Goal: Answer question/provide support: Share knowledge or assist other users

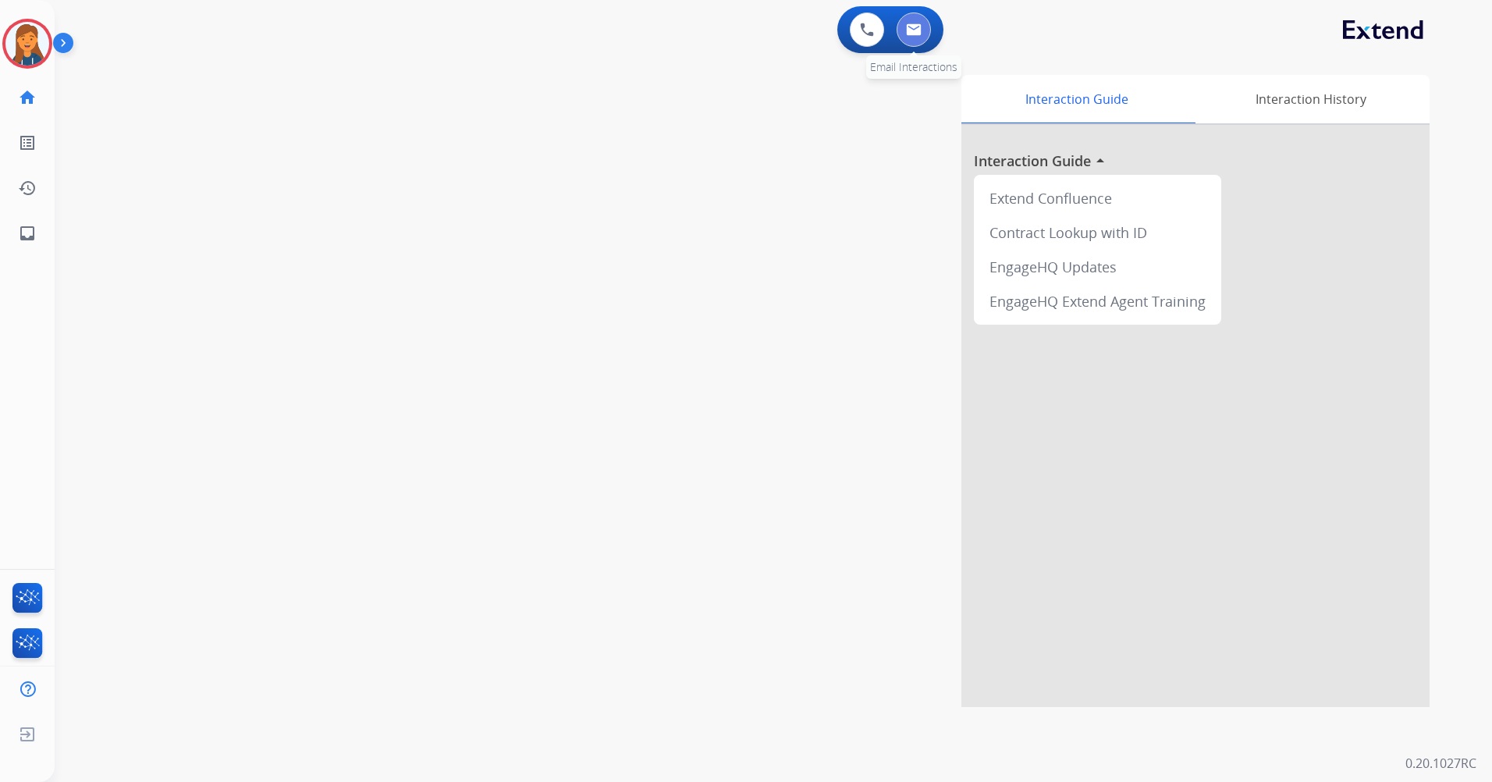
click at [916, 16] on button at bounding box center [914, 29] width 34 height 34
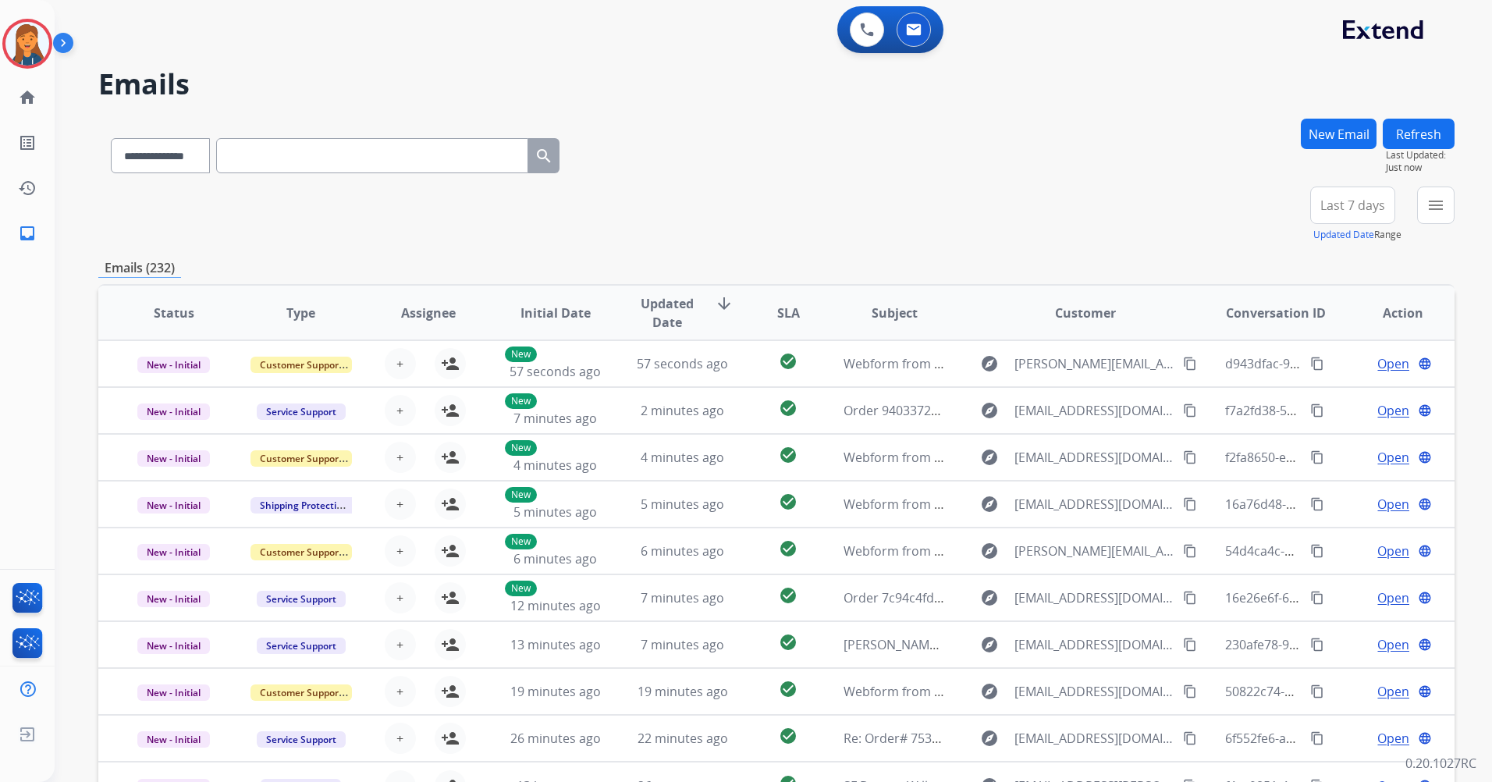
click at [339, 159] on input "text" at bounding box center [372, 155] width 312 height 35
paste input "**********"
type input "**********"
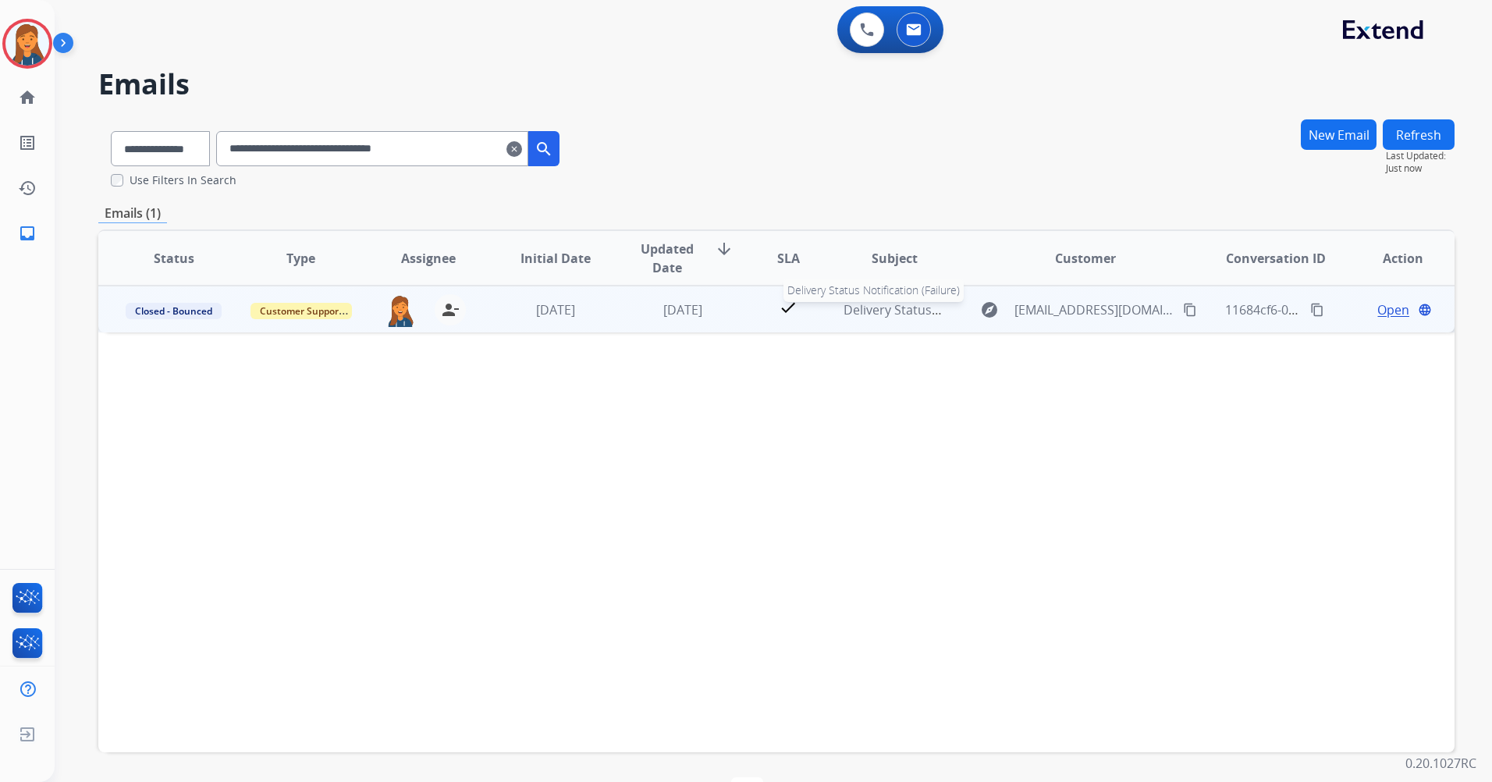
click at [899, 313] on span "Delivery Status Notification (Failure)" at bounding box center [949, 309] width 211 height 17
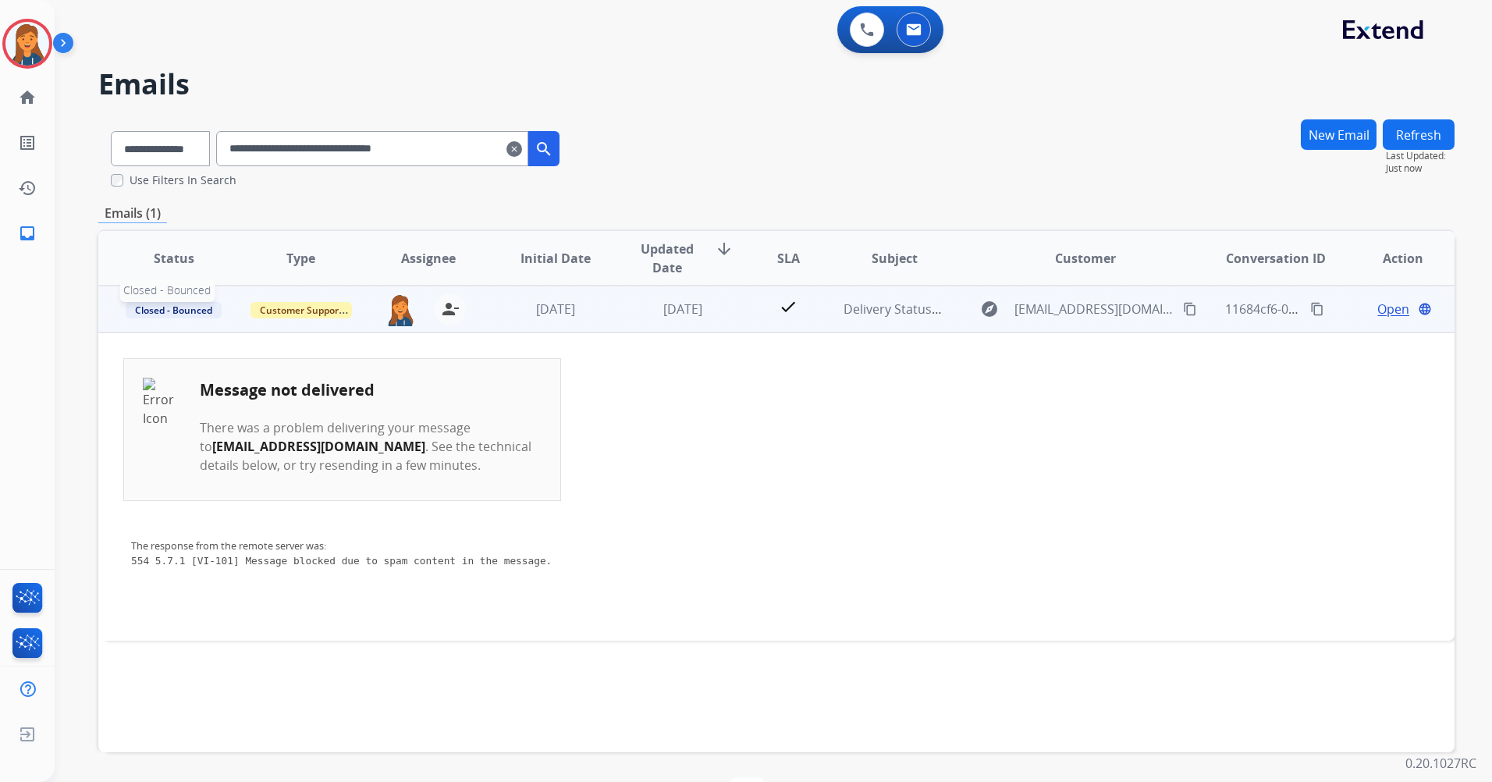
click at [146, 315] on span "Closed - Bounced" at bounding box center [174, 310] width 96 height 16
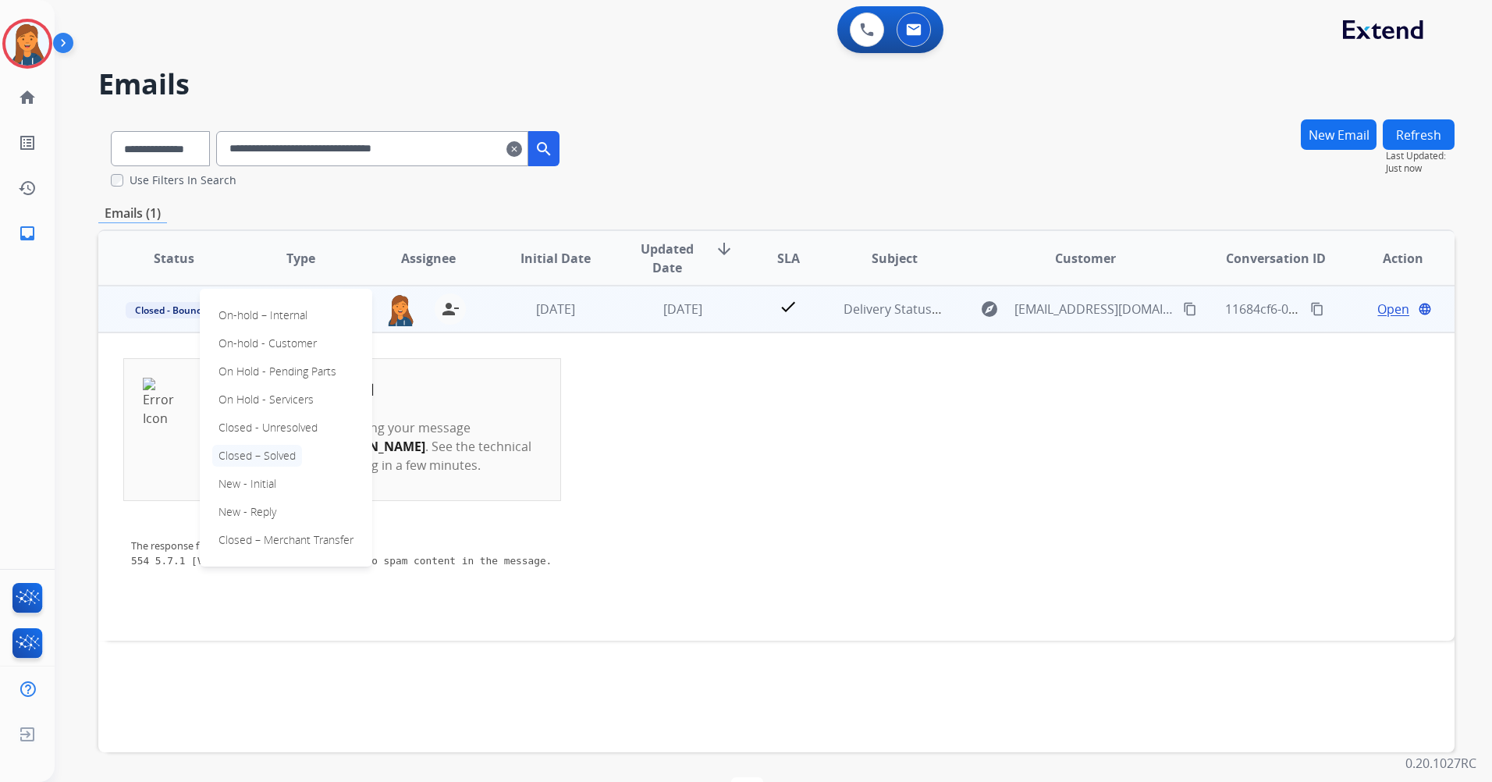
click at [271, 461] on p "Closed – Solved" at bounding box center [257, 456] width 90 height 22
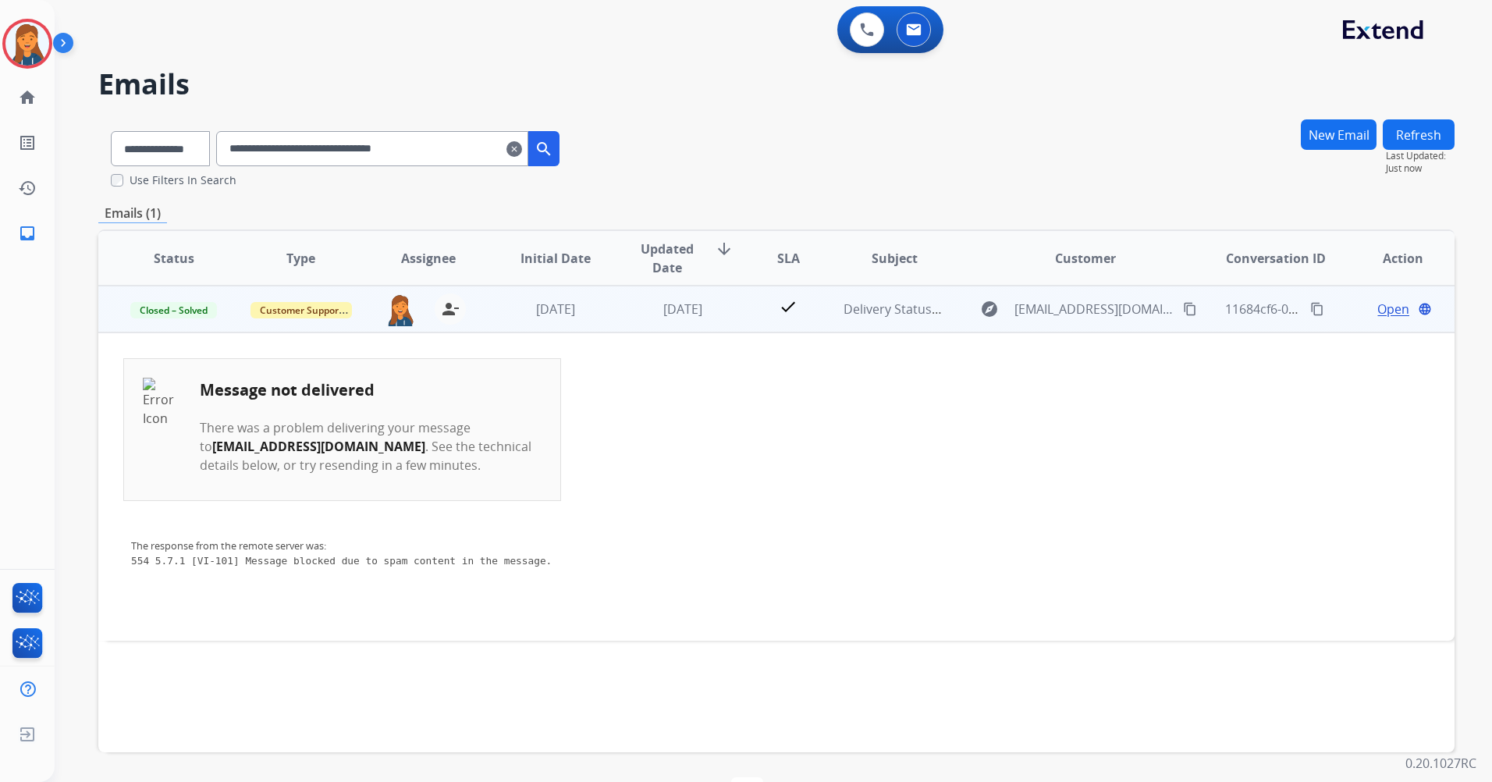
click at [1388, 307] on span "Open" at bounding box center [1394, 309] width 32 height 19
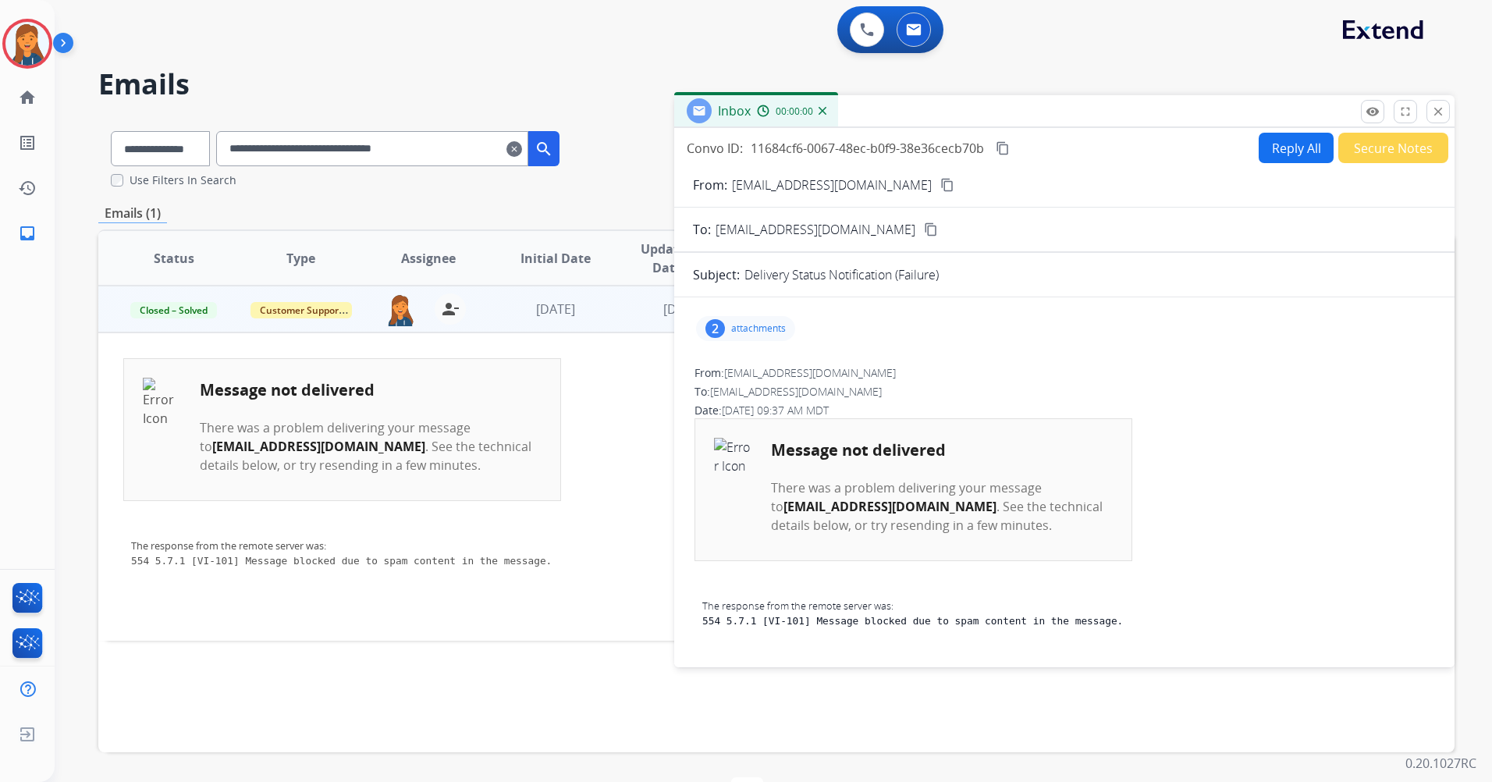
click at [1375, 147] on button "Secure Notes" at bounding box center [1394, 148] width 110 height 30
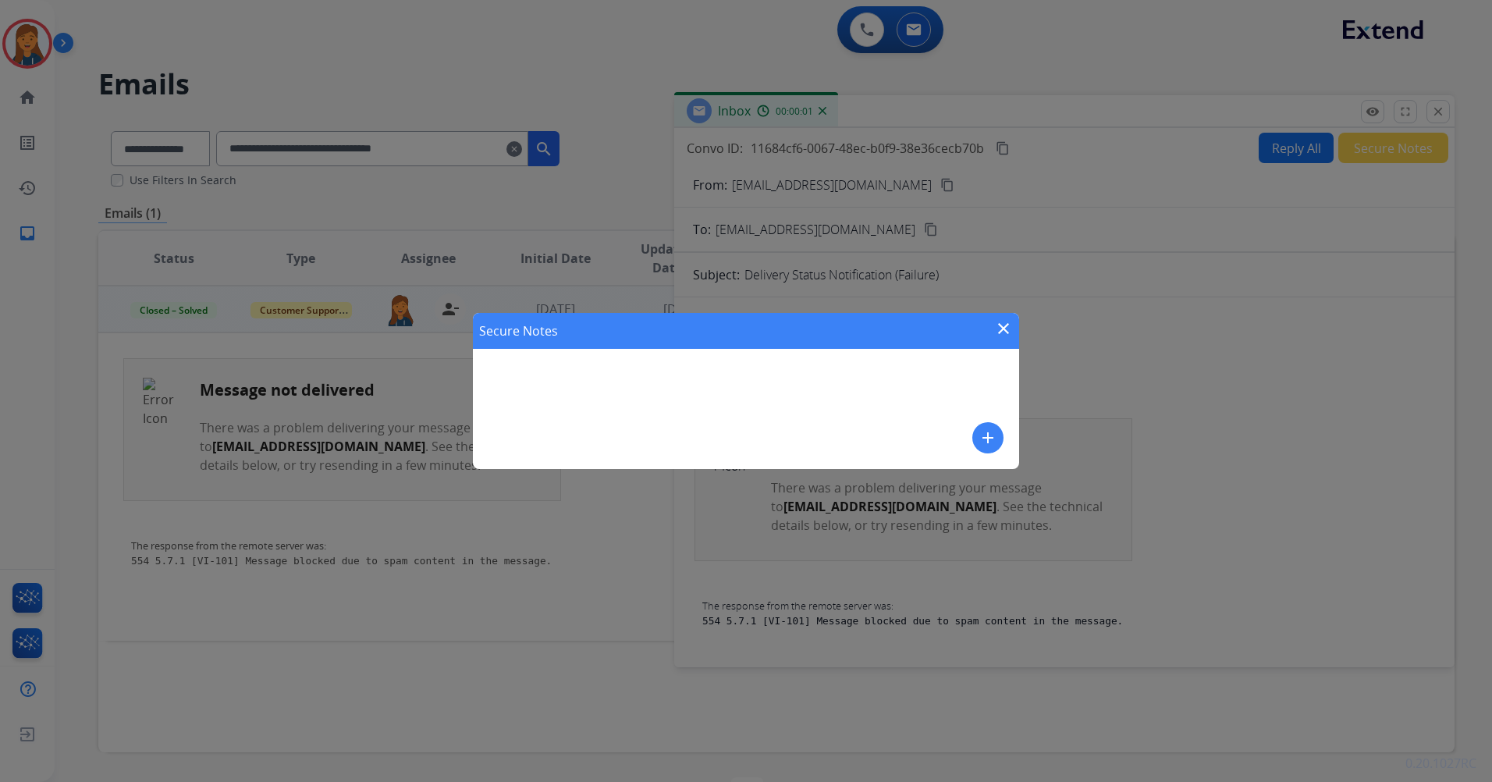
click at [980, 432] on mat-icon "add" at bounding box center [988, 438] width 19 height 19
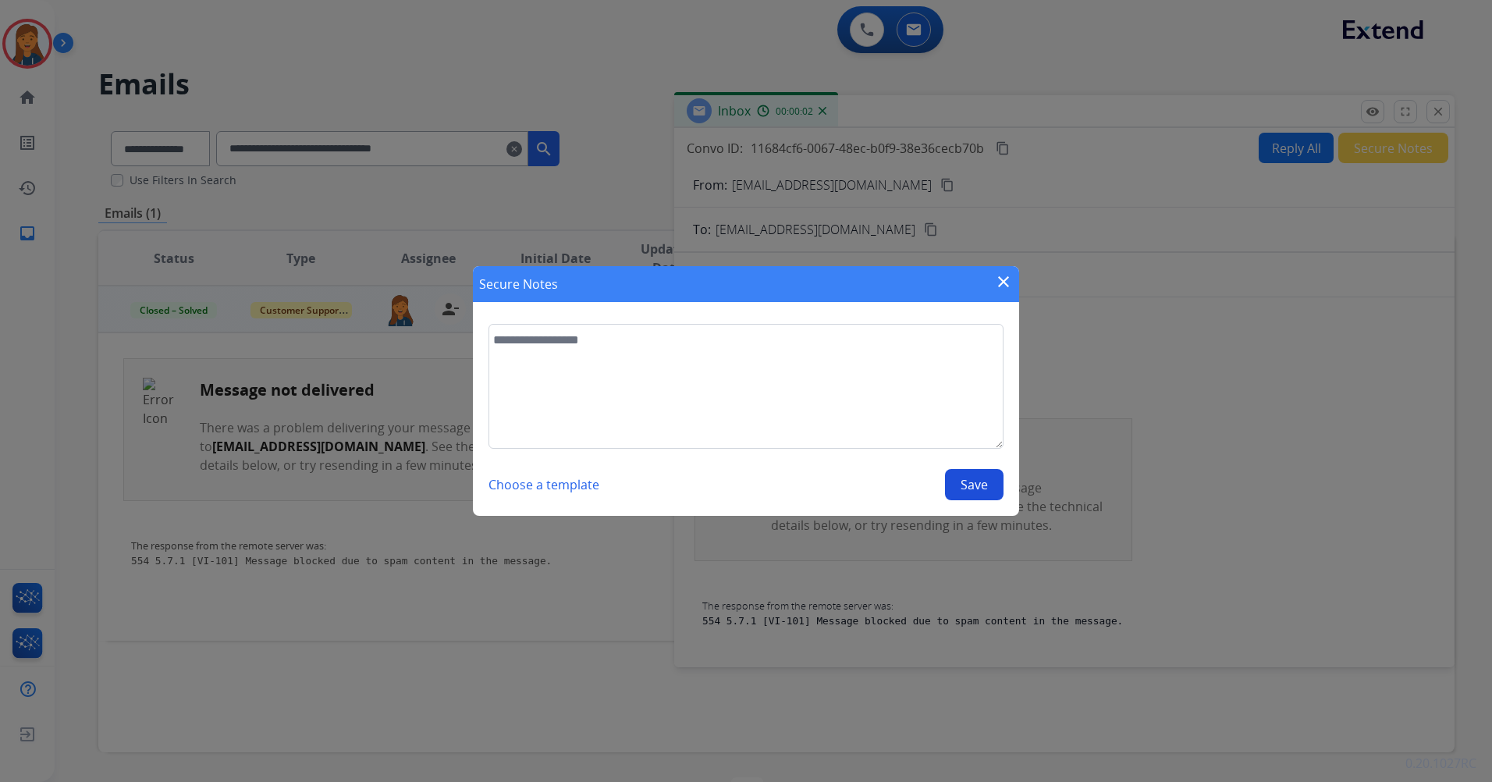
click at [770, 396] on textarea at bounding box center [746, 386] width 515 height 125
type textarea "**********"
drag, startPoint x: 982, startPoint y: 482, endPoint x: 952, endPoint y: 457, distance: 38.8
click at [982, 481] on button "Save" at bounding box center [974, 484] width 59 height 31
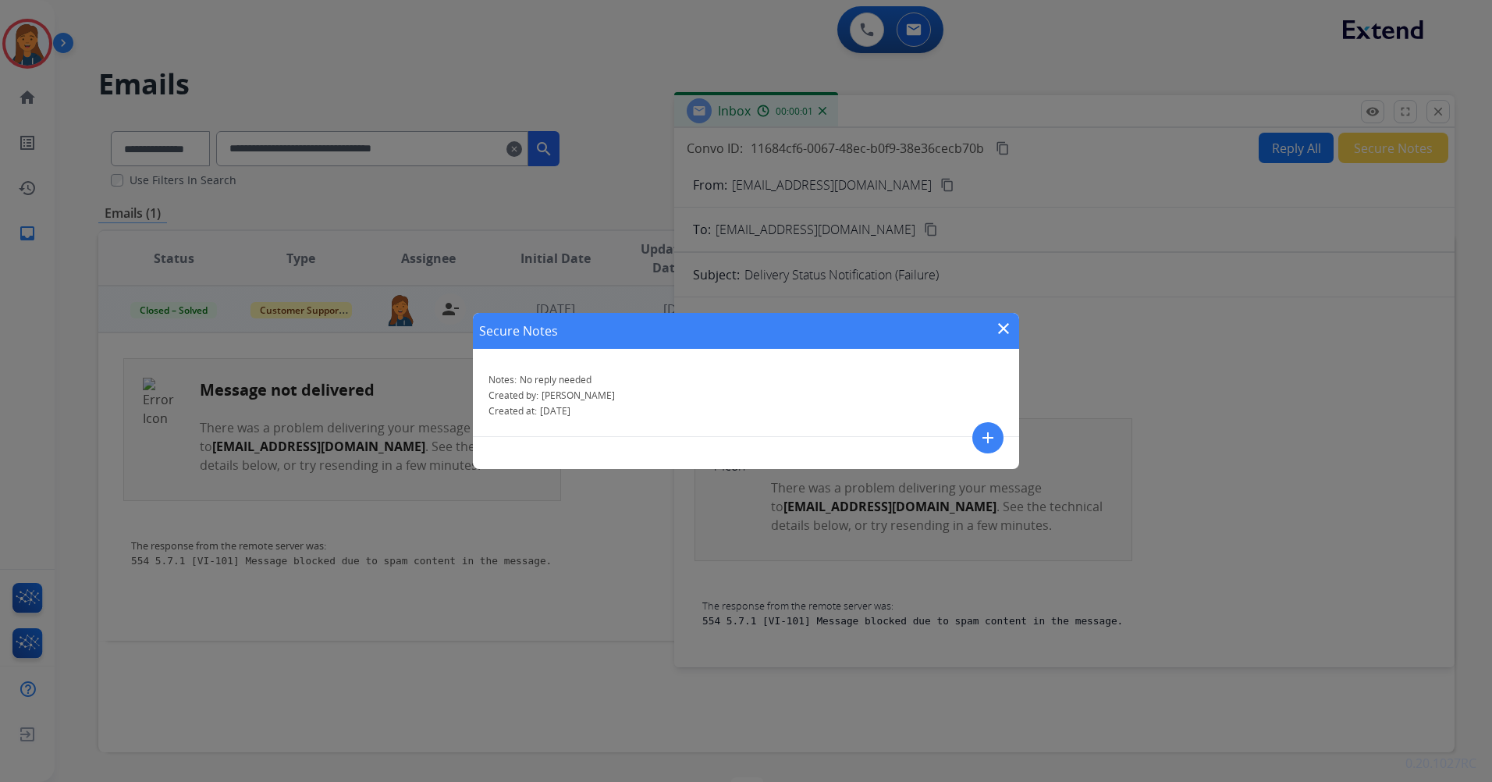
click at [1006, 330] on mat-icon "close" at bounding box center [1003, 328] width 19 height 19
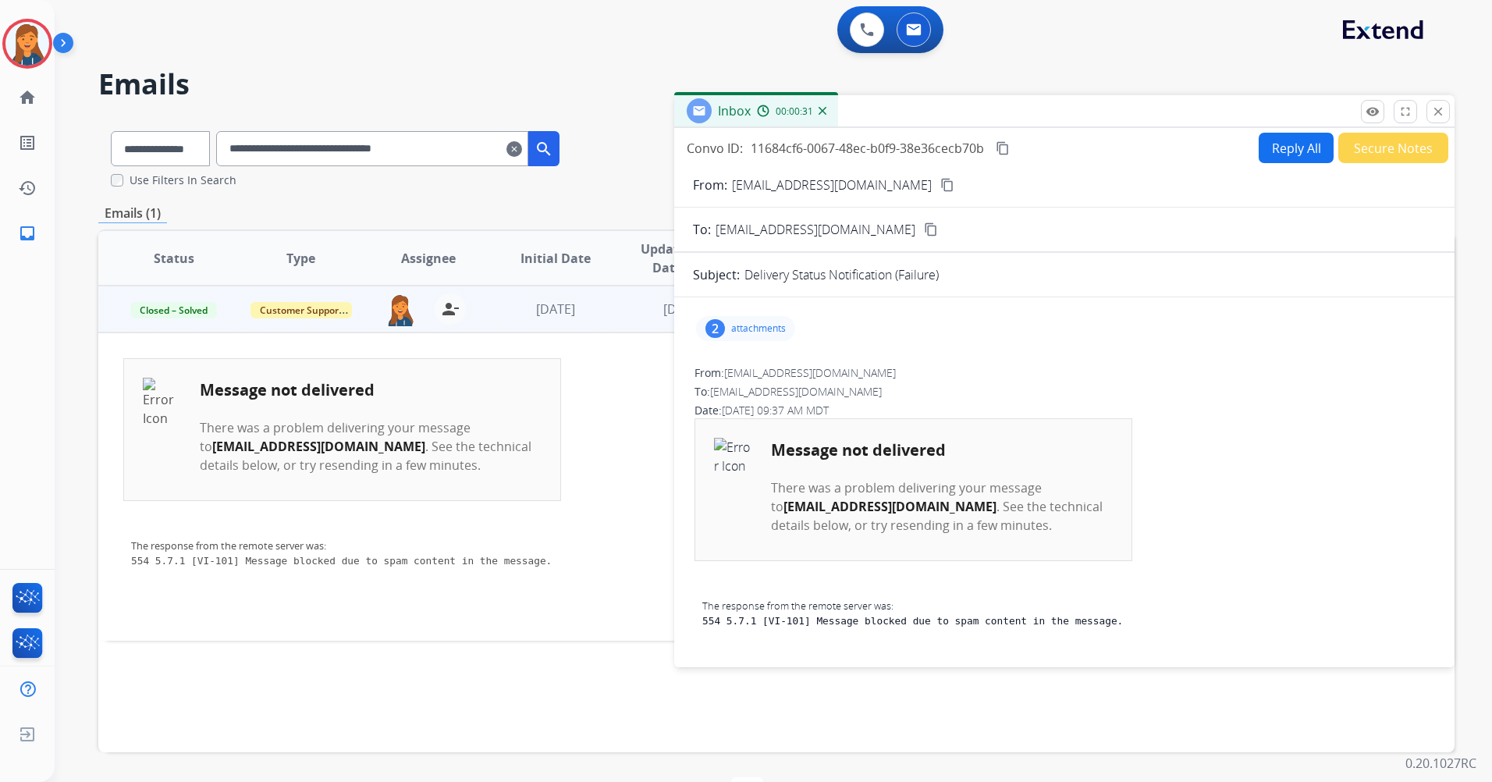
drag, startPoint x: 1434, startPoint y: 105, endPoint x: 1289, endPoint y: 113, distance: 145.4
click at [1434, 105] on mat-icon "close" at bounding box center [1439, 112] width 14 height 14
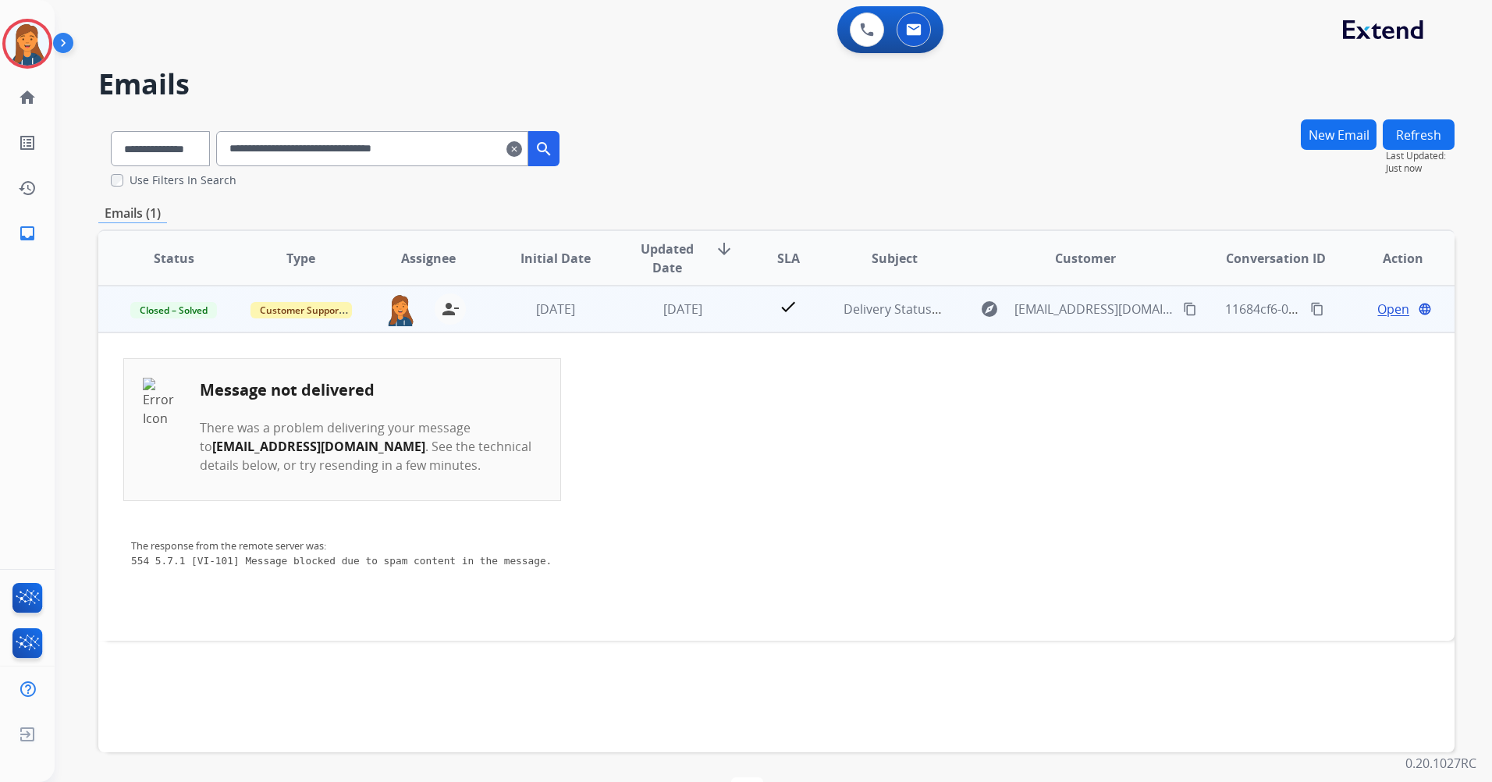
drag, startPoint x: 543, startPoint y: 155, endPoint x: 535, endPoint y: 153, distance: 8.7
click at [542, 155] on div "**********" at bounding box center [387, 148] width 343 height 35
click at [522, 147] on mat-icon "clear" at bounding box center [515, 149] width 16 height 19
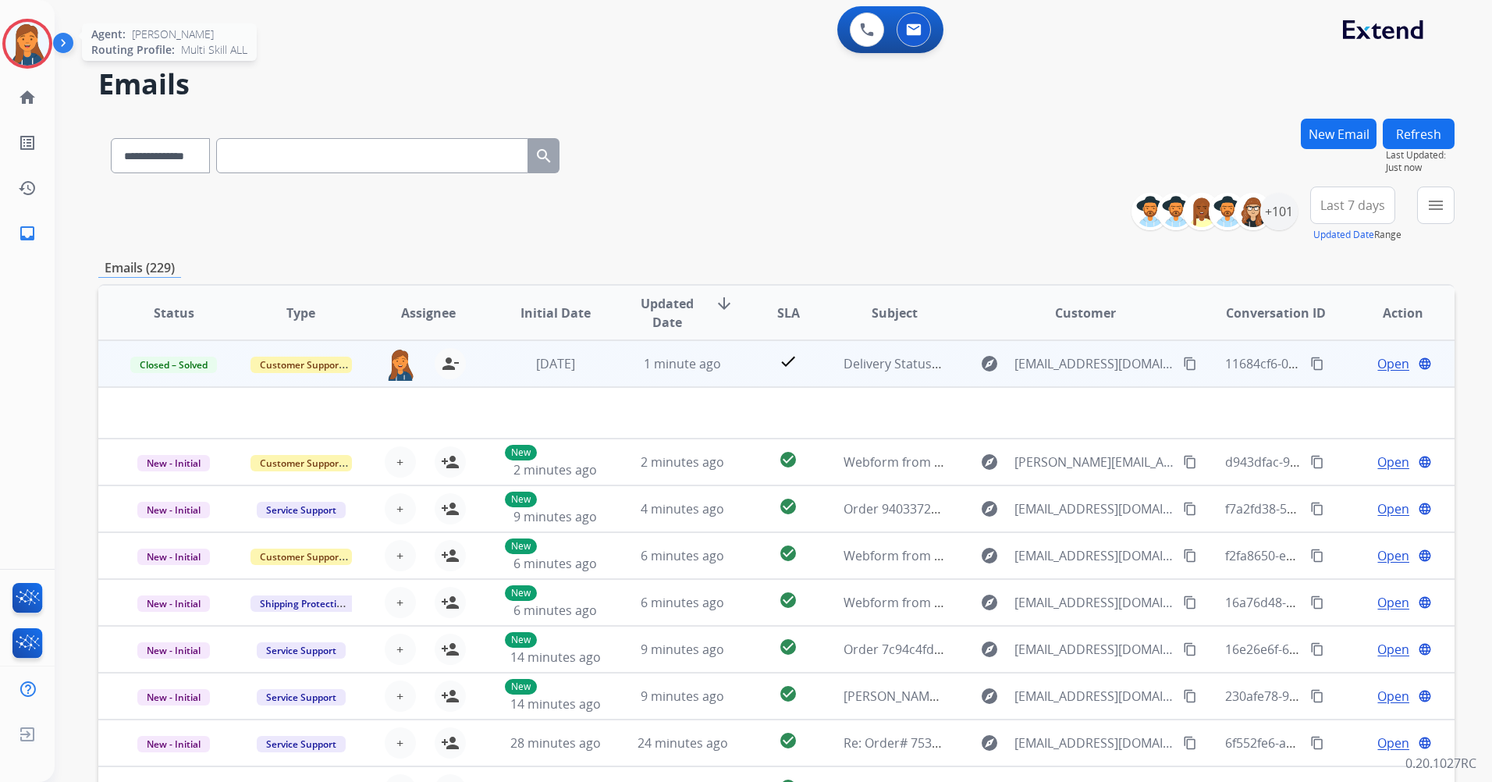
click at [17, 32] on img at bounding box center [27, 44] width 44 height 44
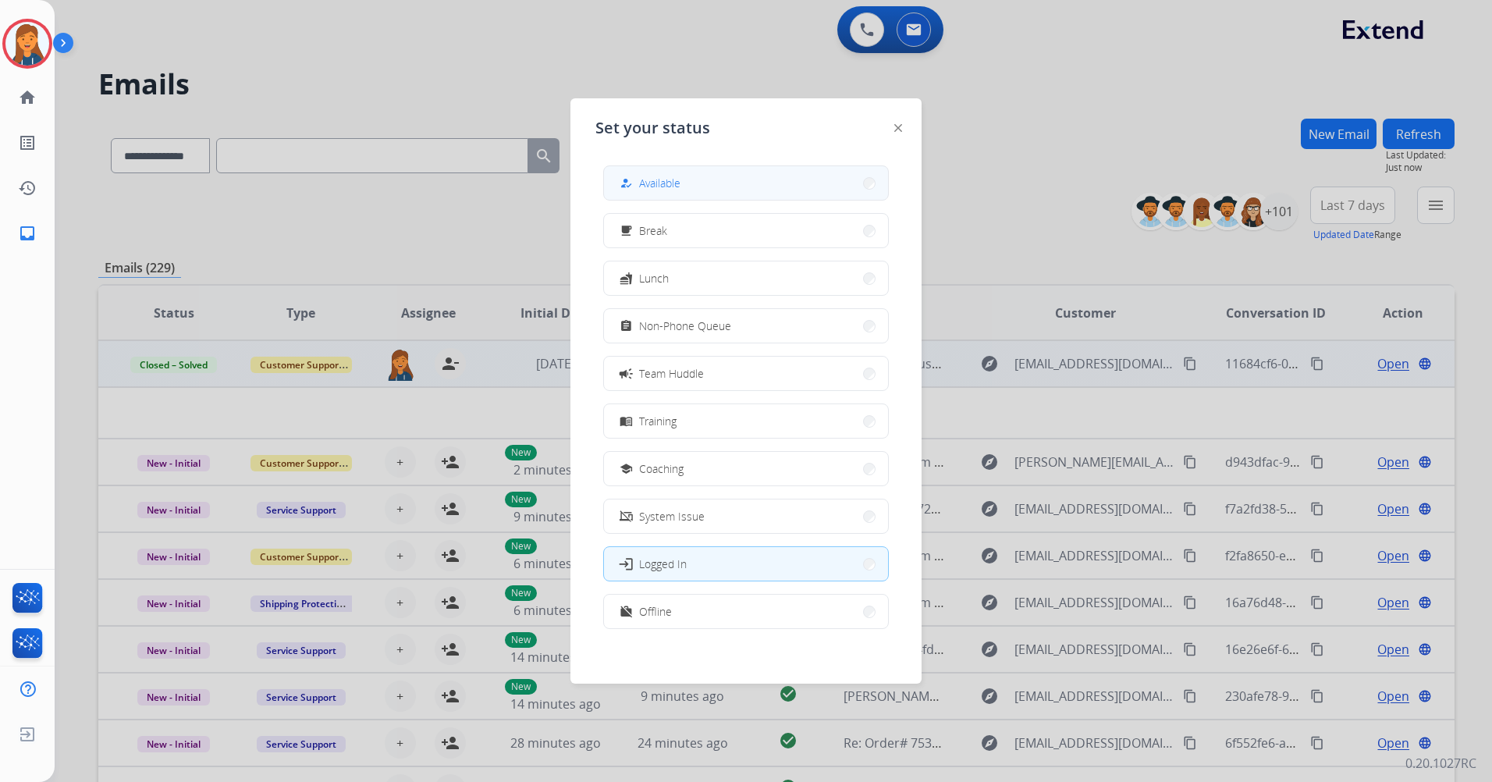
click at [674, 190] on span "Available" at bounding box center [659, 183] width 41 height 16
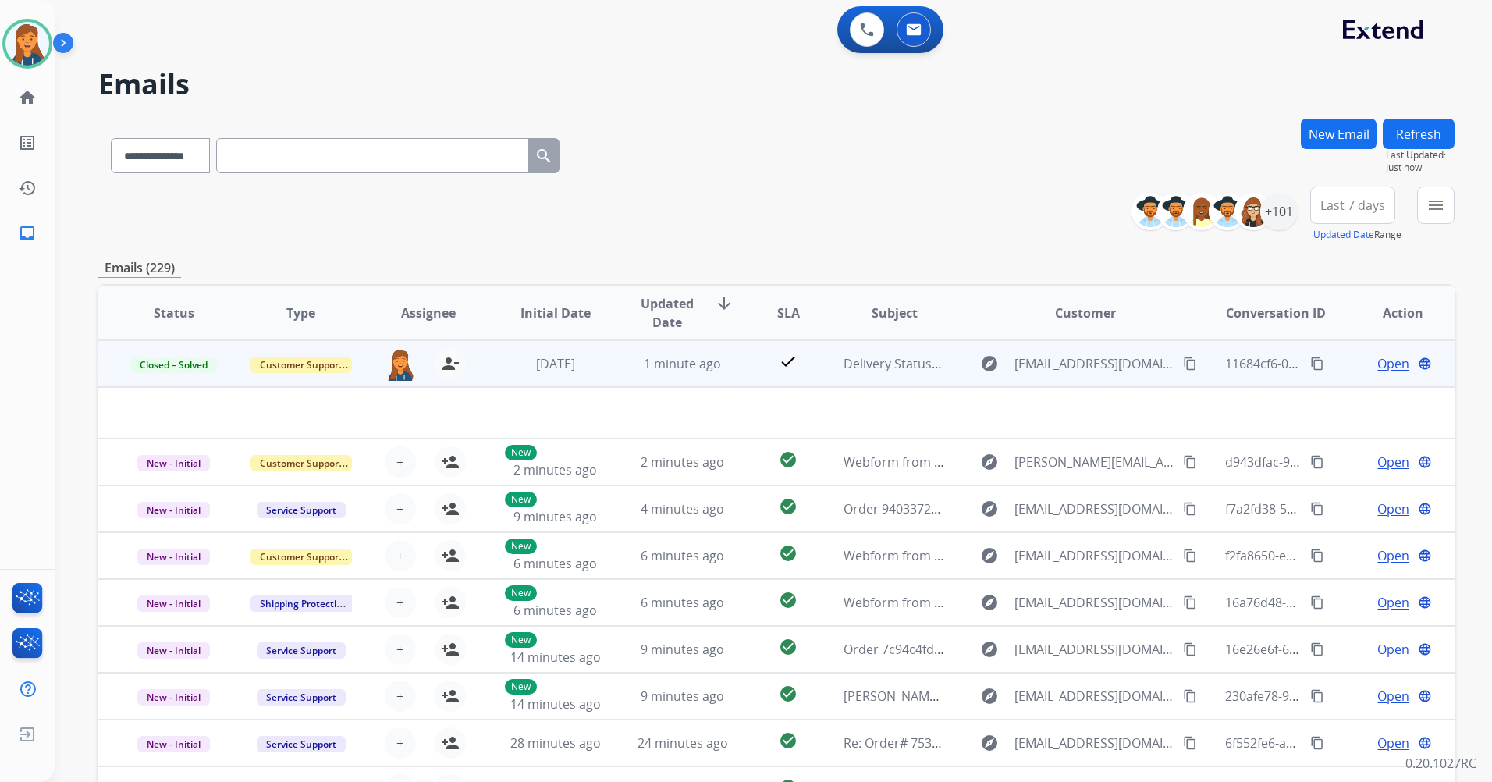
click at [442, 139] on input "text" at bounding box center [372, 155] width 312 height 35
paste input "**********"
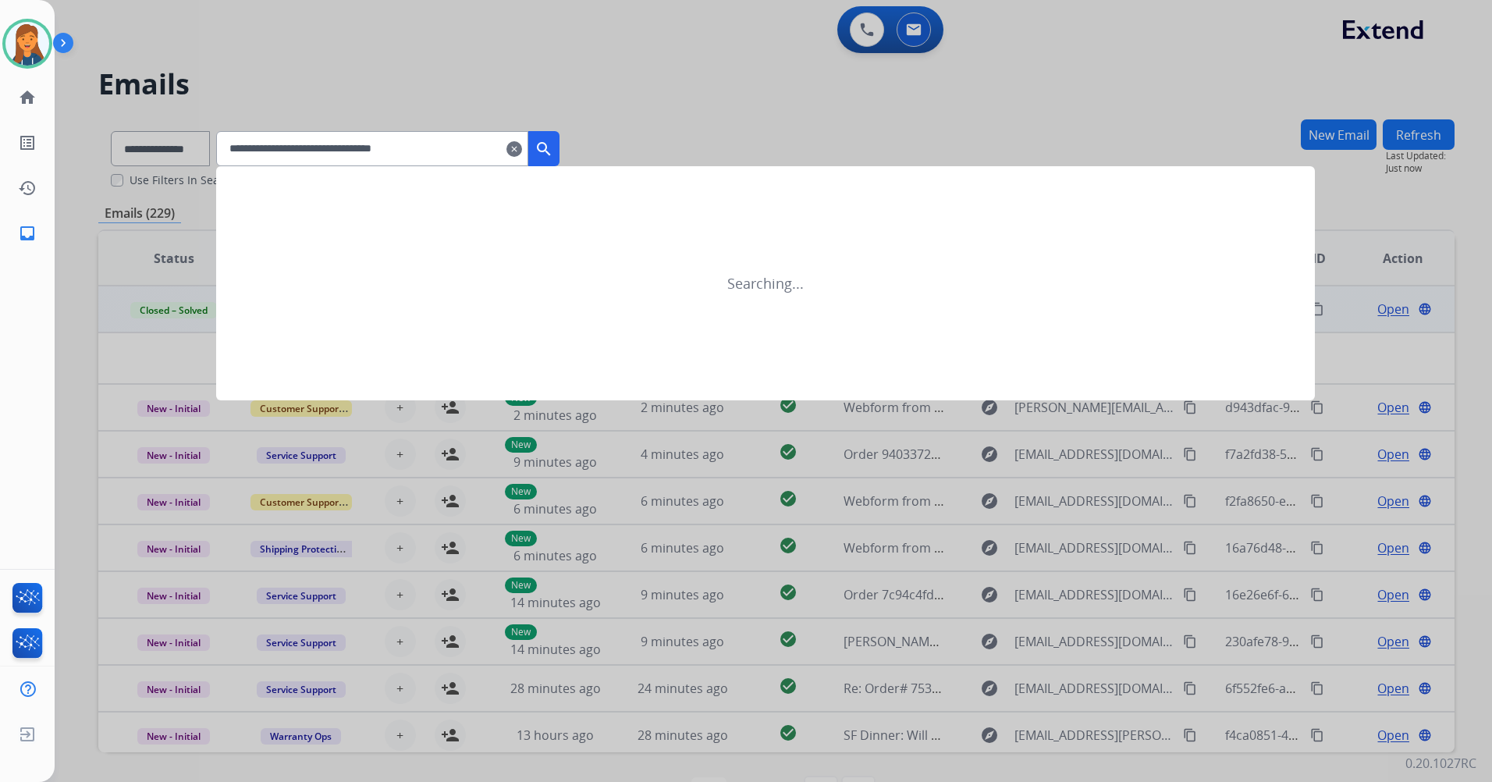
type input "**********"
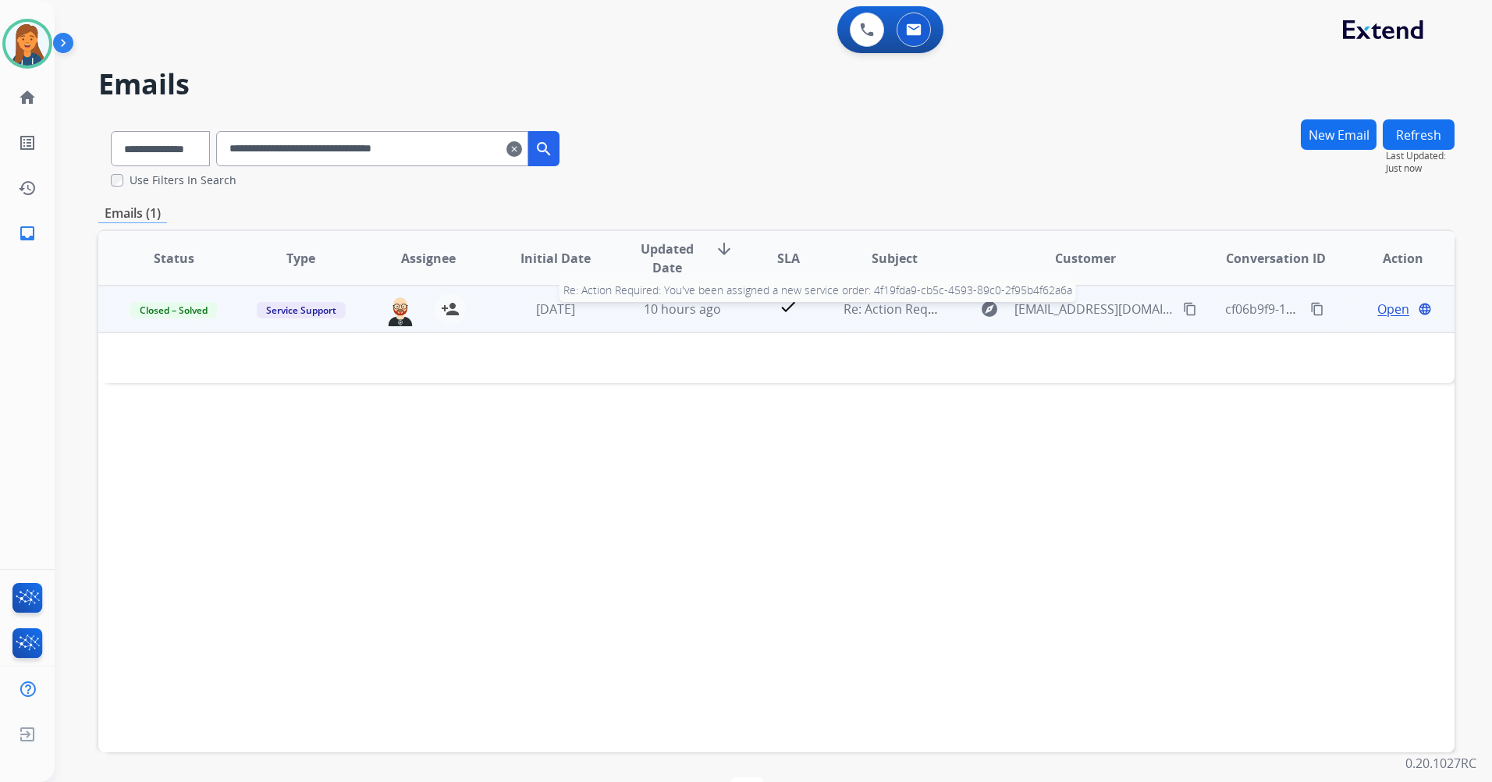
click at [883, 307] on span "Re: Action Required: You've been assigned a new service order: 4f19fda9-cb5c-45…" at bounding box center [1145, 309] width 602 height 17
click at [877, 308] on span "Re: Action Required: You've been assigned a new service order: 4f19fda9-cb5c-45…" at bounding box center [1145, 309] width 602 height 17
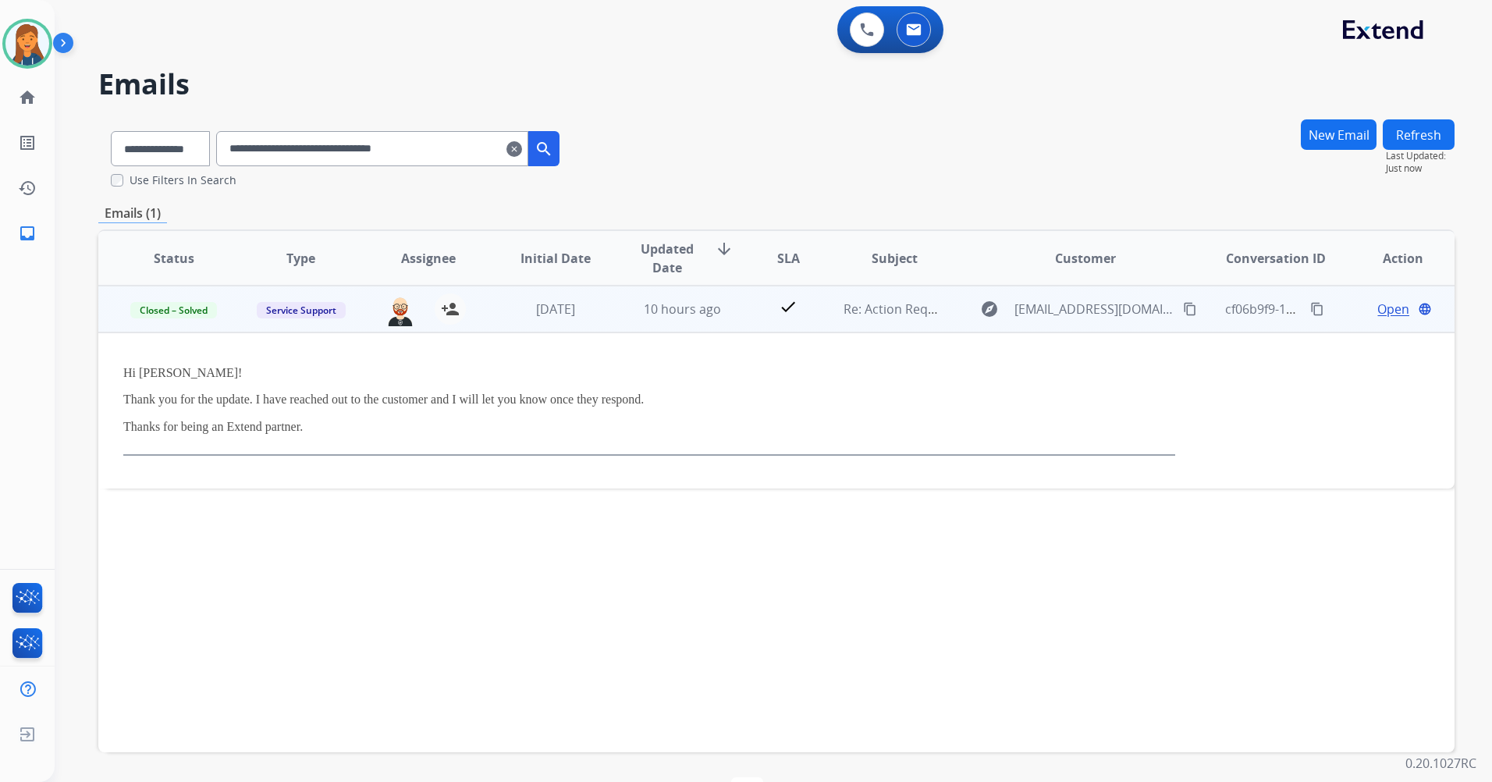
click at [1378, 302] on span "Open" at bounding box center [1394, 309] width 32 height 19
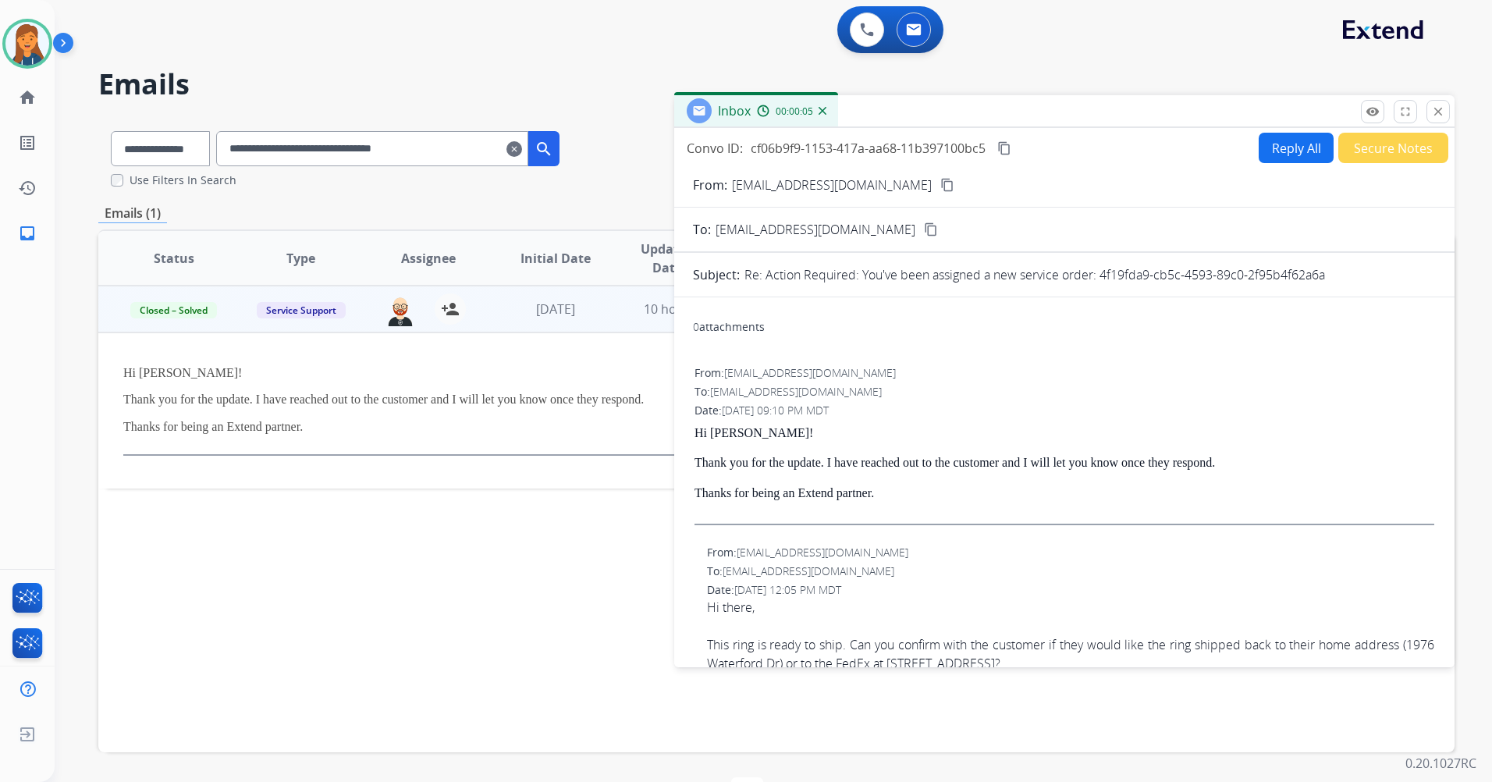
drag, startPoint x: 1442, startPoint y: 119, endPoint x: 1346, endPoint y: 80, distance: 103.9
click at [1442, 119] on button "close Close" at bounding box center [1438, 111] width 23 height 23
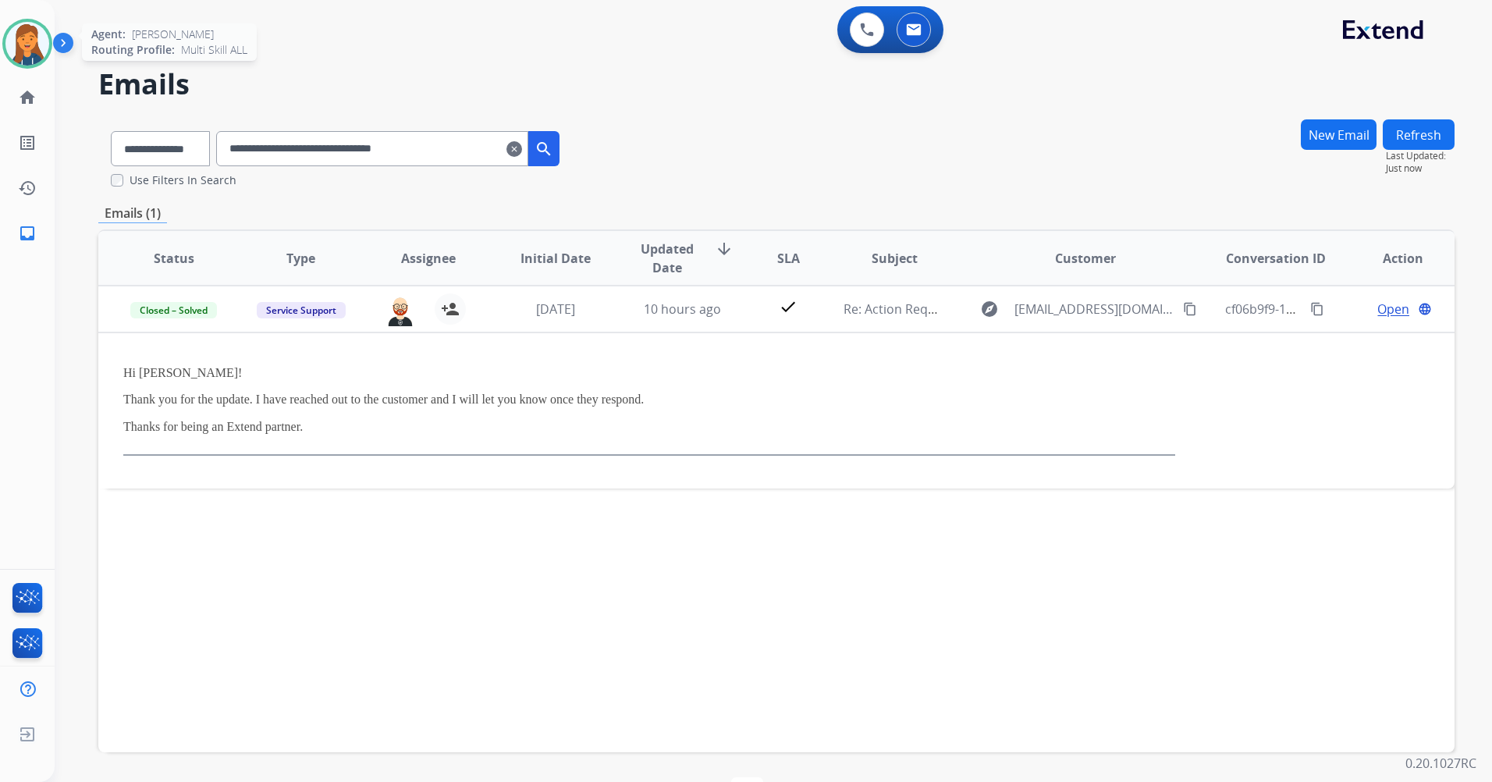
click at [44, 38] on img at bounding box center [27, 44] width 44 height 44
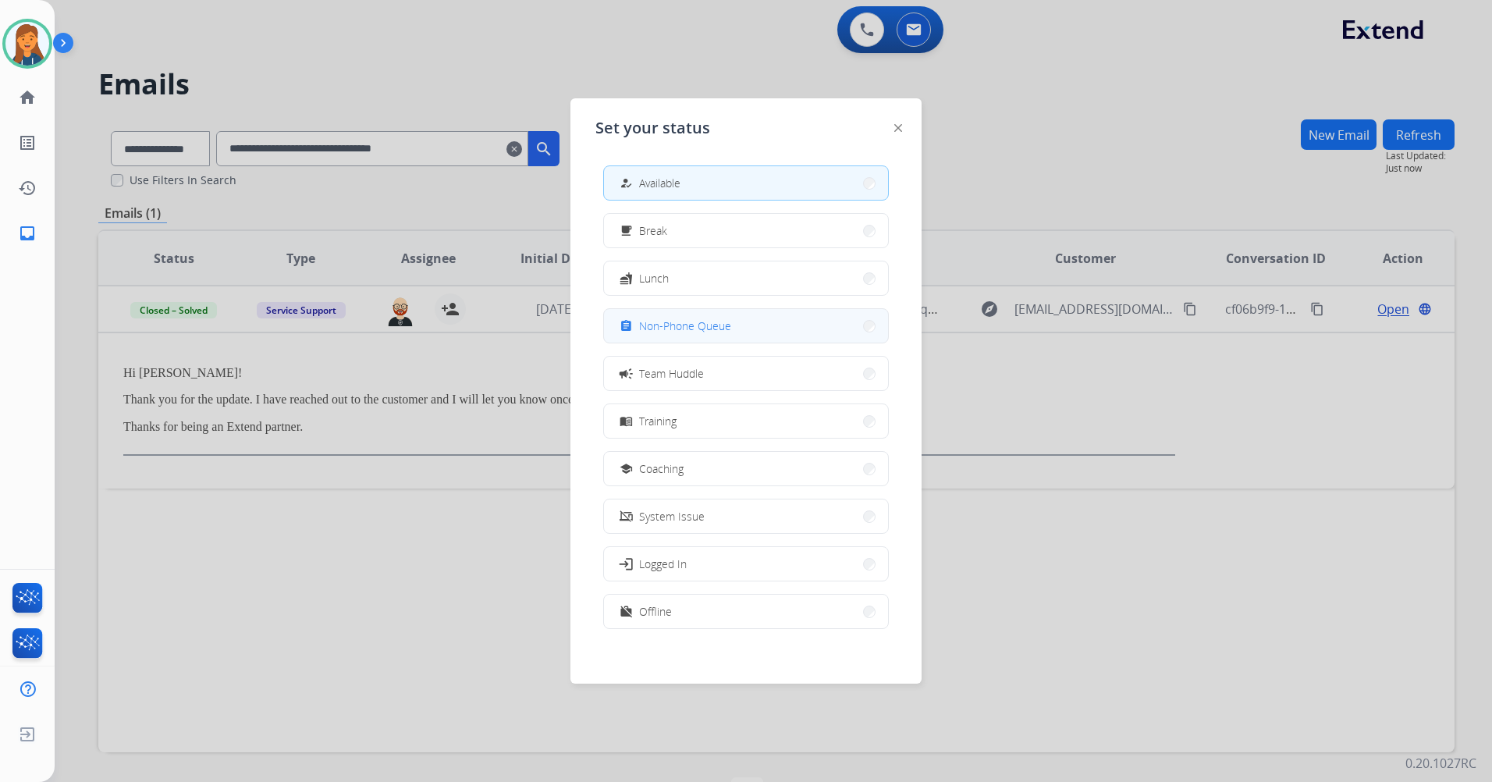
click at [663, 313] on button "assignment Non-Phone Queue" at bounding box center [746, 326] width 284 height 34
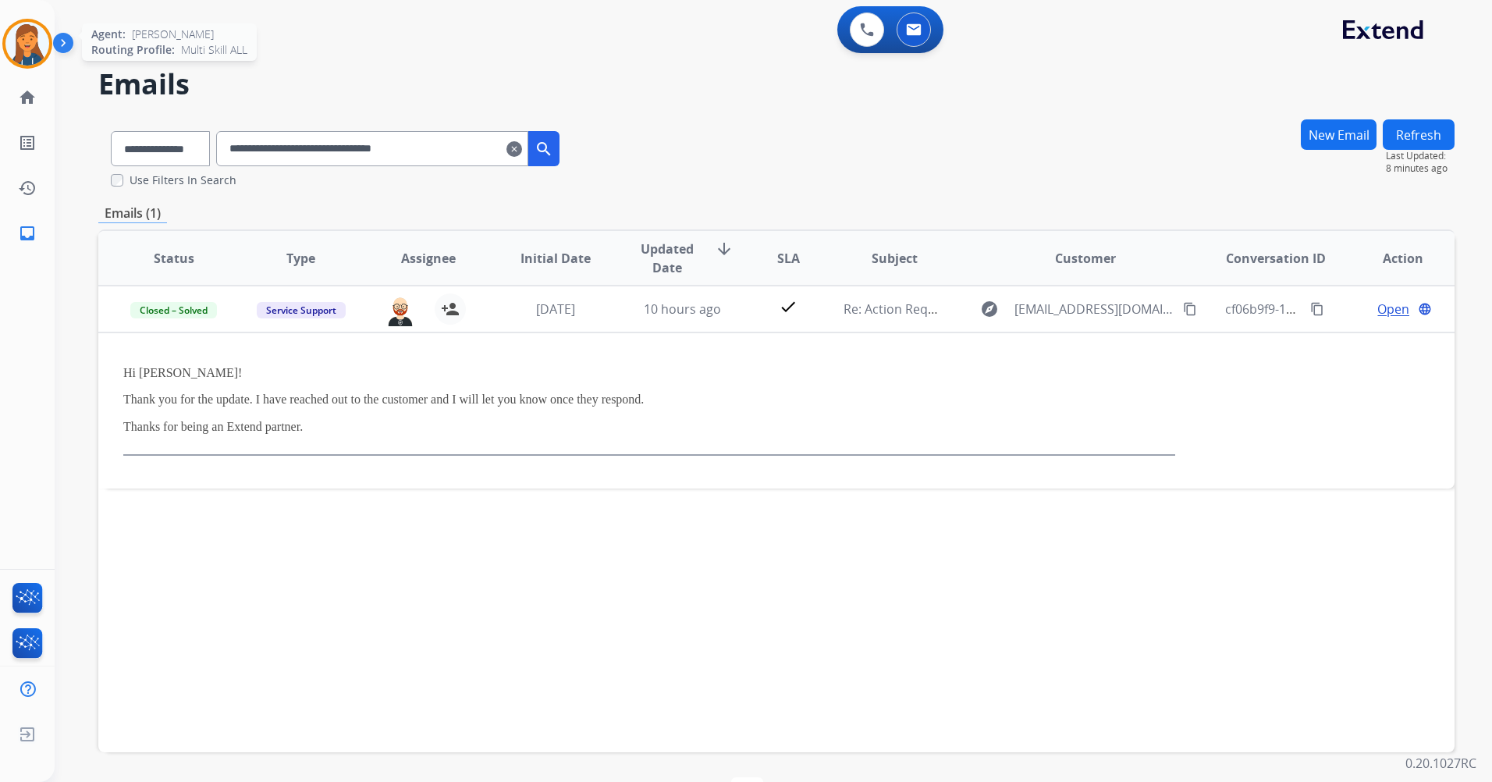
click at [32, 41] on img at bounding box center [27, 44] width 44 height 44
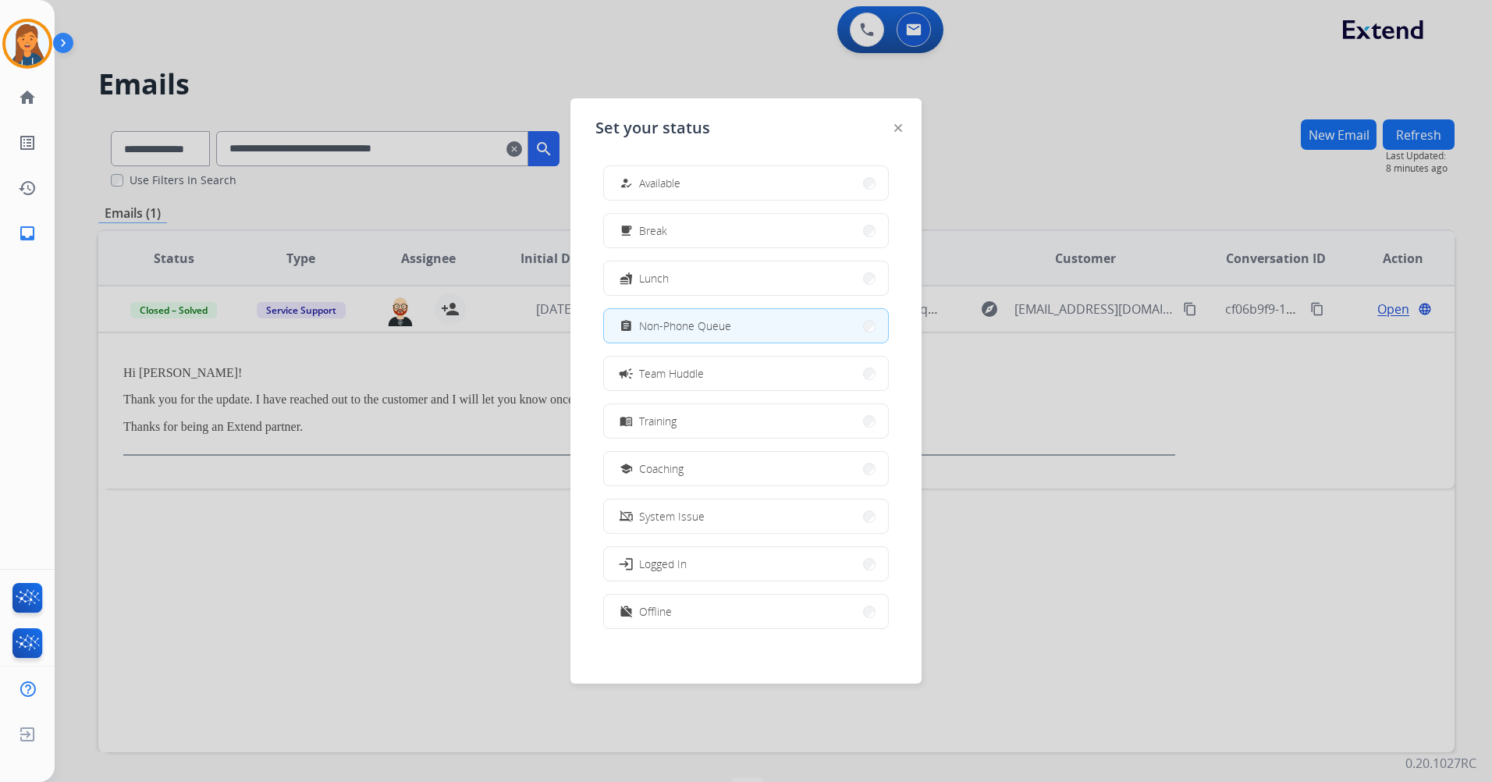
click at [614, 183] on button "how_to_reg Available" at bounding box center [746, 183] width 284 height 34
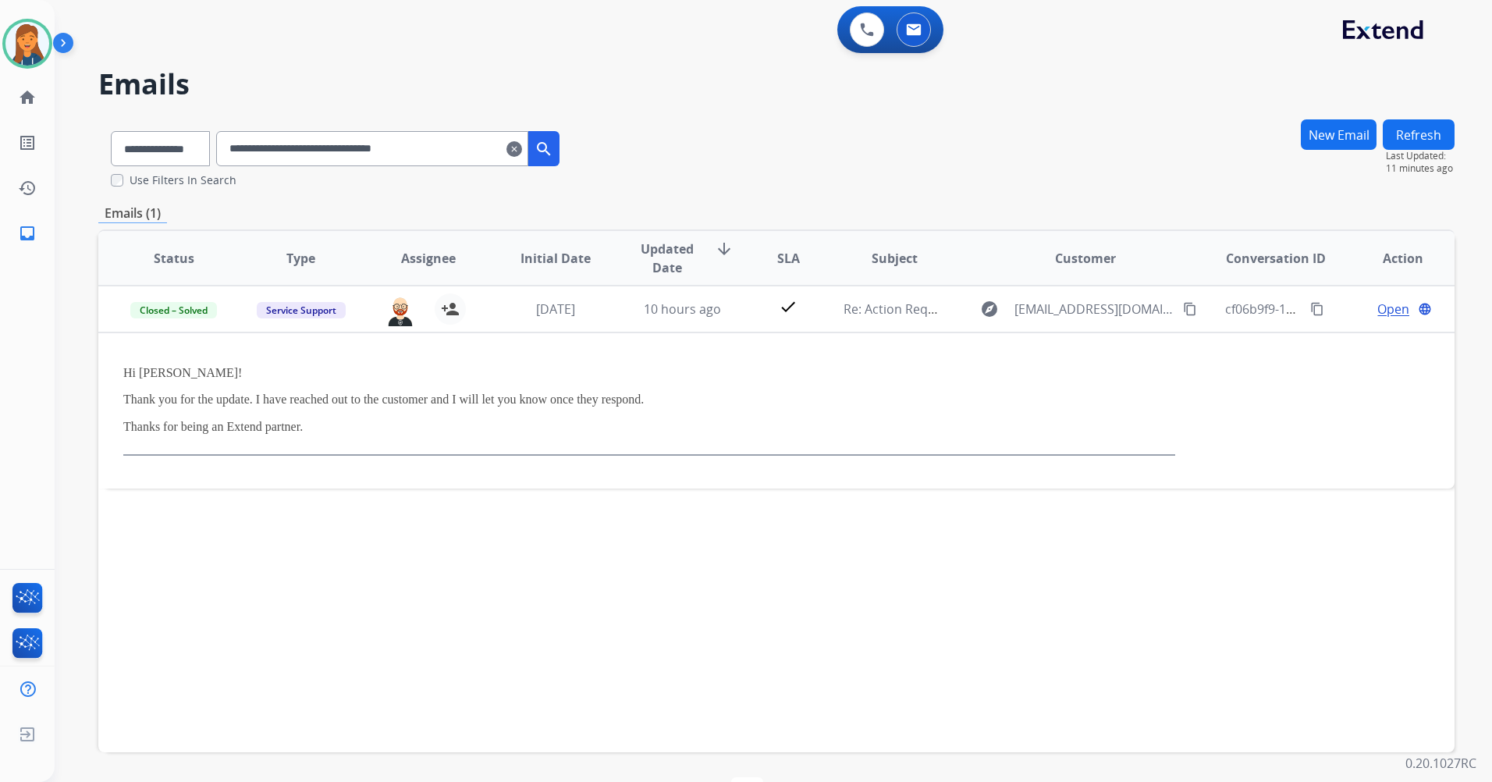
click at [522, 150] on mat-icon "clear" at bounding box center [515, 149] width 16 height 19
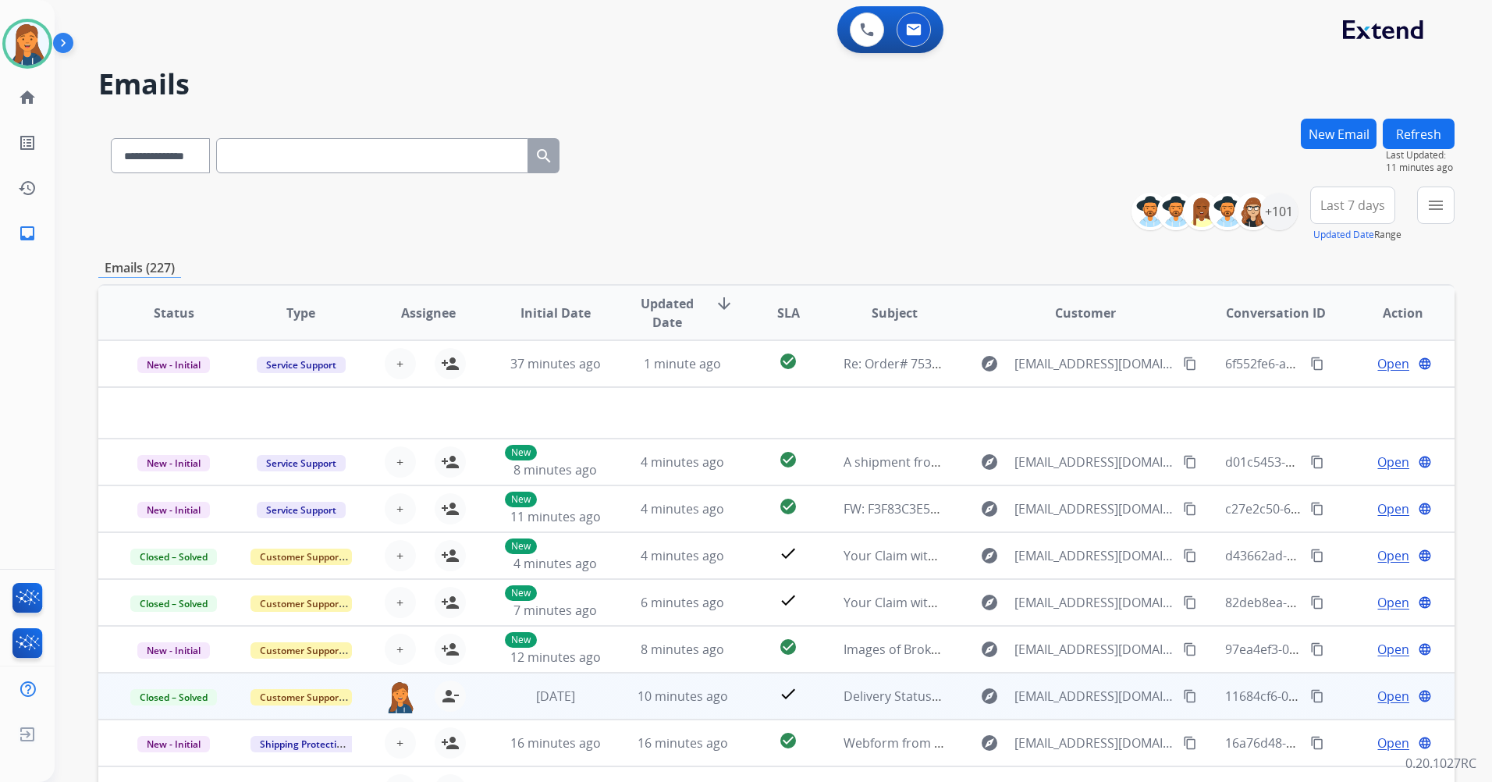
click at [302, 149] on input "text" at bounding box center [372, 155] width 312 height 35
paste input "**********"
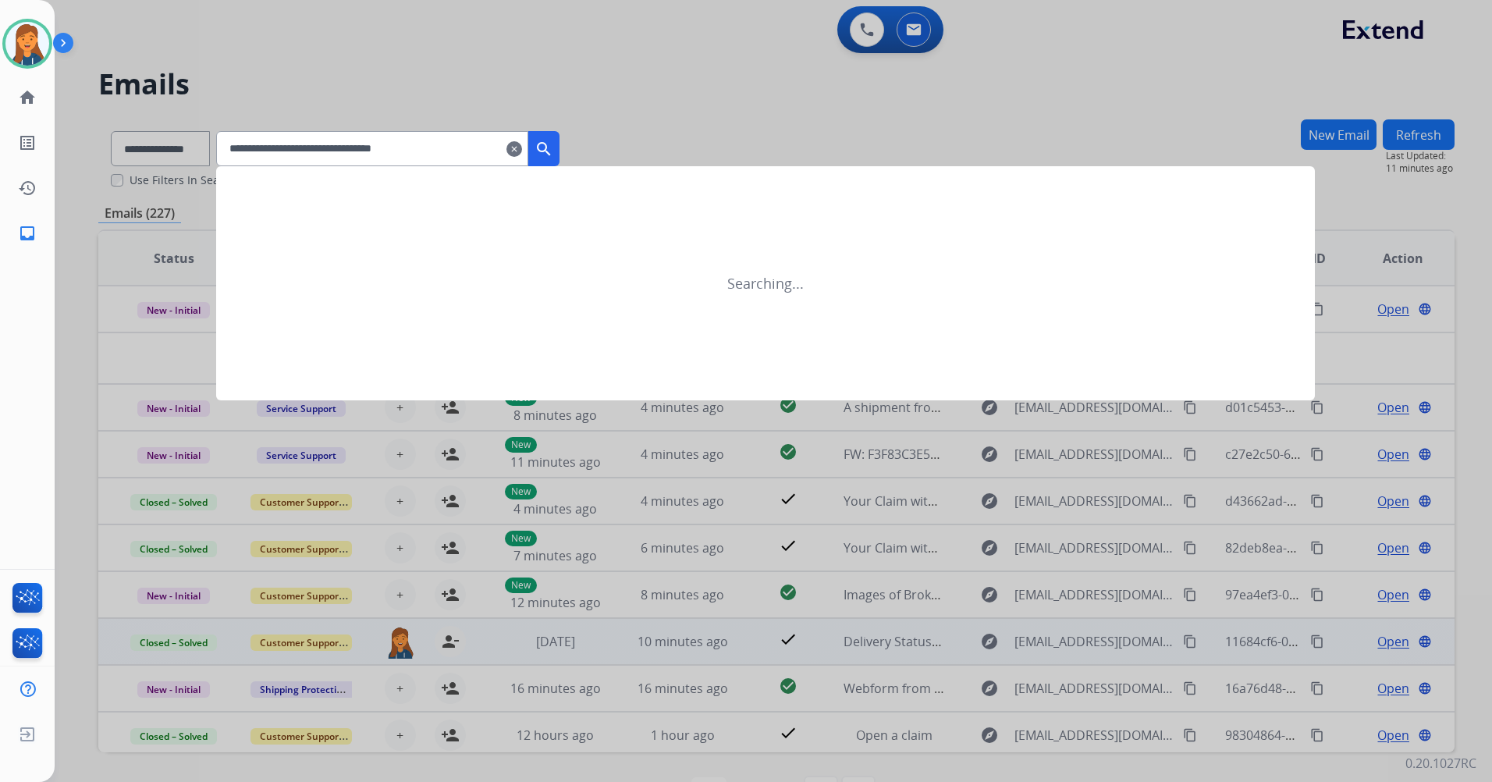
type input "**********"
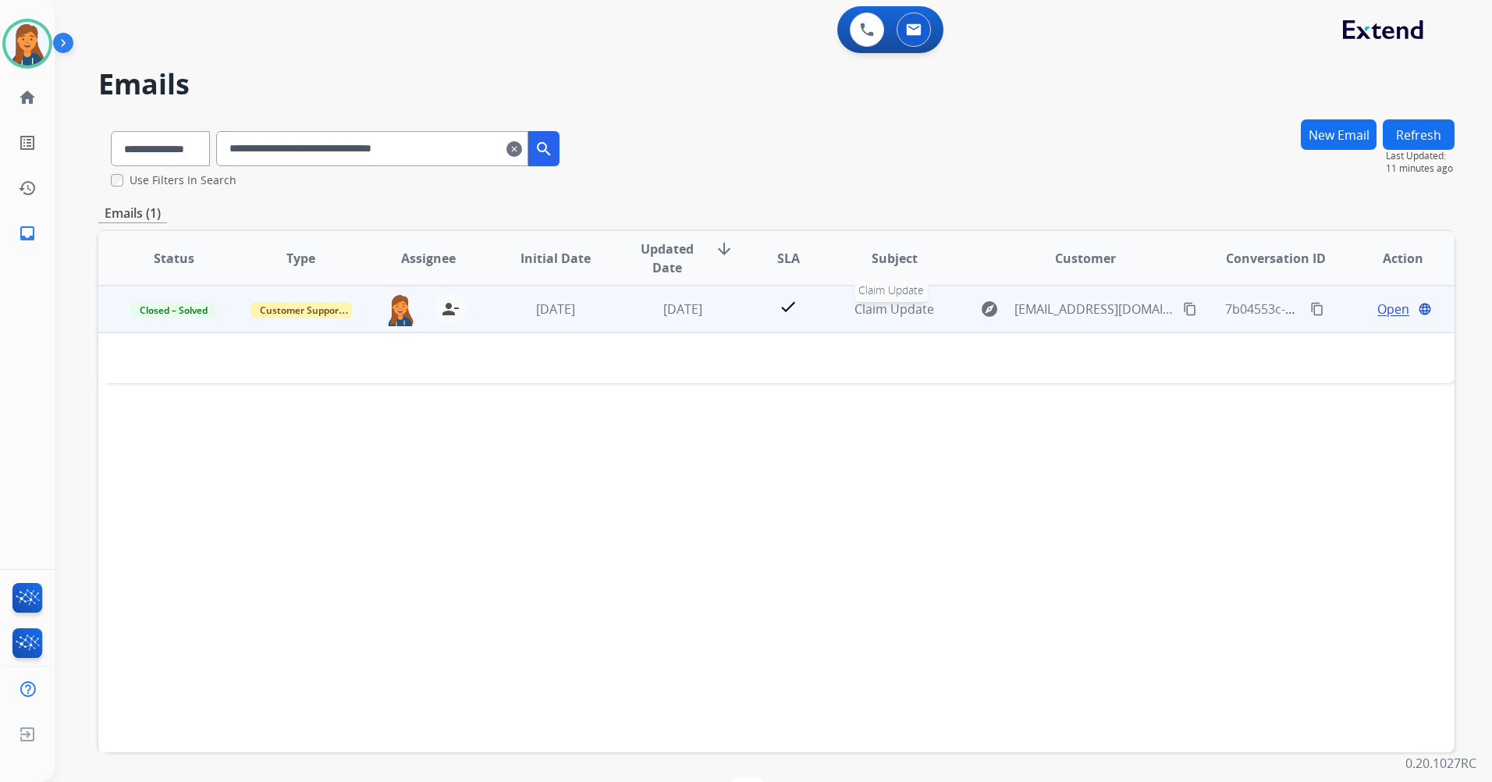
click at [868, 303] on span "Claim Update" at bounding box center [895, 309] width 80 height 17
click at [873, 313] on span "Claim Update" at bounding box center [895, 309] width 80 height 17
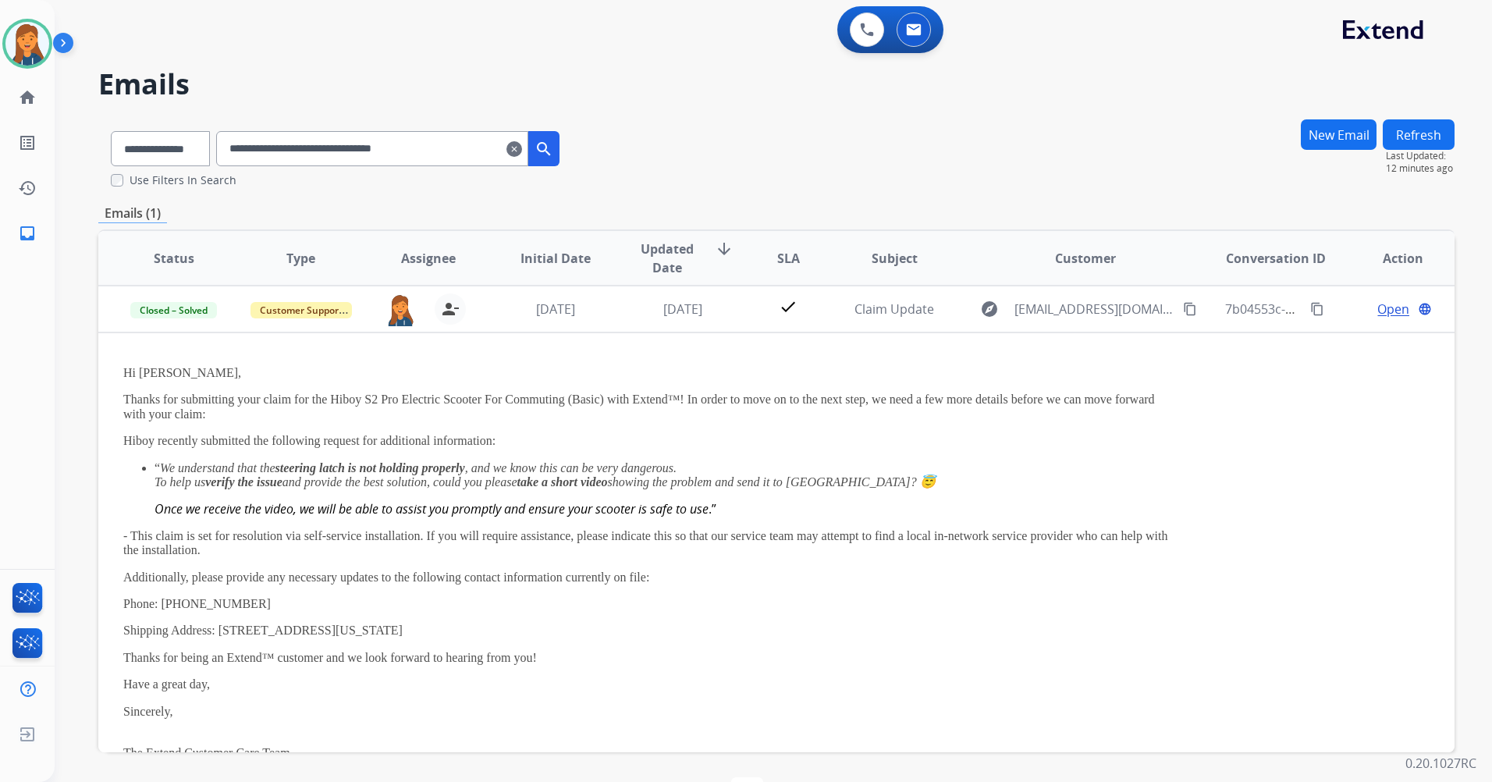
click at [624, 95] on h2 "Emails" at bounding box center [776, 84] width 1357 height 31
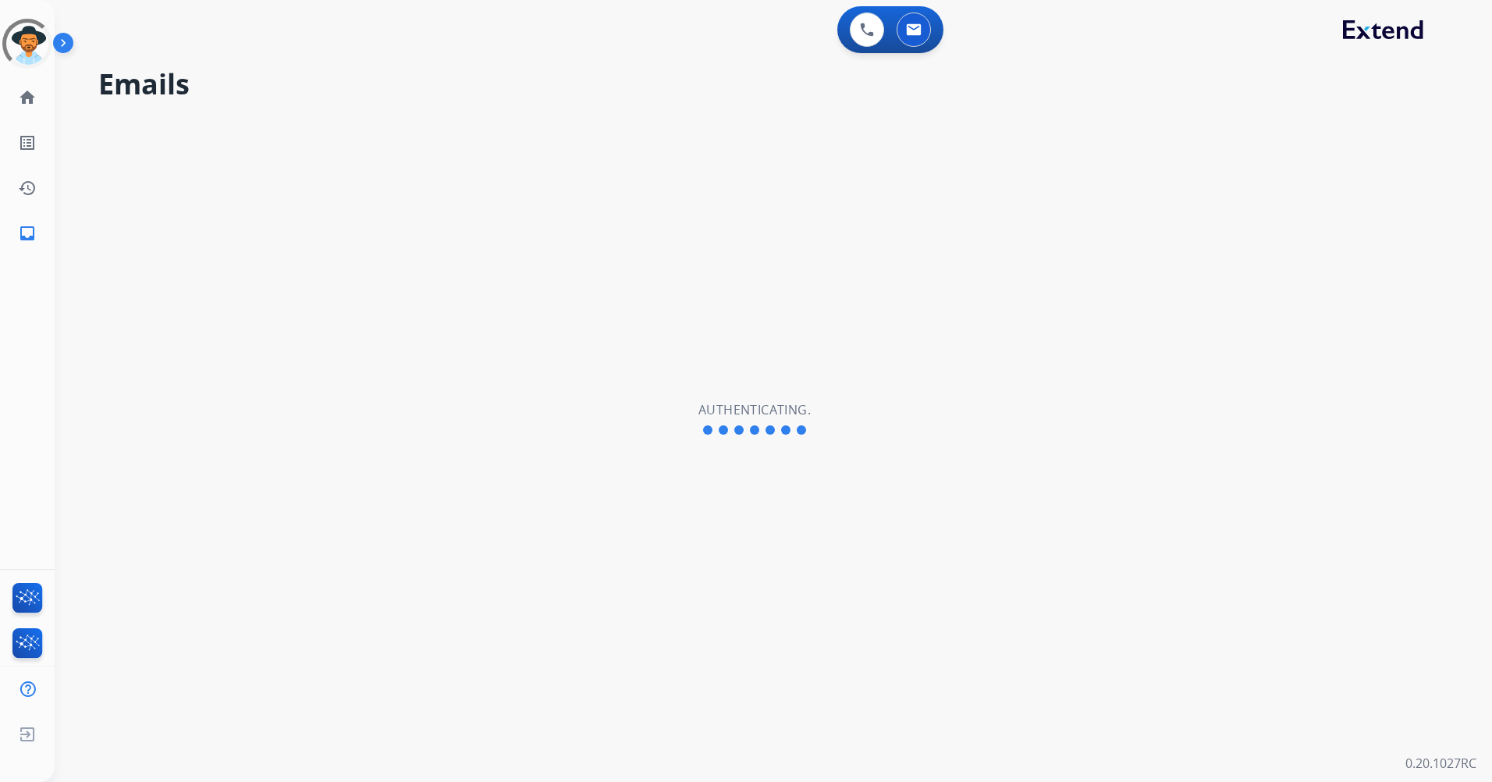
select select "**********"
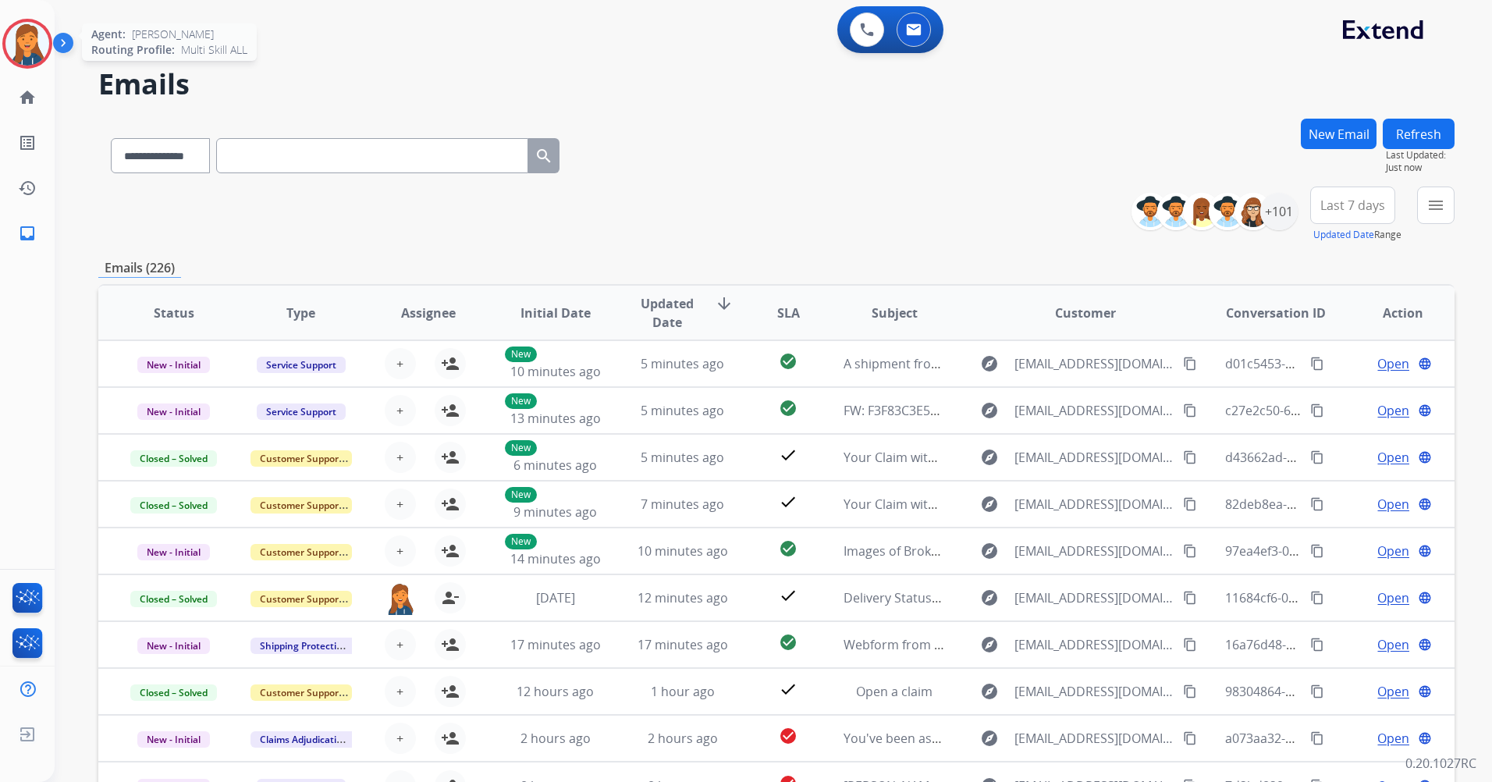
click at [5, 31] on div at bounding box center [27, 44] width 50 height 50
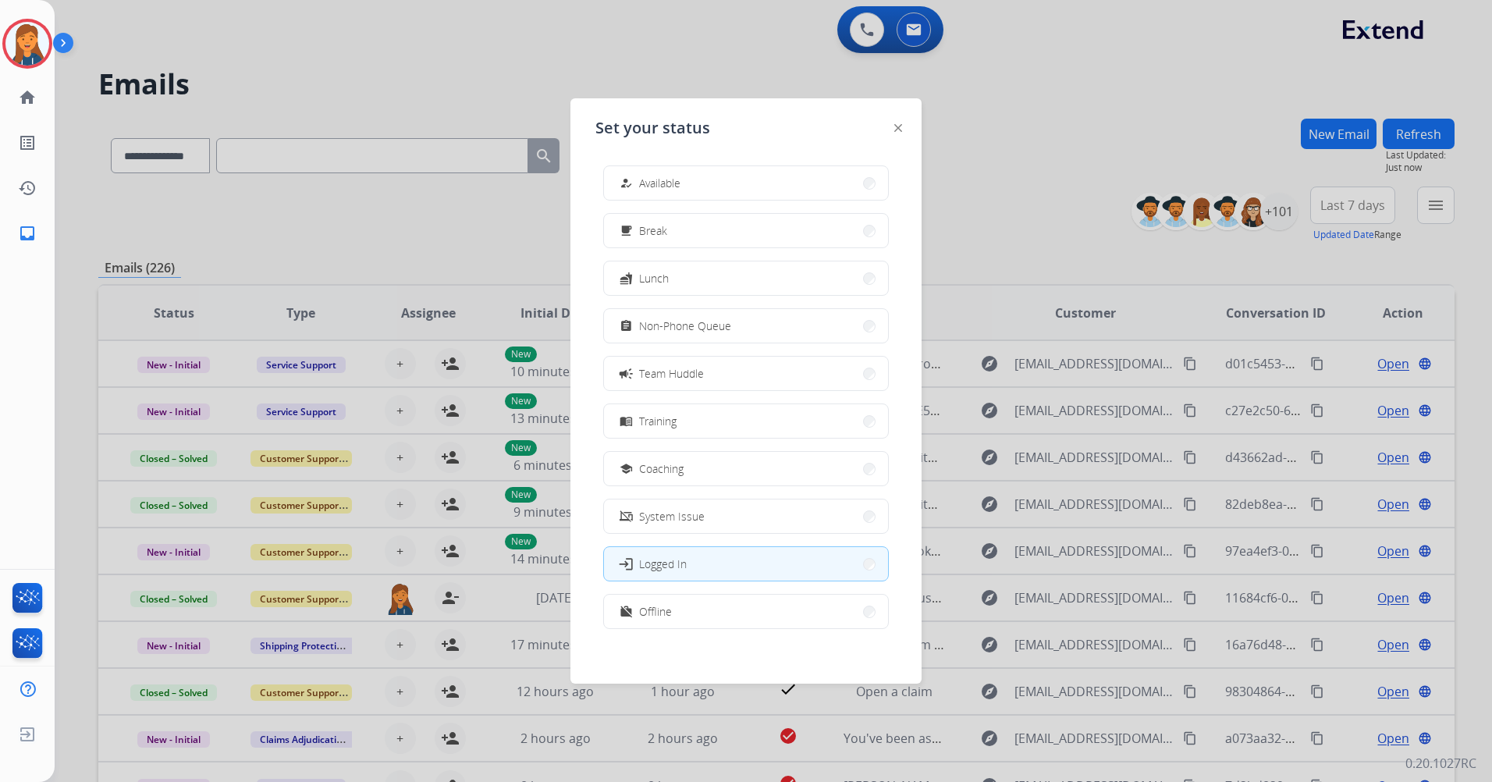
drag, startPoint x: 688, startPoint y: 181, endPoint x: 681, endPoint y: 185, distance: 8.7
click at [689, 183] on button "how_to_reg Available" at bounding box center [746, 183] width 284 height 34
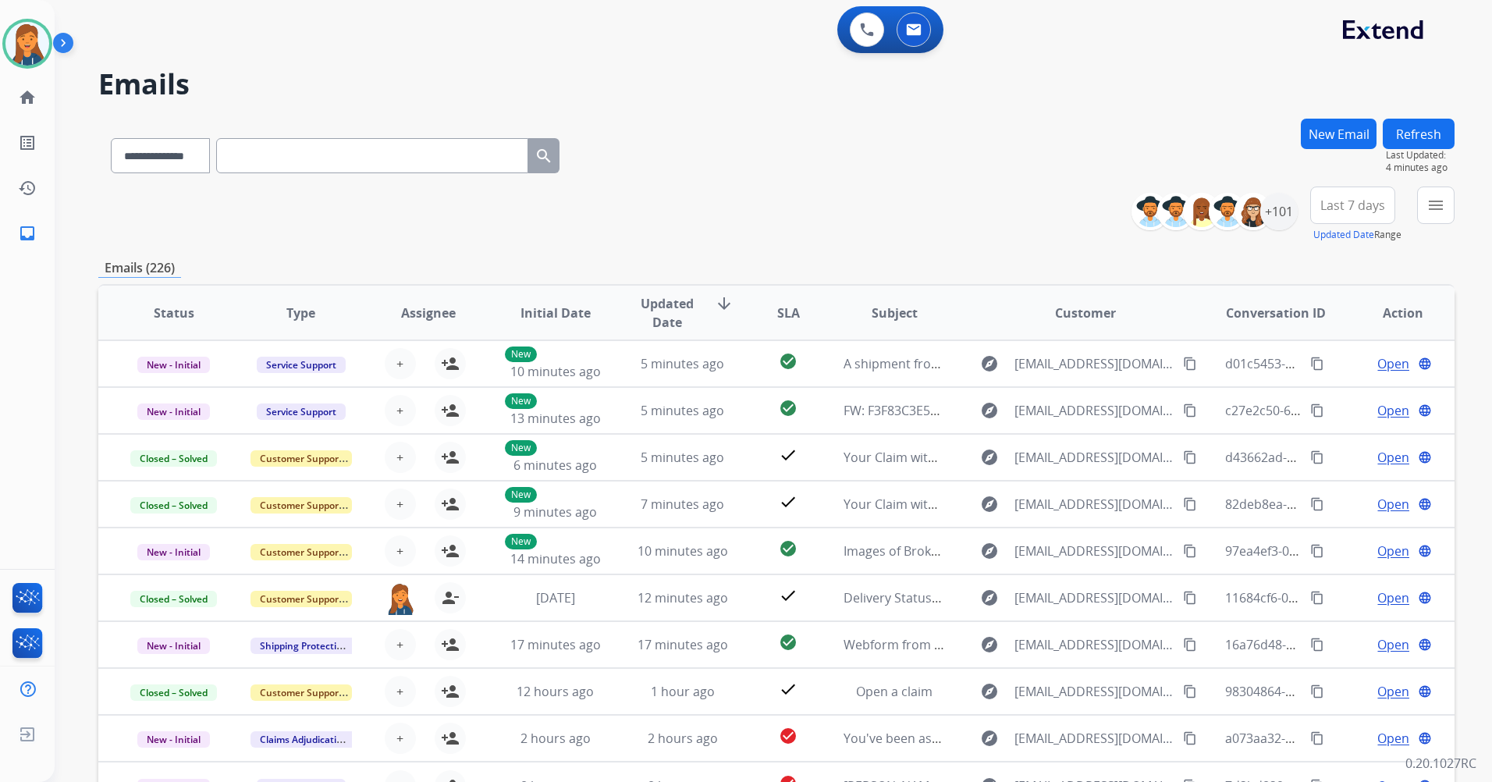
drag, startPoint x: 739, startPoint y: 32, endPoint x: 748, endPoint y: 21, distance: 13.9
click at [741, 30] on div "0 Voice Interactions 0 Email Interactions" at bounding box center [764, 31] width 1382 height 50
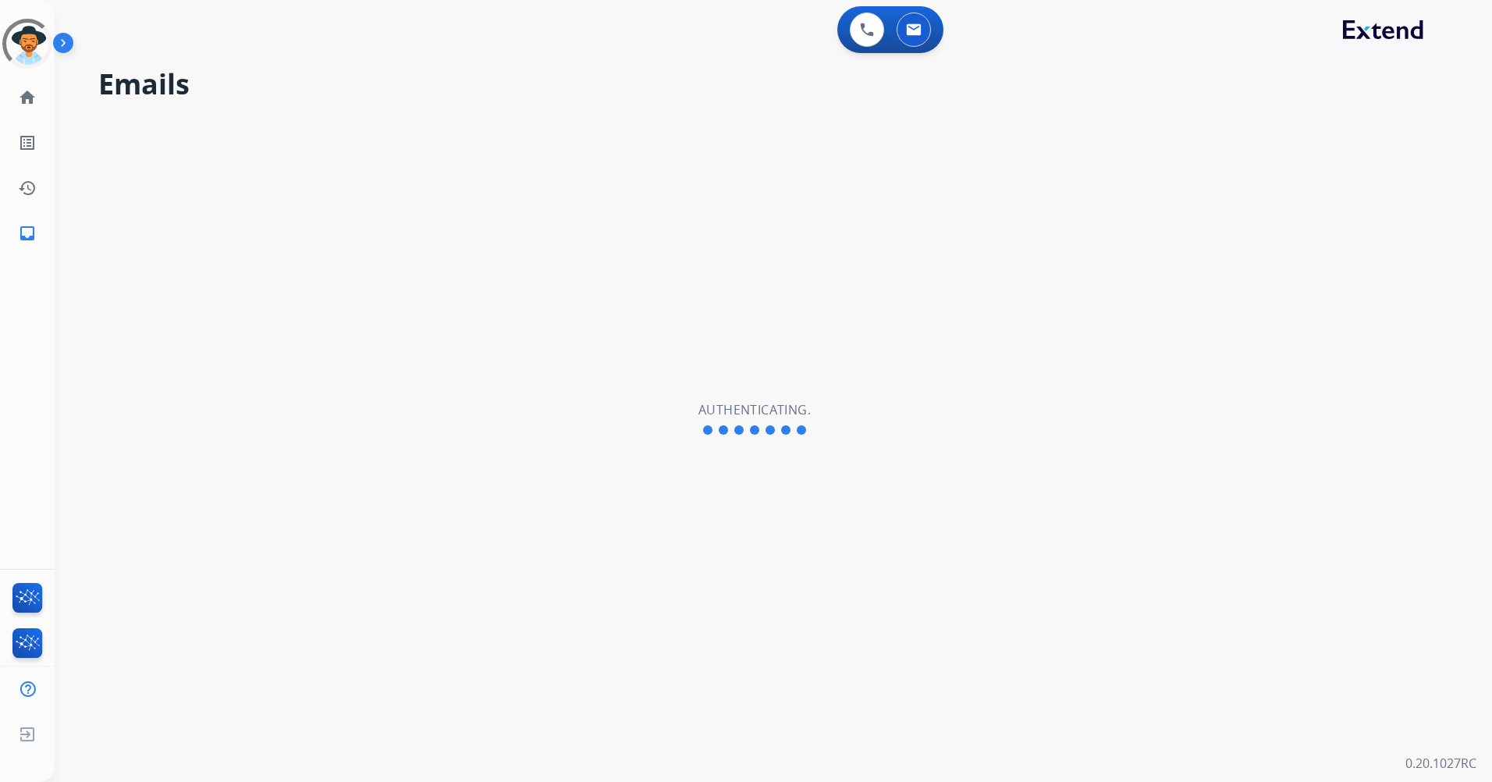
select select "**********"
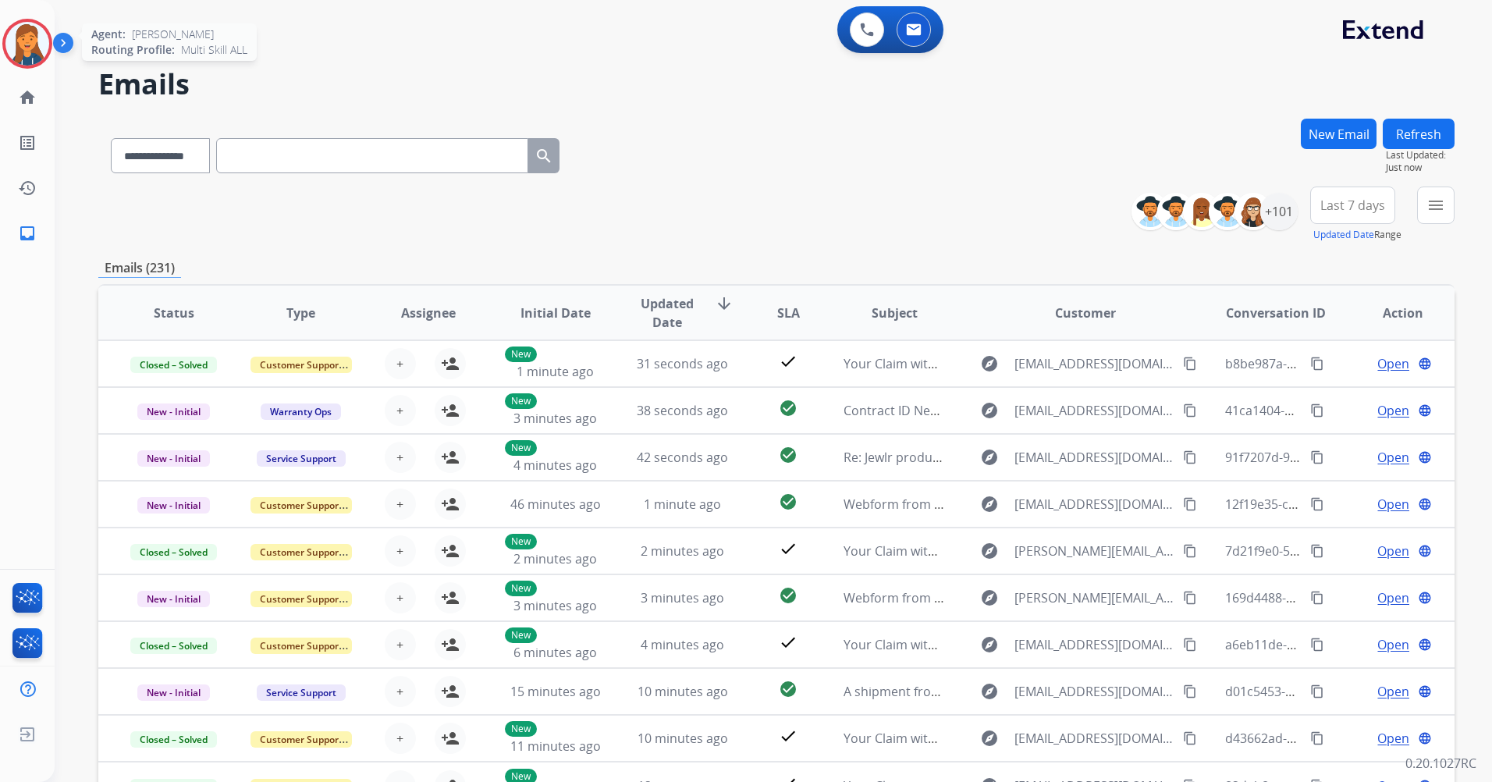
click at [40, 29] on img at bounding box center [27, 44] width 44 height 44
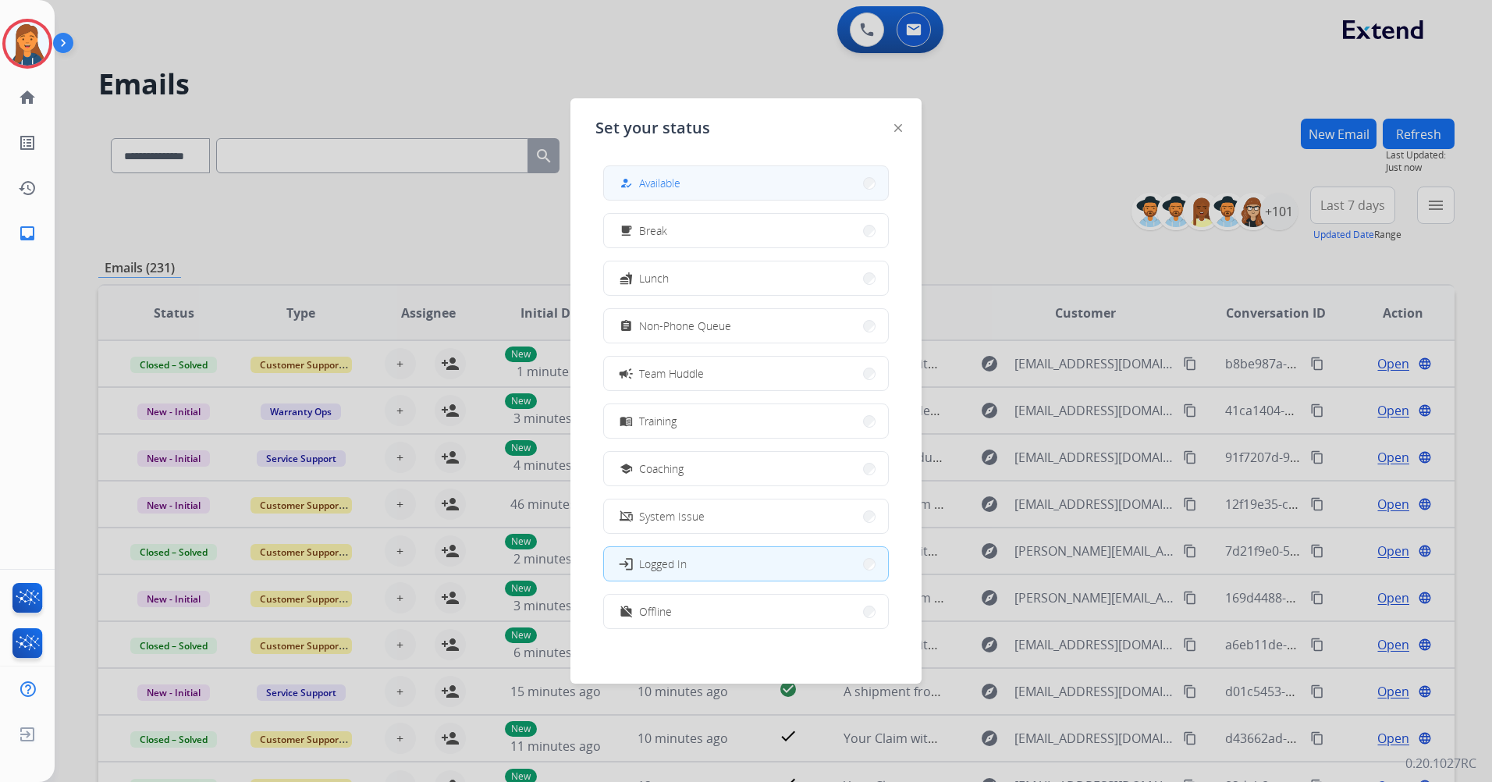
click at [670, 196] on button "how_to_reg Available" at bounding box center [746, 183] width 284 height 34
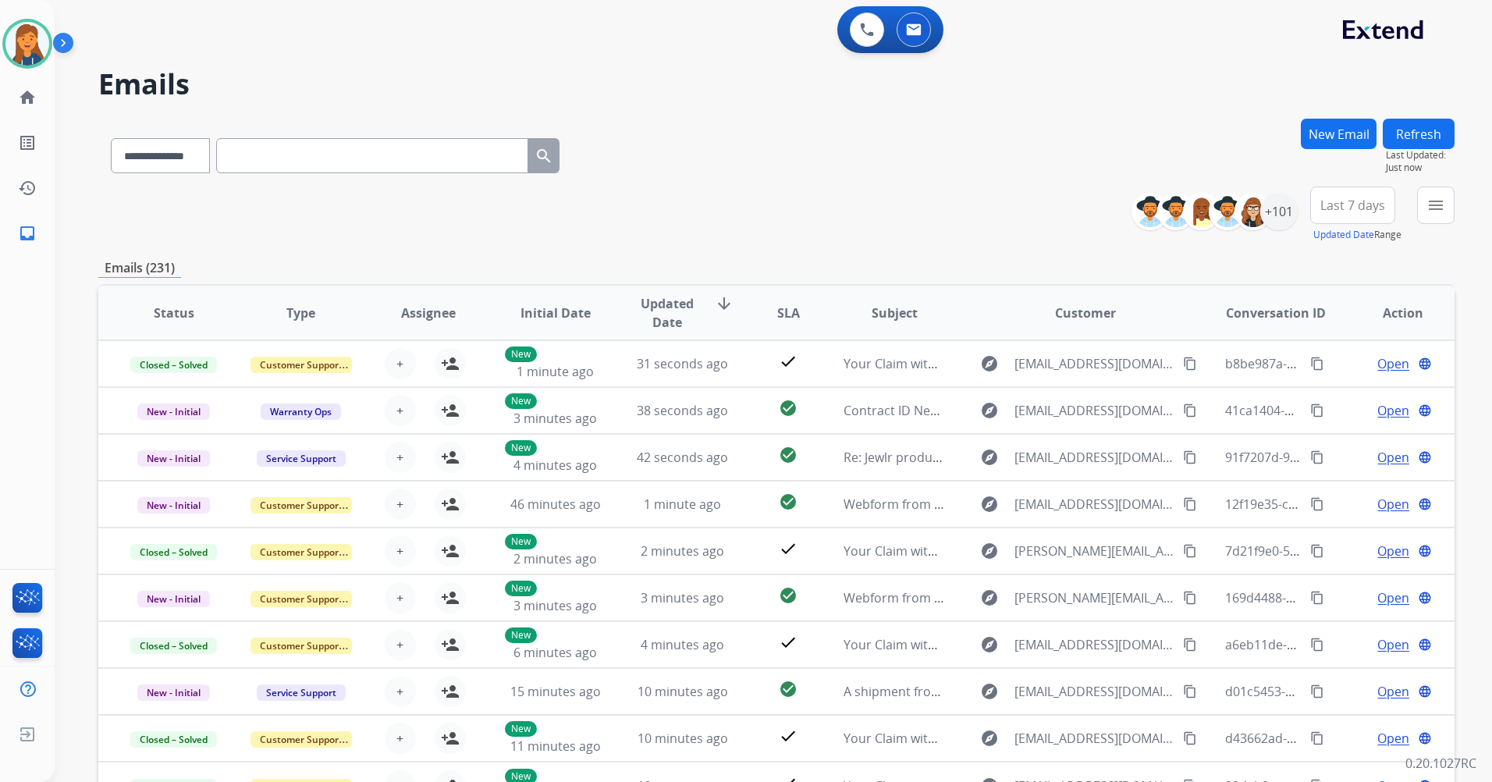
click at [668, 196] on div "**********" at bounding box center [776, 215] width 1357 height 56
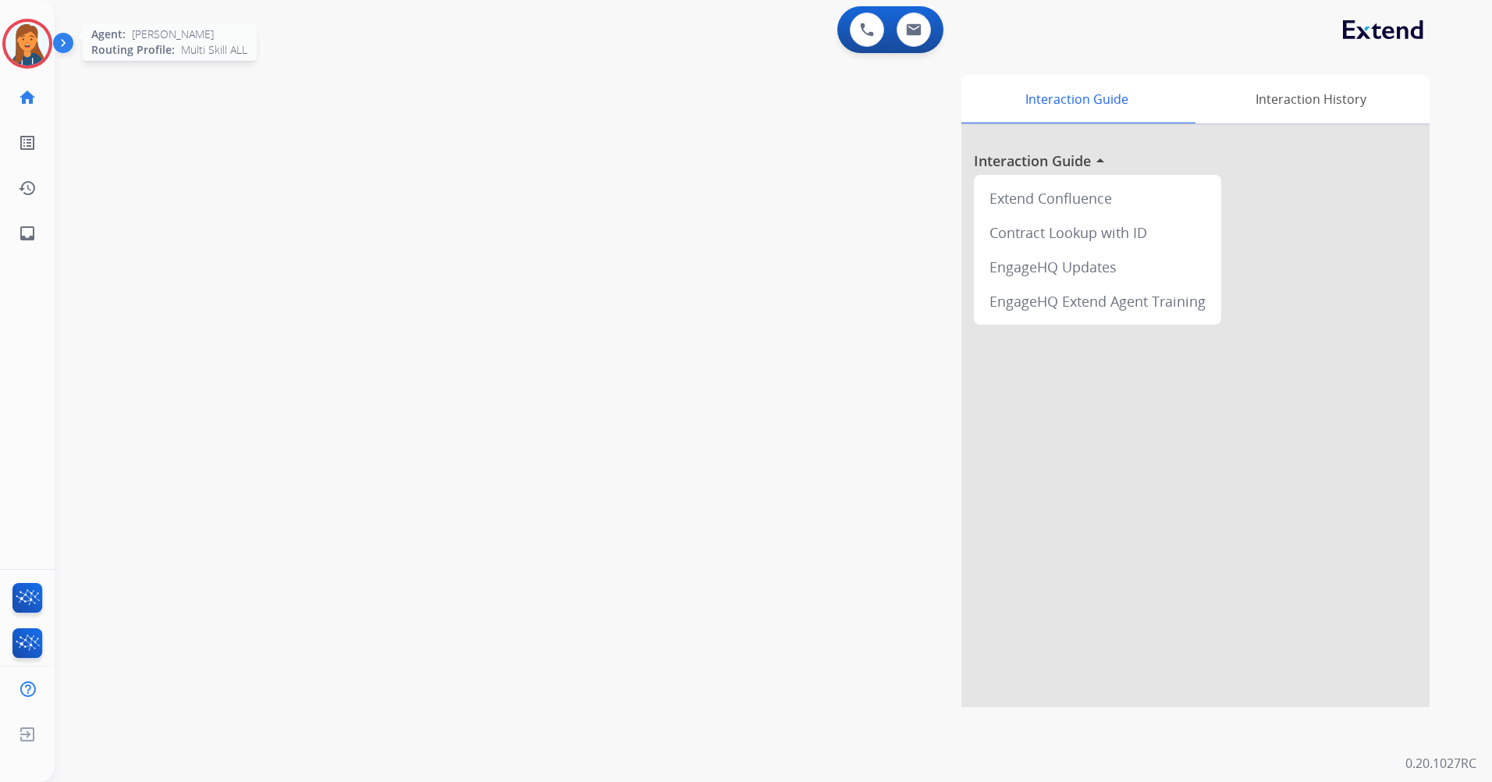
click at [44, 36] on img at bounding box center [27, 44] width 44 height 44
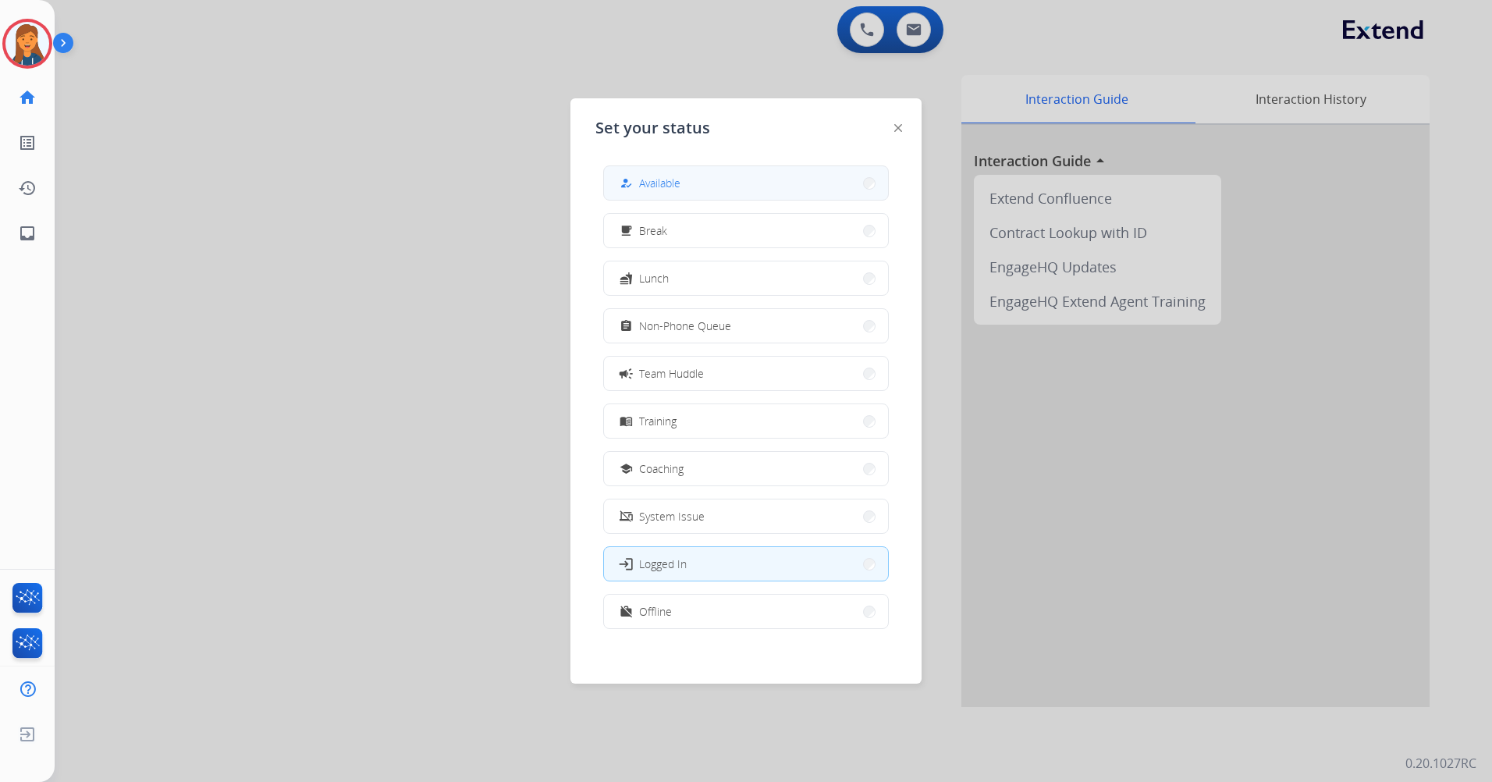
click at [694, 190] on button "how_to_reg Available" at bounding box center [746, 183] width 284 height 34
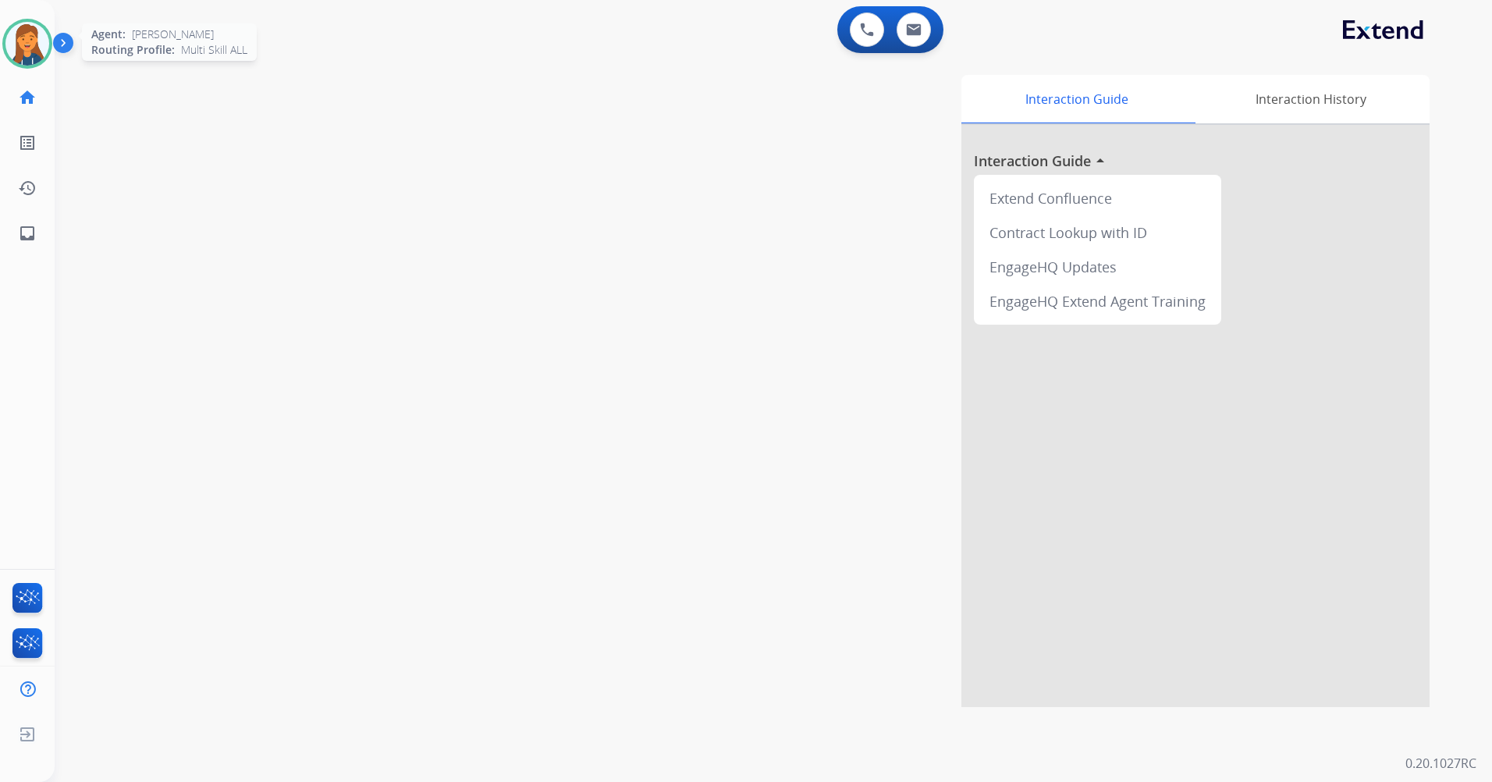
click at [18, 55] on img at bounding box center [27, 44] width 44 height 44
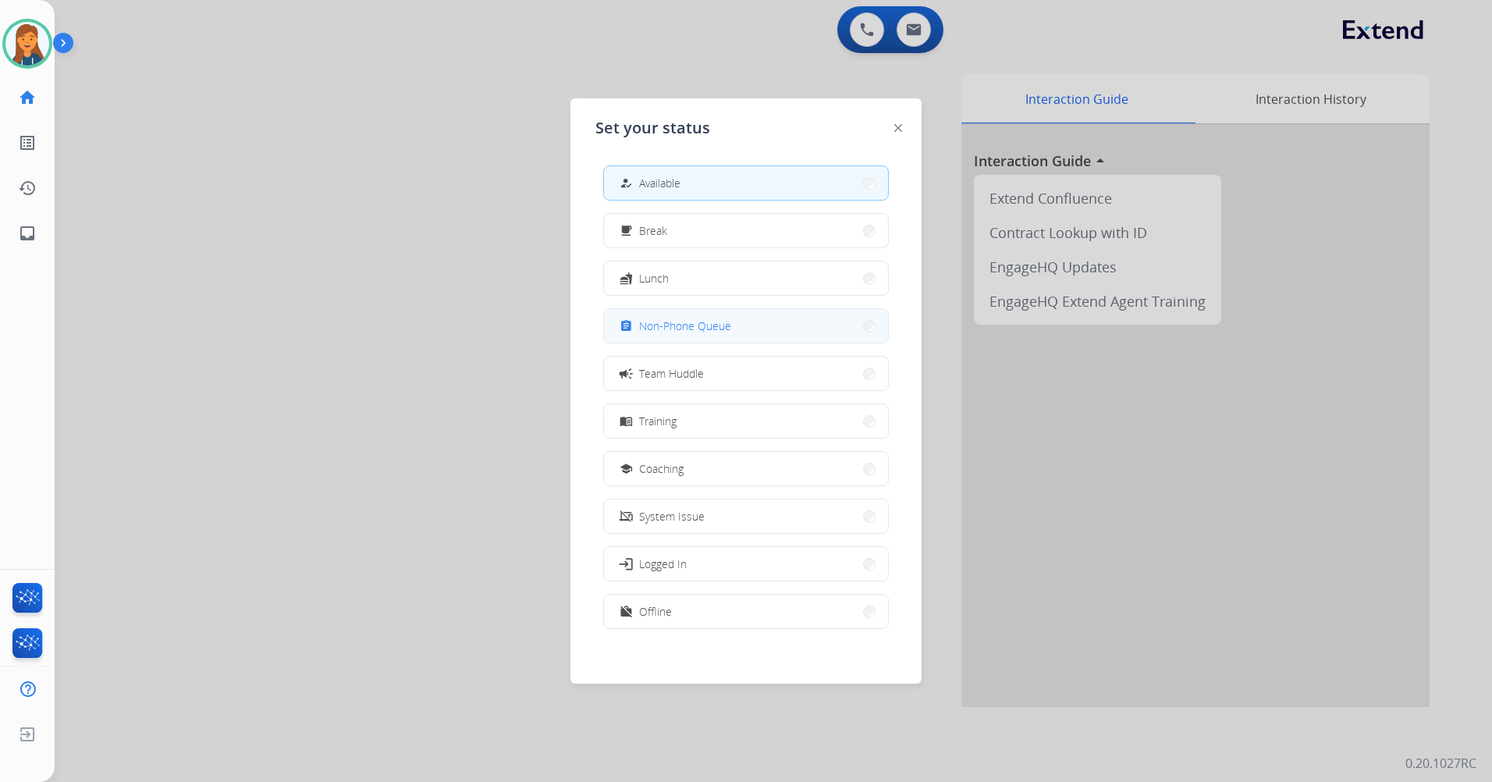
click at [696, 318] on span "Non-Phone Queue" at bounding box center [685, 326] width 92 height 16
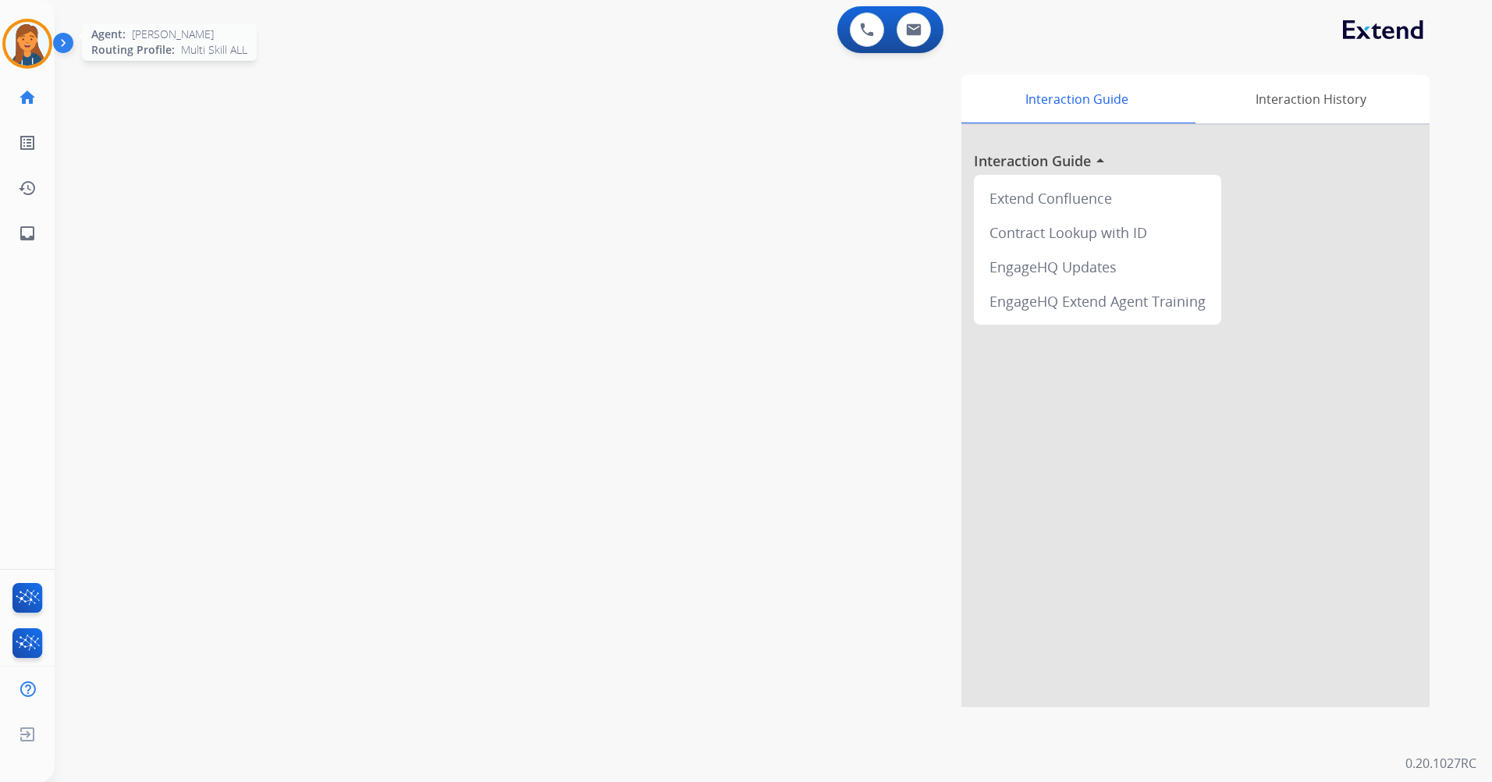
click at [19, 30] on img at bounding box center [27, 44] width 44 height 44
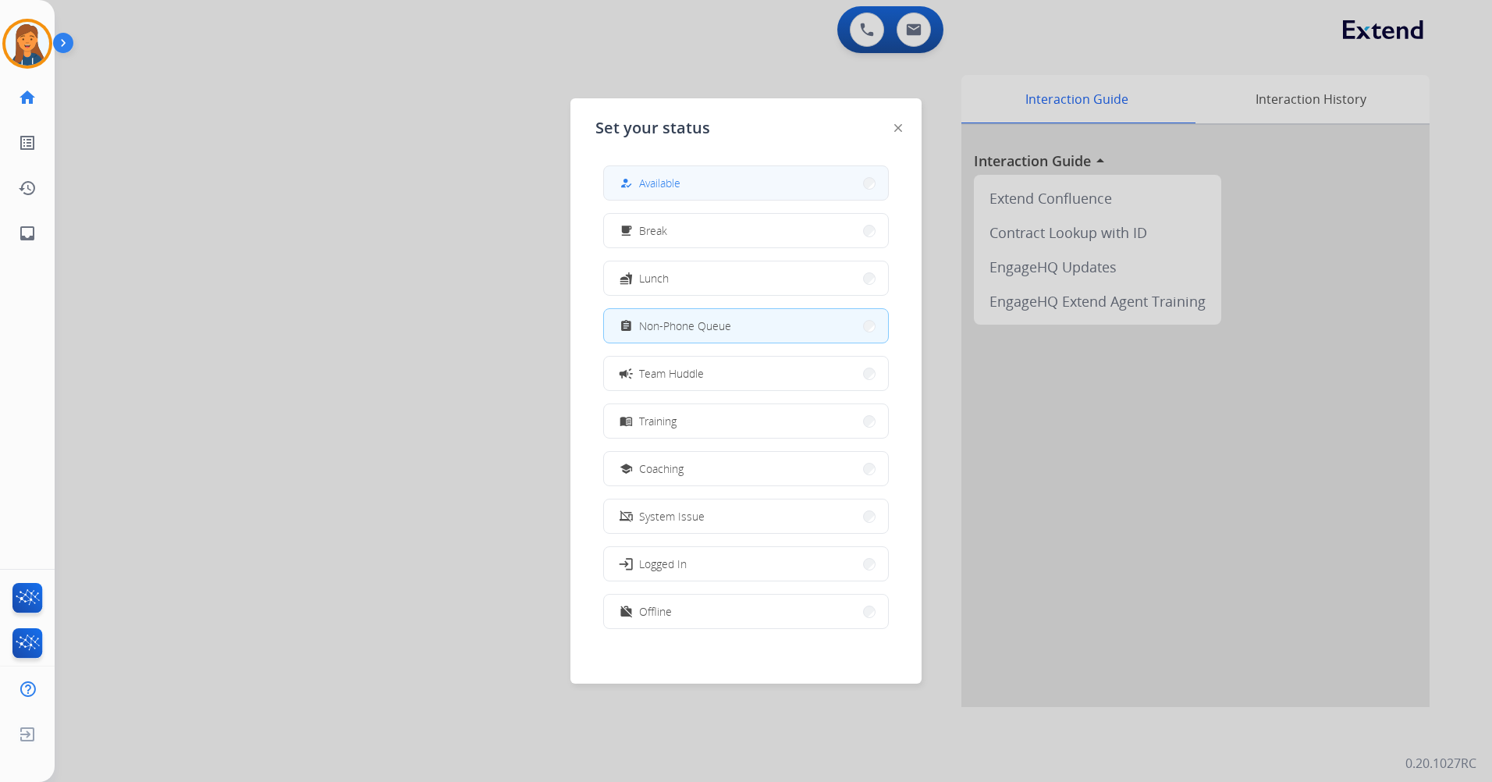
click at [724, 192] on button "how_to_reg Available" at bounding box center [746, 183] width 284 height 34
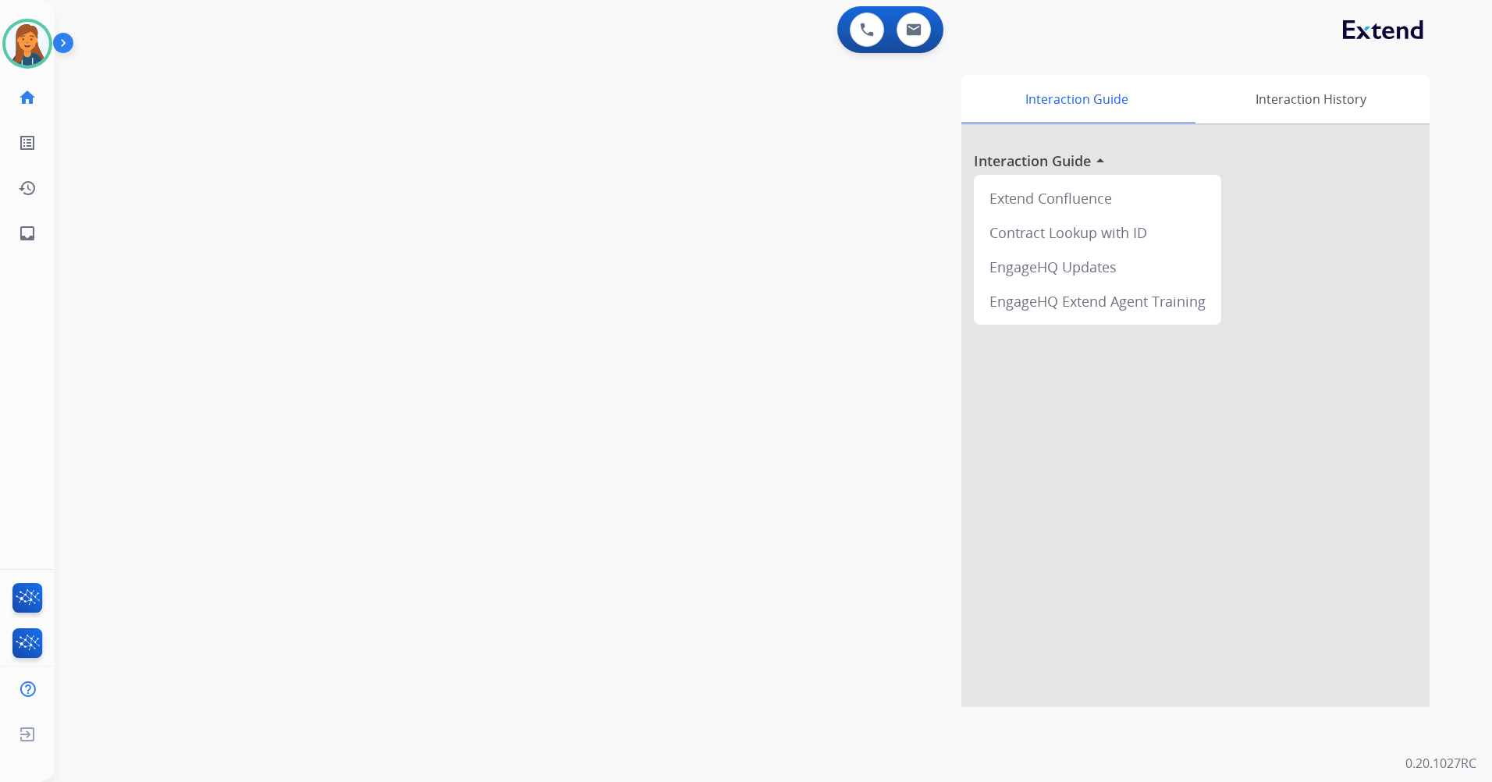
drag, startPoint x: 372, startPoint y: 41, endPoint x: 397, endPoint y: 40, distance: 24.2
click at [375, 41] on div "0 Voice Interactions 0 Email Interactions" at bounding box center [764, 31] width 1382 height 50
click at [13, 50] on img at bounding box center [27, 44] width 44 height 44
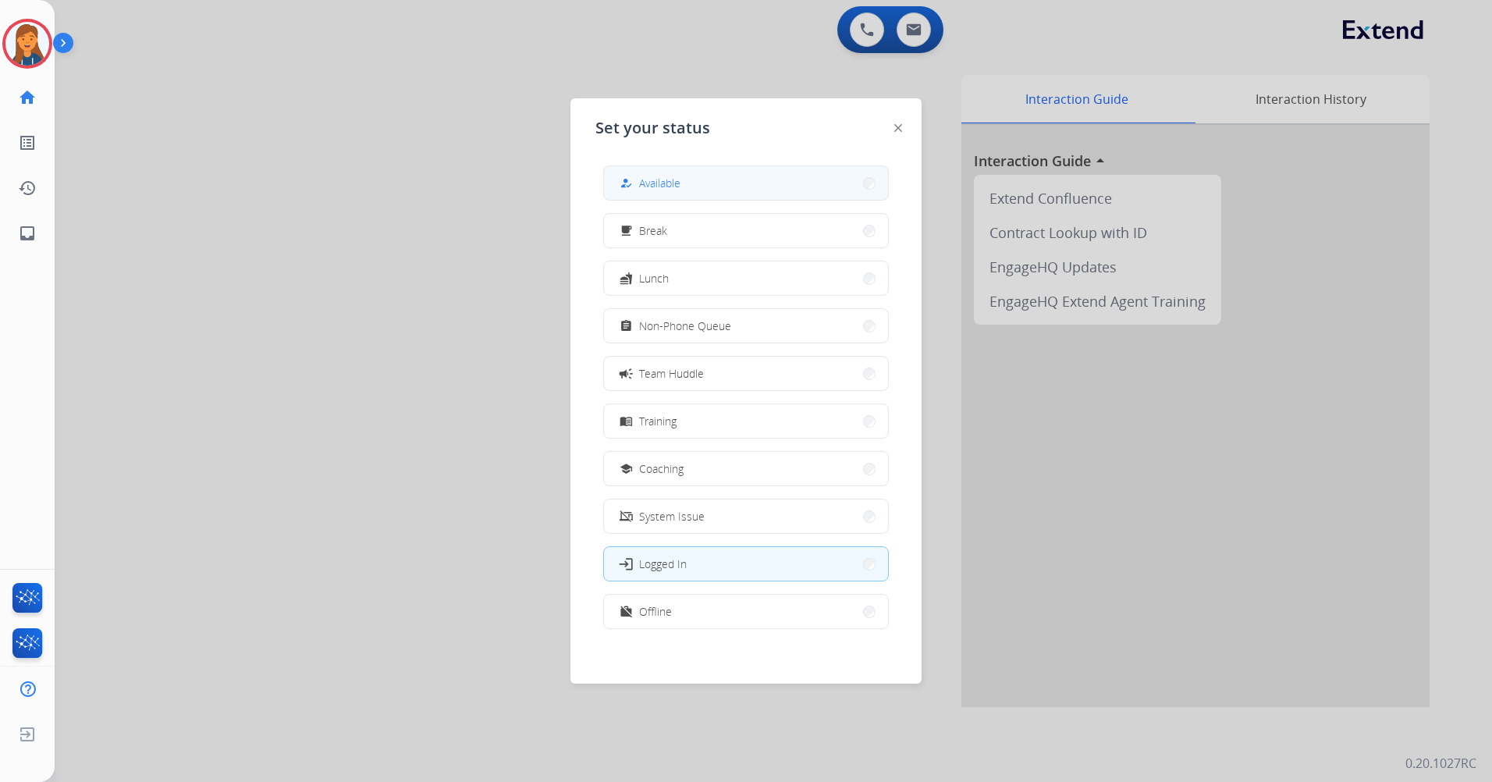
click at [753, 172] on button "how_to_reg Available" at bounding box center [746, 183] width 284 height 34
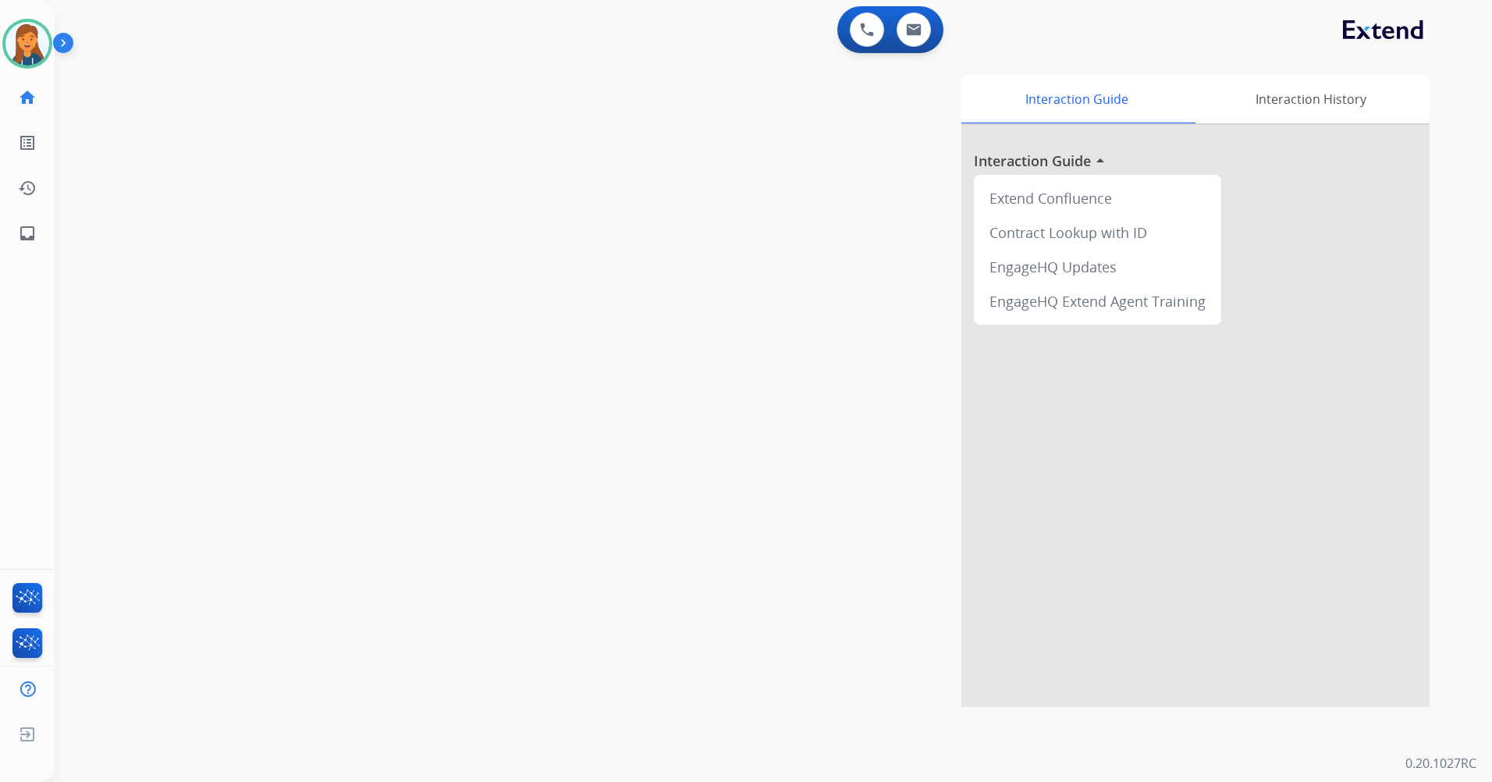
click at [748, 174] on div "Interaction Guide Interaction History Interaction Guide arrow_drop_up Extend Co…" at bounding box center [973, 391] width 914 height 632
click at [23, 53] on img at bounding box center [27, 44] width 44 height 44
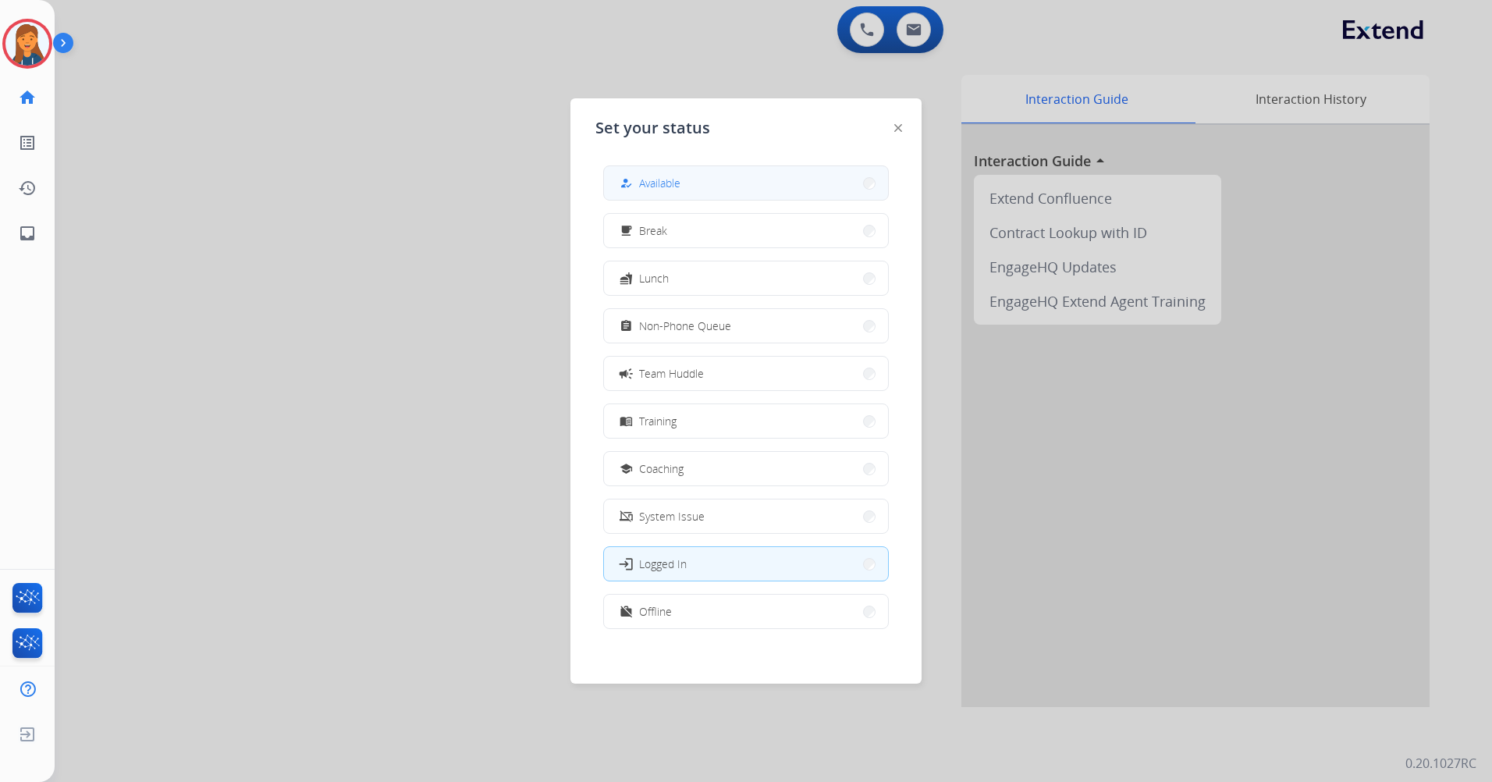
click at [763, 176] on button "how_to_reg Available" at bounding box center [746, 183] width 284 height 34
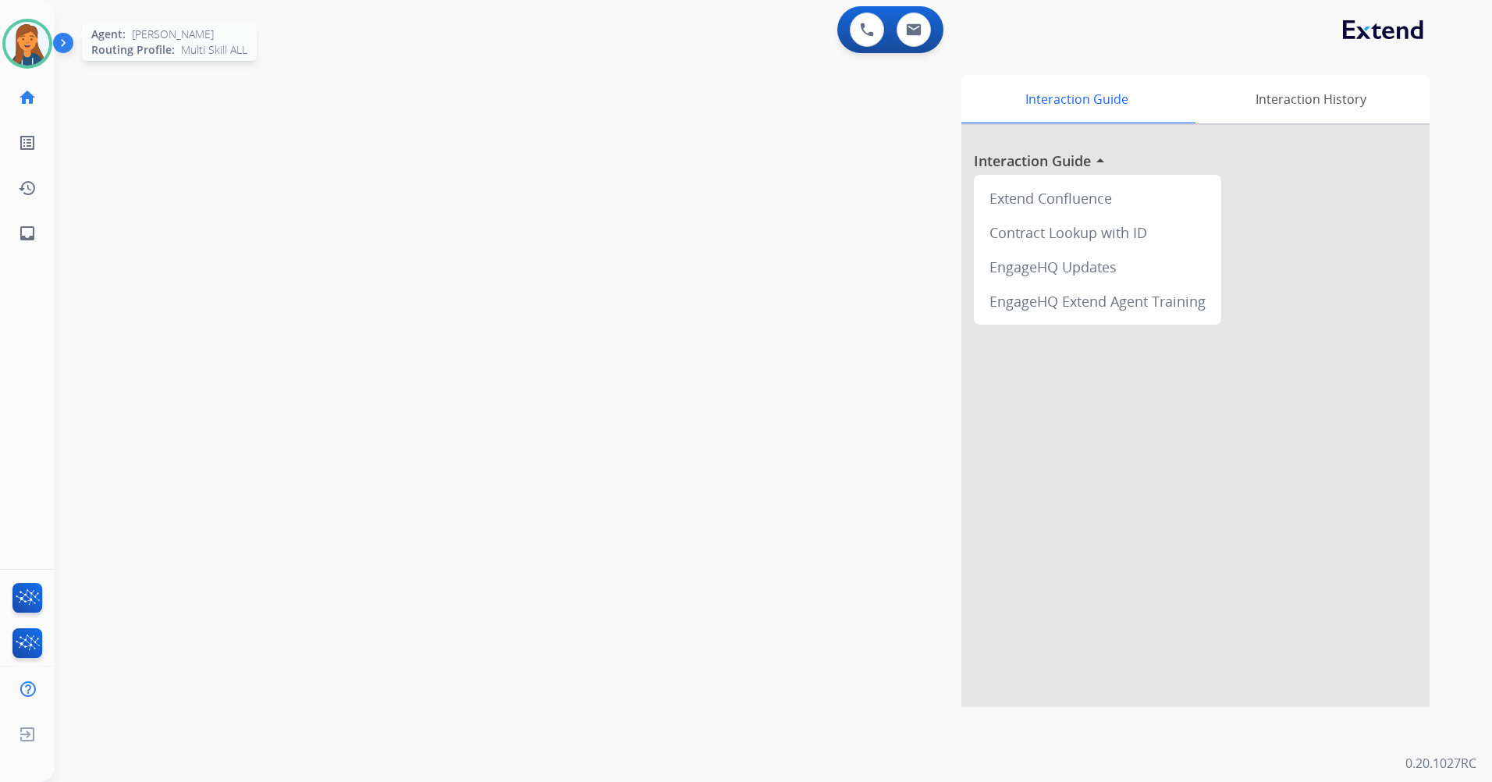
click at [15, 54] on img at bounding box center [27, 44] width 44 height 44
click at [34, 25] on img at bounding box center [27, 44] width 44 height 44
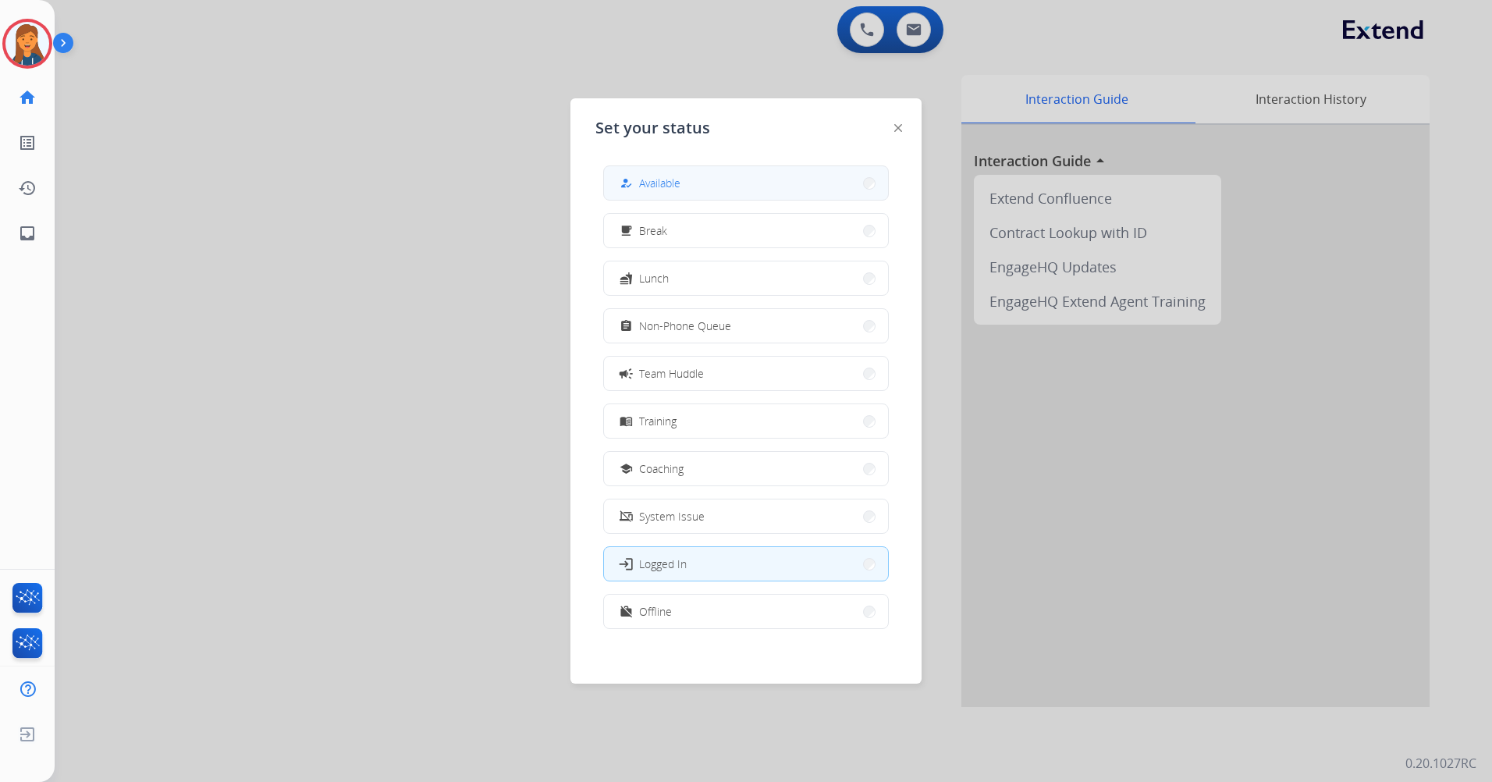
click at [717, 177] on button "how_to_reg Available" at bounding box center [746, 183] width 284 height 34
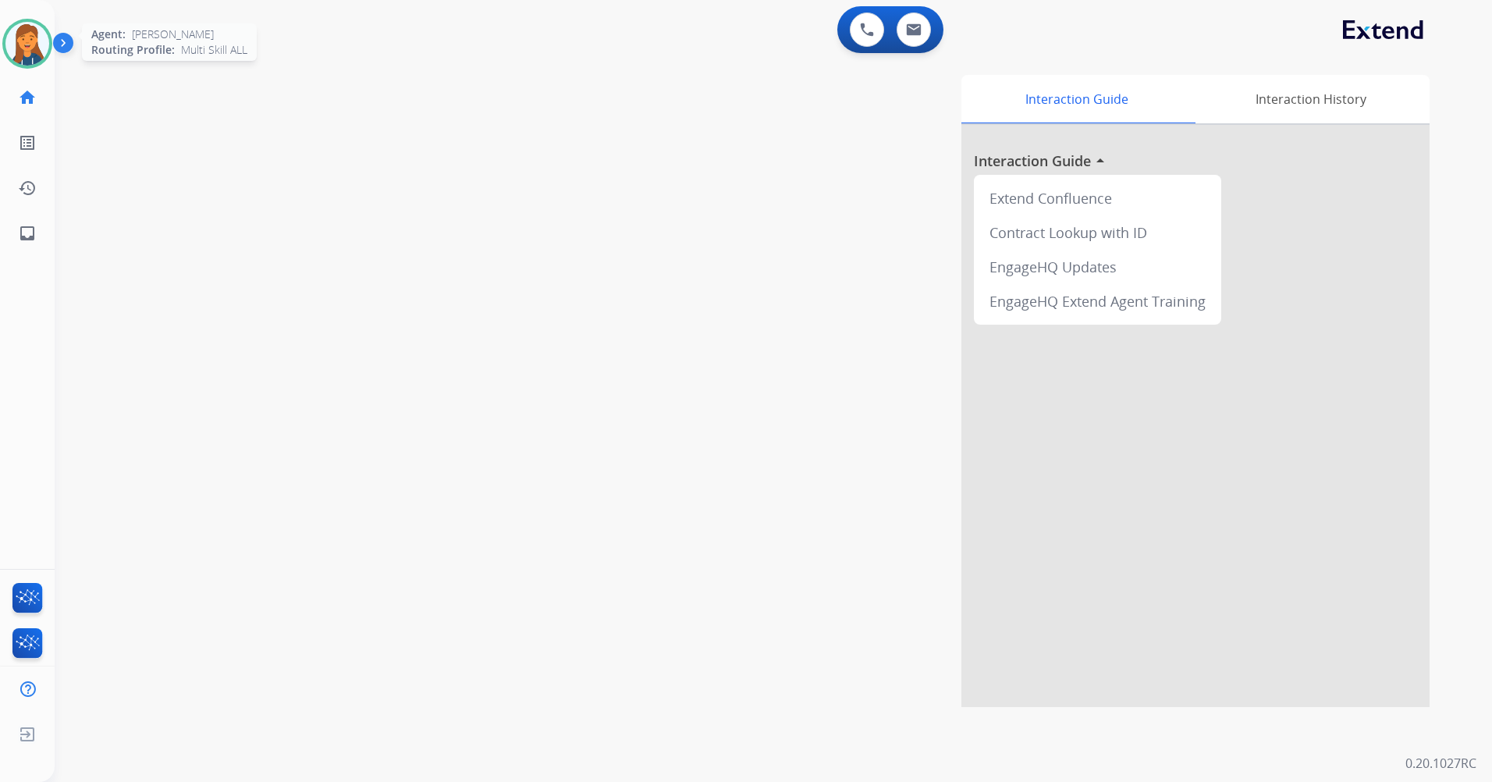
click at [19, 51] on img at bounding box center [27, 44] width 44 height 44
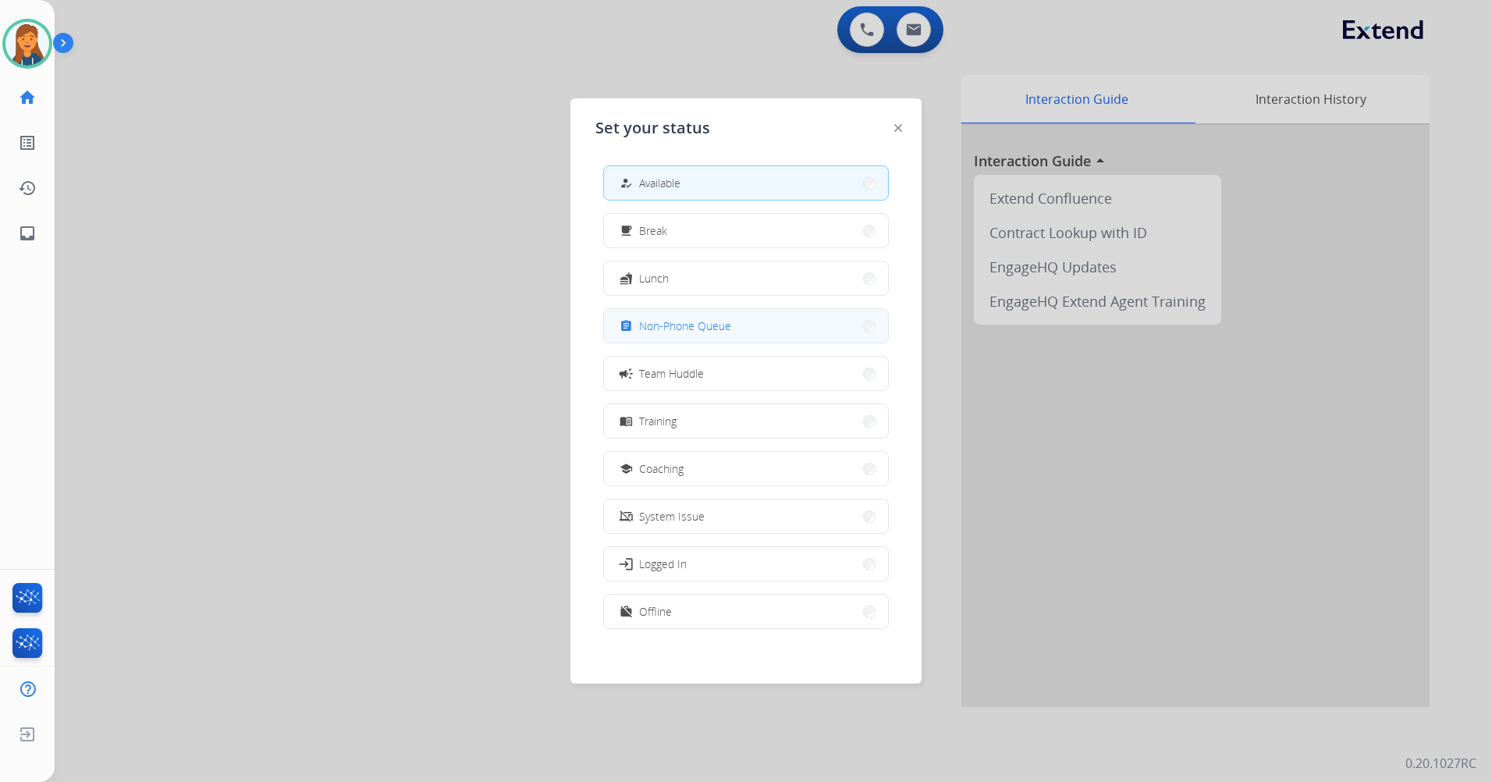
click at [670, 319] on span "Non-Phone Queue" at bounding box center [685, 326] width 92 height 16
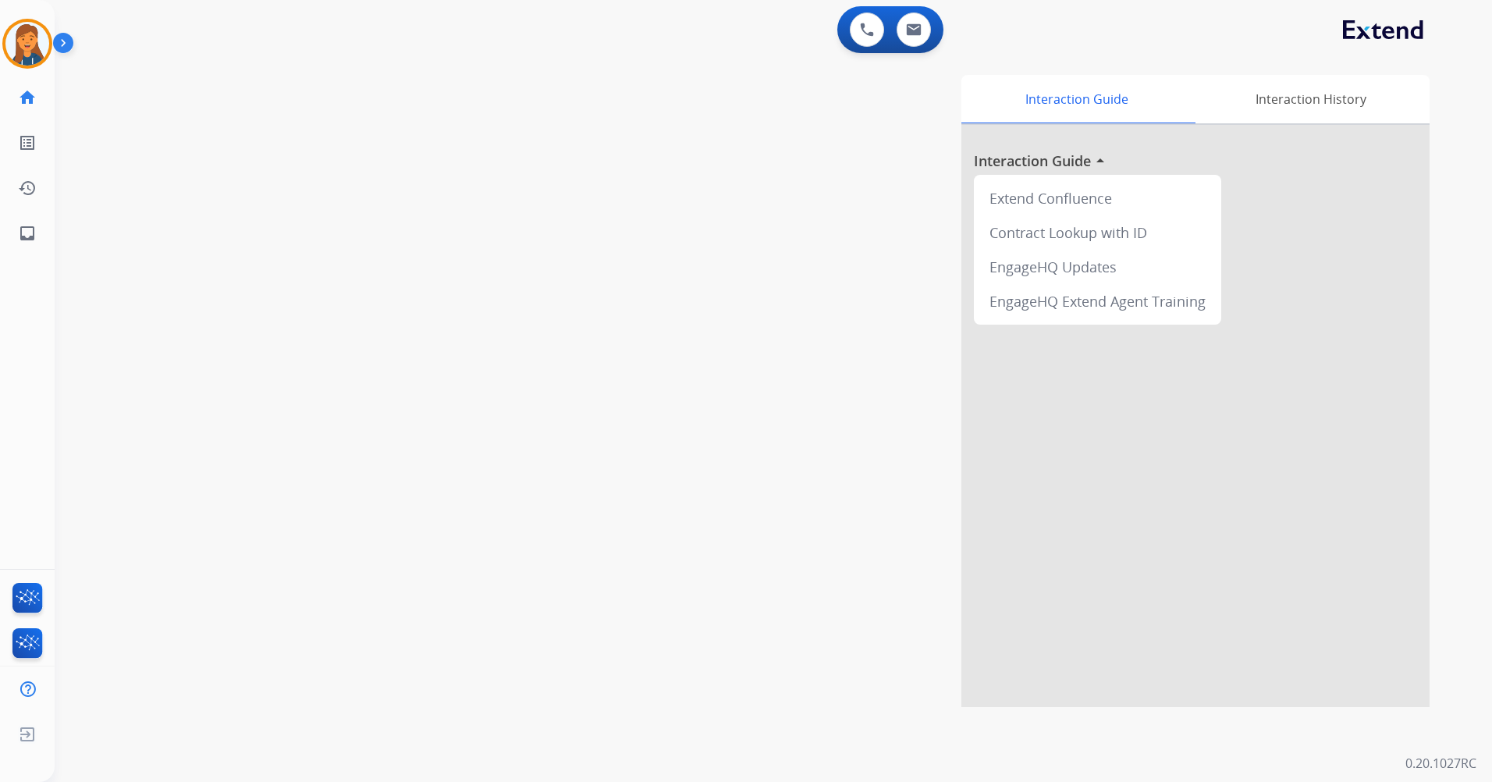
drag, startPoint x: 26, startPoint y: 41, endPoint x: 54, endPoint y: 59, distance: 33.3
click at [26, 40] on img at bounding box center [27, 44] width 44 height 44
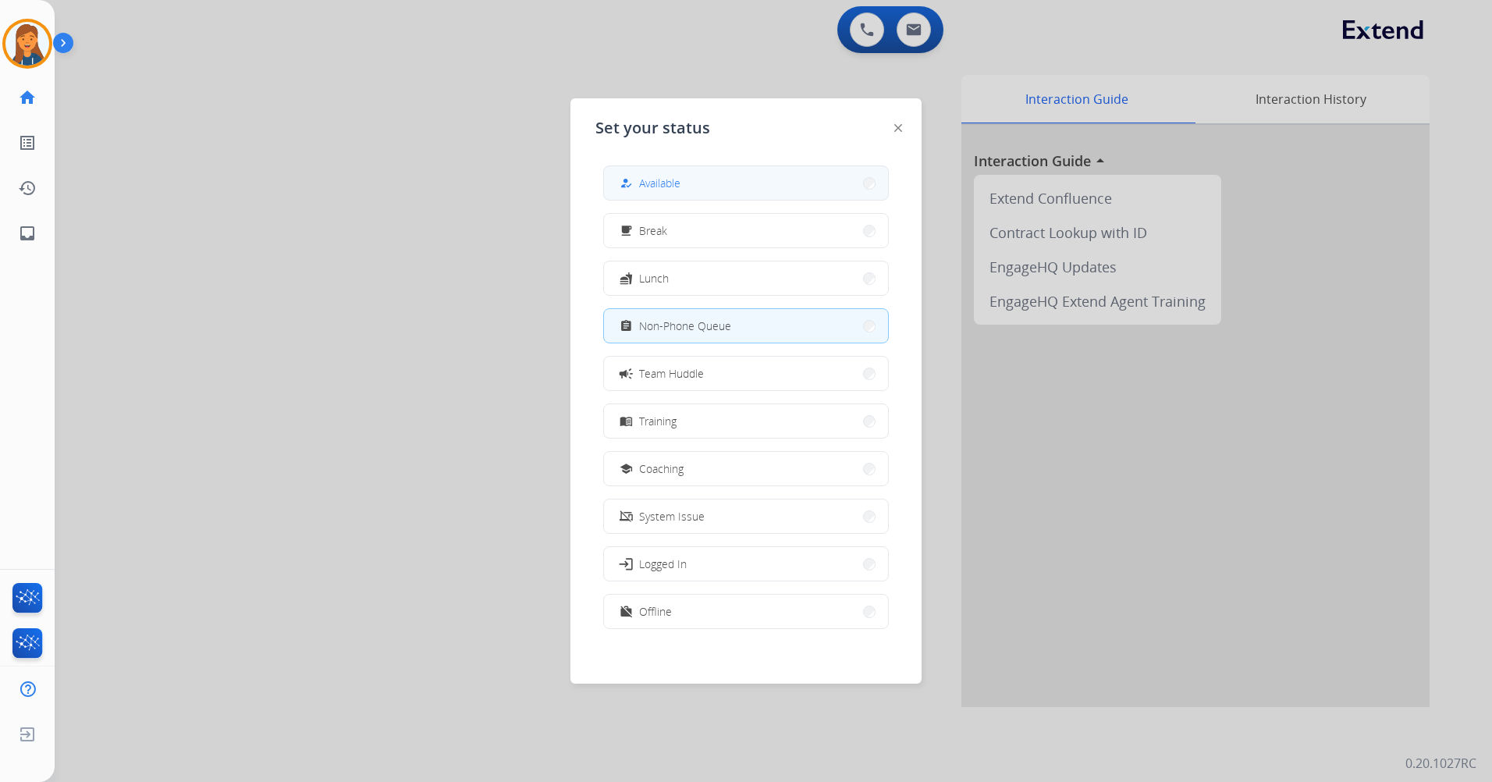
click at [633, 180] on div "how_to_reg" at bounding box center [628, 183] width 23 height 19
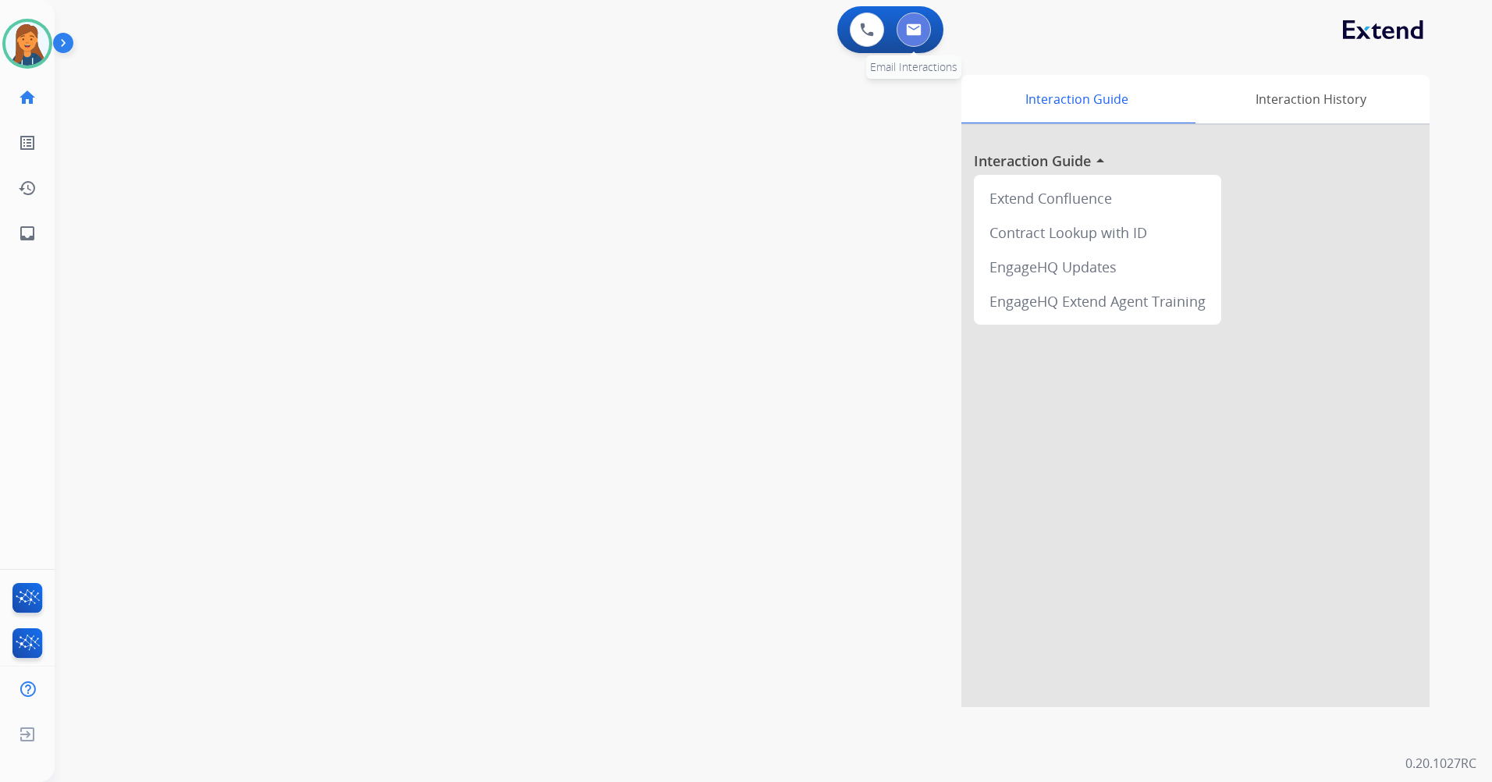
click at [910, 14] on button at bounding box center [914, 29] width 34 height 34
select select "**********"
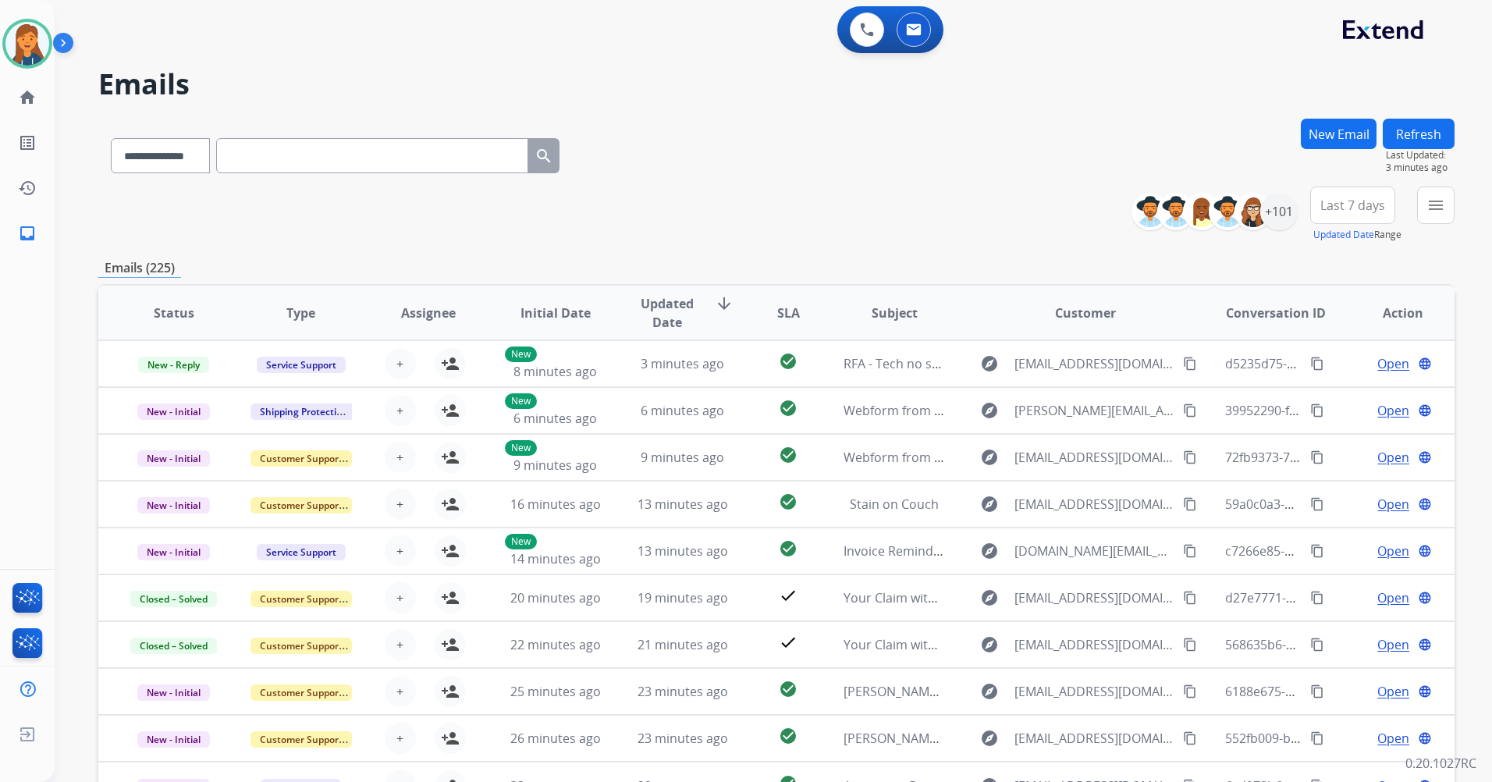
click at [1349, 202] on span "Last 7 days" at bounding box center [1353, 205] width 65 height 6
click at [1317, 400] on div "Last 90 days" at bounding box center [1348, 394] width 86 height 23
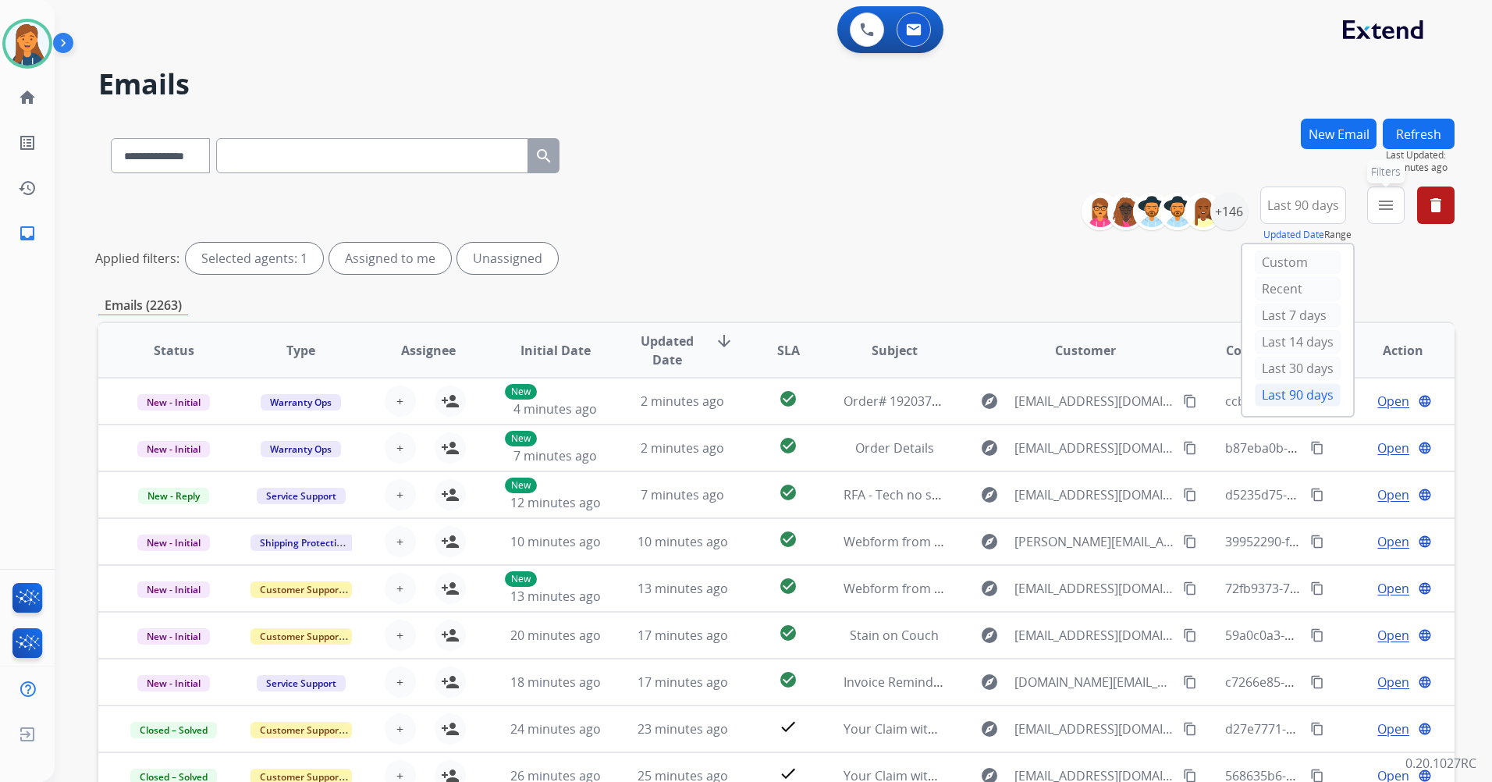
click at [1390, 201] on mat-icon "menu" at bounding box center [1386, 205] width 19 height 19
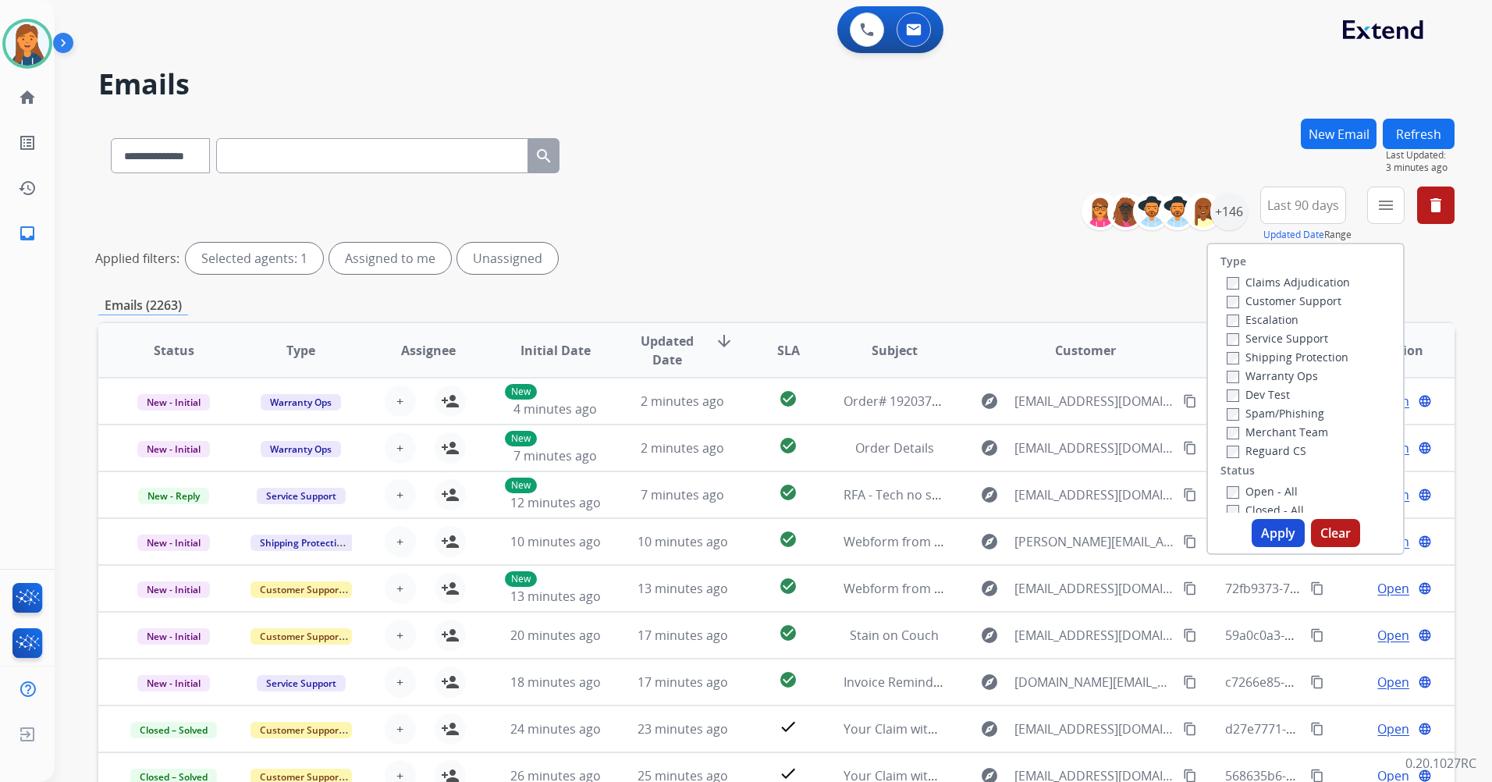
click at [1271, 304] on label "Customer Support" at bounding box center [1284, 300] width 115 height 15
click at [1263, 355] on label "Shipping Protection" at bounding box center [1288, 357] width 122 height 15
click at [1252, 445] on label "Reguard CS" at bounding box center [1267, 450] width 80 height 15
click at [1249, 485] on label "Open - All" at bounding box center [1262, 491] width 71 height 15
click at [1261, 535] on button "Apply" at bounding box center [1278, 533] width 53 height 28
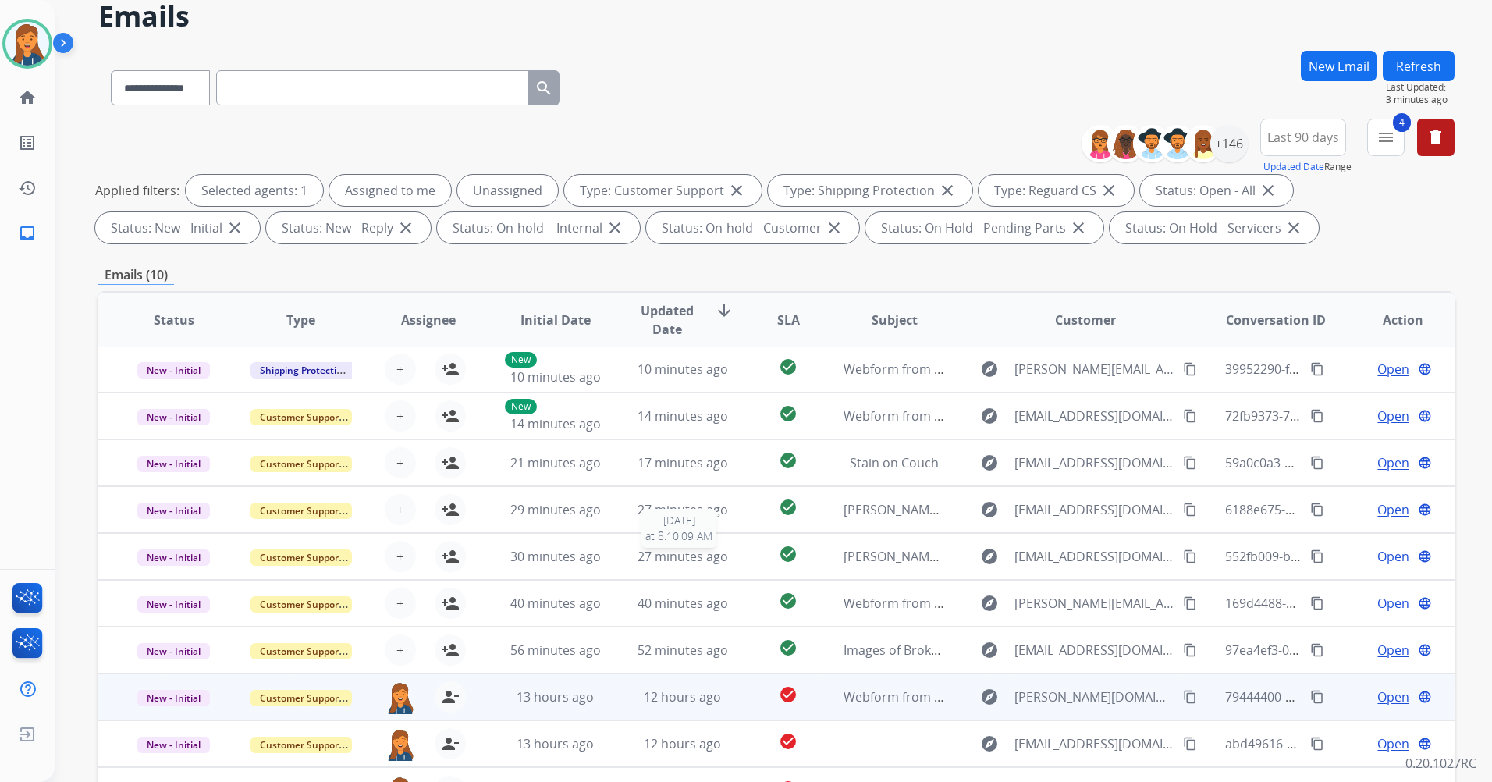
scroll to position [156, 0]
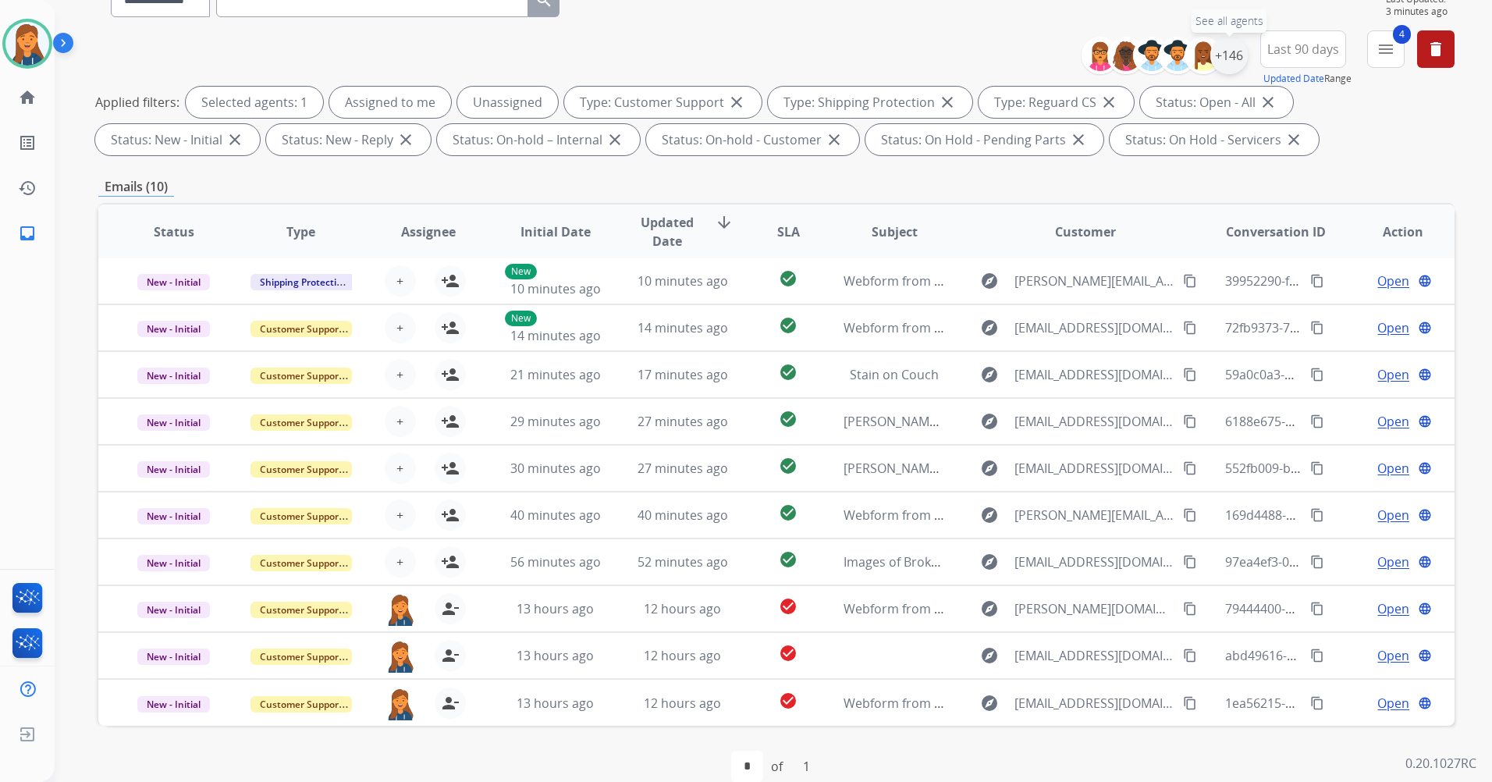
click at [1222, 62] on div "+146" at bounding box center [1229, 55] width 37 height 37
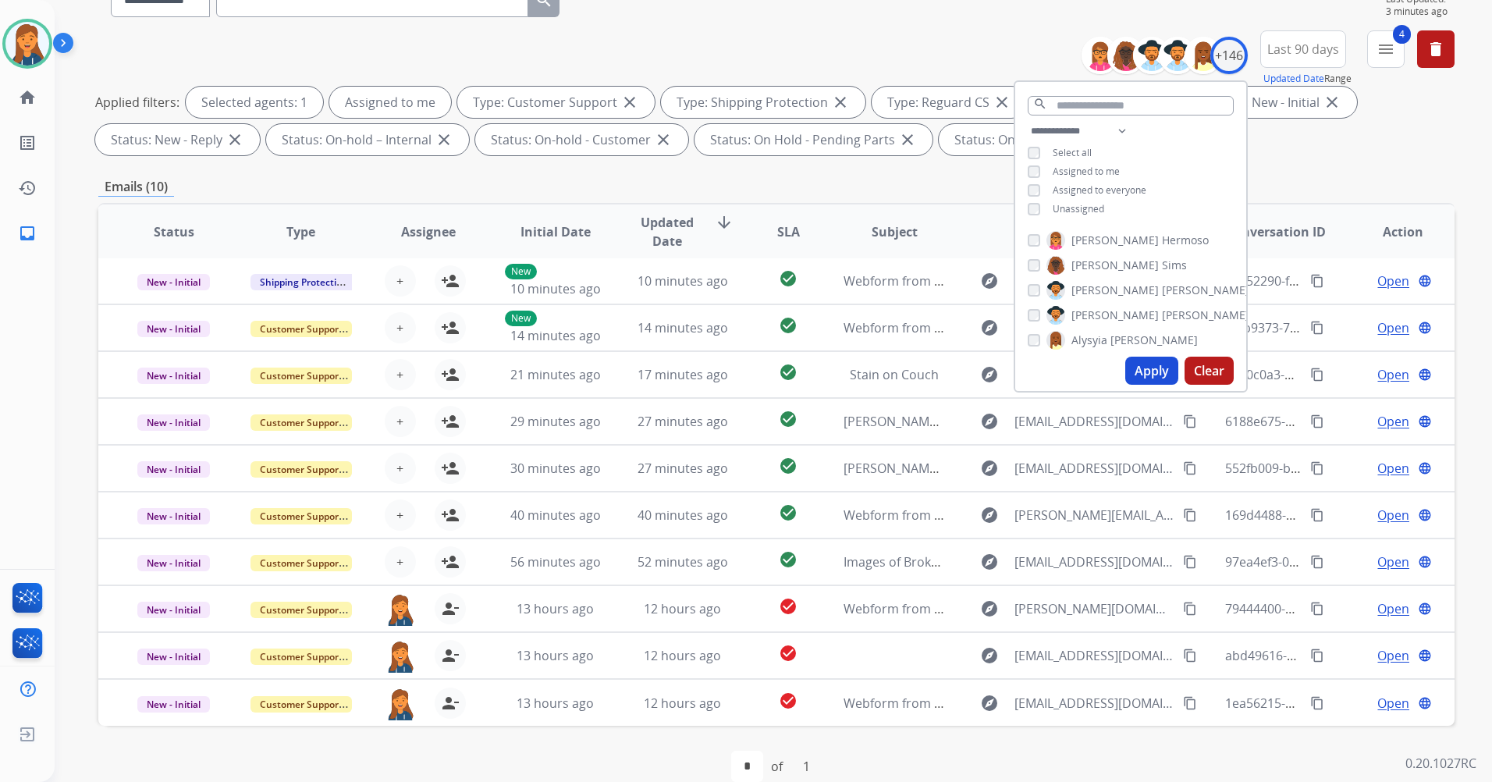
click at [1138, 371] on button "Apply" at bounding box center [1152, 371] width 53 height 28
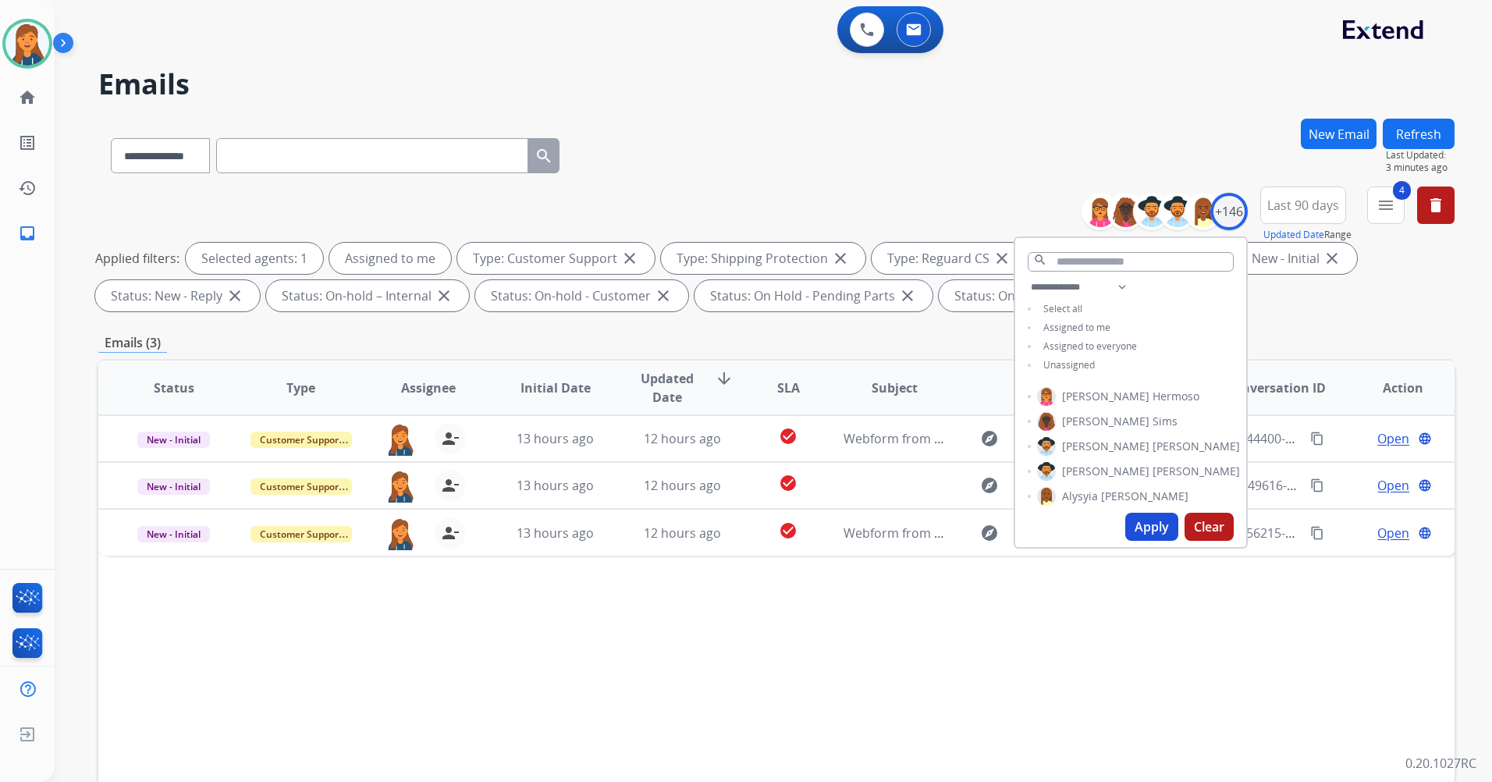
scroll to position [0, 0]
click at [738, 600] on div "Status Type Assignee Initial Date Updated Date arrow_downward SLA Subject Custo…" at bounding box center [776, 620] width 1357 height 523
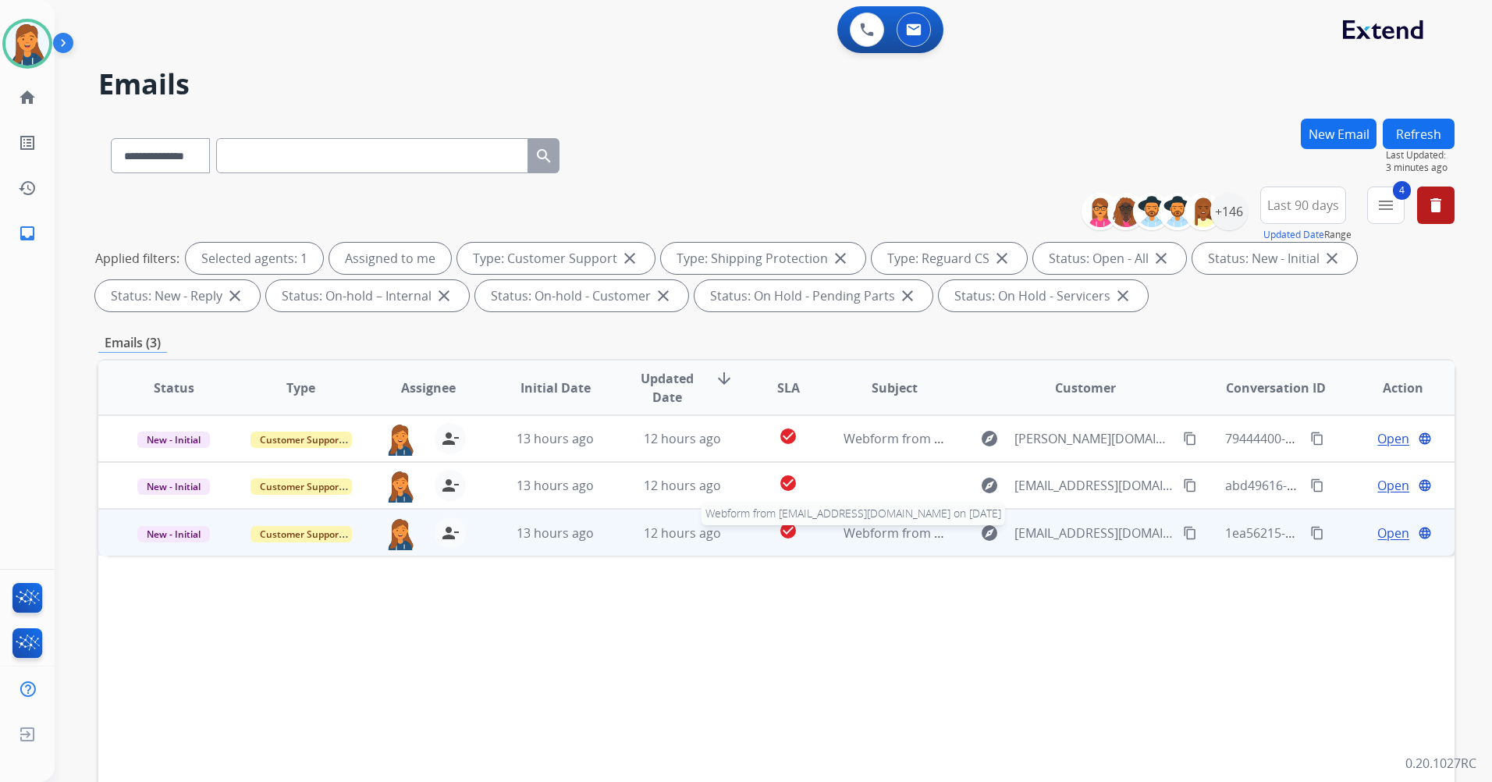
click at [877, 538] on span "Webform from [EMAIL_ADDRESS][DOMAIN_NAME] on [DATE]" at bounding box center [1021, 533] width 354 height 17
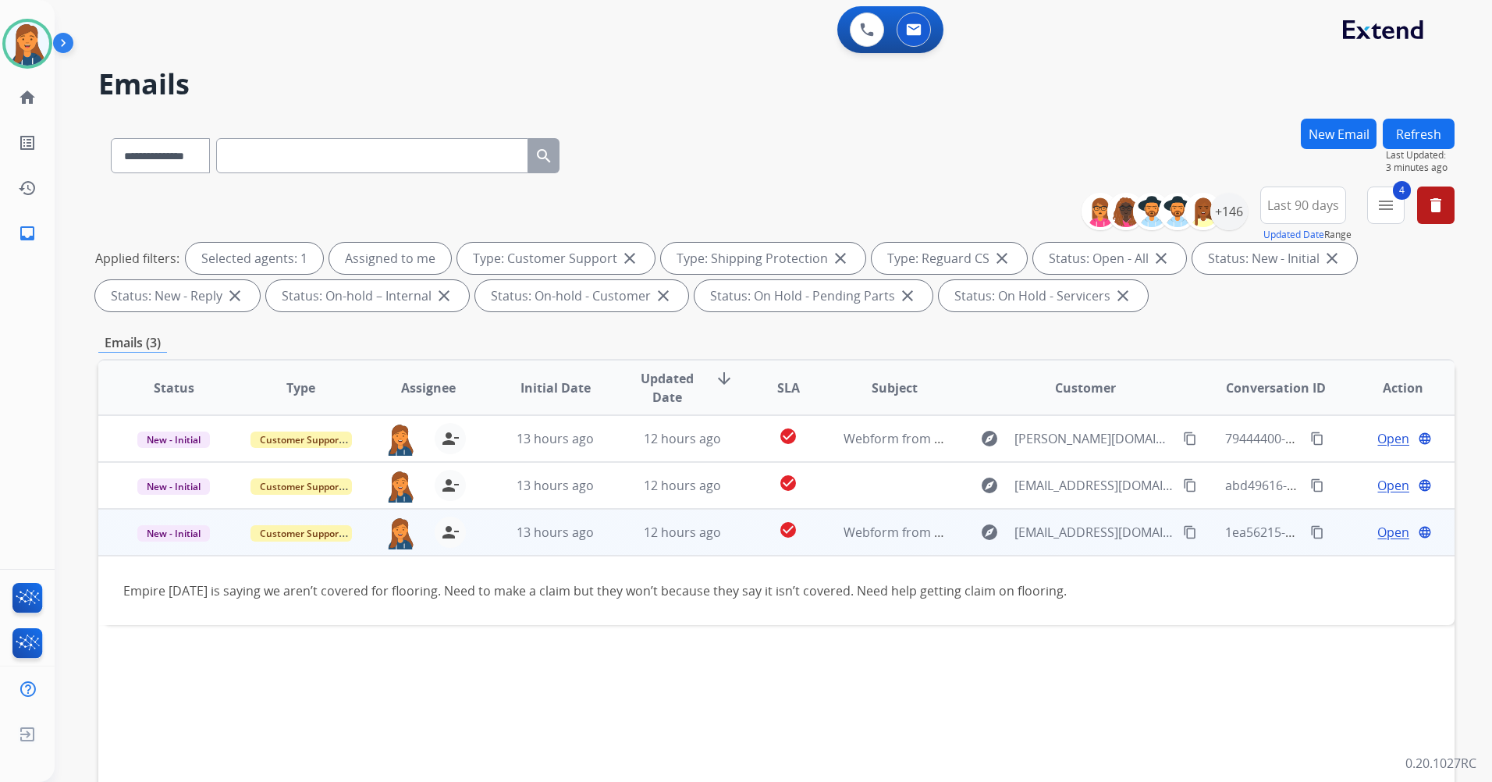
click at [1183, 533] on mat-icon "content_copy" at bounding box center [1190, 532] width 14 height 14
click at [1378, 534] on span "Open" at bounding box center [1394, 532] width 32 height 19
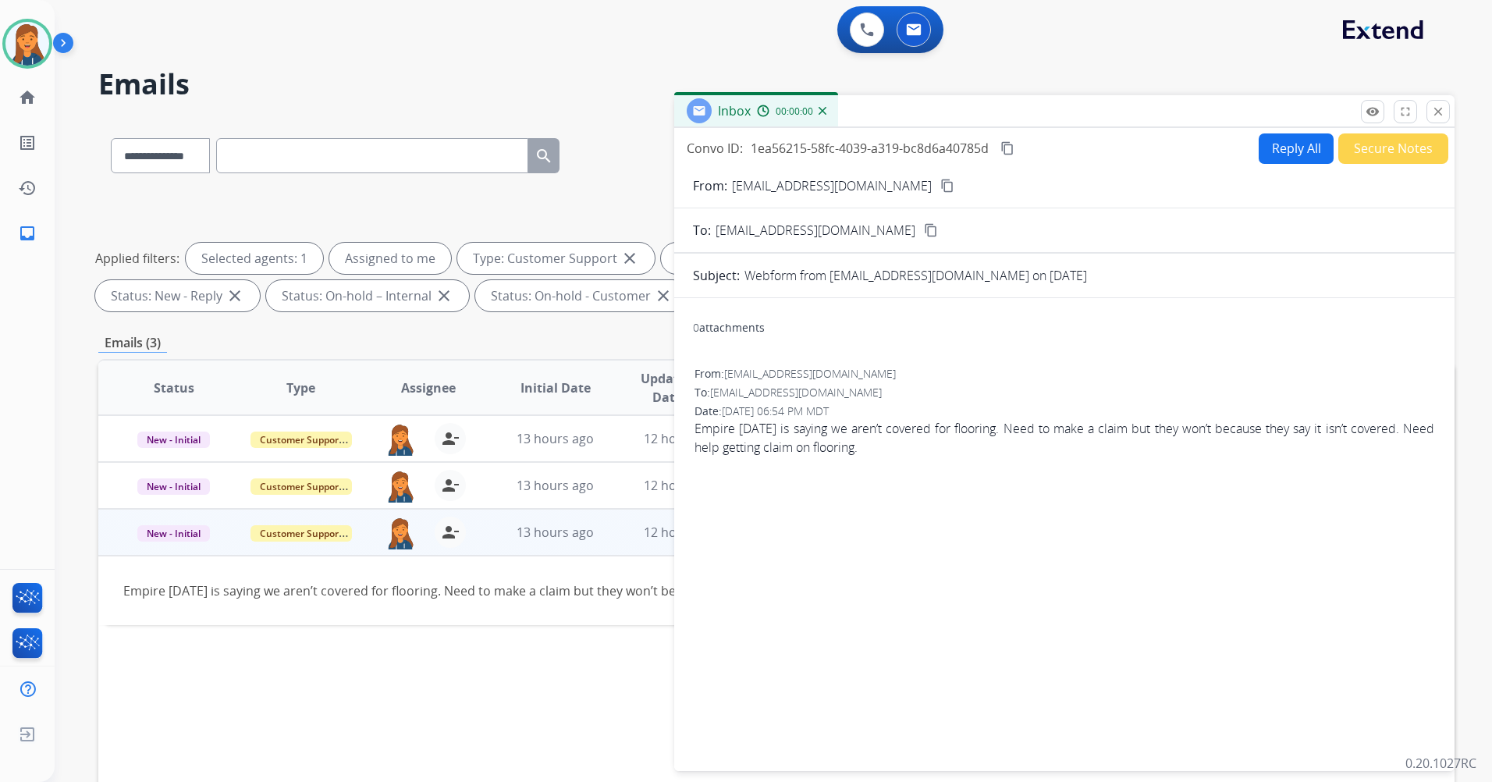
click at [1293, 138] on button "Reply All" at bounding box center [1296, 148] width 75 height 30
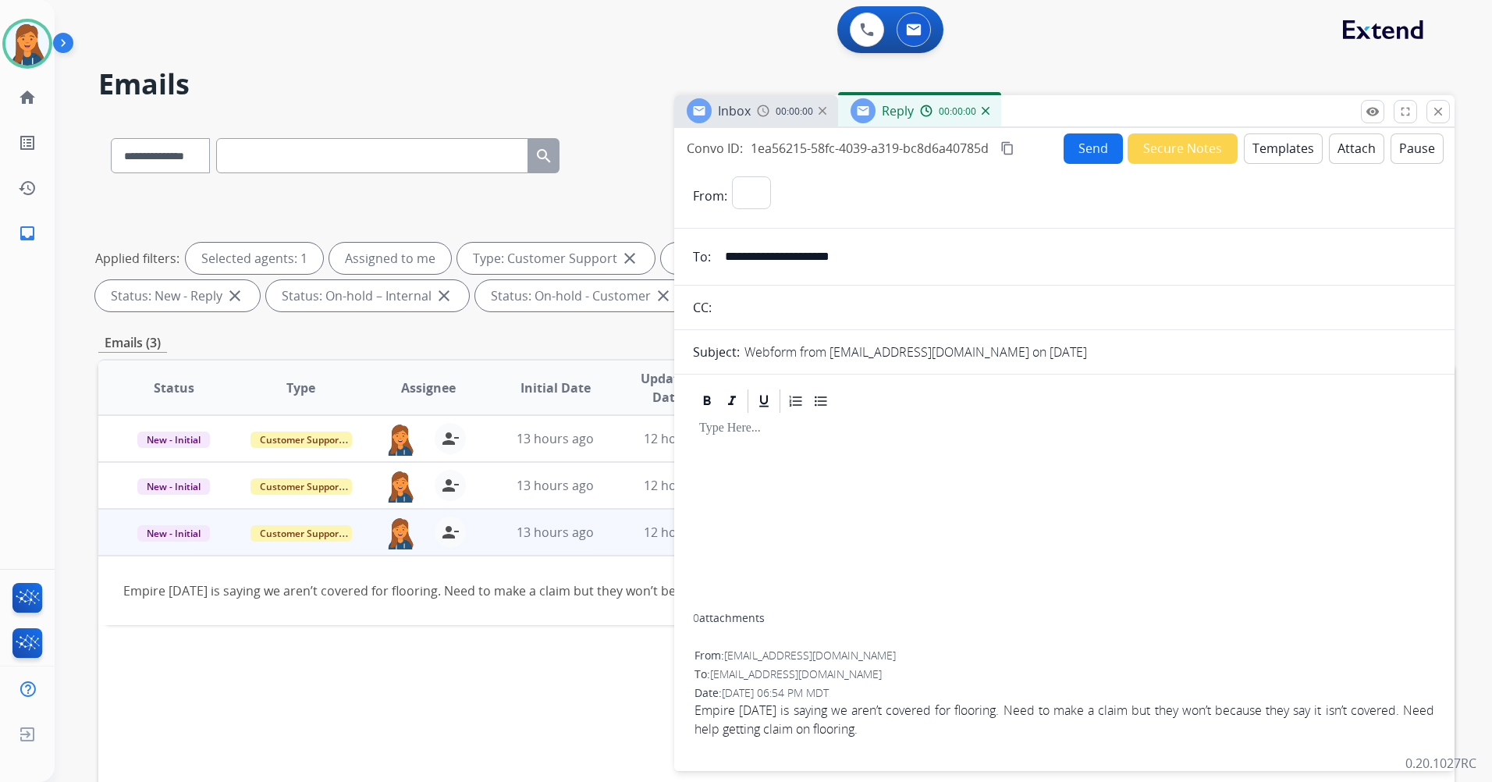
select select "**********"
click at [1284, 158] on button "Templates" at bounding box center [1283, 148] width 79 height 30
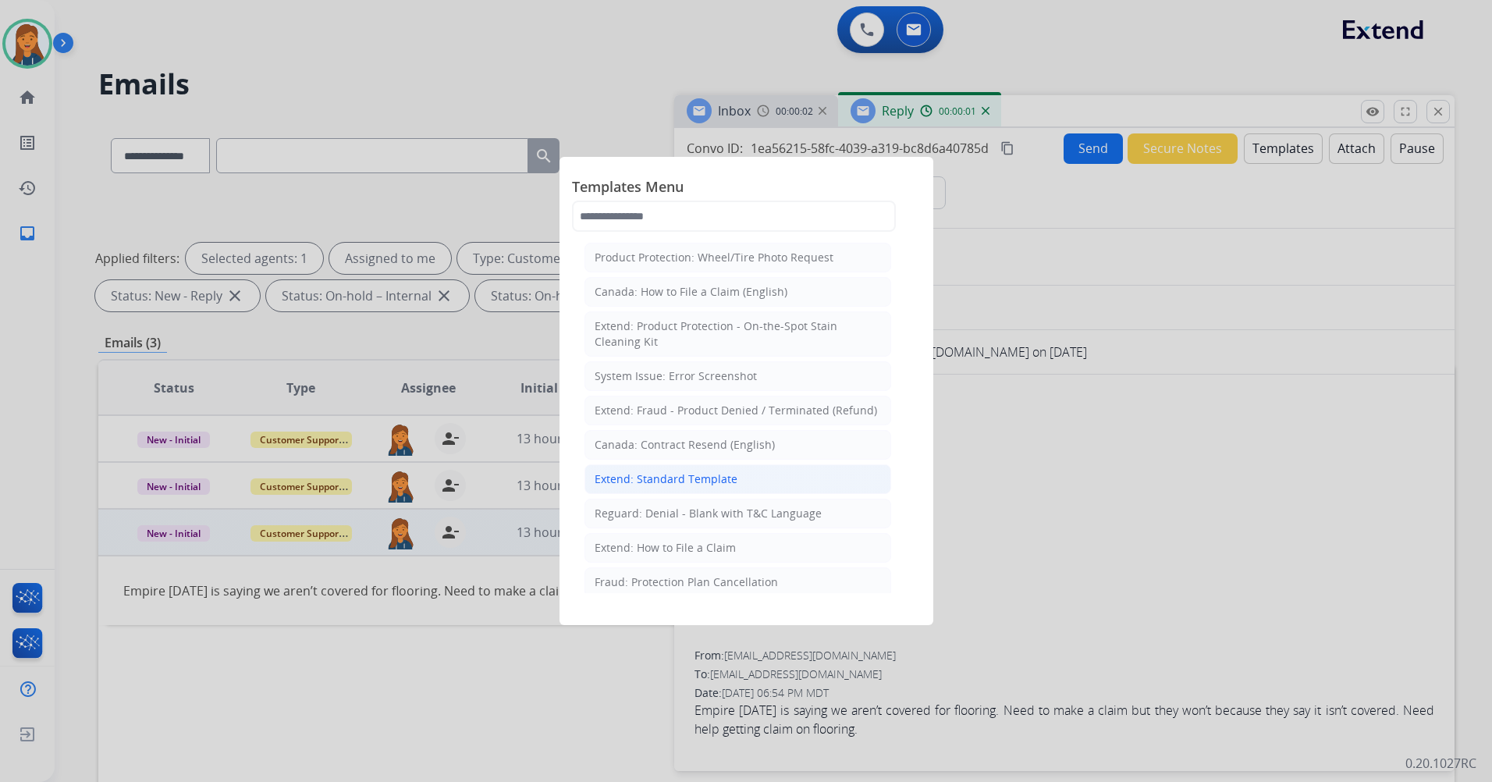
click at [640, 482] on div "Extend: Standard Template" at bounding box center [666, 479] width 143 height 16
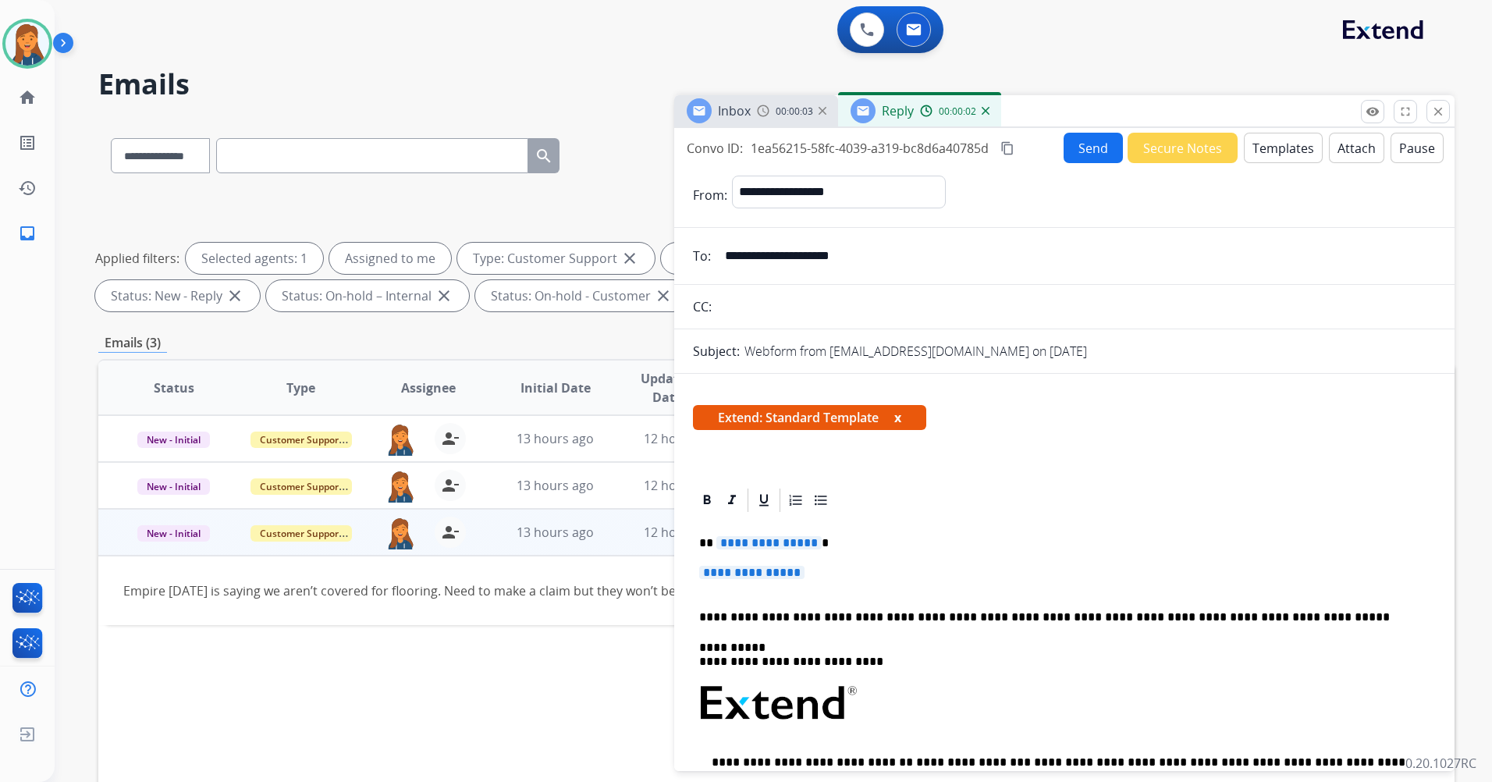
click at [1257, 147] on button "Templates" at bounding box center [1283, 148] width 79 height 30
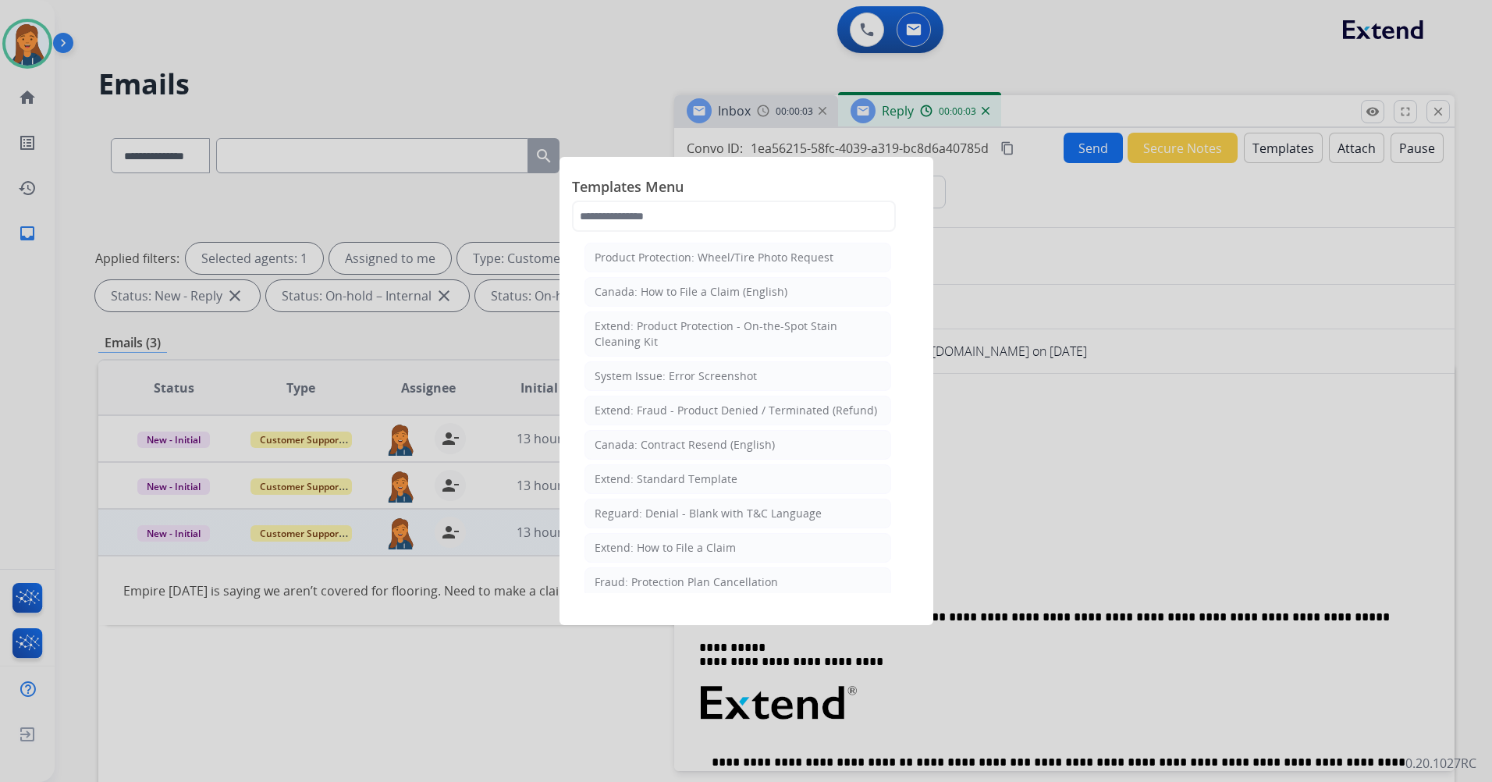
click at [817, 185] on span "Templates Menu" at bounding box center [746, 188] width 349 height 25
click at [820, 213] on input "text" at bounding box center [734, 216] width 324 height 31
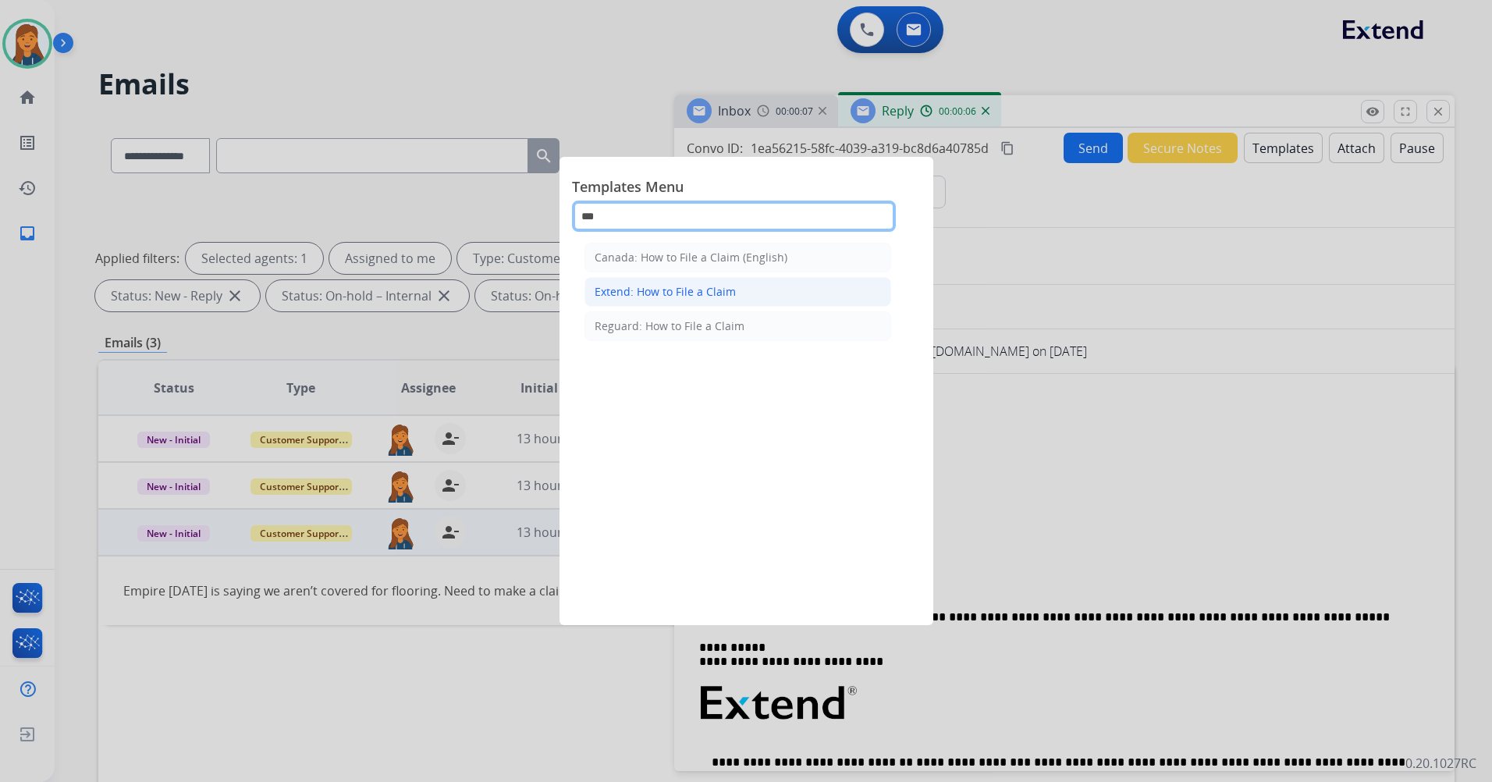
type input "***"
click at [645, 298] on div "Extend: How to File a Claim" at bounding box center [665, 292] width 141 height 16
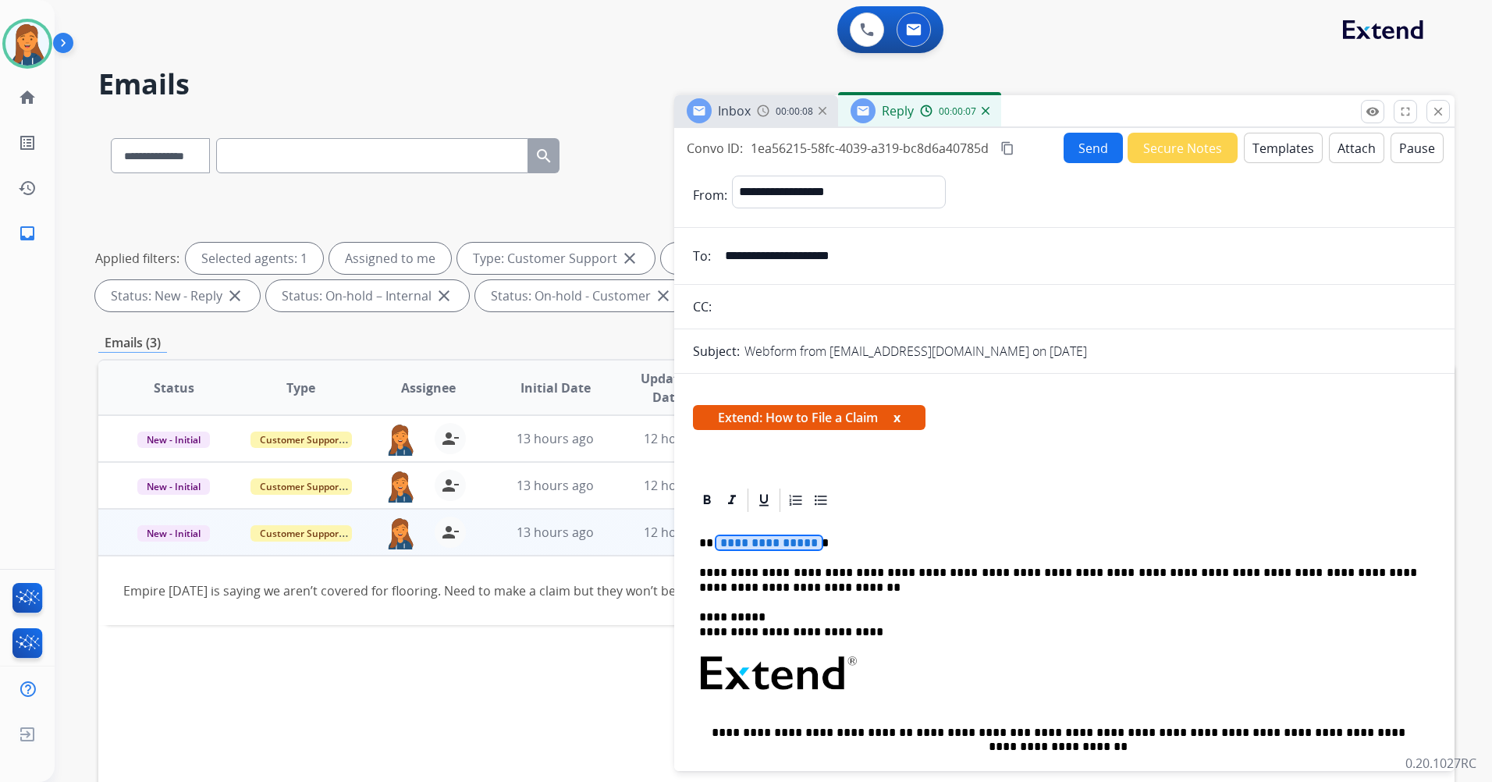
click at [727, 547] on span "**********" at bounding box center [769, 542] width 105 height 13
click at [1012, 148] on mat-icon "content_copy" at bounding box center [1008, 148] width 14 height 14
click at [1079, 159] on button "Send" at bounding box center [1093, 148] width 59 height 30
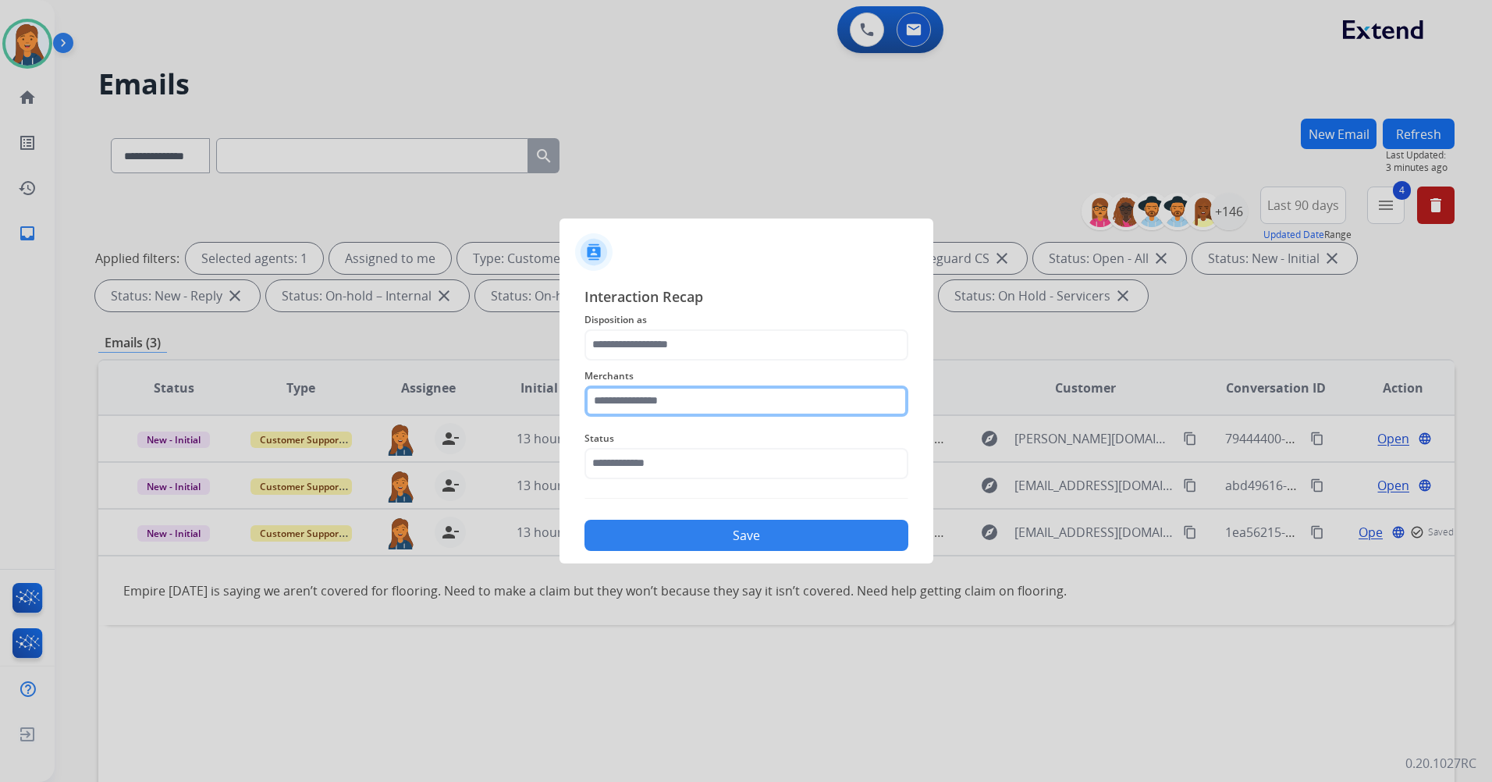
click at [696, 410] on input "text" at bounding box center [747, 401] width 324 height 31
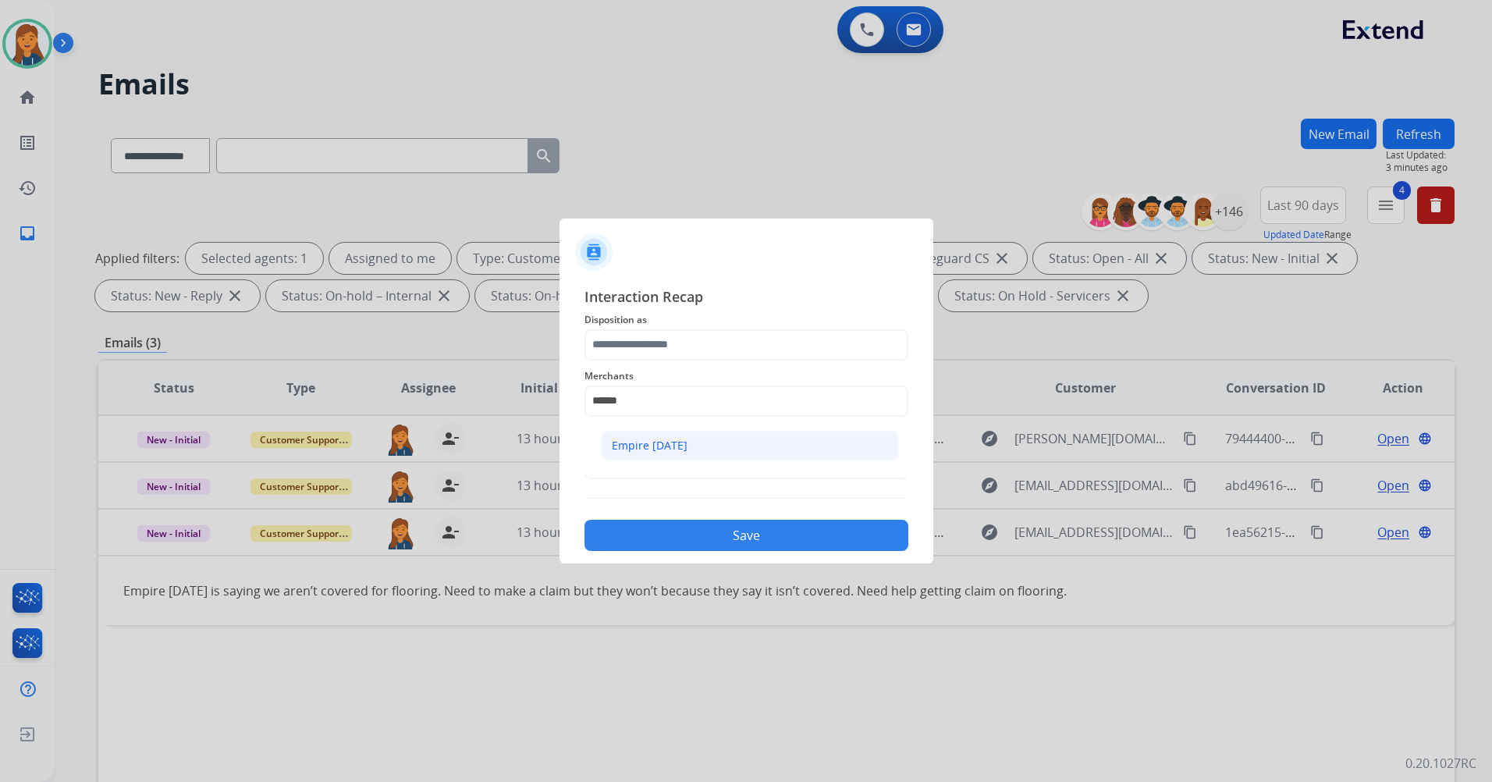
click at [660, 439] on div "Empire [DATE]" at bounding box center [650, 446] width 76 height 16
type input "**********"
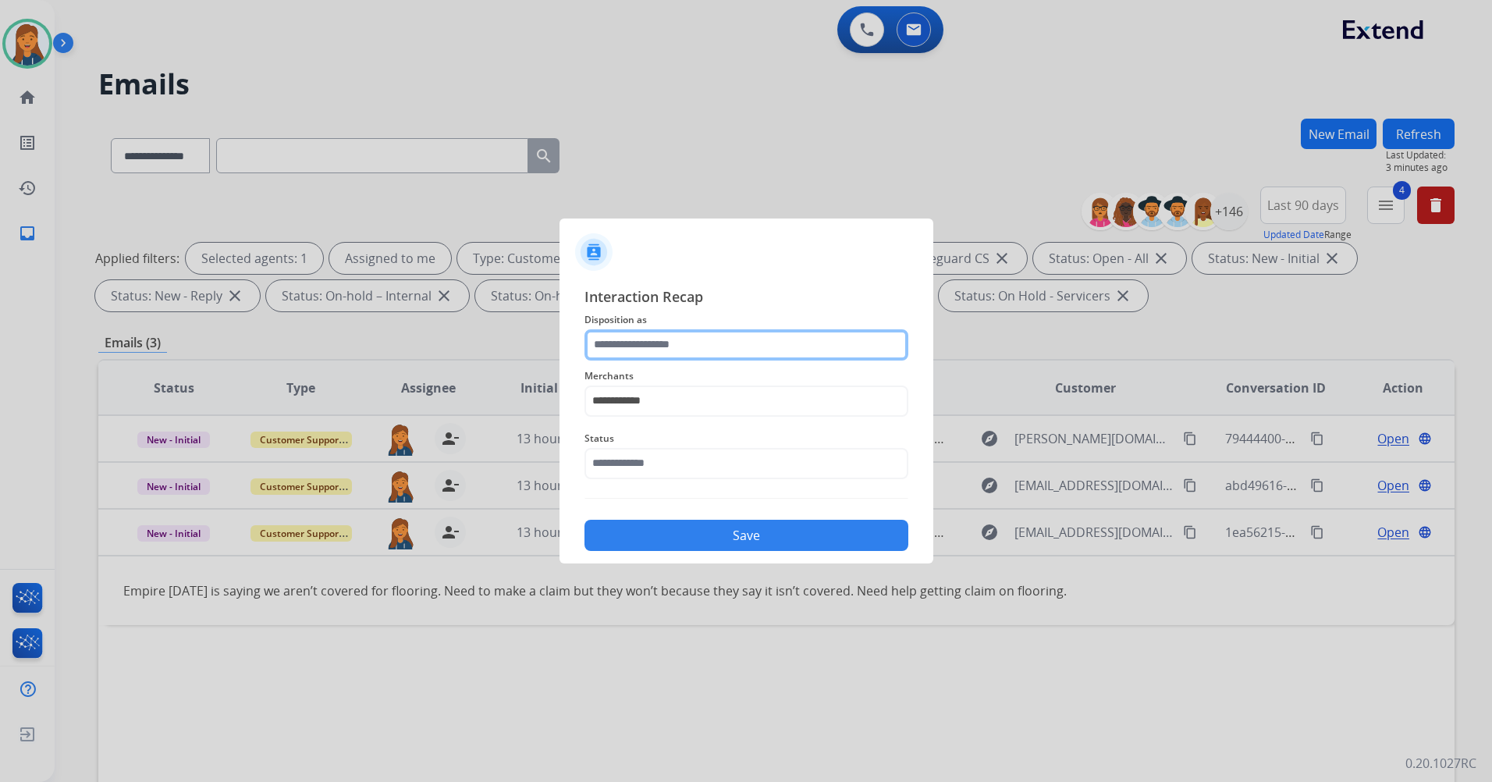
click at [673, 338] on input "text" at bounding box center [747, 344] width 324 height 31
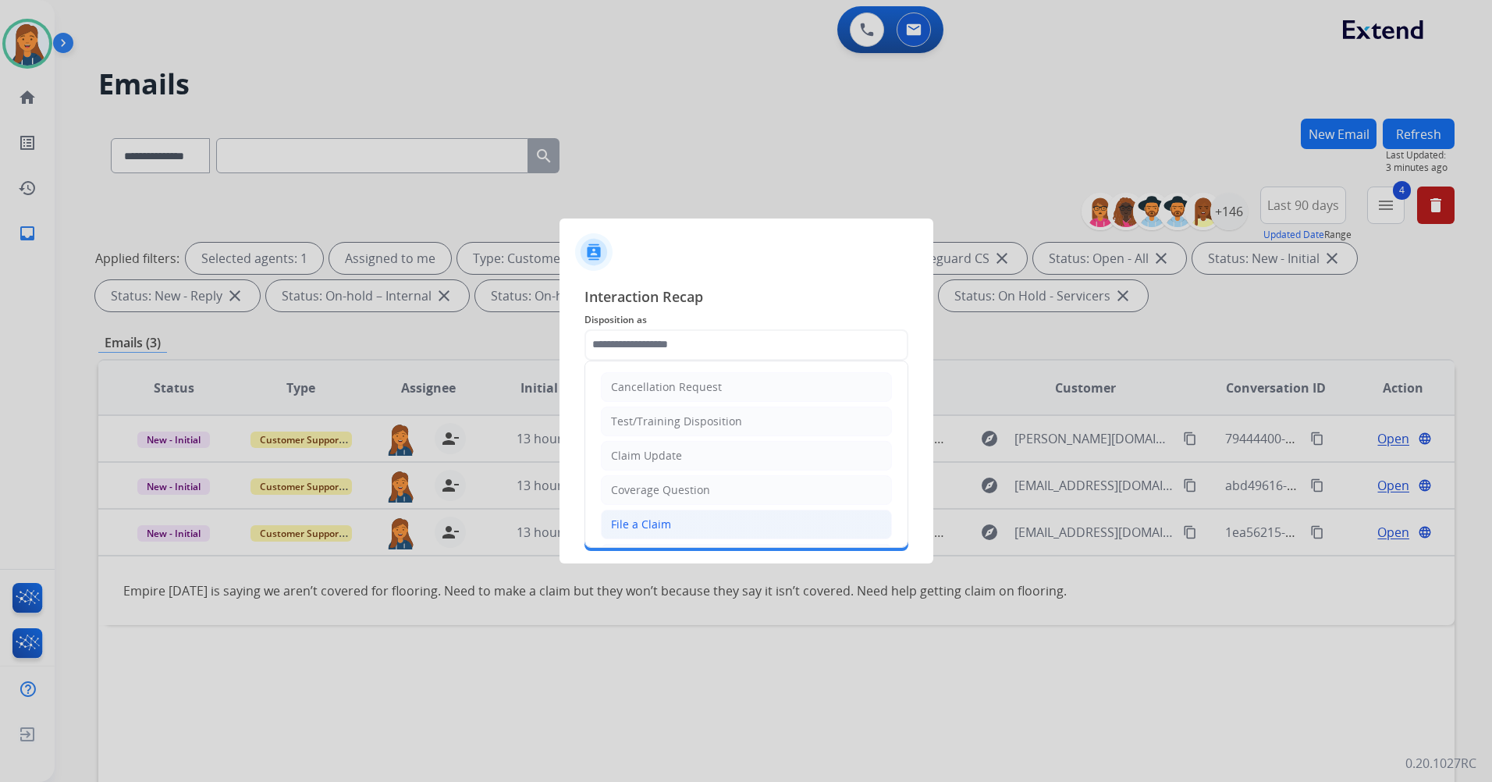
click at [634, 528] on div "File a Claim" at bounding box center [641, 525] width 60 height 16
type input "**********"
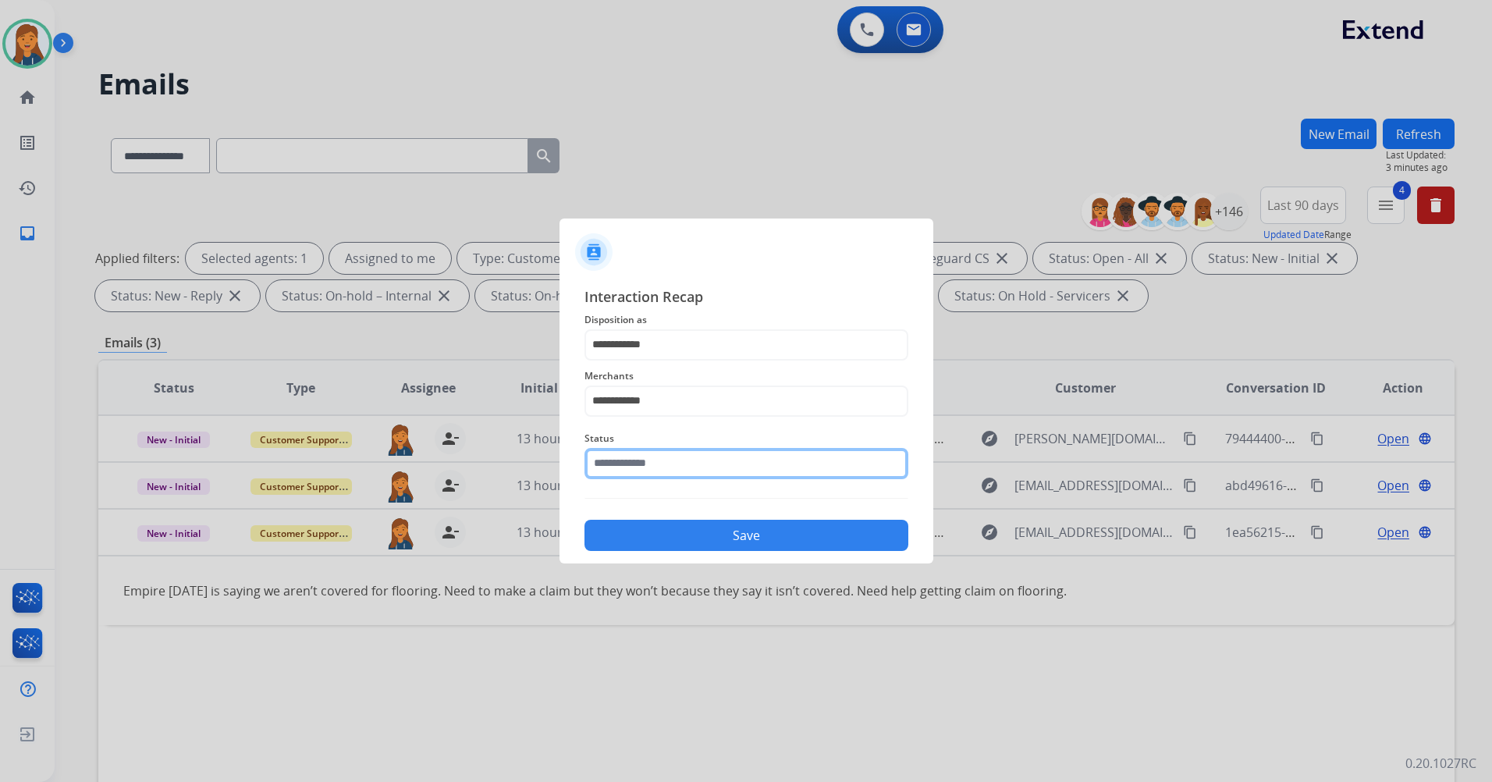
click at [646, 472] on input "text" at bounding box center [747, 463] width 324 height 31
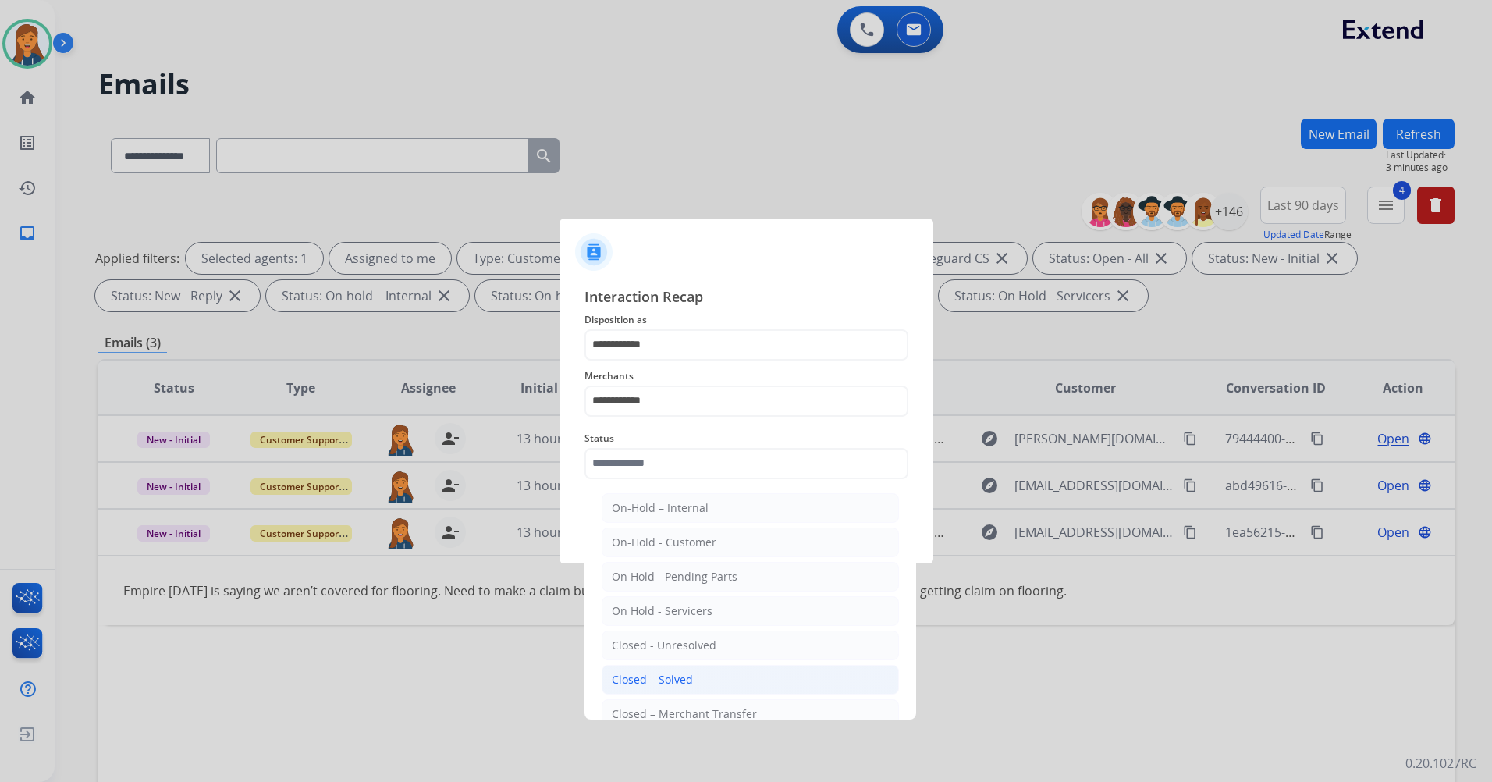
click at [619, 672] on div "Closed – Solved" at bounding box center [652, 680] width 81 height 16
type input "**********"
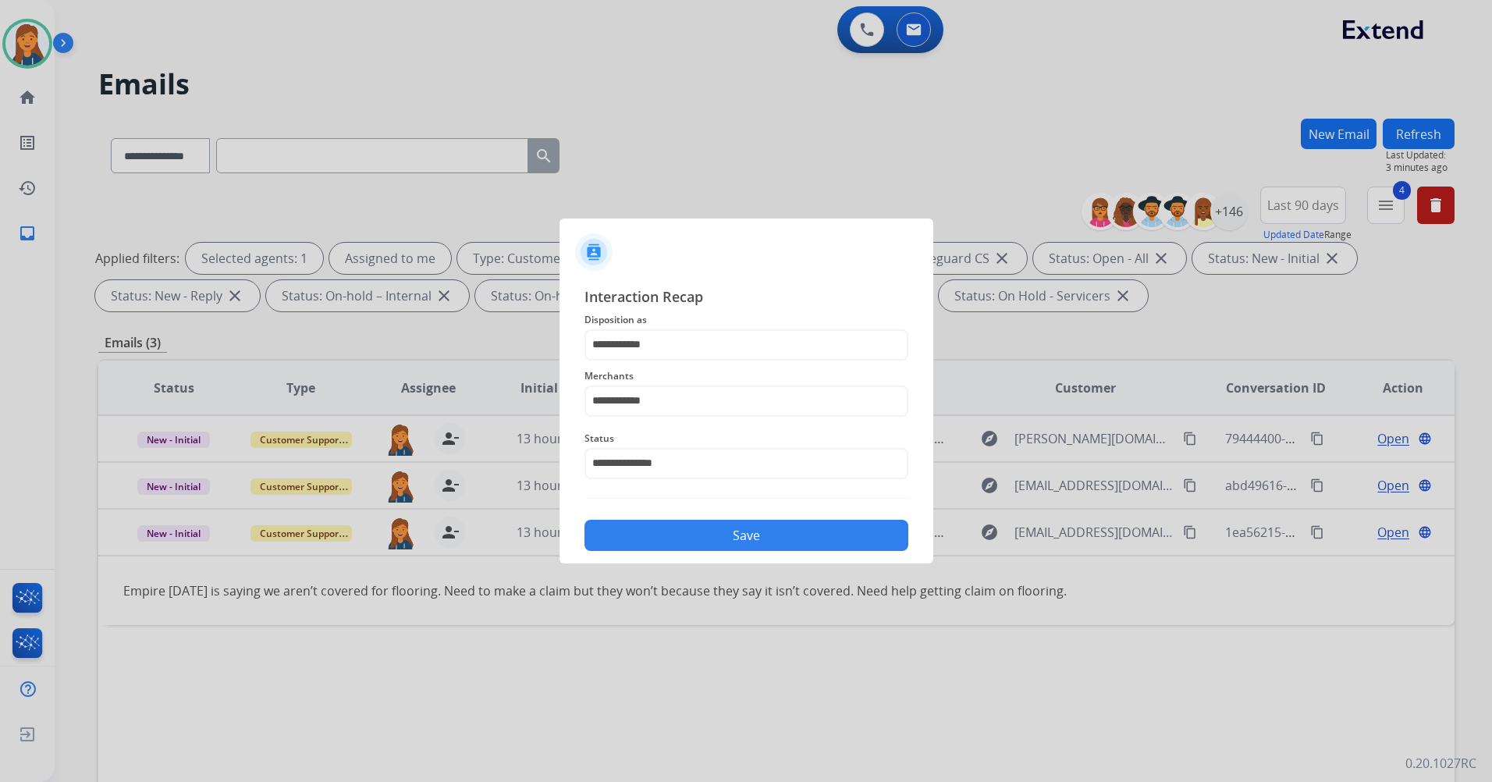
click at [646, 526] on button "Save" at bounding box center [747, 535] width 324 height 31
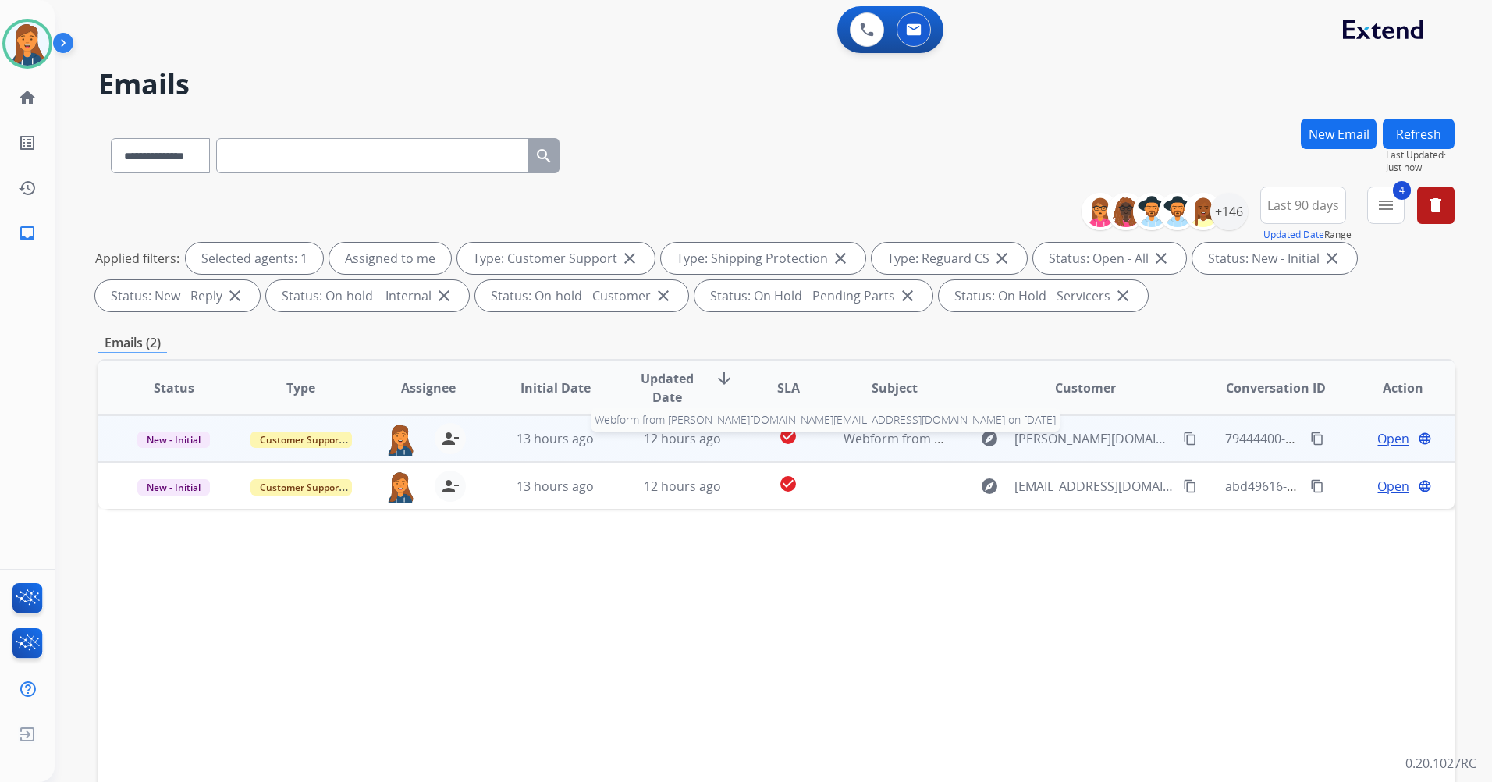
click at [869, 446] on span "Webform from [PERSON_NAME][DOMAIN_NAME][EMAIL_ADDRESS][DOMAIN_NAME] on [DATE]" at bounding box center [1118, 438] width 549 height 17
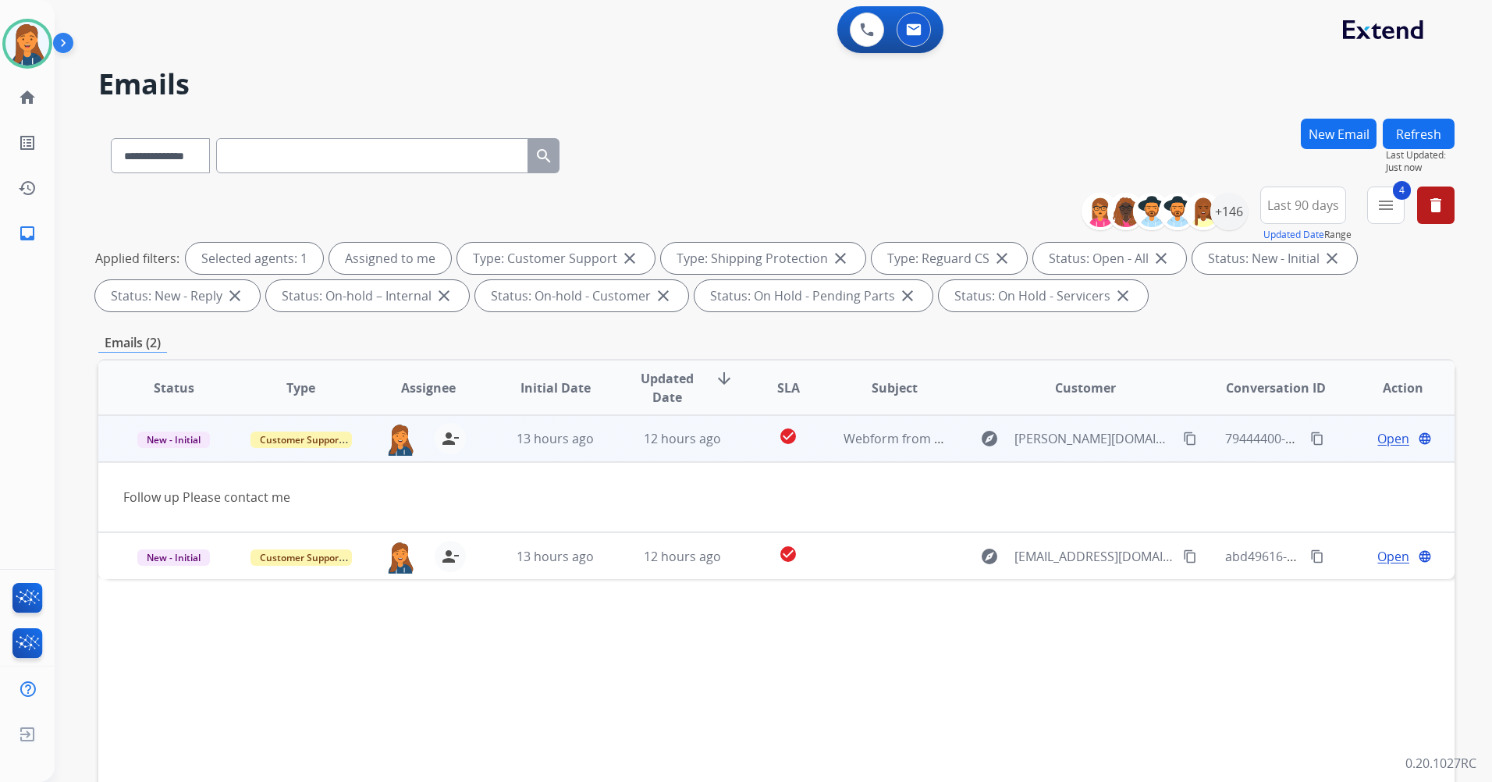
click at [1183, 441] on mat-icon "content_copy" at bounding box center [1190, 439] width 14 height 14
click at [1378, 439] on span "Open" at bounding box center [1394, 438] width 32 height 19
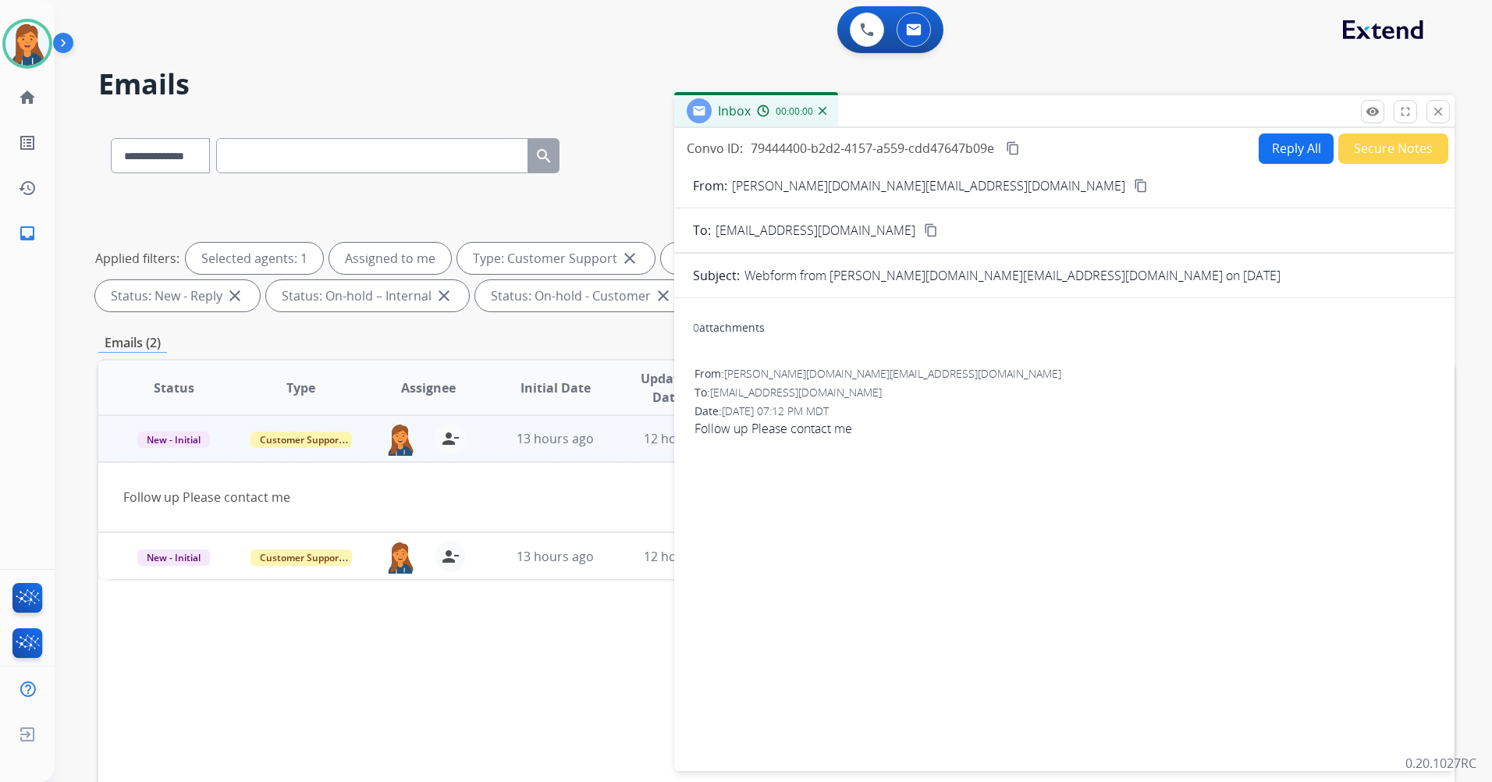
click at [1280, 144] on button "Reply All" at bounding box center [1296, 148] width 75 height 30
select select "**********"
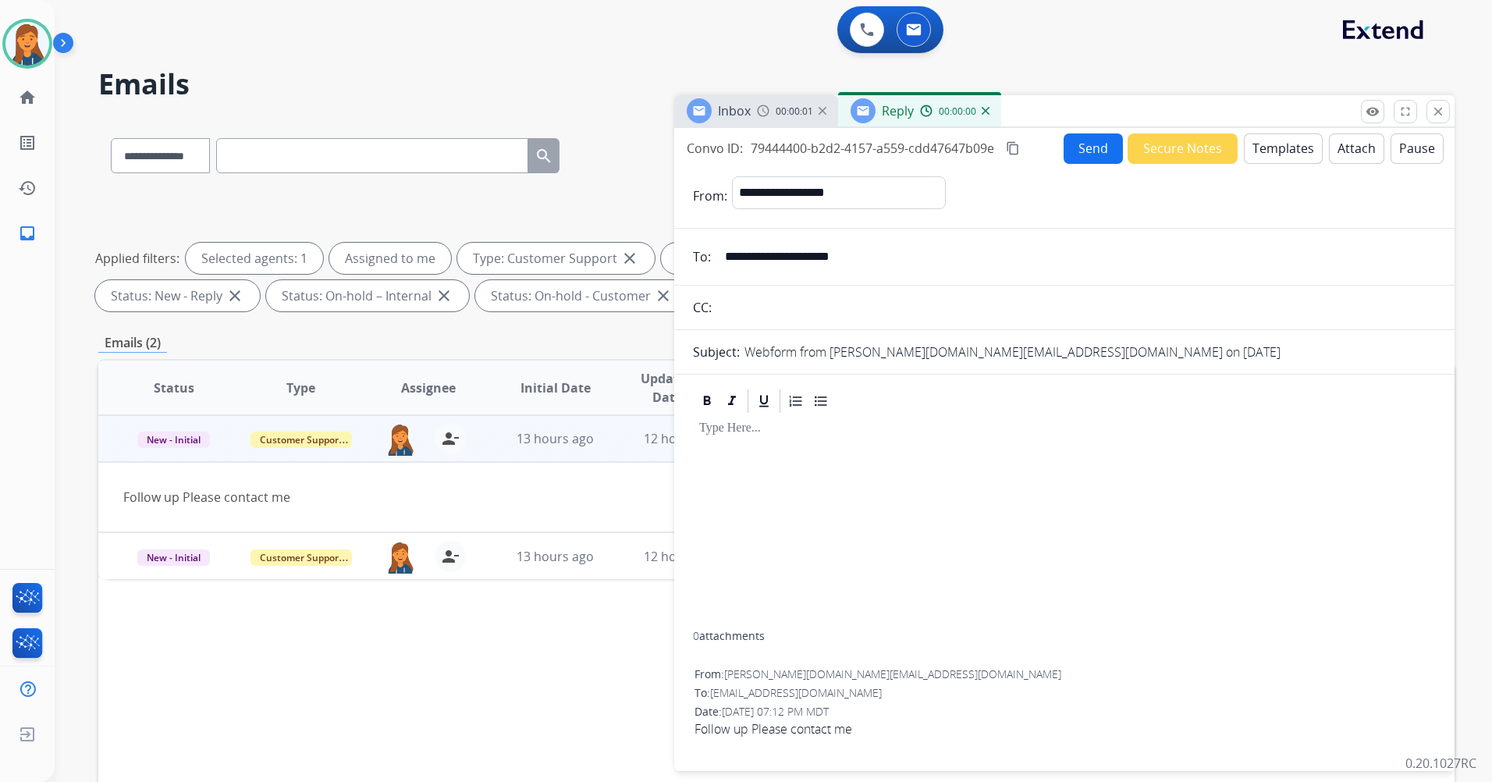
click at [1343, 151] on button "Attach" at bounding box center [1356, 148] width 55 height 30
click at [1246, 146] on button "Templates" at bounding box center [1283, 148] width 79 height 30
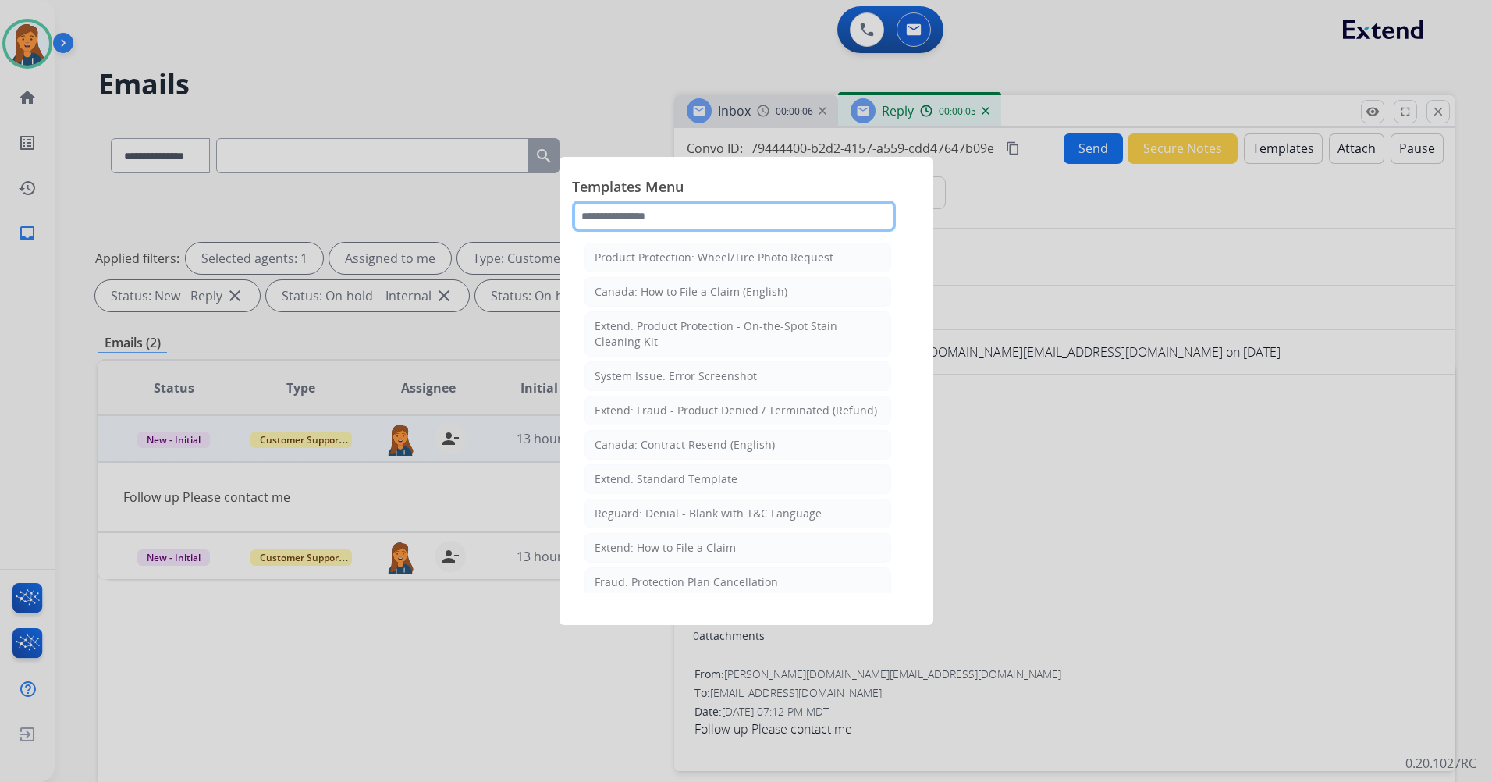
click at [681, 219] on input "text" at bounding box center [734, 216] width 324 height 31
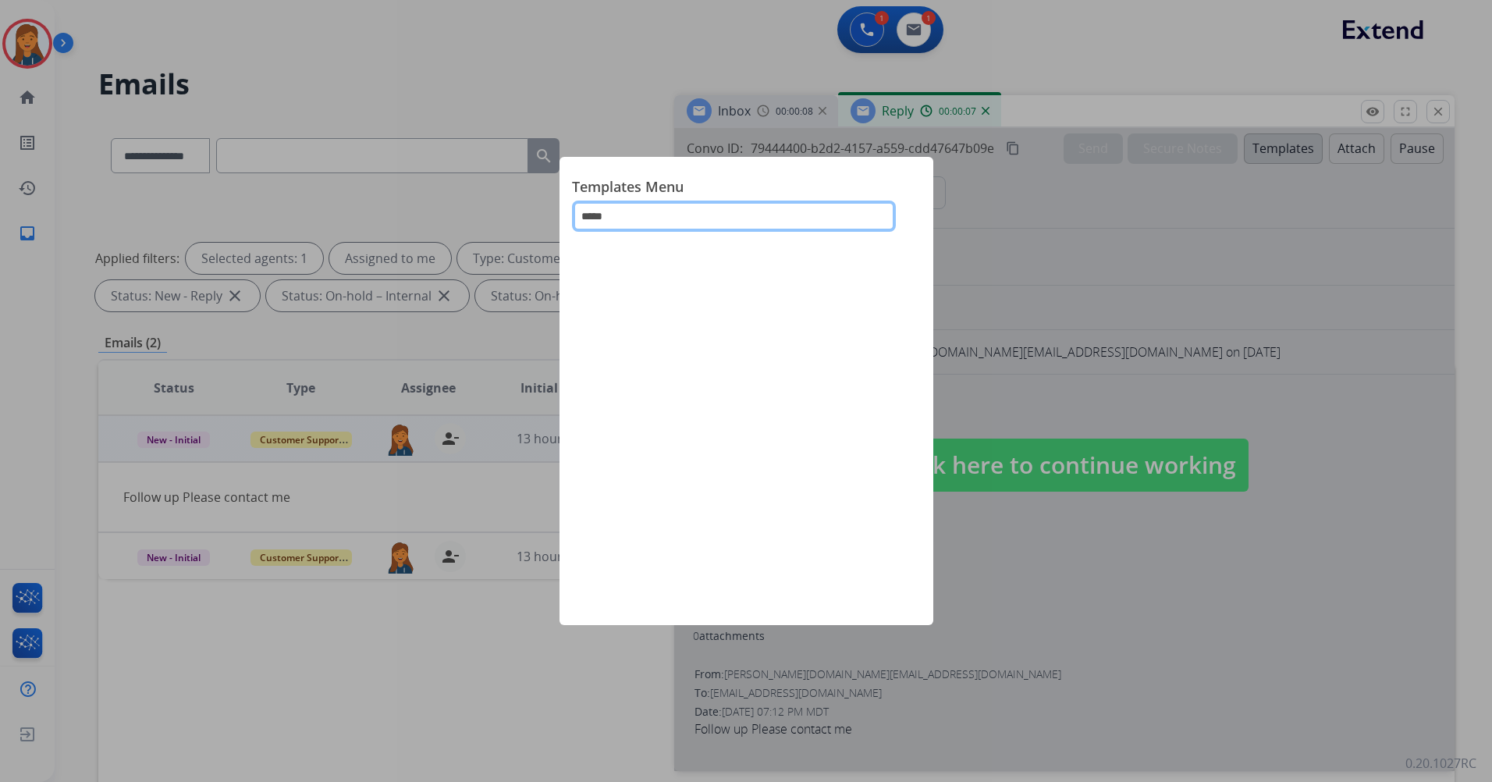
type input "*****"
click at [1120, 297] on div at bounding box center [746, 391] width 1492 height 782
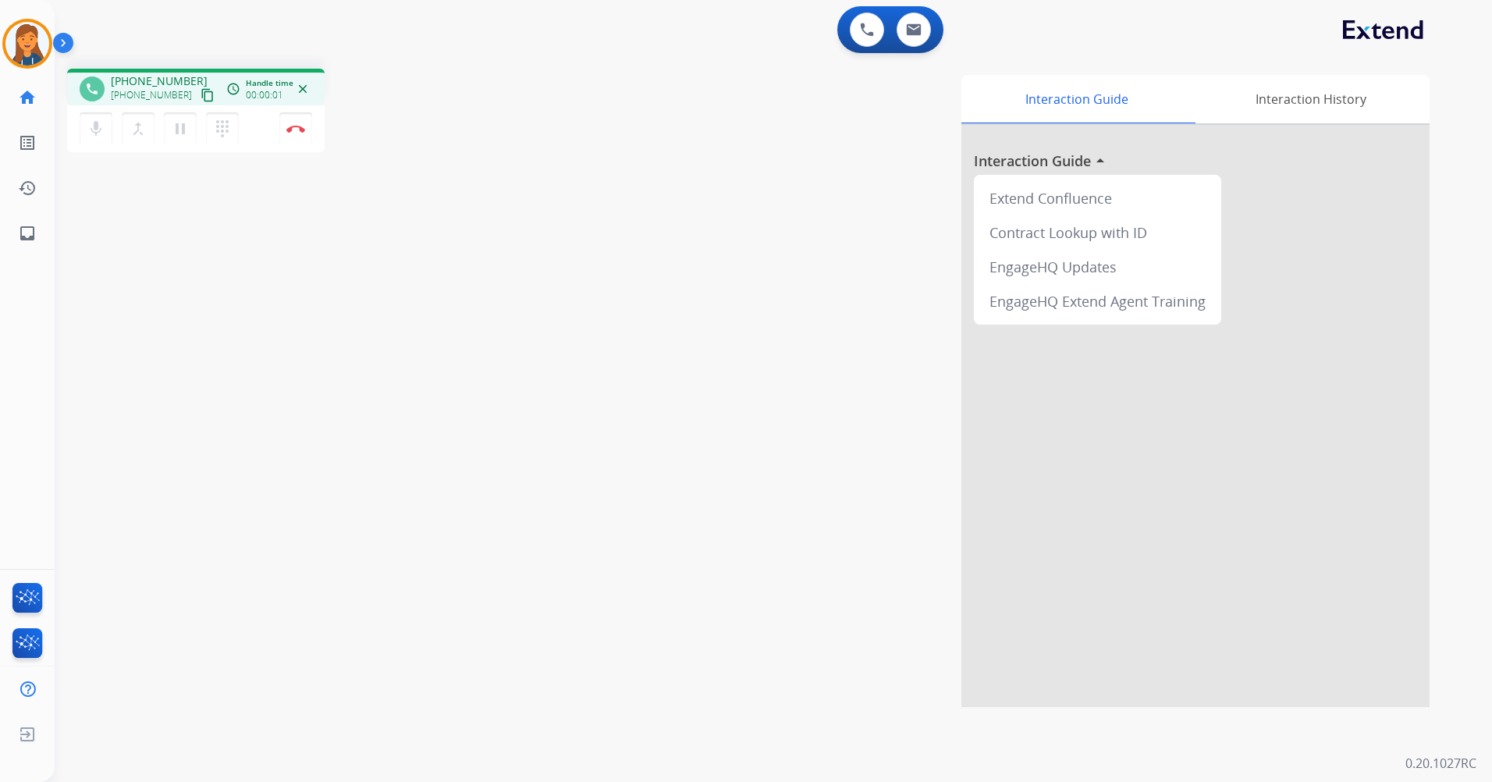
click at [201, 94] on mat-icon "content_copy" at bounding box center [208, 95] width 14 height 14
click at [298, 124] on button "Disconnect" at bounding box center [295, 128] width 33 height 33
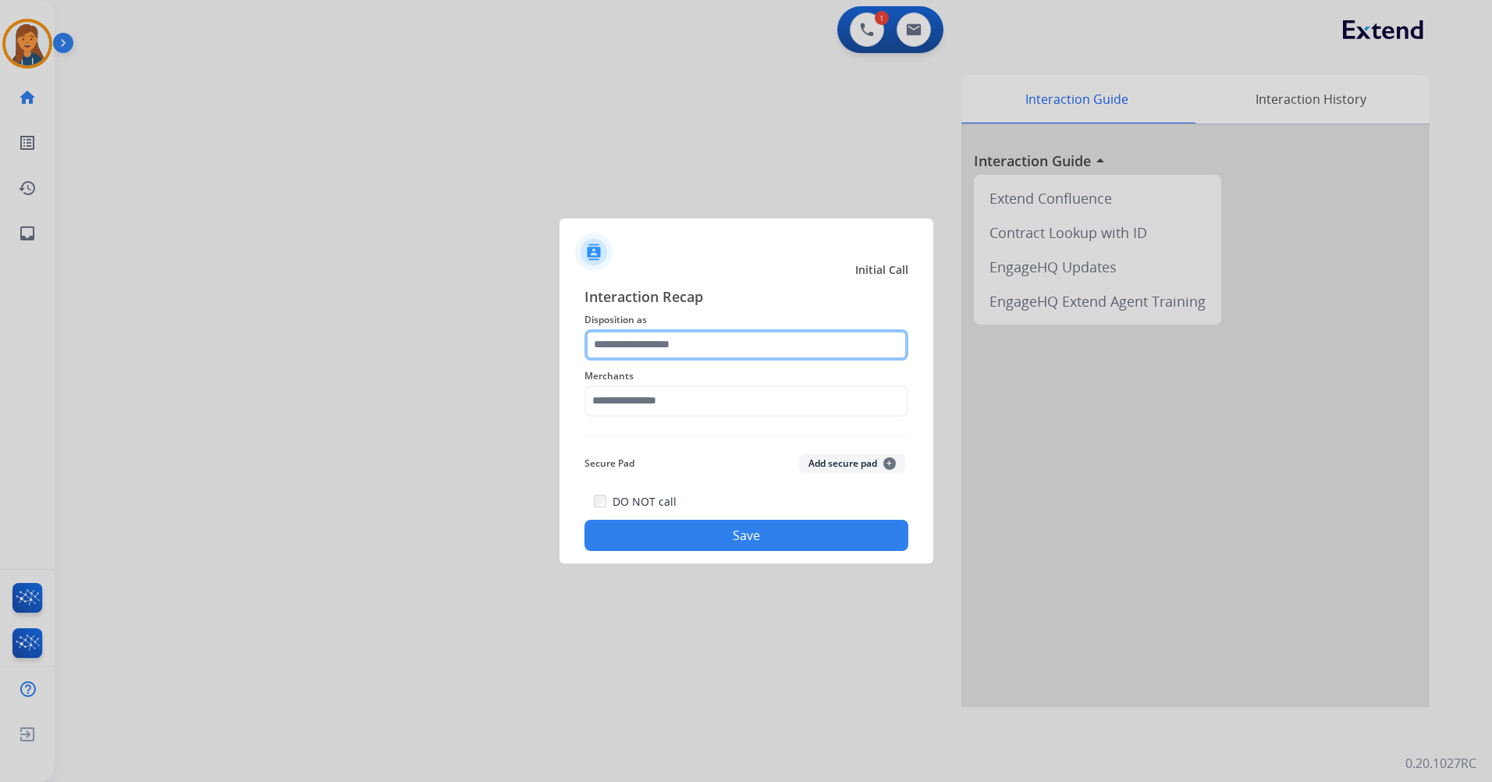
click at [683, 347] on input "text" at bounding box center [747, 344] width 324 height 31
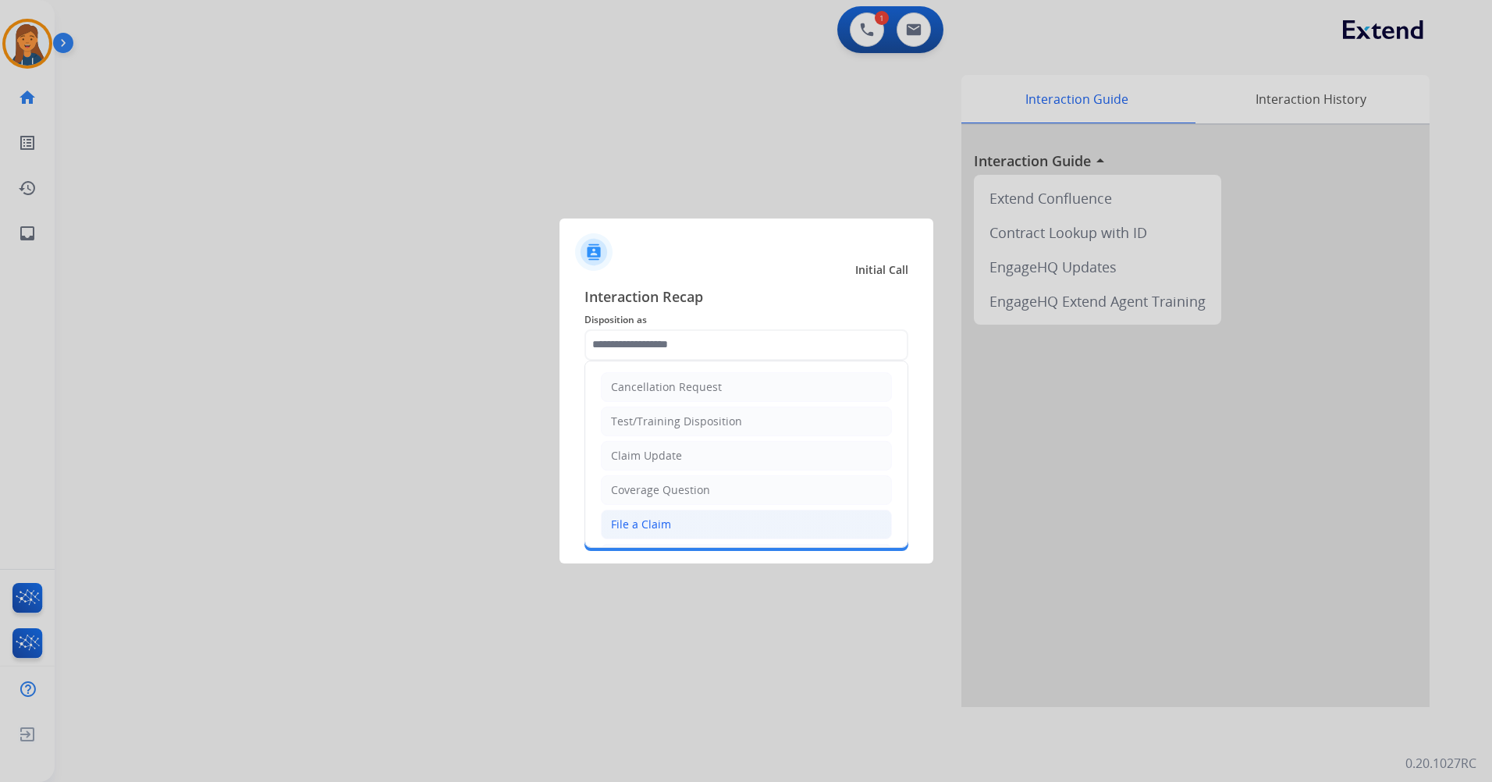
click at [649, 518] on div "File a Claim" at bounding box center [641, 525] width 60 height 16
type input "**********"
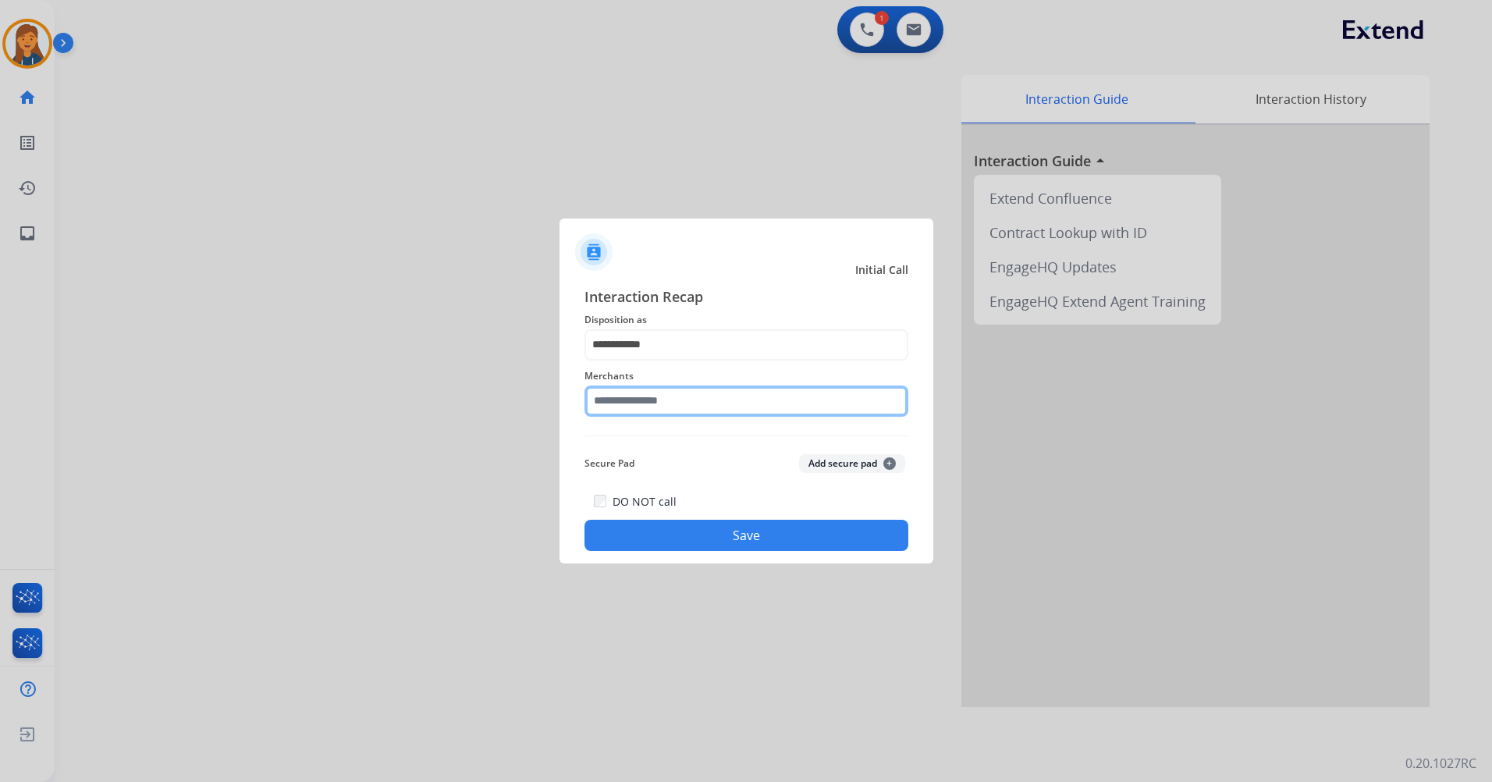
click at [651, 410] on input "text" at bounding box center [747, 401] width 324 height 31
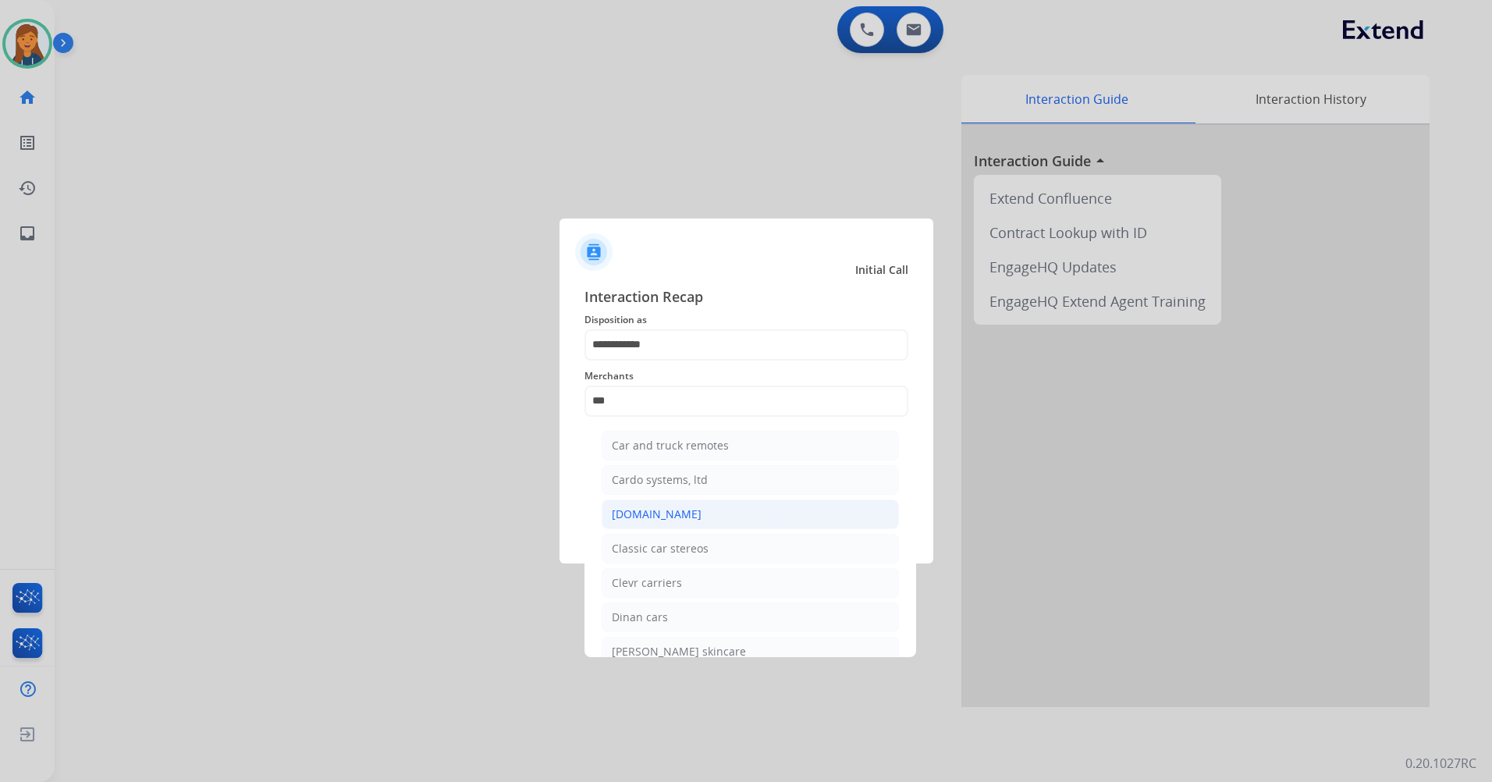
click at [656, 523] on li "[DOMAIN_NAME]" at bounding box center [750, 515] width 297 height 30
type input "**********"
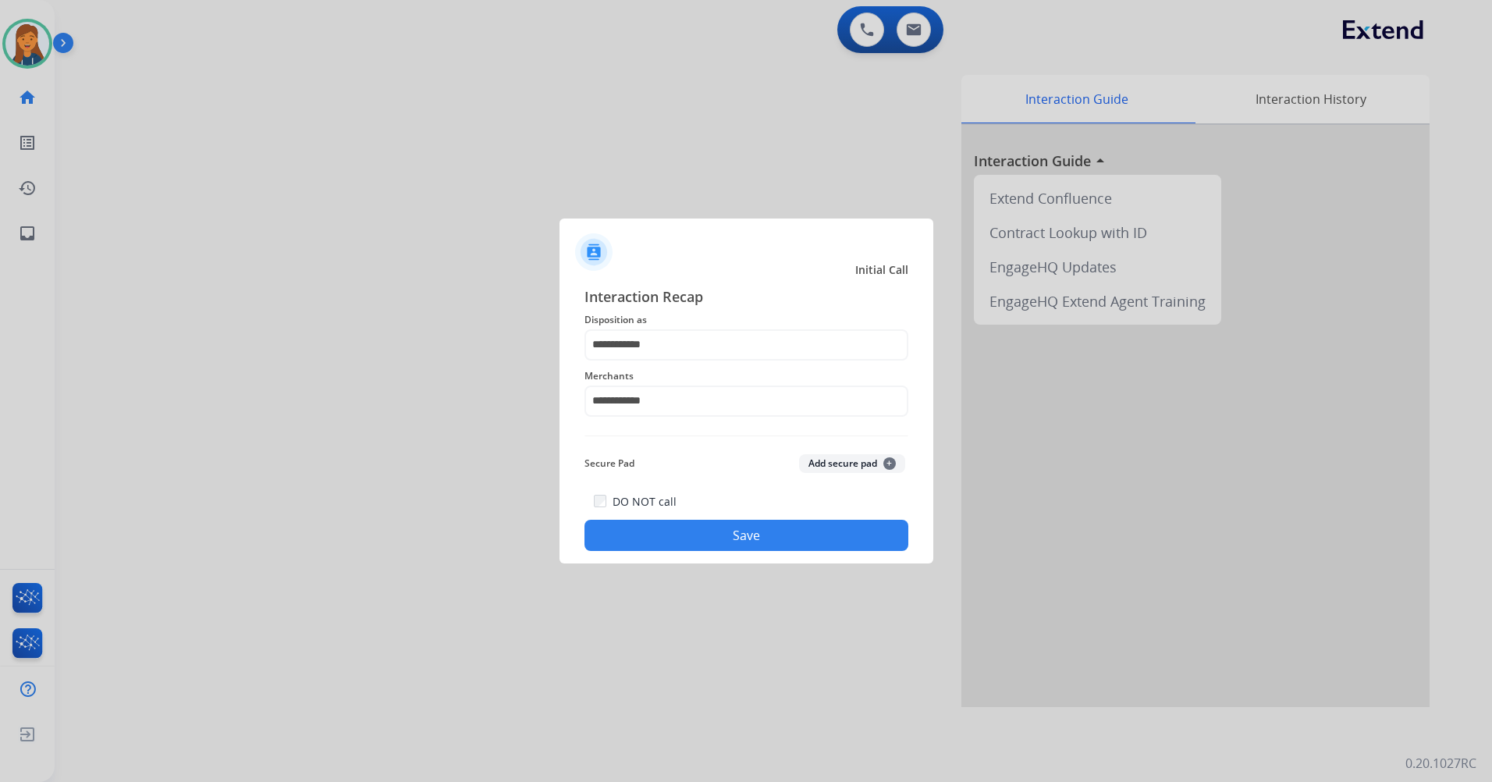
click at [644, 532] on button "Save" at bounding box center [747, 535] width 324 height 31
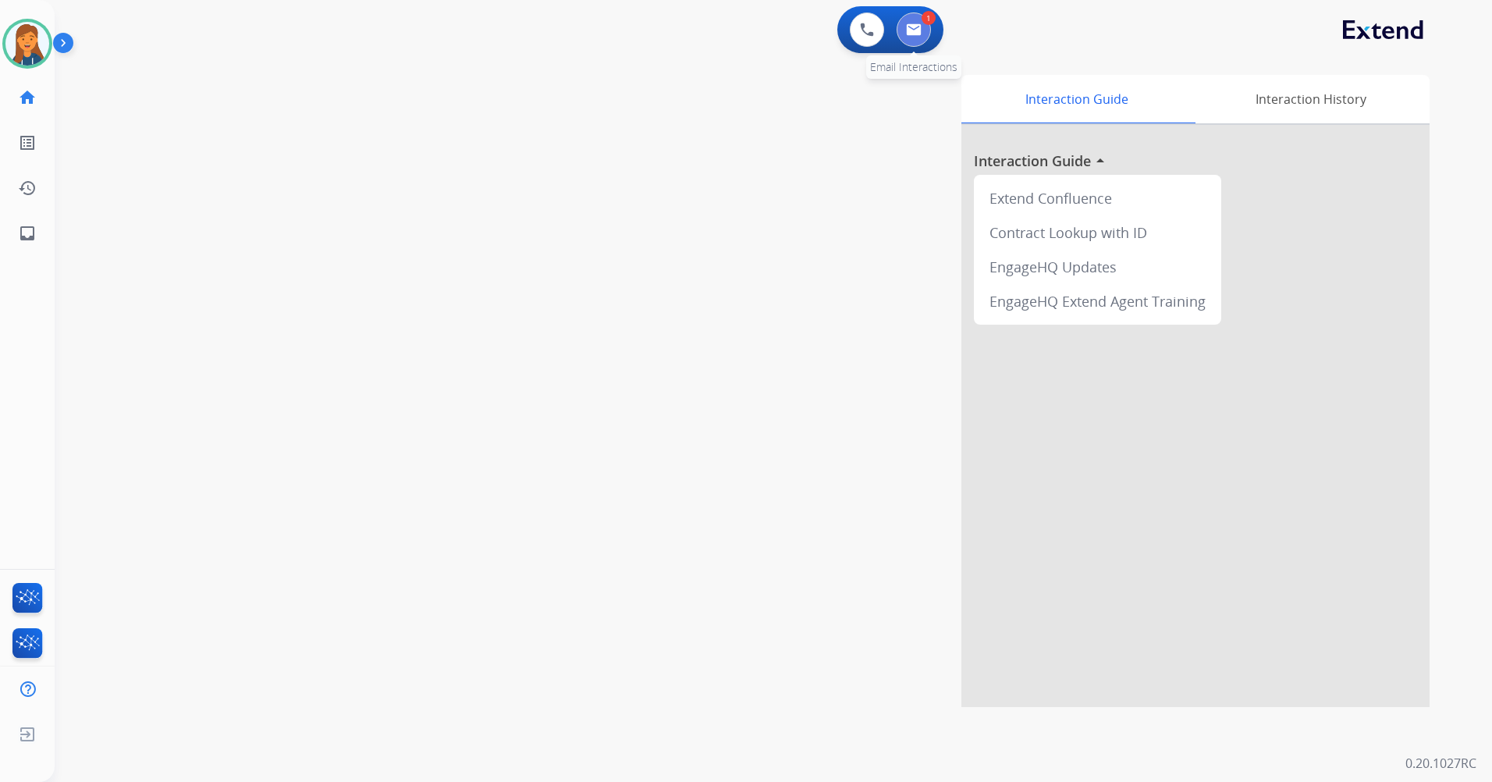
click at [909, 30] on img at bounding box center [914, 29] width 16 height 12
select select "**********"
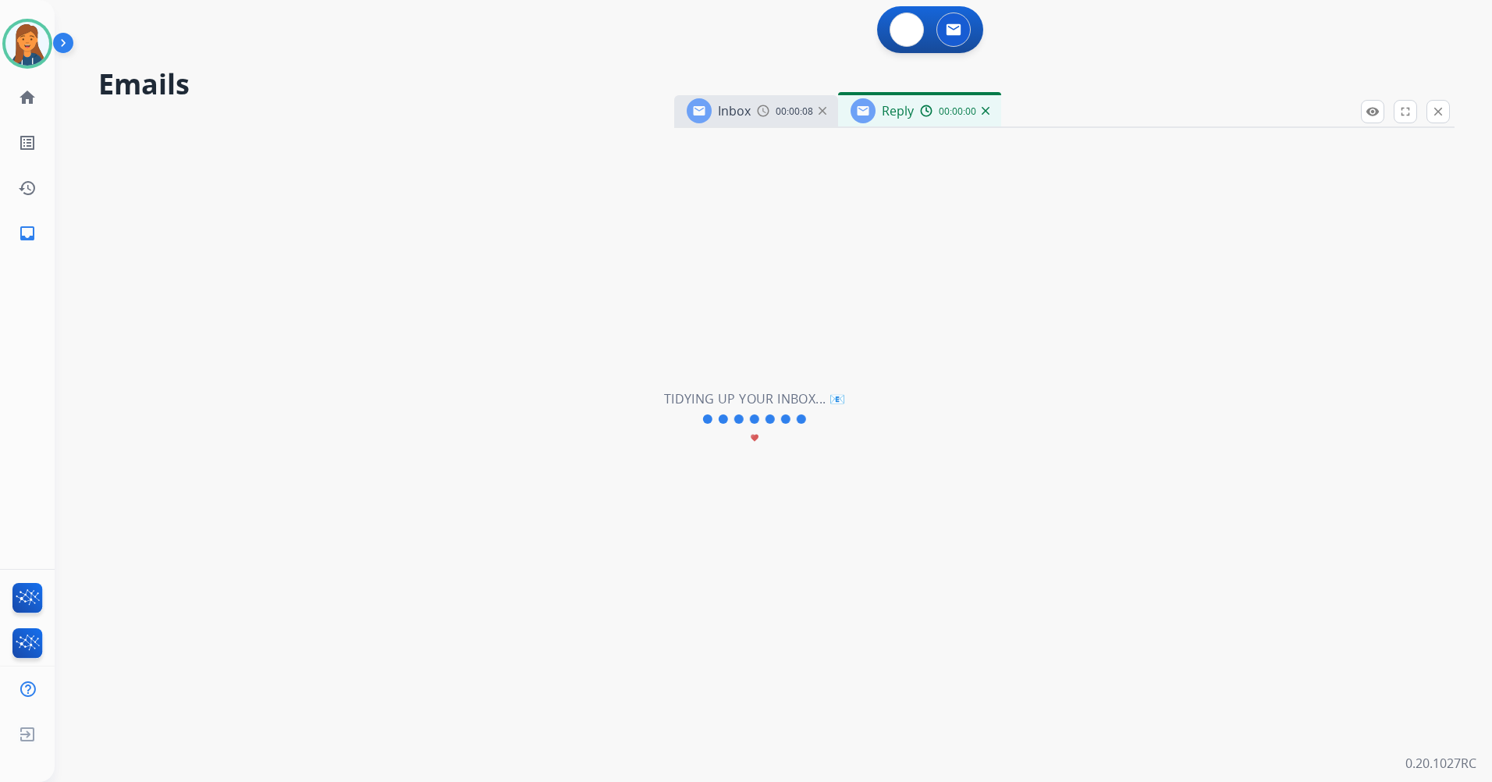
select select "**********"
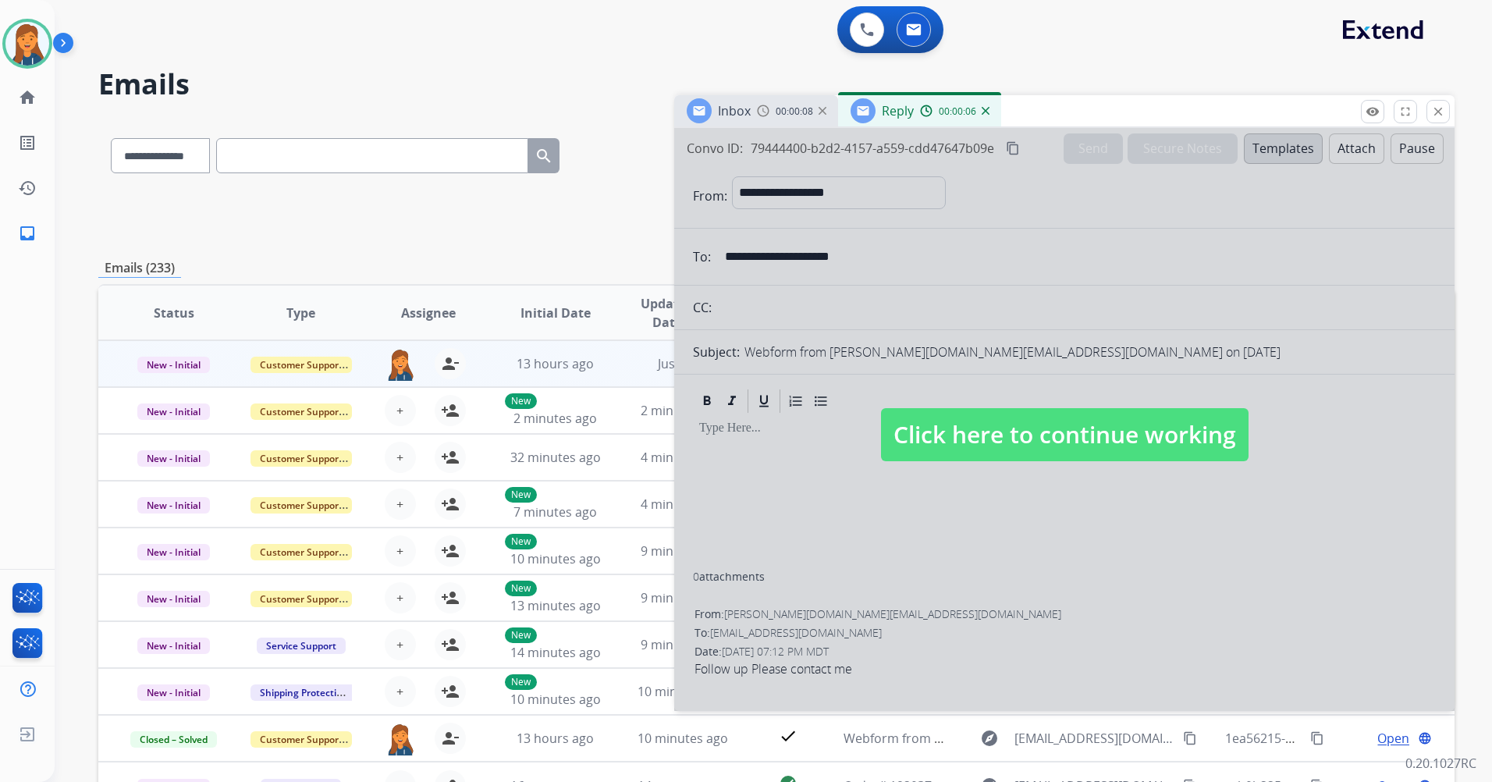
drag, startPoint x: 948, startPoint y: 430, endPoint x: 954, endPoint y: 415, distance: 15.8
click at [948, 429] on span "Click here to continue working" at bounding box center [1065, 434] width 368 height 53
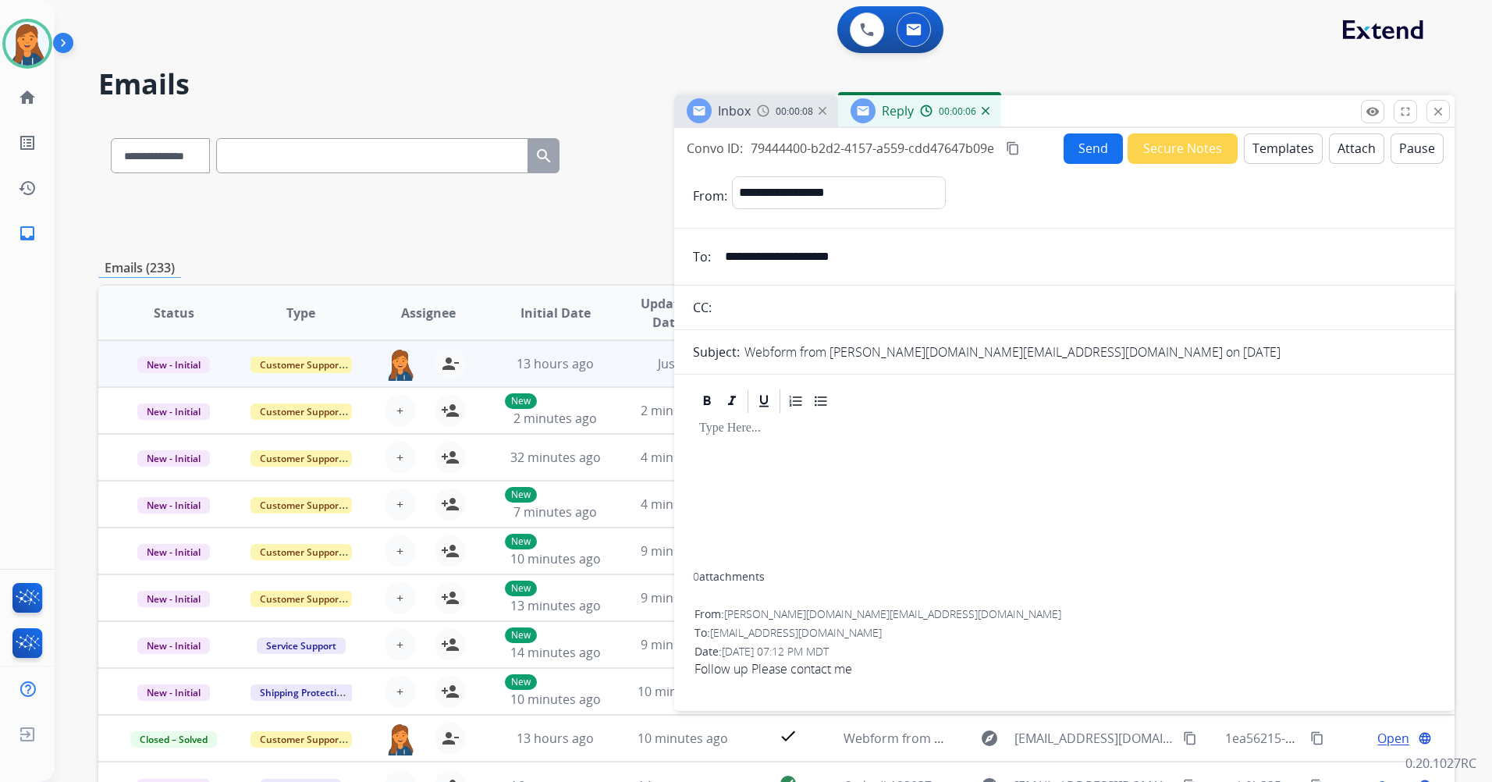
click at [1293, 139] on button "Templates" at bounding box center [1283, 148] width 79 height 30
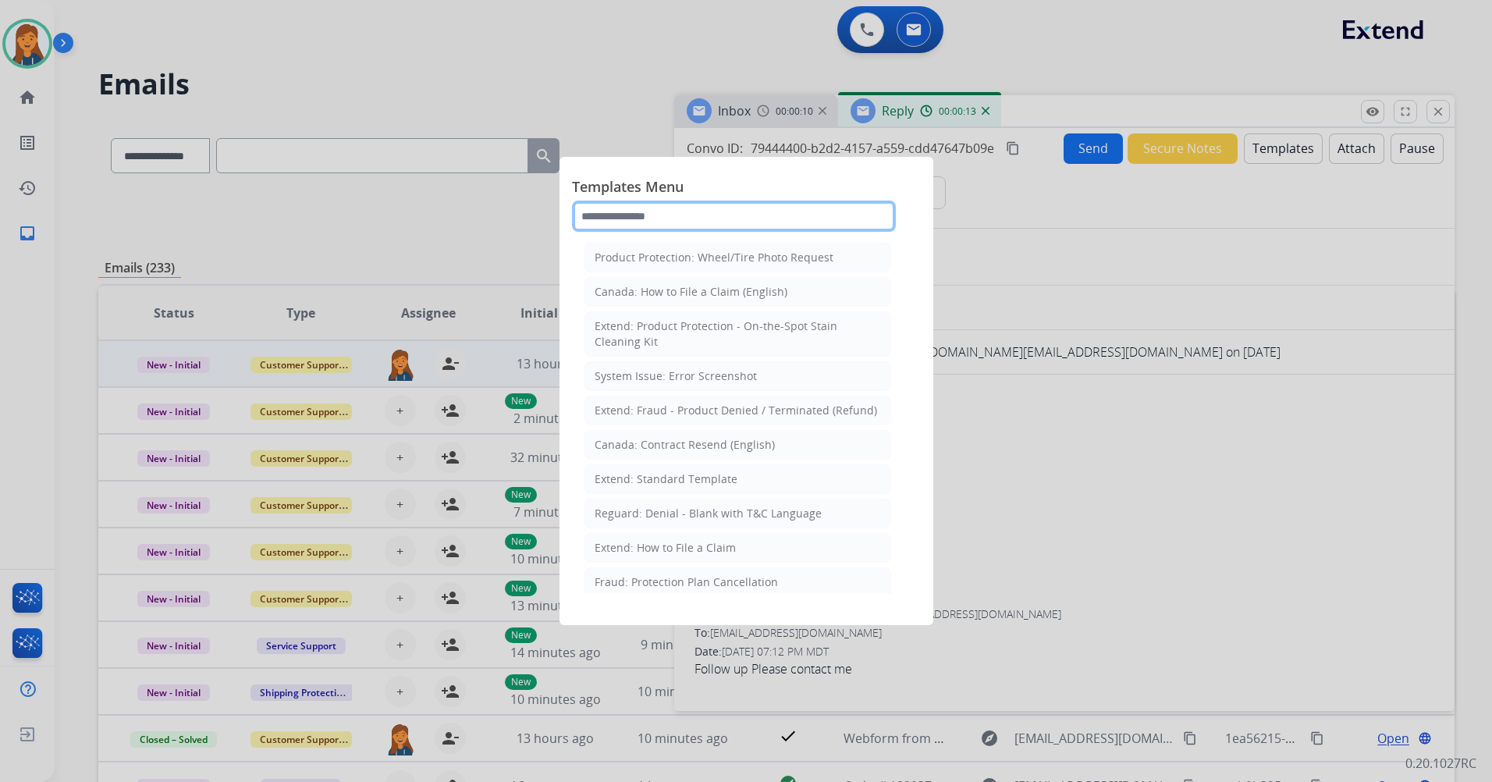
click at [717, 225] on input "text" at bounding box center [734, 216] width 324 height 31
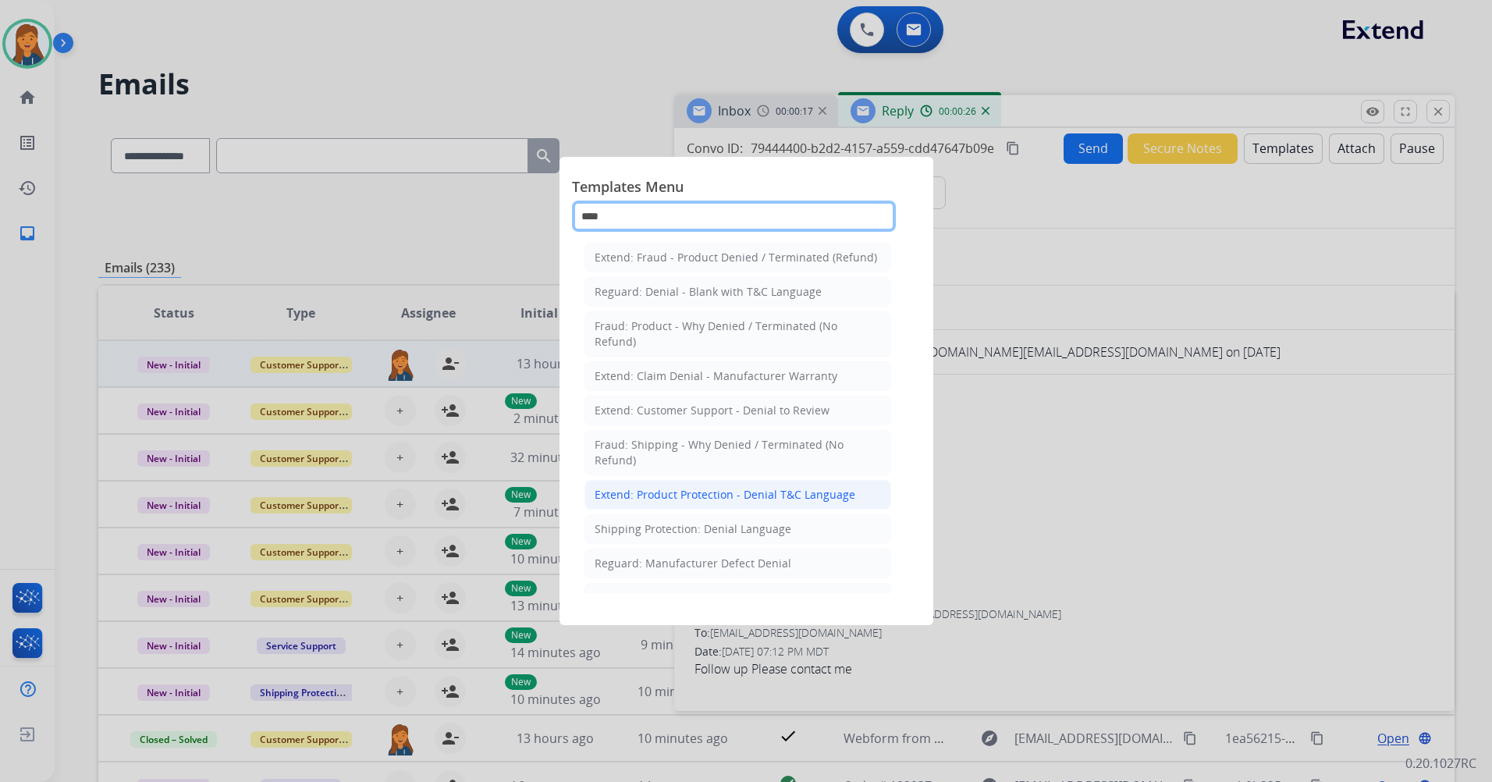
type input "****"
click at [677, 485] on li "Extend: Product Protection - Denial T&C Language" at bounding box center [738, 495] width 307 height 30
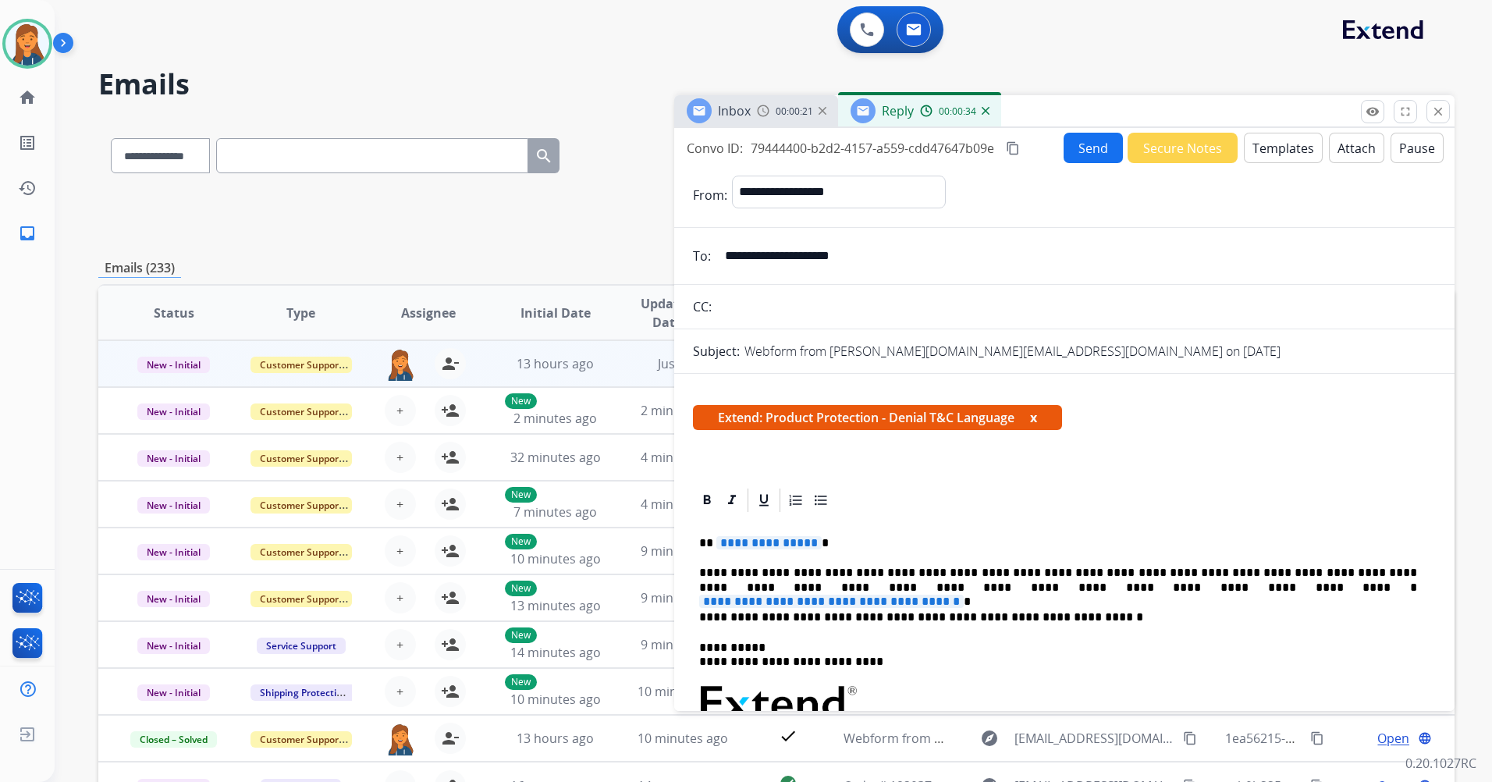
click at [735, 546] on span "**********" at bounding box center [769, 542] width 105 height 13
click at [964, 595] on span "**********" at bounding box center [831, 601] width 265 height 13
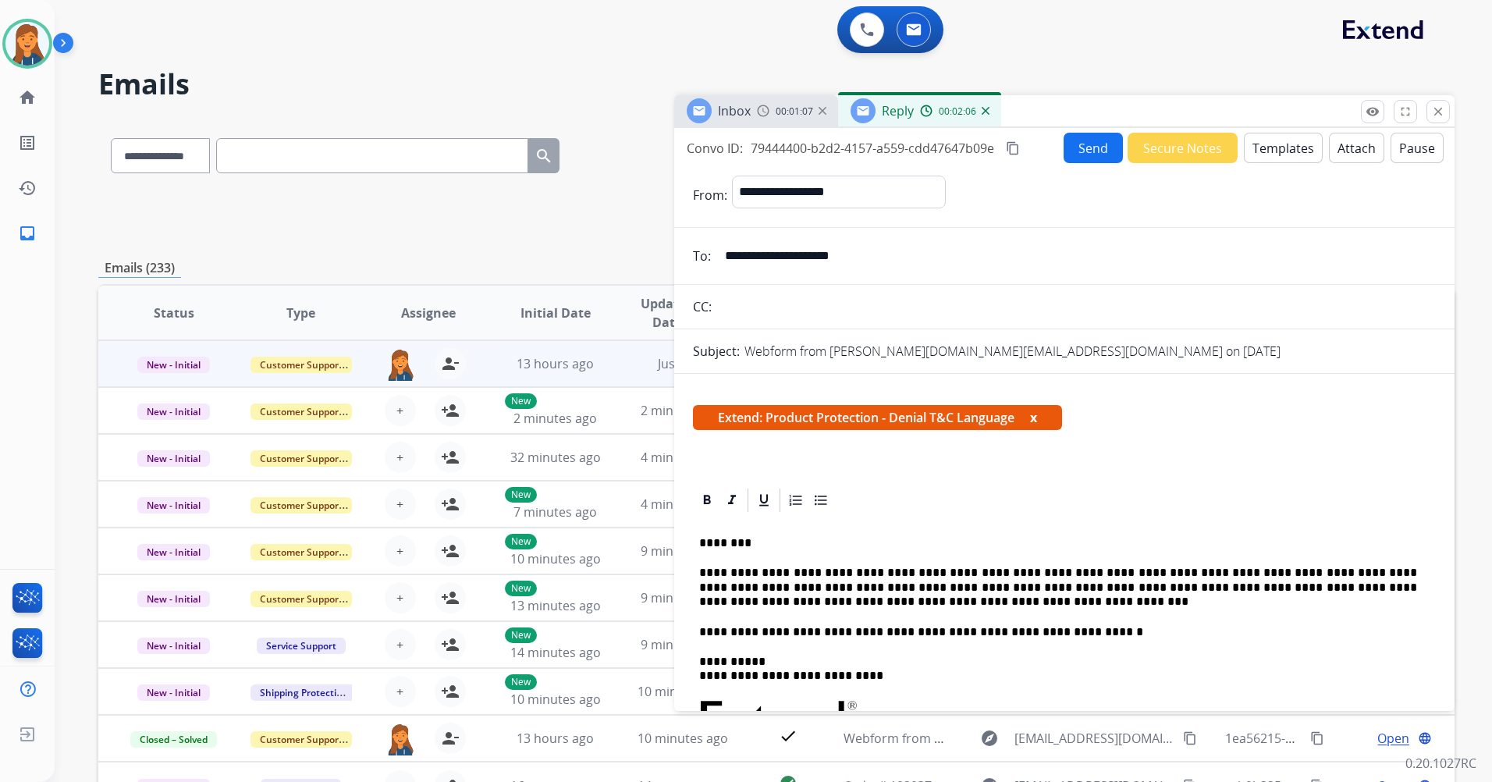
click at [1262, 151] on button "Templates" at bounding box center [1283, 148] width 79 height 30
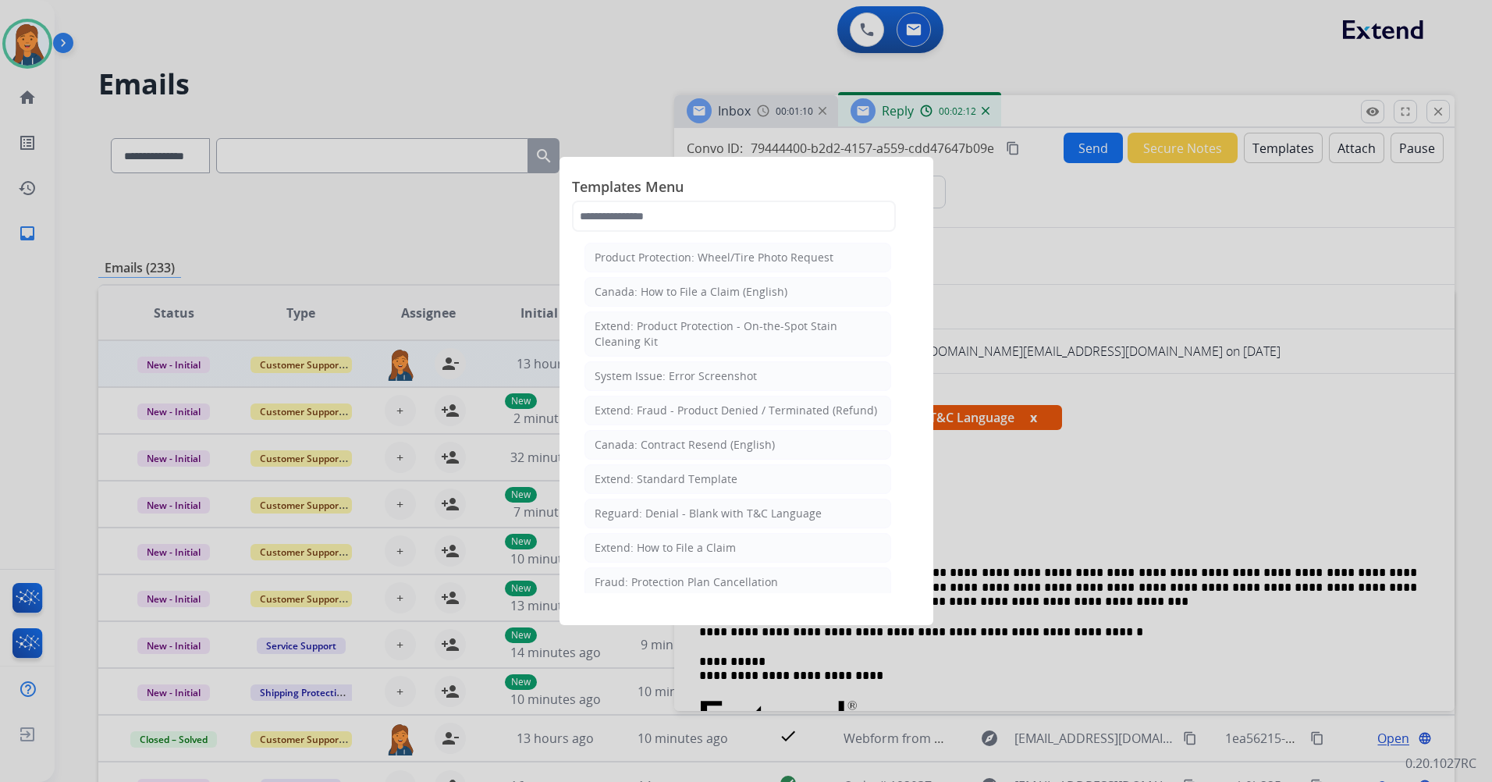
click at [1345, 149] on div at bounding box center [746, 391] width 1492 height 782
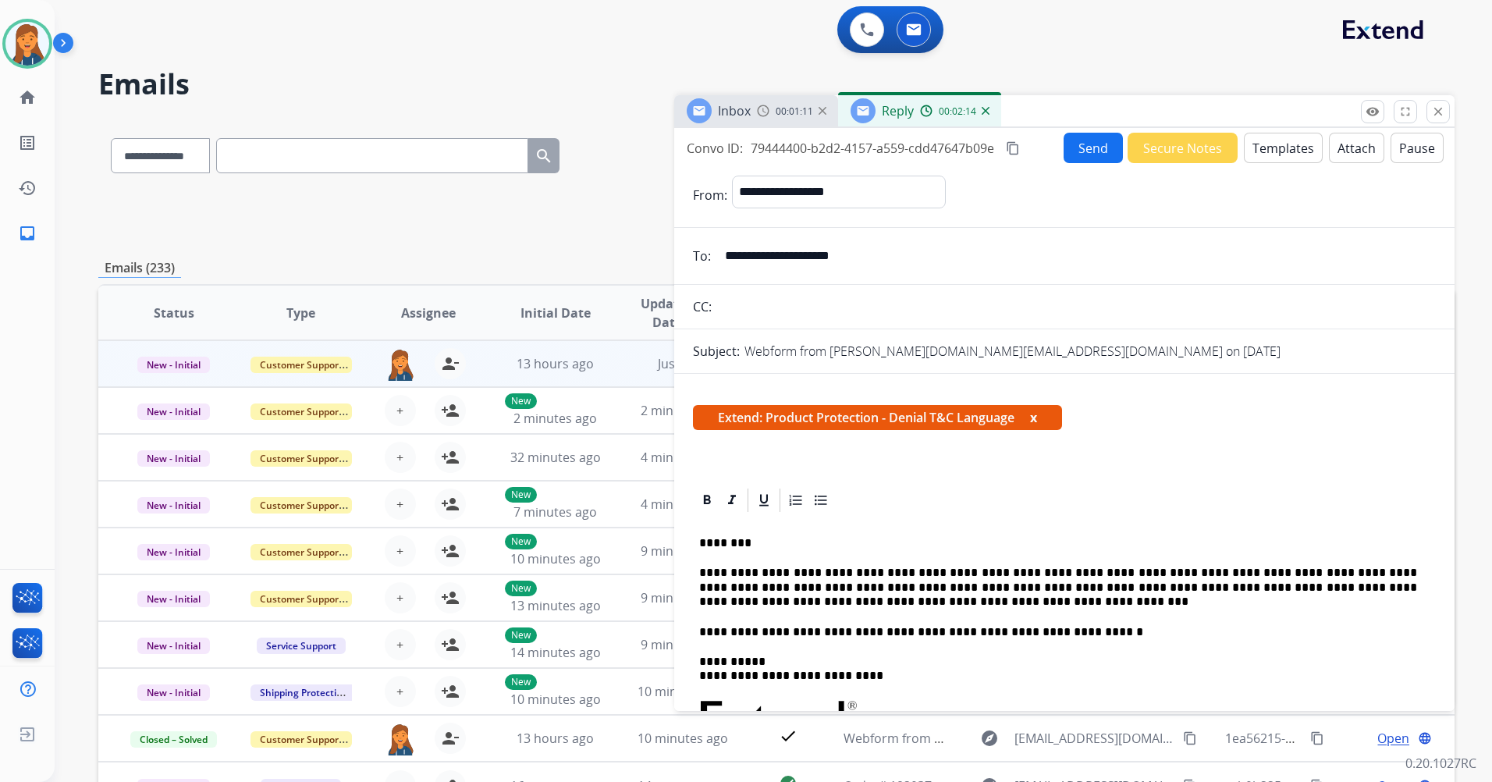
click at [1345, 149] on button "Attach" at bounding box center [1356, 148] width 55 height 30
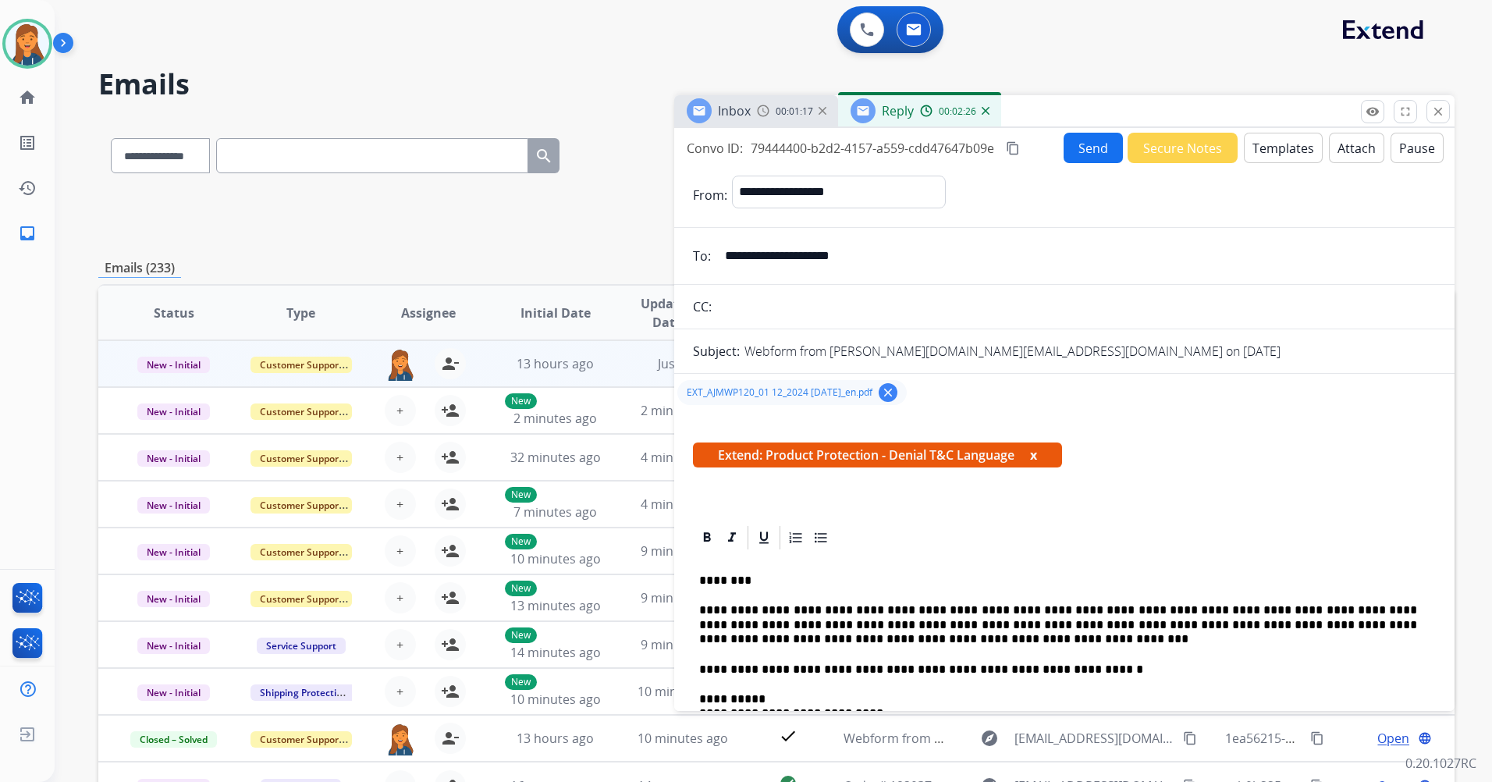
click at [1017, 148] on mat-icon "content_copy" at bounding box center [1013, 148] width 14 height 14
click at [1097, 150] on button "Send" at bounding box center [1094, 148] width 59 height 30
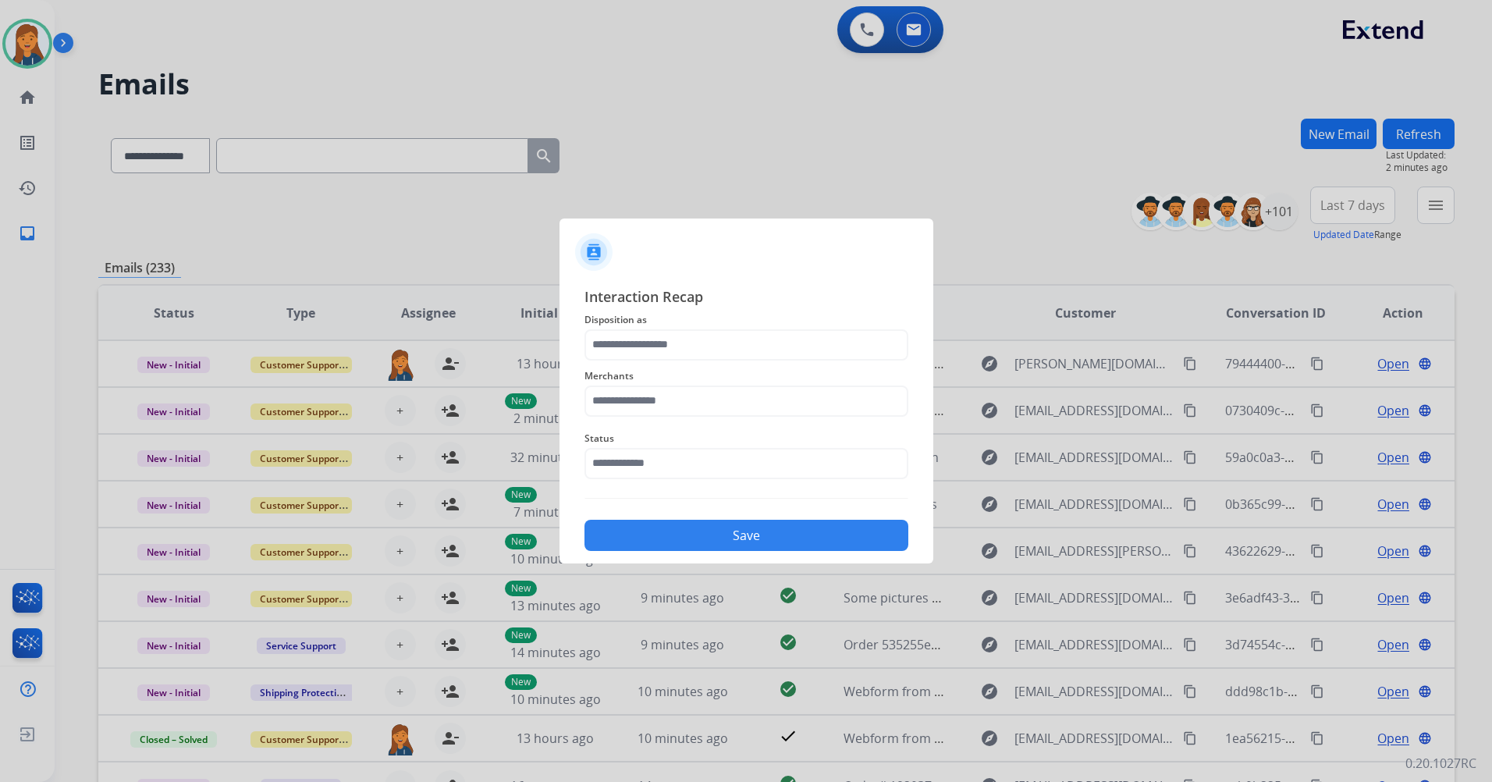
drag, startPoint x: 645, startPoint y: 424, endPoint x: 647, endPoint y: 400, distance: 23.5
click at [645, 423] on div "Status" at bounding box center [747, 454] width 324 height 62
drag, startPoint x: 647, startPoint y: 400, endPoint x: 670, endPoint y: 368, distance: 40.3
click at [648, 400] on input "text" at bounding box center [747, 401] width 324 height 31
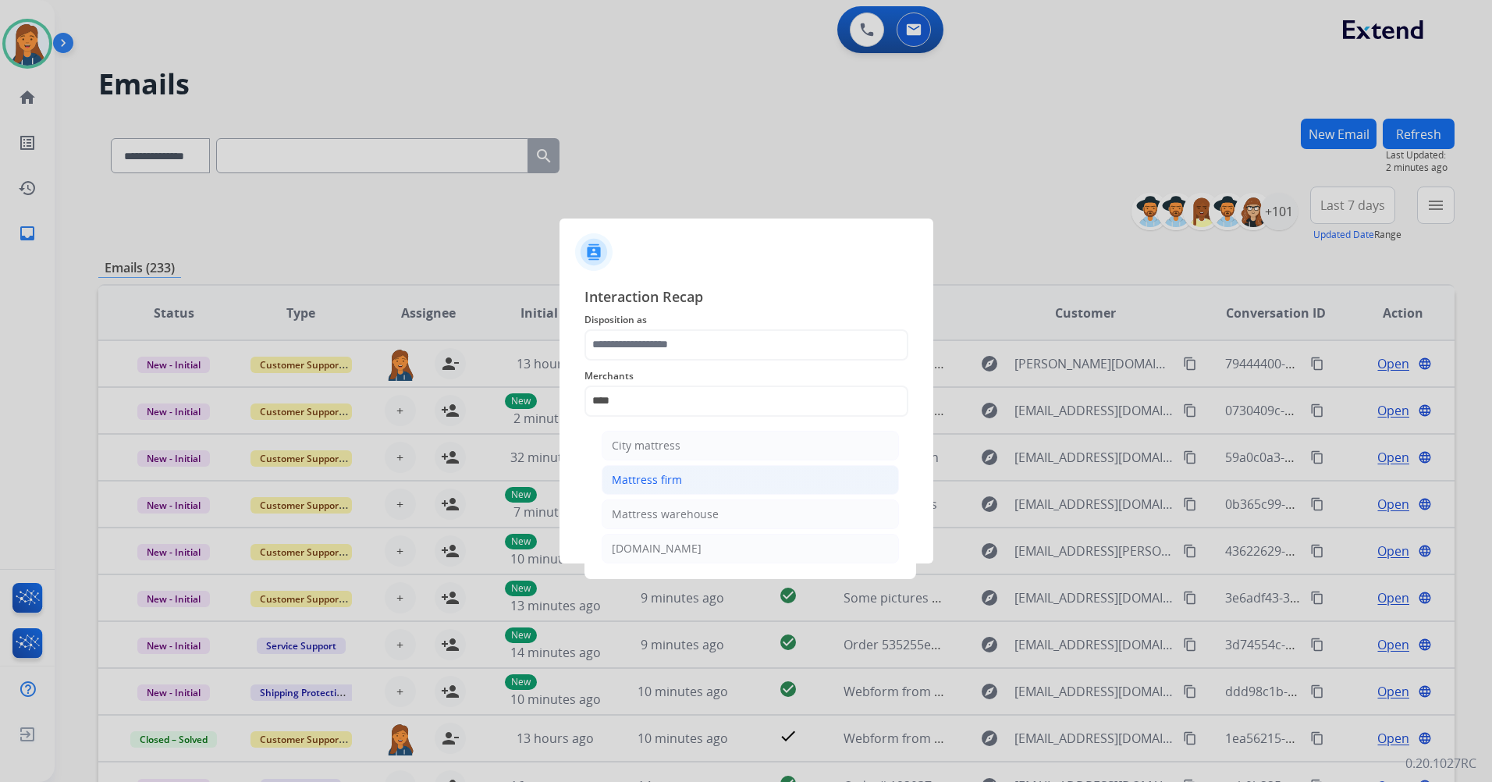
click at [658, 480] on div "Mattress firm" at bounding box center [647, 480] width 70 height 16
type input "**********"
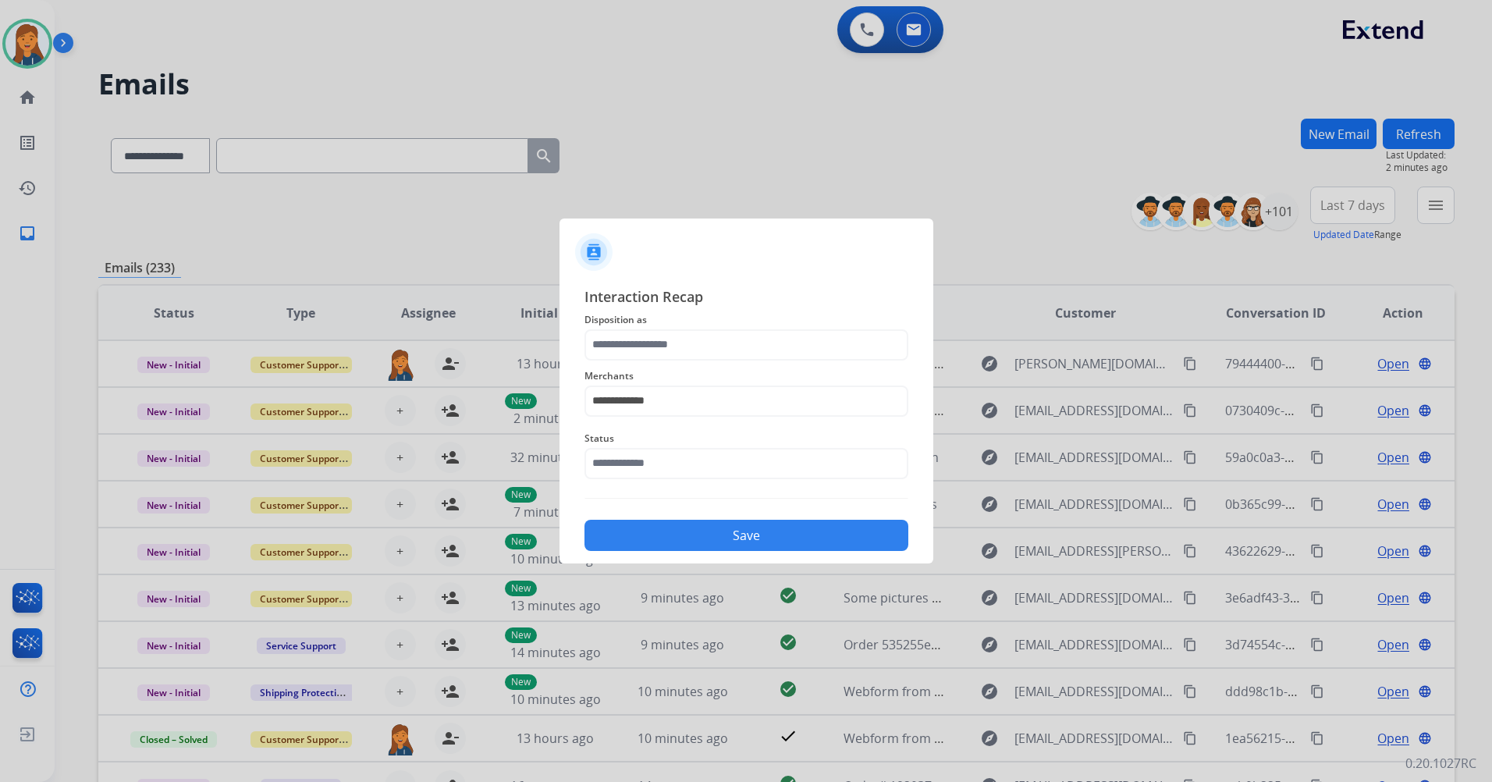
click at [651, 481] on div "Status" at bounding box center [747, 454] width 324 height 62
click at [642, 461] on input "text" at bounding box center [747, 463] width 324 height 31
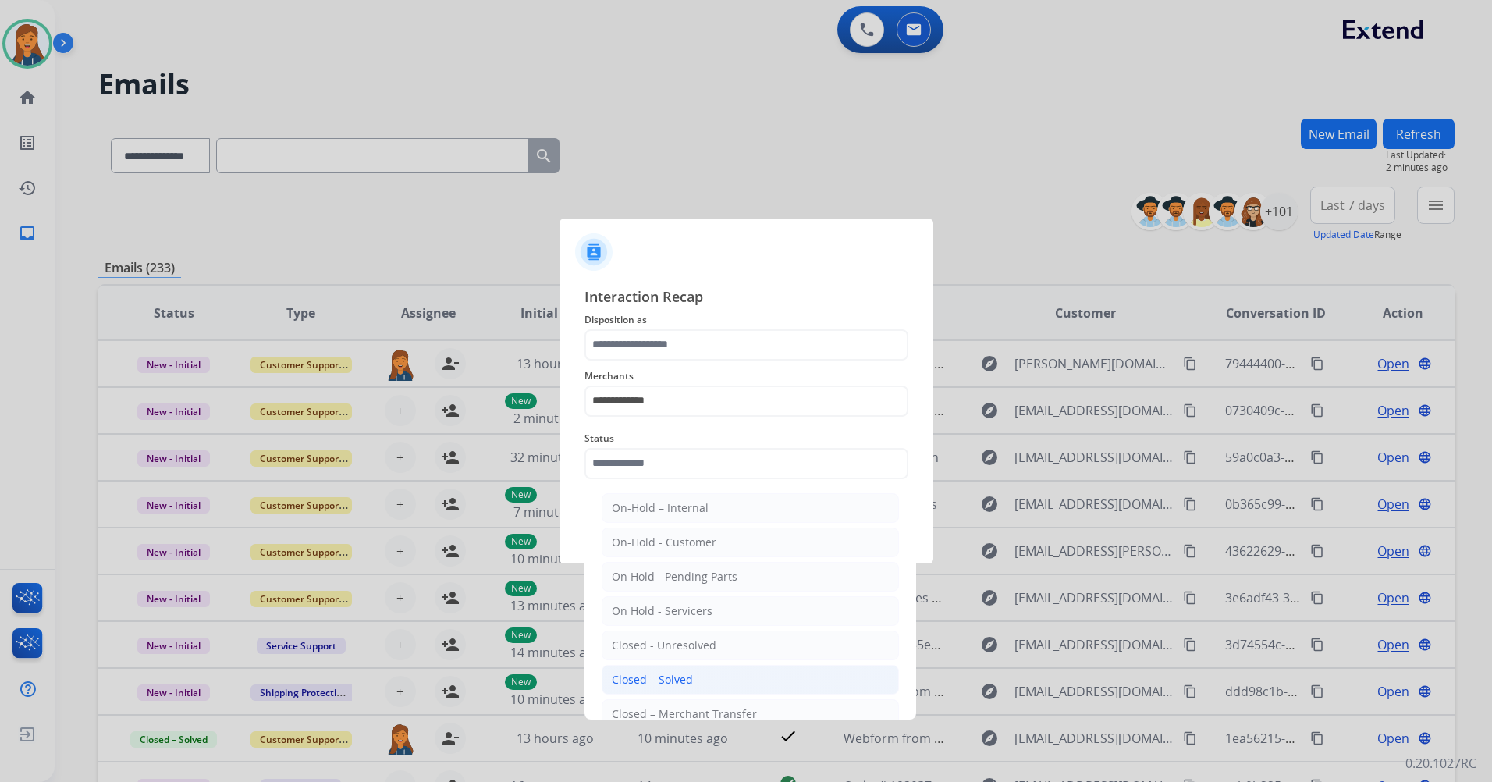
click at [675, 681] on div "Closed – Solved" at bounding box center [652, 680] width 81 height 16
type input "**********"
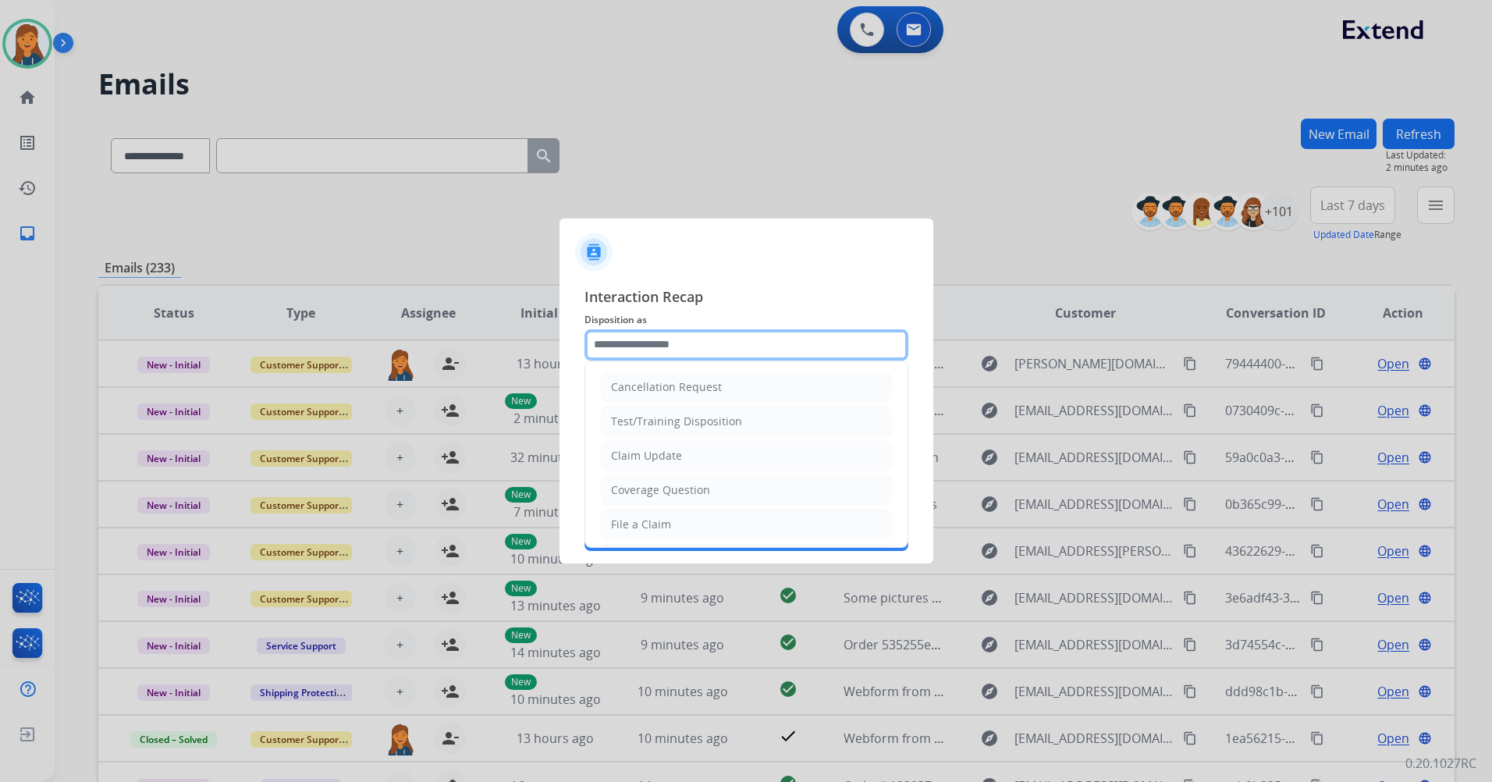
click at [653, 343] on input "text" at bounding box center [747, 344] width 324 height 31
click at [649, 531] on li "File a Claim" at bounding box center [746, 525] width 291 height 30
type input "**********"
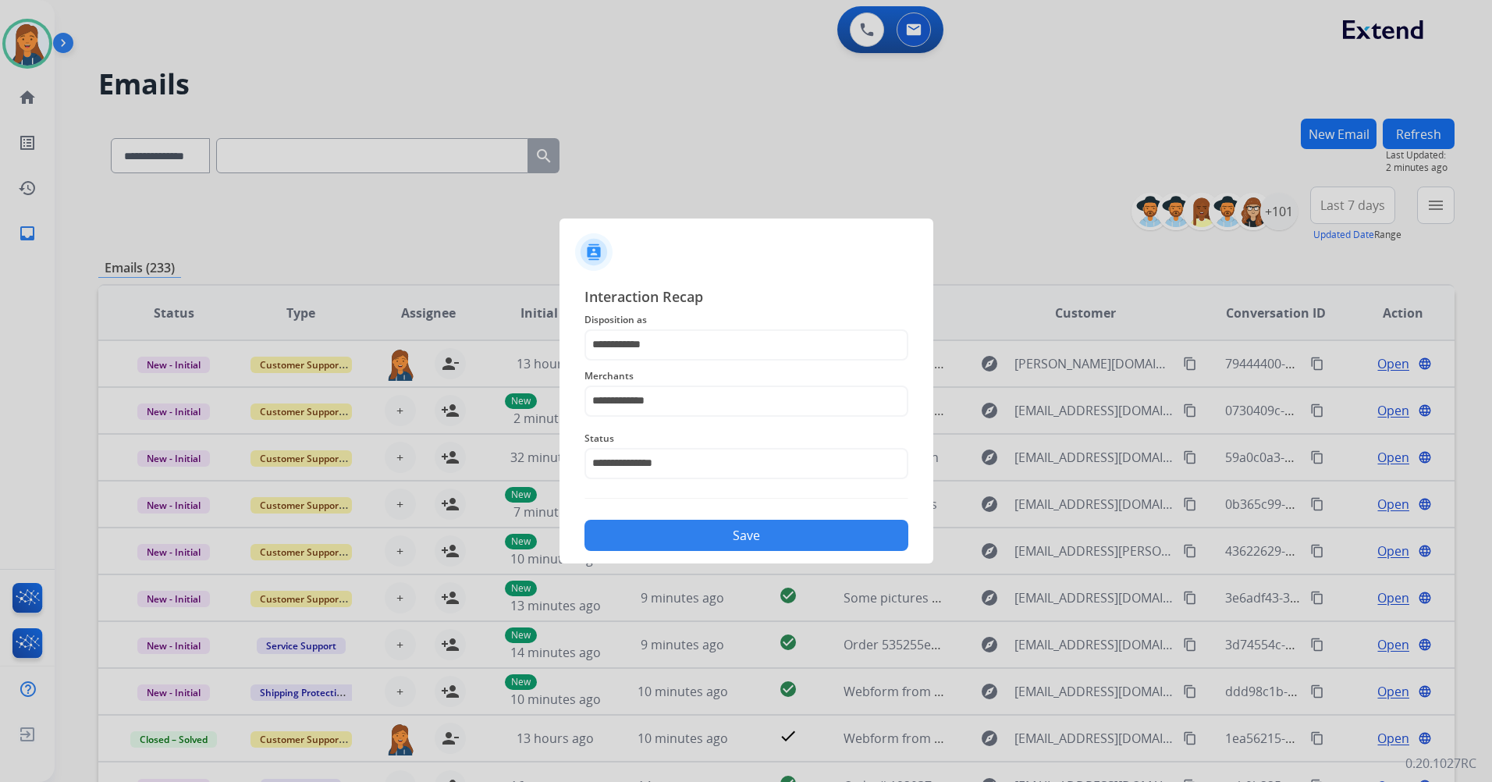
drag, startPoint x: 653, startPoint y: 535, endPoint x: 656, endPoint y: 439, distance: 96.1
click at [654, 533] on button "Save" at bounding box center [747, 535] width 324 height 31
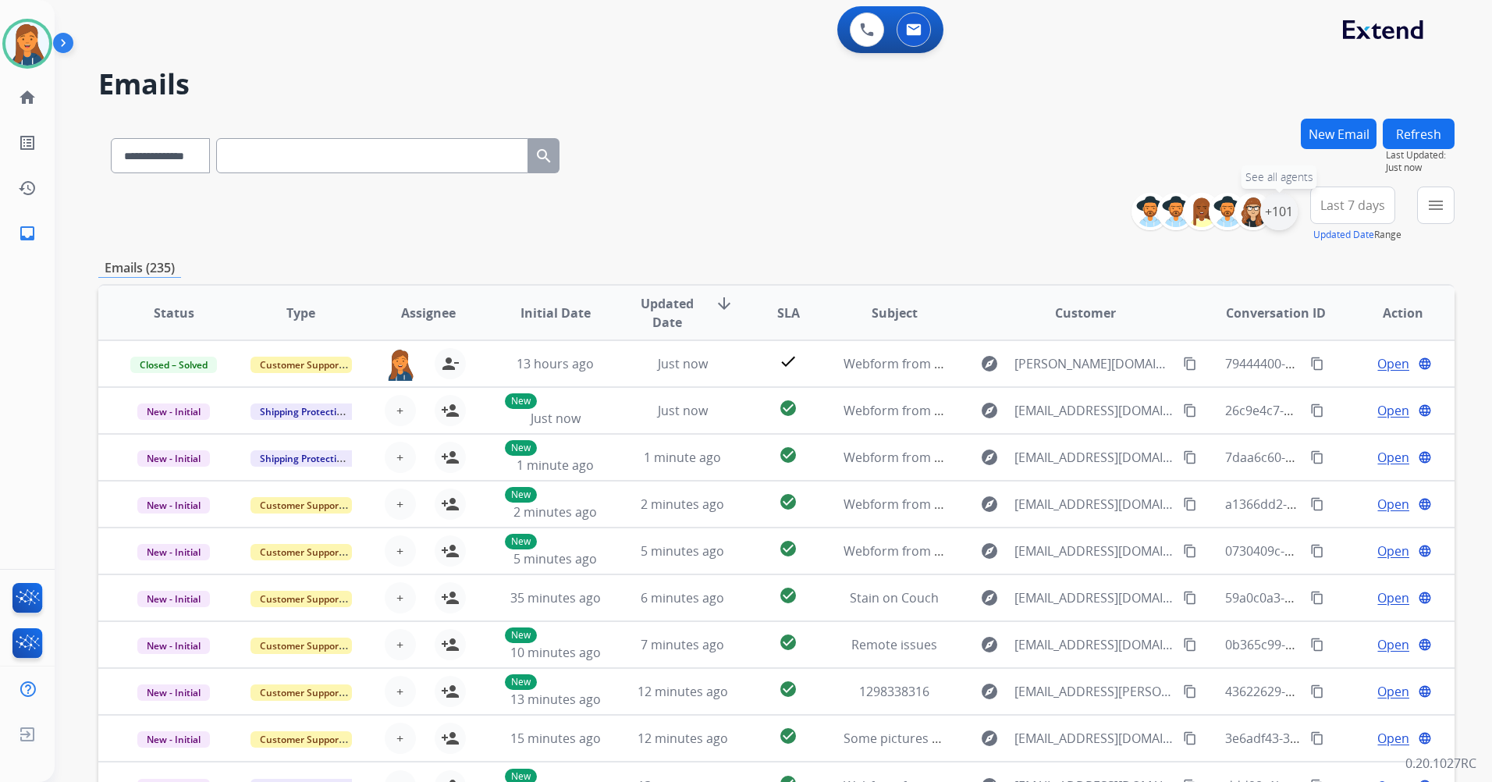
click at [1287, 205] on div "+101" at bounding box center [1279, 211] width 37 height 37
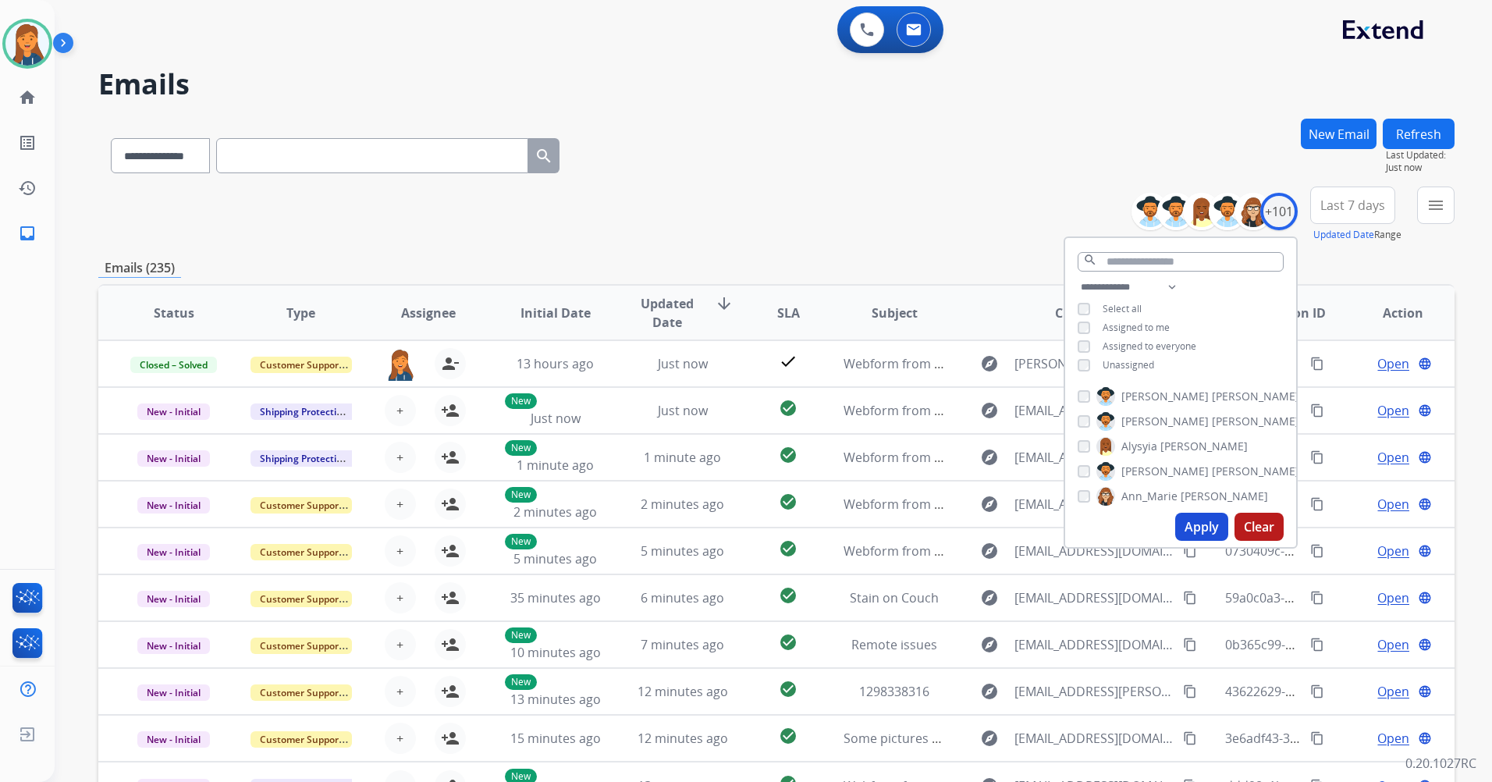
click at [1195, 525] on button "Apply" at bounding box center [1201, 527] width 53 height 28
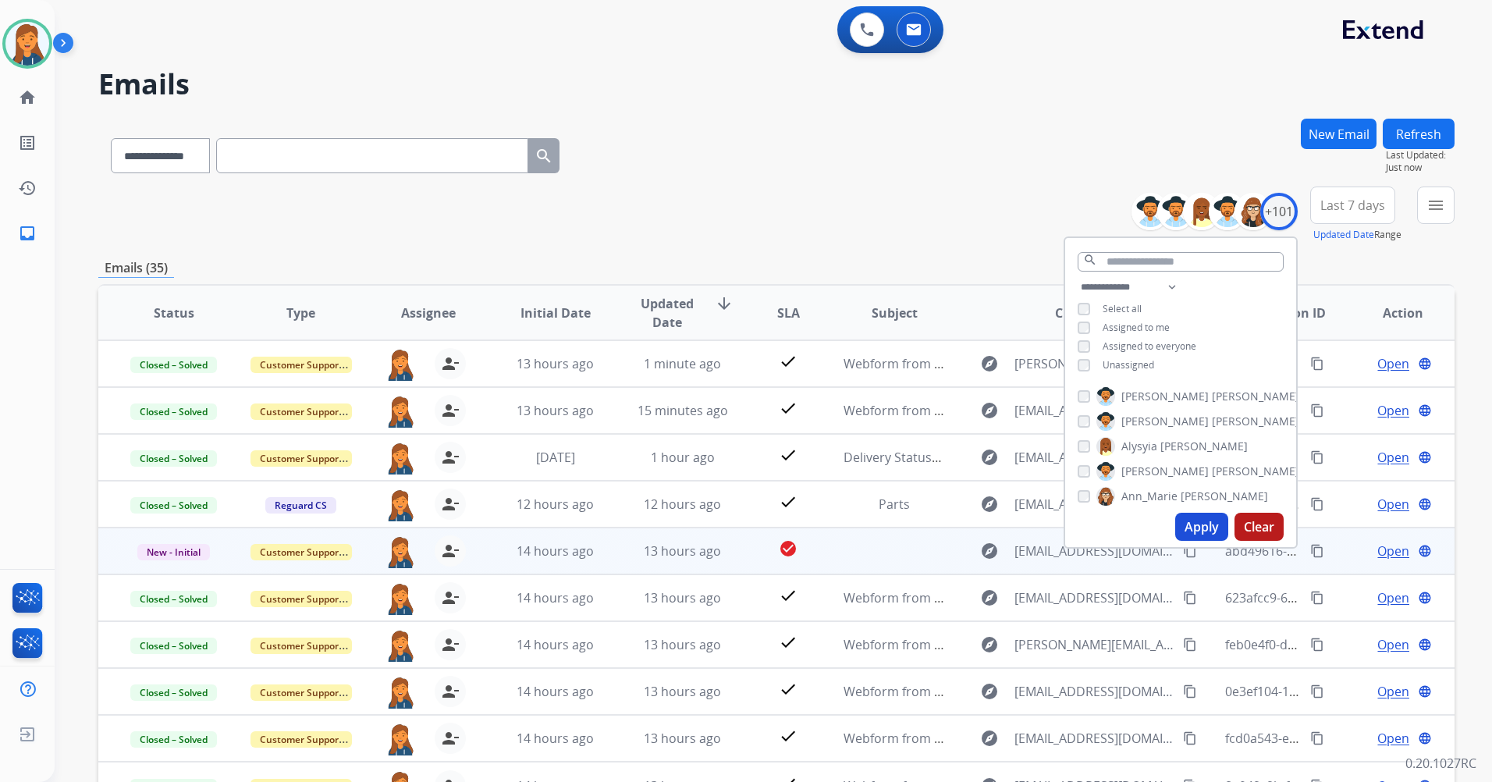
click at [887, 558] on td at bounding box center [882, 551] width 127 height 47
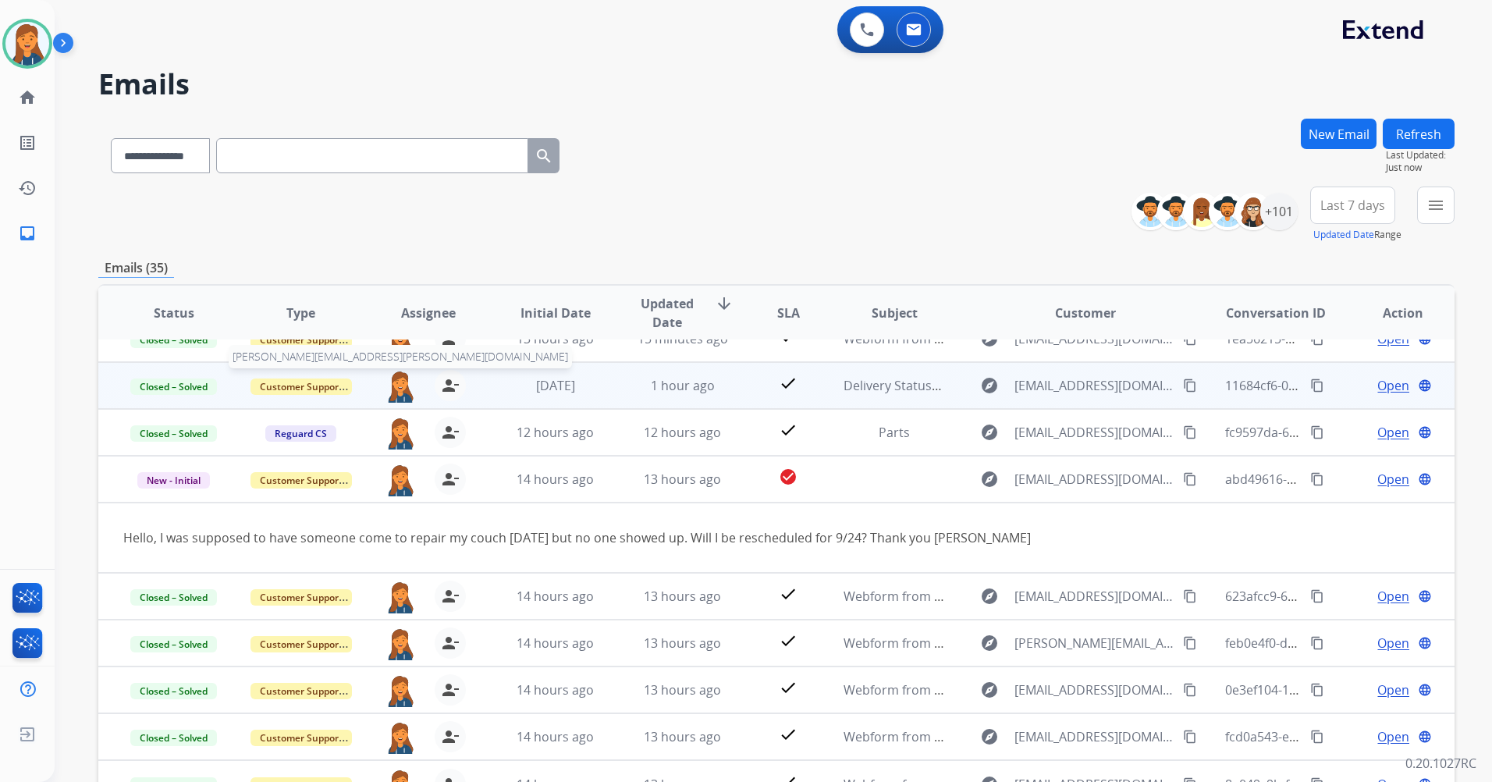
scroll to position [78, 0]
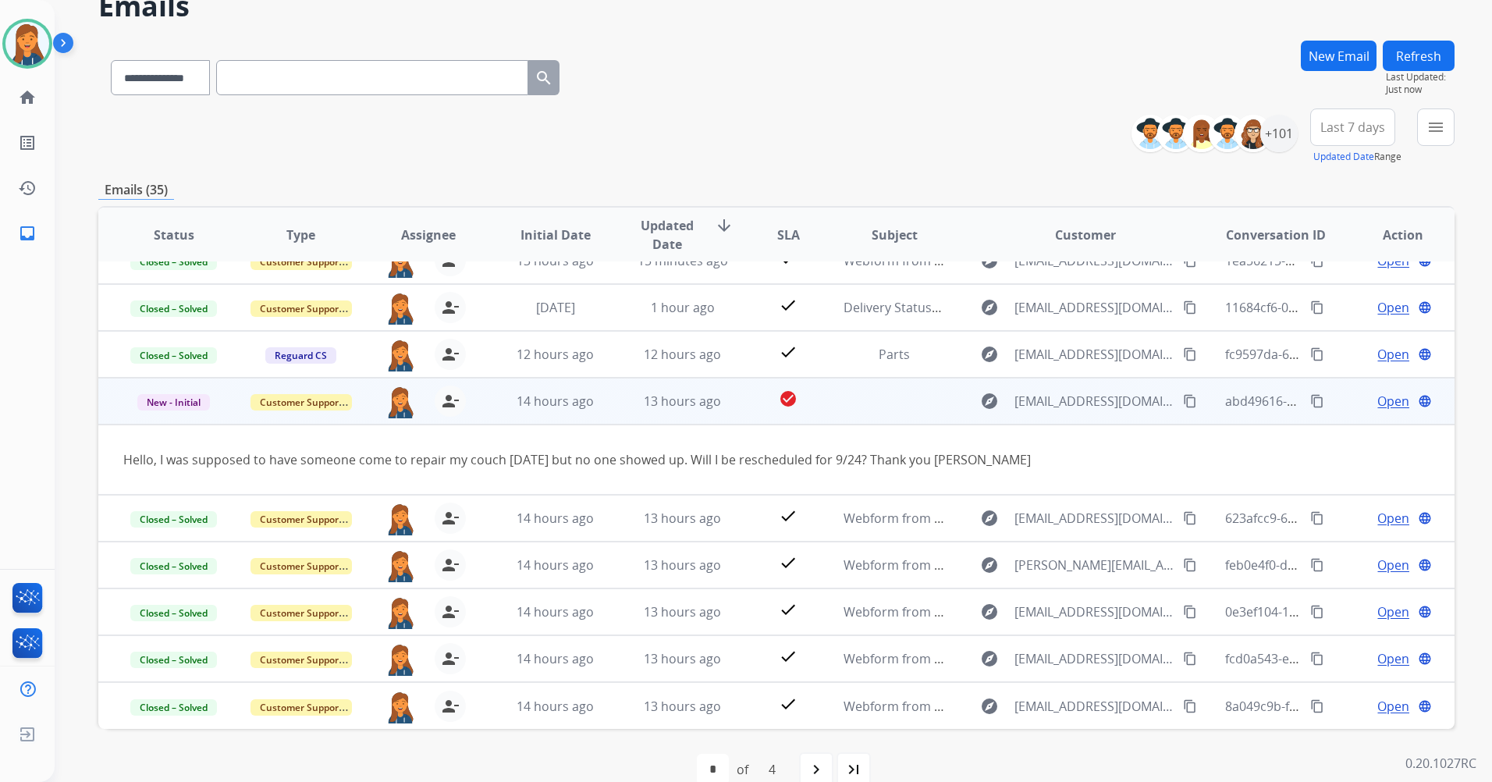
click at [1378, 405] on span "Open" at bounding box center [1394, 401] width 32 height 19
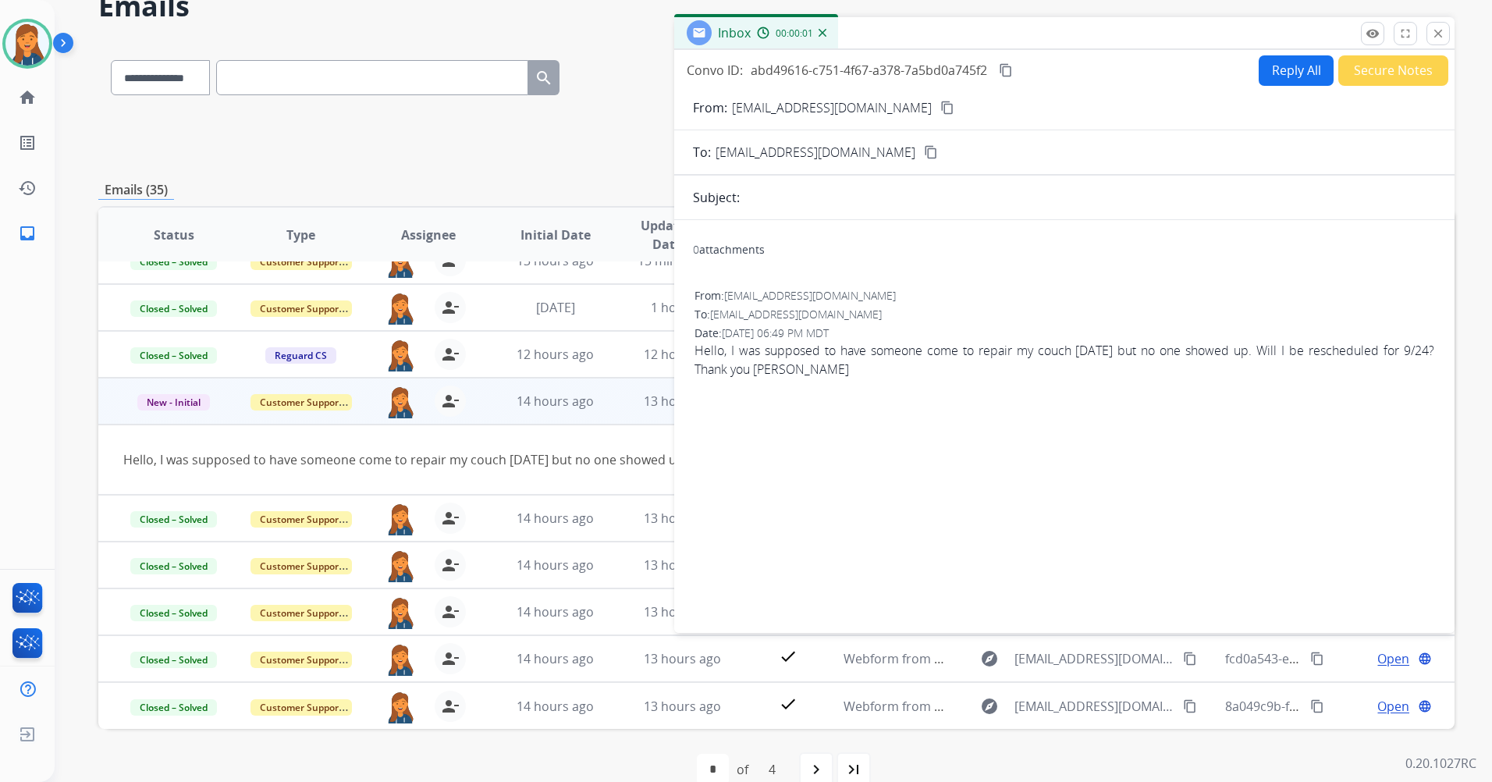
click at [1008, 73] on mat-icon "content_copy" at bounding box center [1006, 70] width 14 height 14
click at [941, 110] on mat-icon "content_copy" at bounding box center [948, 108] width 14 height 14
click at [1280, 65] on button "Reply All" at bounding box center [1296, 70] width 75 height 30
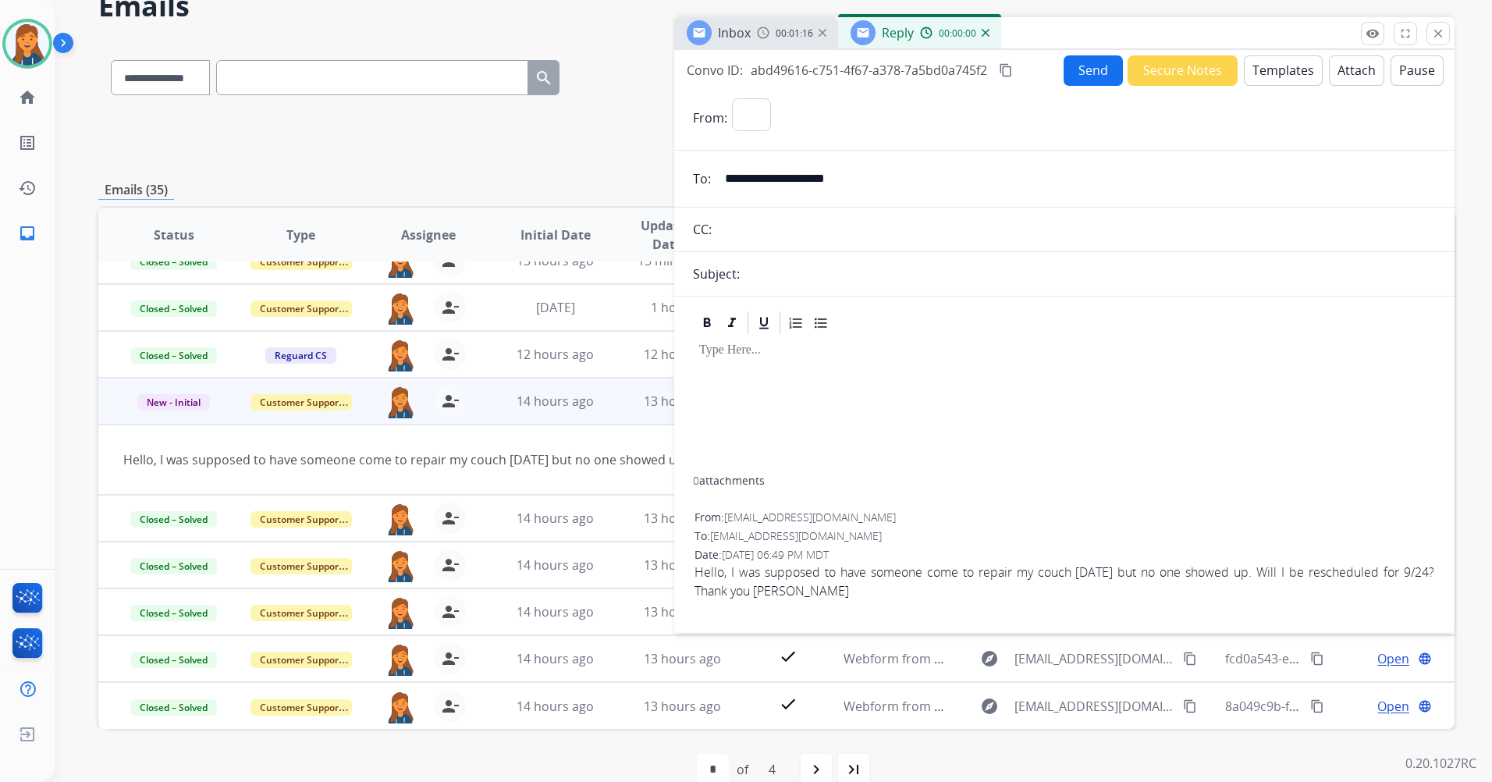
select select "**********"
click at [1285, 76] on button "Templates" at bounding box center [1283, 70] width 79 height 30
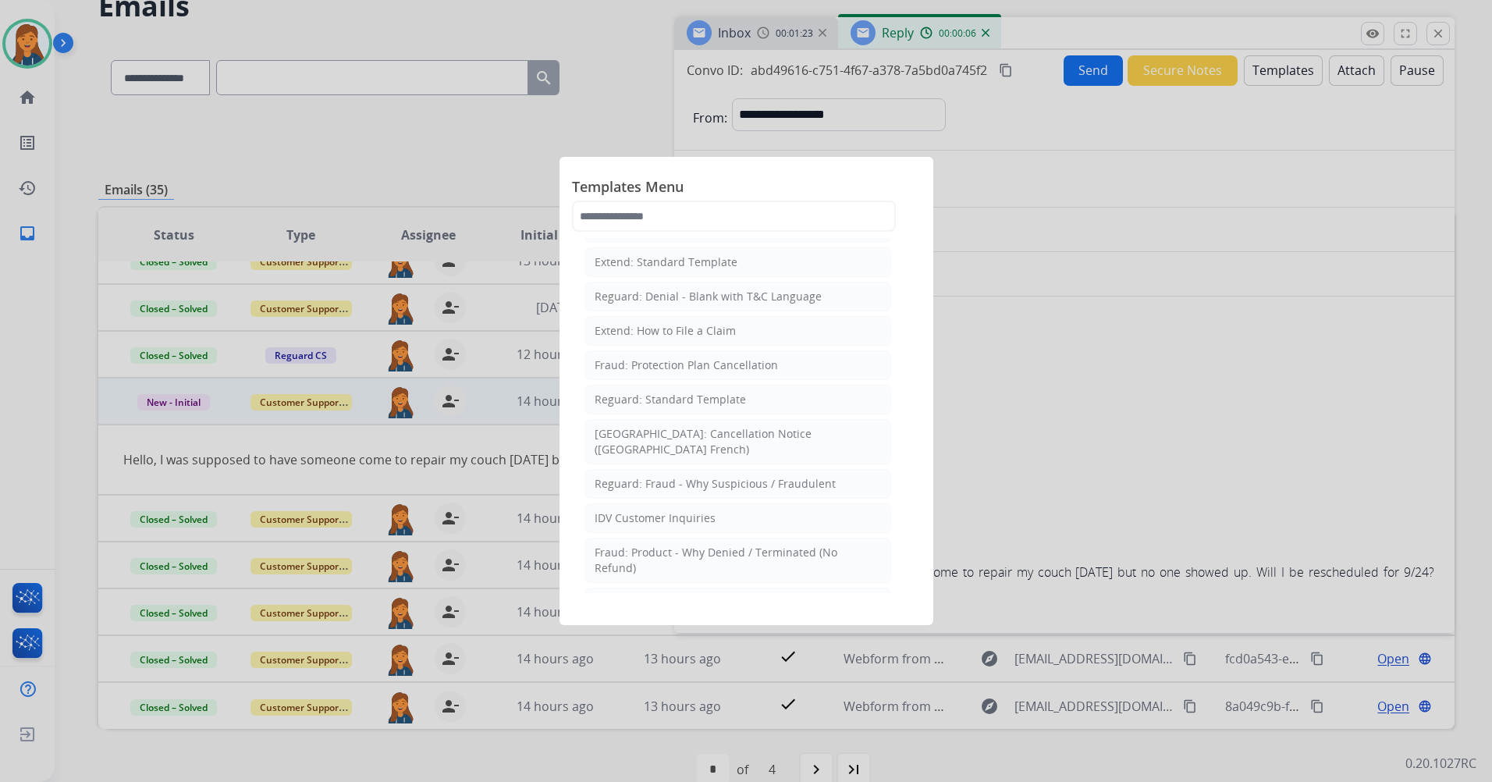
scroll to position [0, 0]
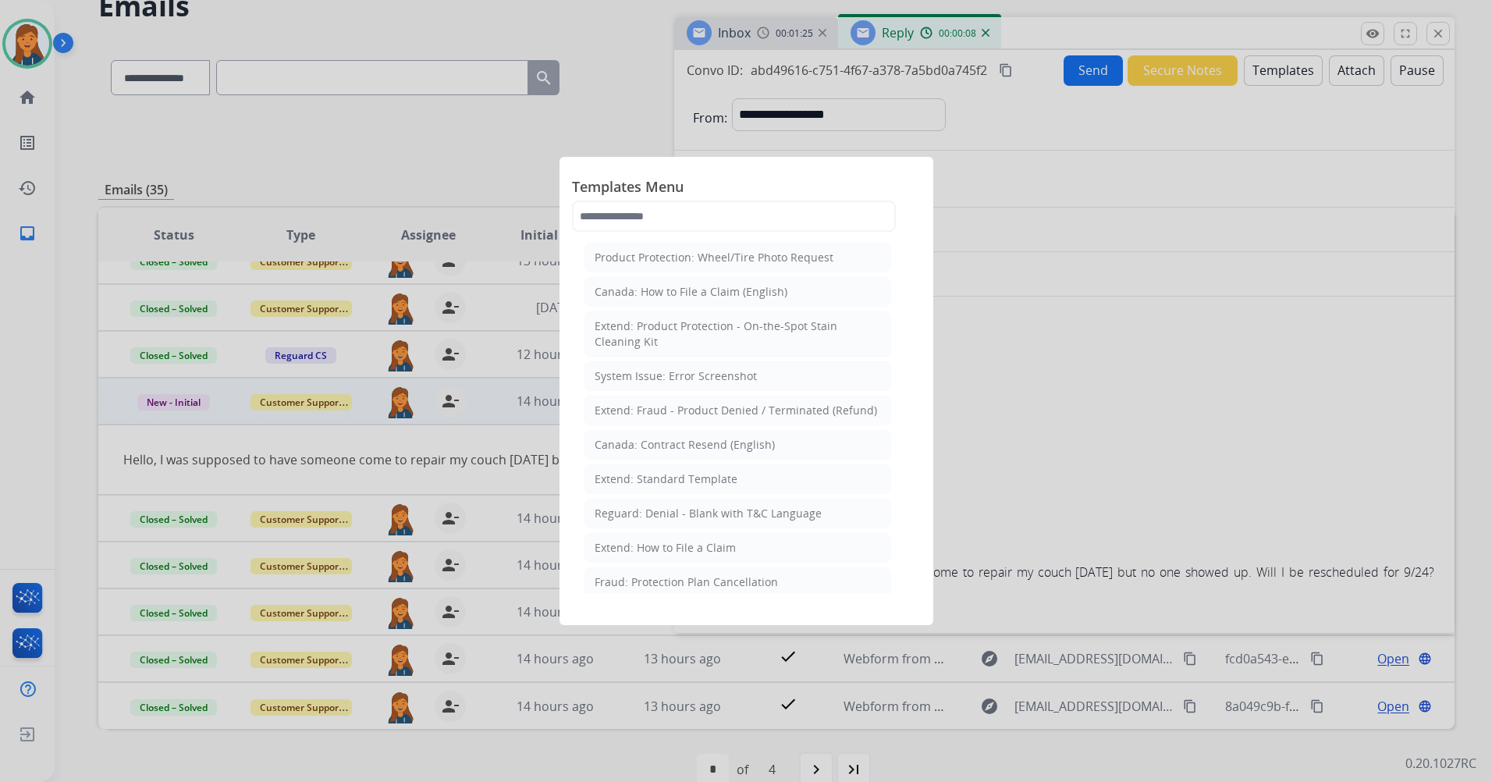
drag, startPoint x: 676, startPoint y: 480, endPoint x: 543, endPoint y: 48, distance: 451.6
click at [676, 482] on div "Extend: Standard Template" at bounding box center [666, 479] width 143 height 16
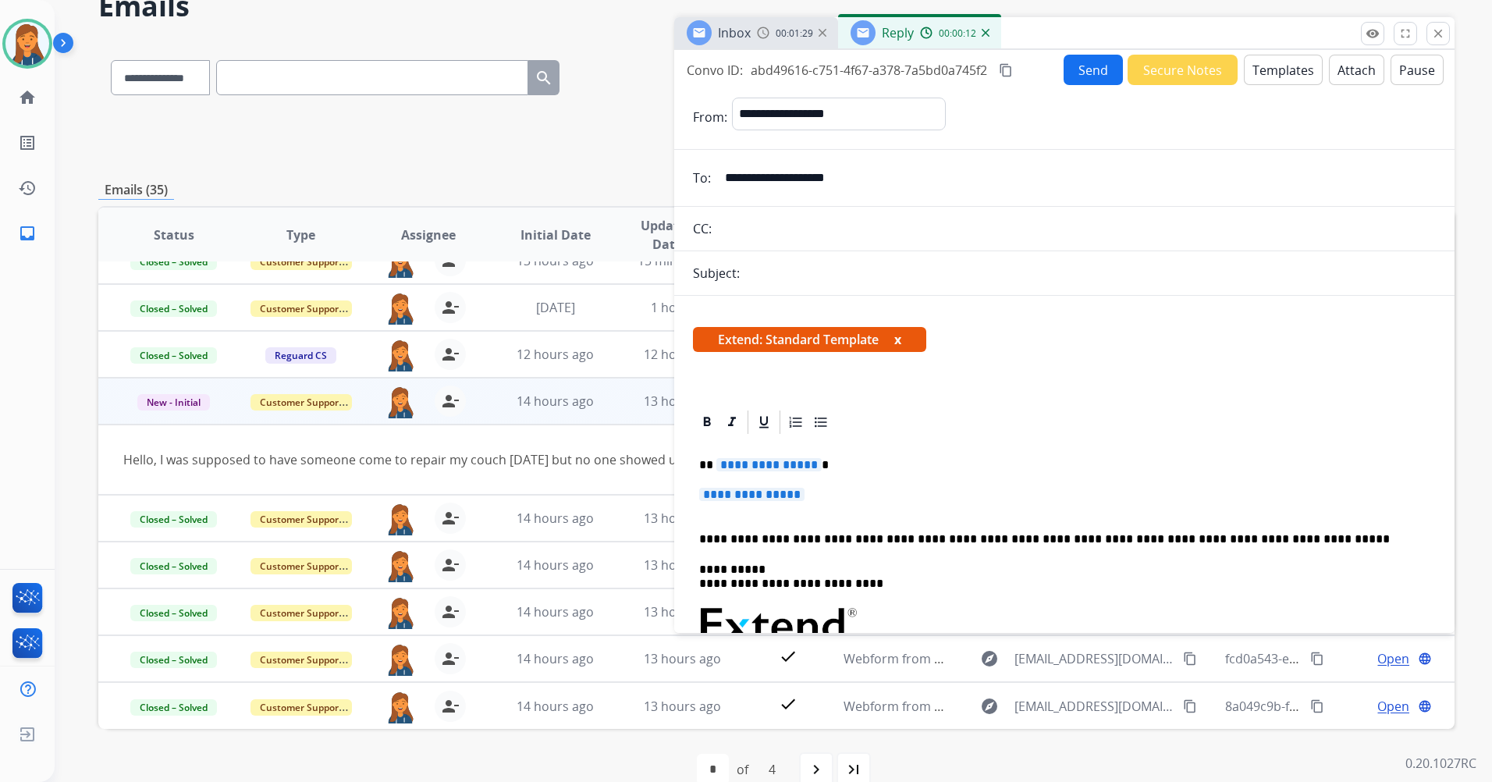
click at [760, 470] on span "**********" at bounding box center [769, 464] width 105 height 13
click at [759, 494] on span "**********" at bounding box center [751, 494] width 105 height 13
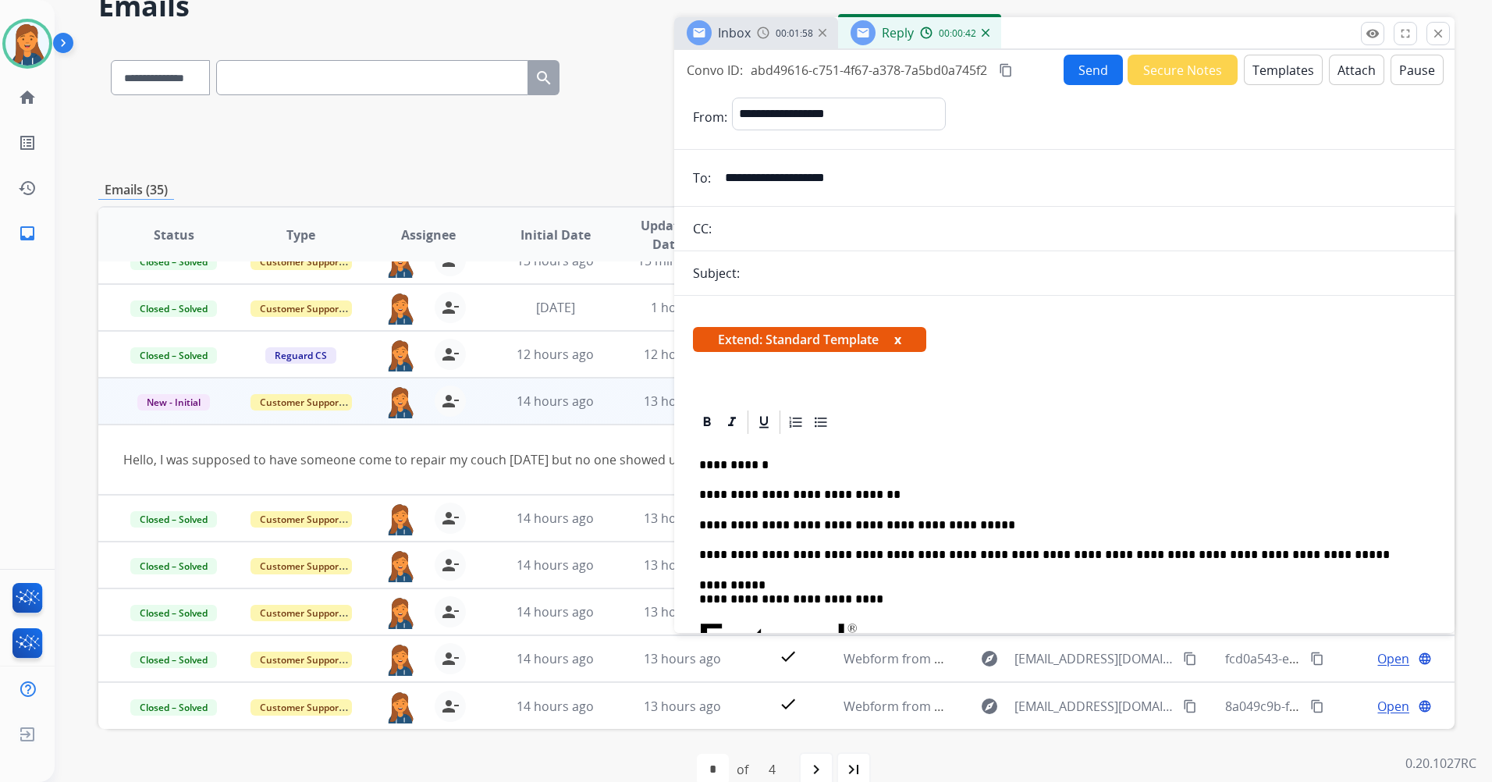
click at [1008, 73] on mat-icon "content_copy" at bounding box center [1006, 70] width 14 height 14
click at [1088, 83] on button "Send" at bounding box center [1093, 70] width 59 height 30
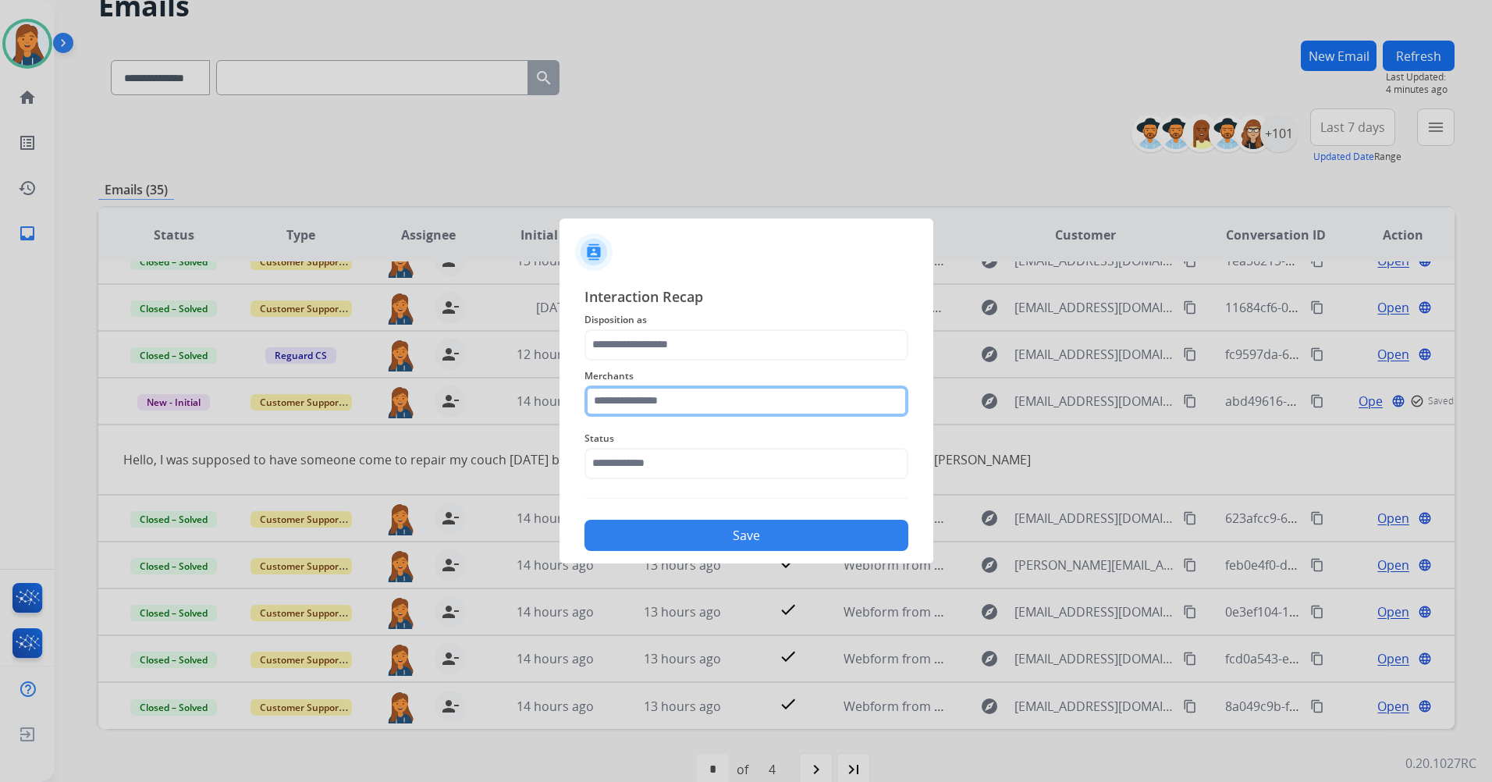
click at [648, 394] on input "text" at bounding box center [747, 401] width 324 height 31
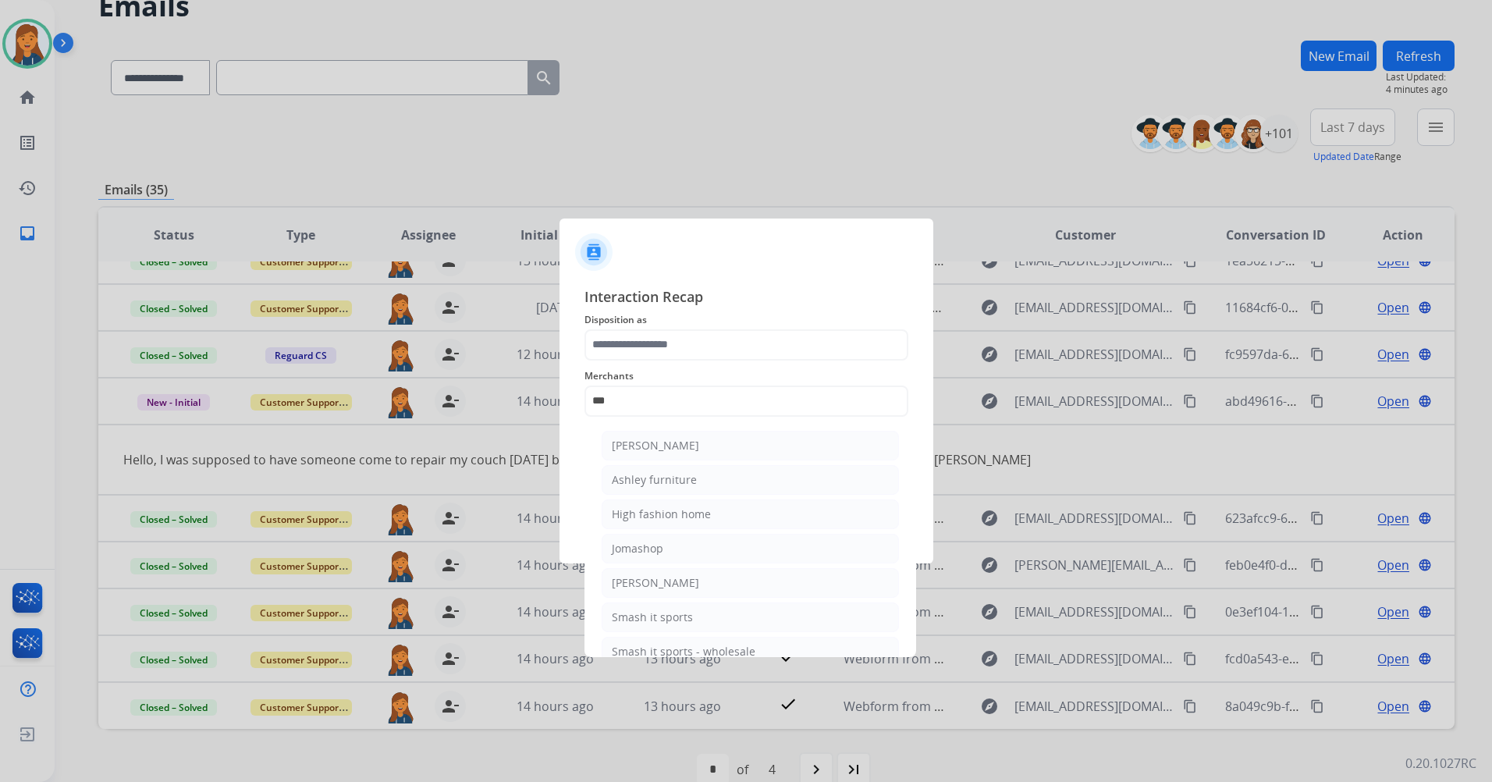
drag, startPoint x: 638, startPoint y: 469, endPoint x: 634, endPoint y: 429, distance: 40.0
click at [638, 470] on li "Ashley furniture" at bounding box center [750, 480] width 297 height 30
type input "**********"
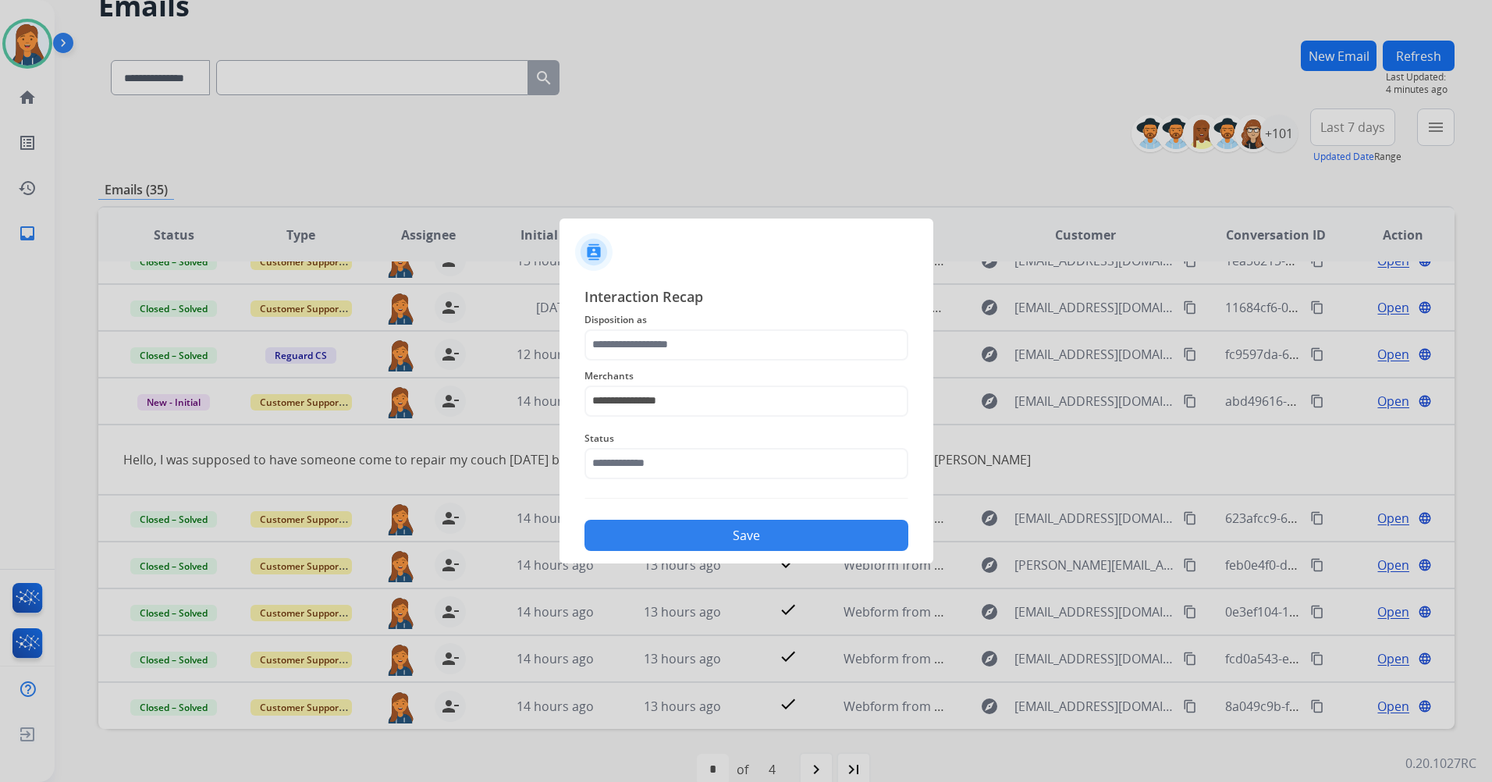
click at [628, 311] on span "Disposition as" at bounding box center [747, 320] width 324 height 19
click at [618, 361] on div "**********" at bounding box center [747, 392] width 324 height 62
click at [621, 356] on input "text" at bounding box center [747, 344] width 324 height 31
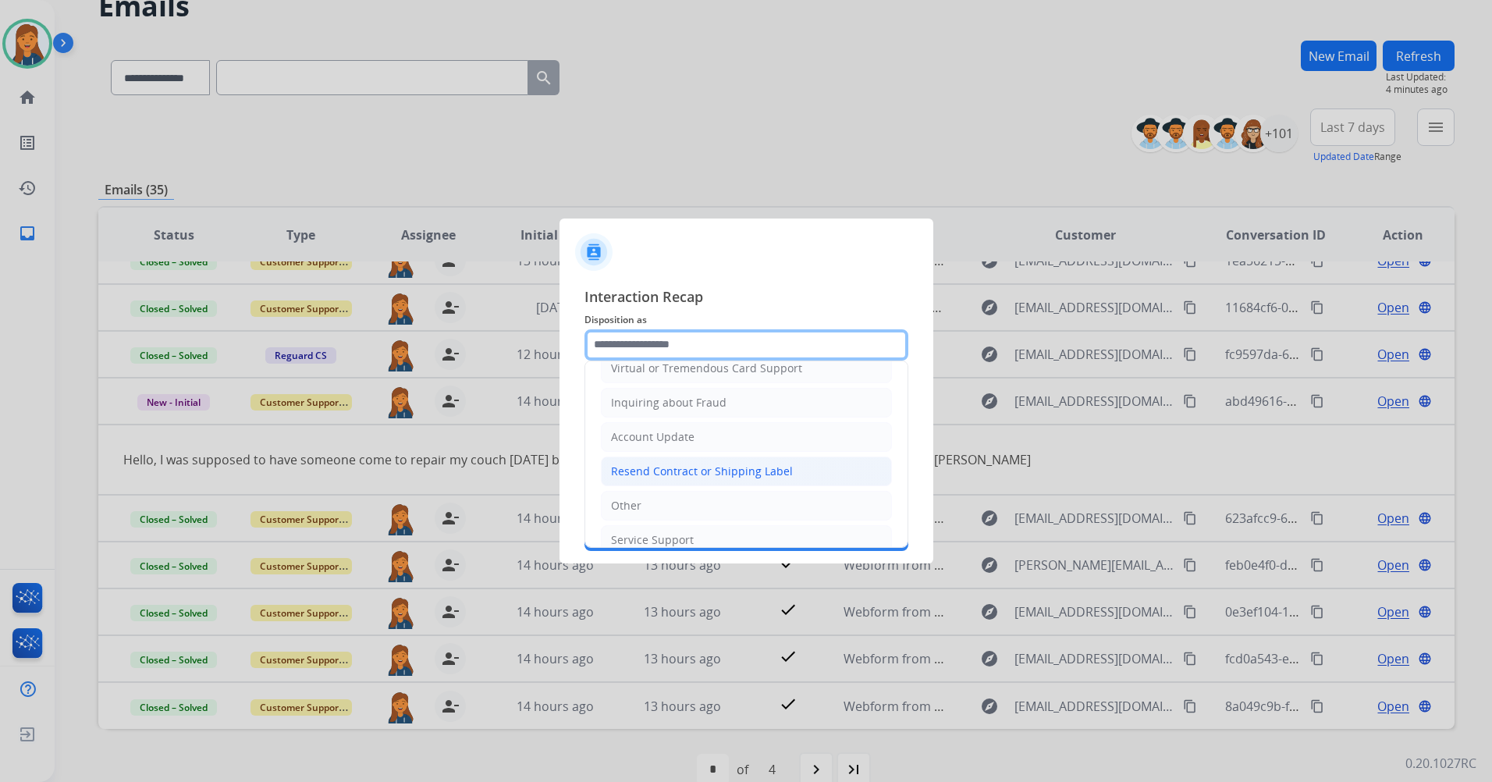
scroll to position [234, 0]
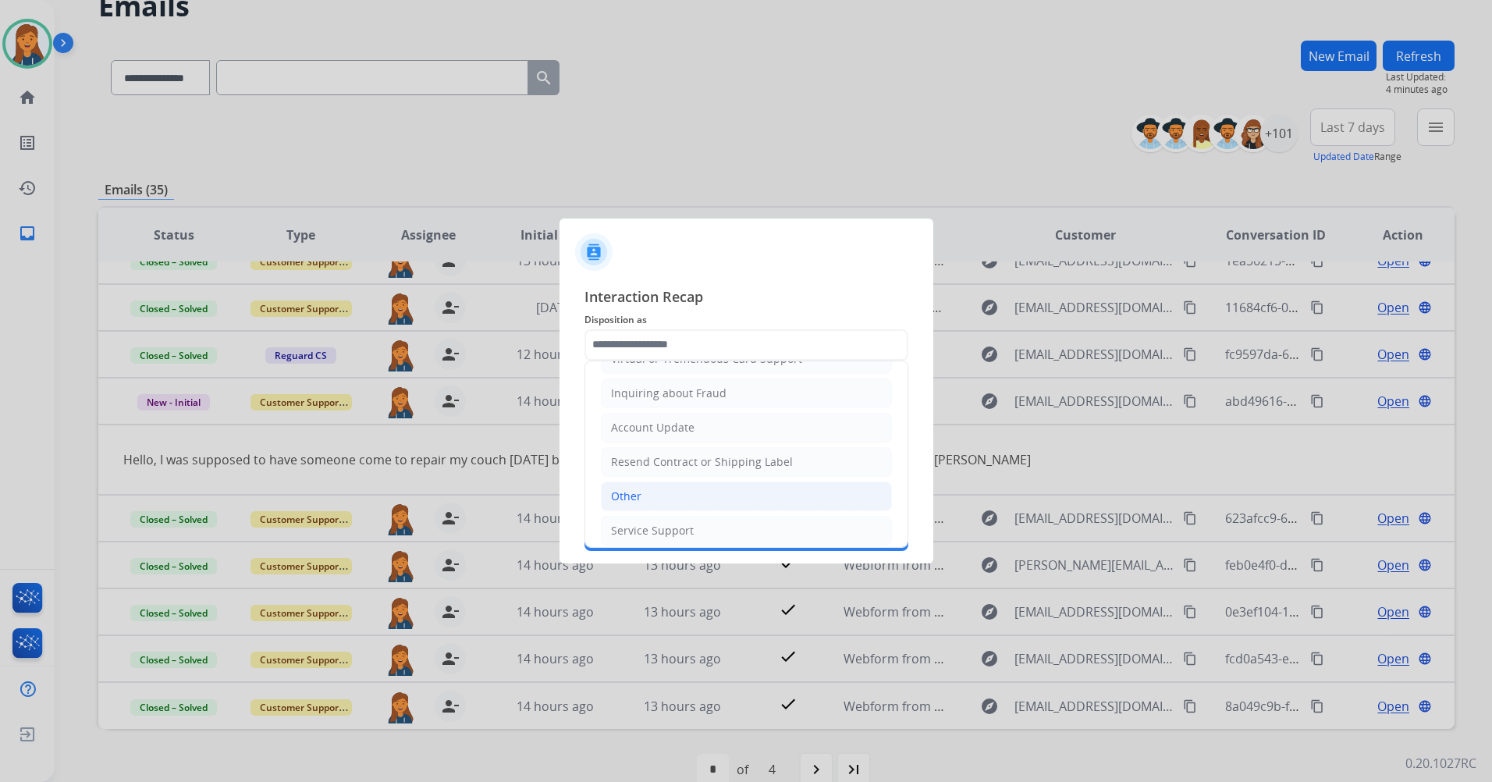
drag, startPoint x: 641, startPoint y: 503, endPoint x: 641, endPoint y: 491, distance: 12.5
click at [640, 504] on li "Other" at bounding box center [746, 497] width 291 height 30
type input "*****"
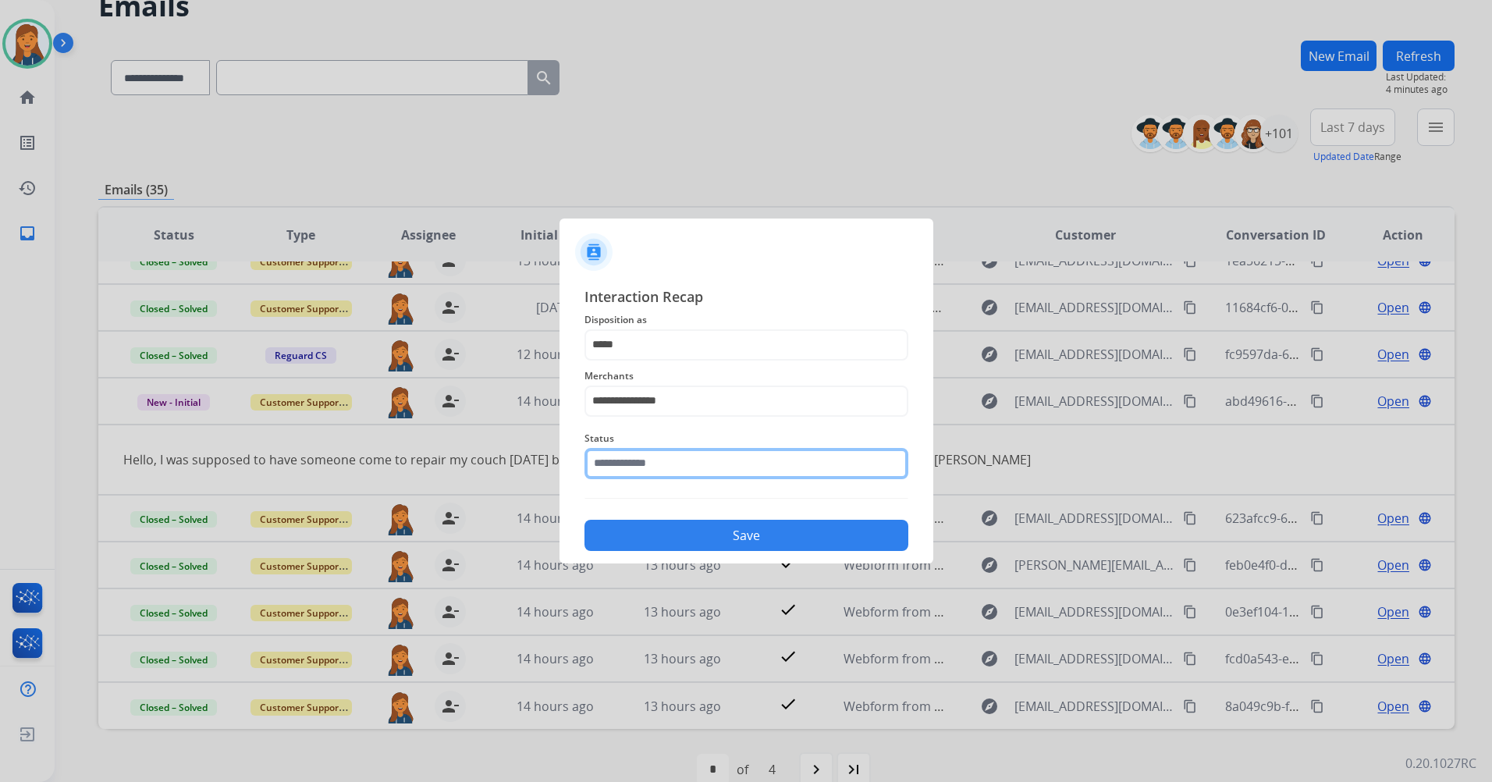
click at [661, 455] on input "text" at bounding box center [747, 463] width 324 height 31
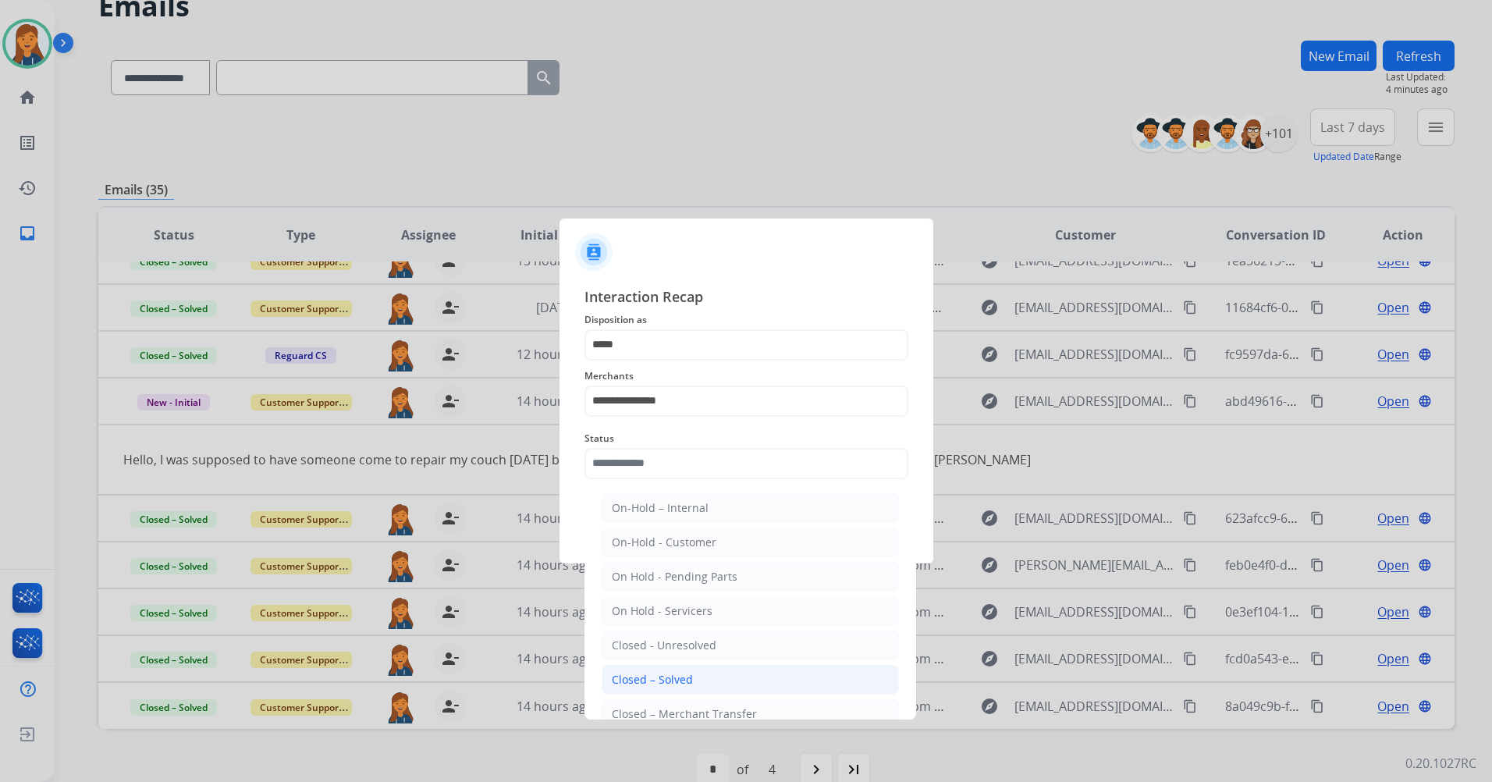
click at [657, 672] on div "Closed – Solved" at bounding box center [652, 680] width 81 height 16
type input "**********"
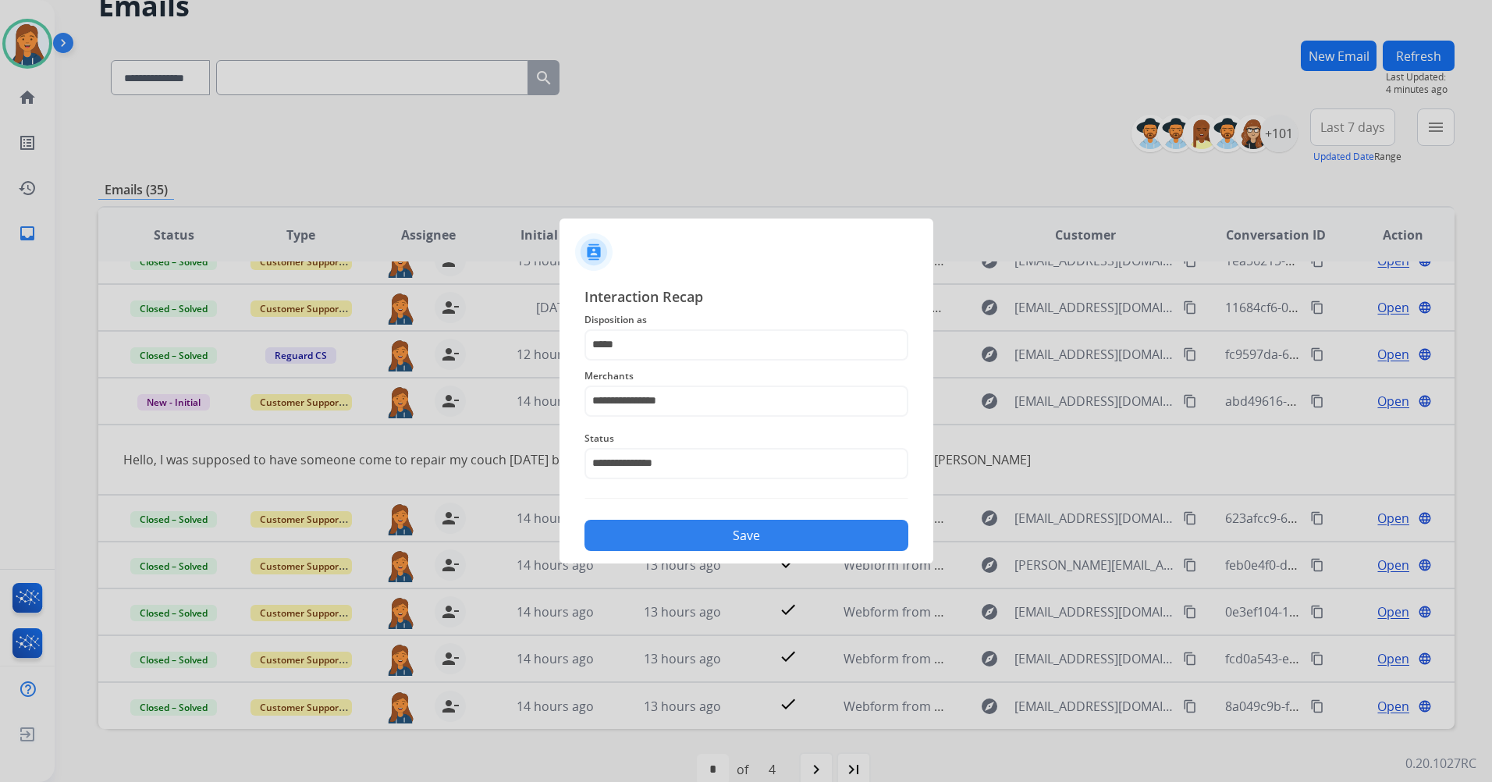
click at [667, 541] on button "Save" at bounding box center [747, 535] width 324 height 31
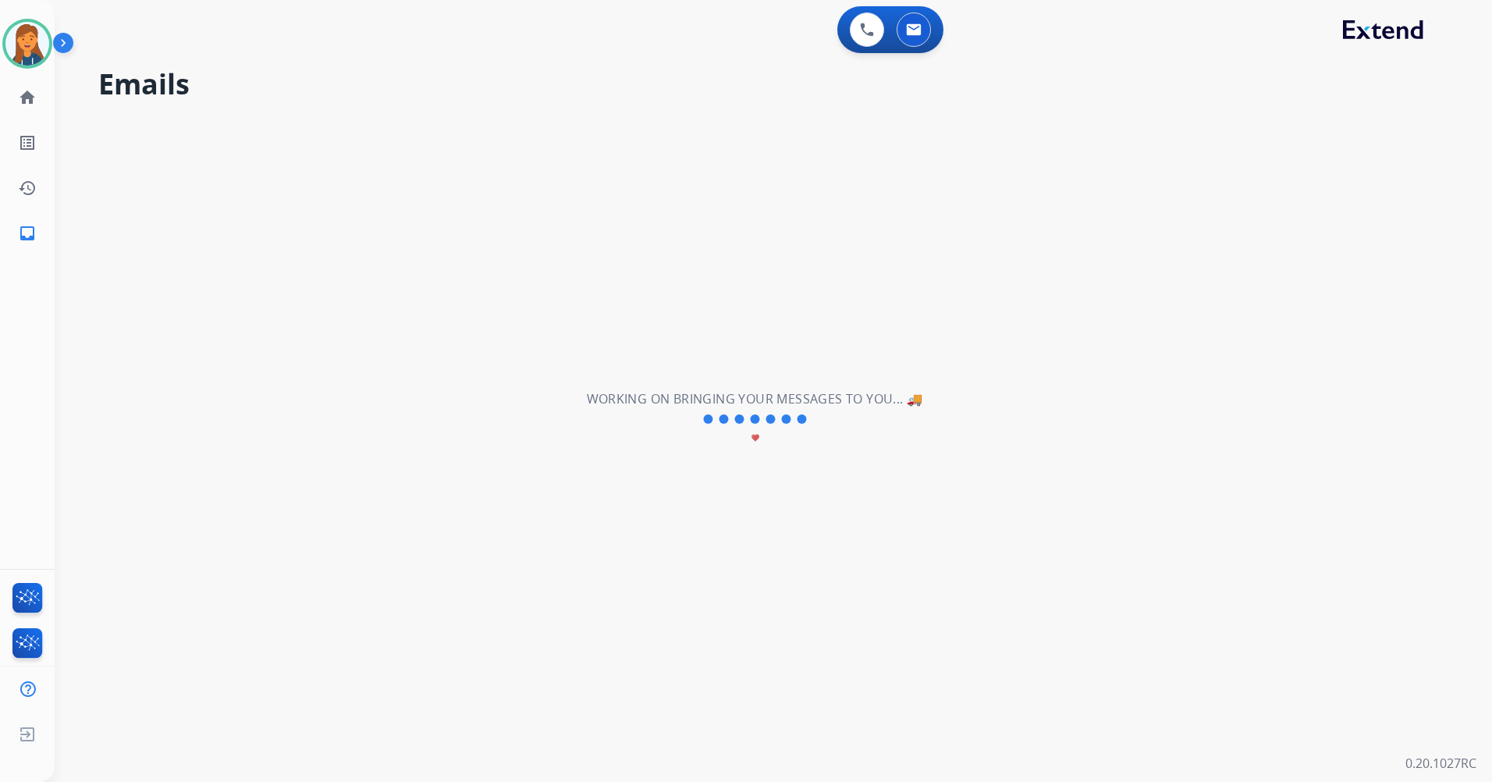
scroll to position [53, 0]
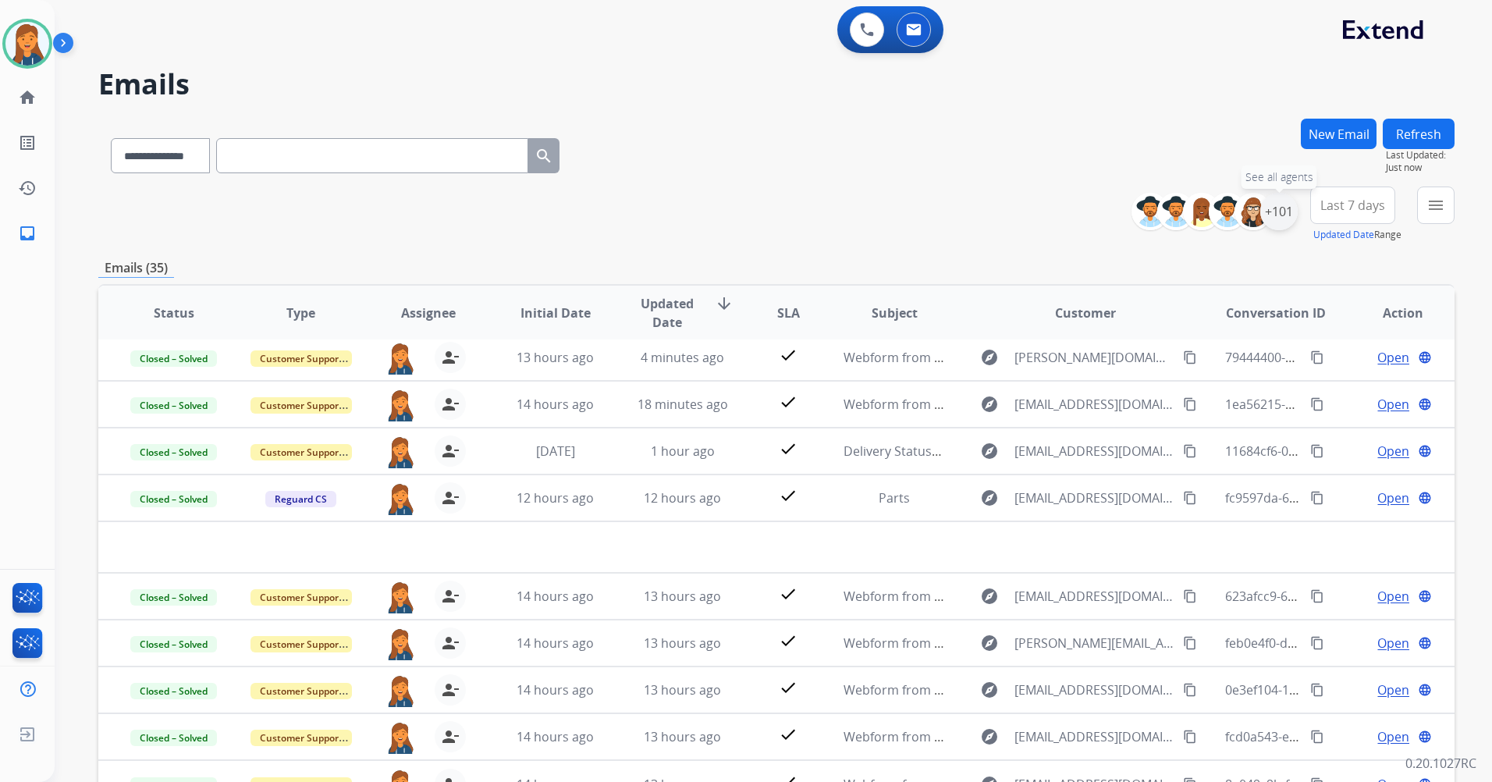
click at [1286, 212] on div "+101" at bounding box center [1279, 211] width 37 height 37
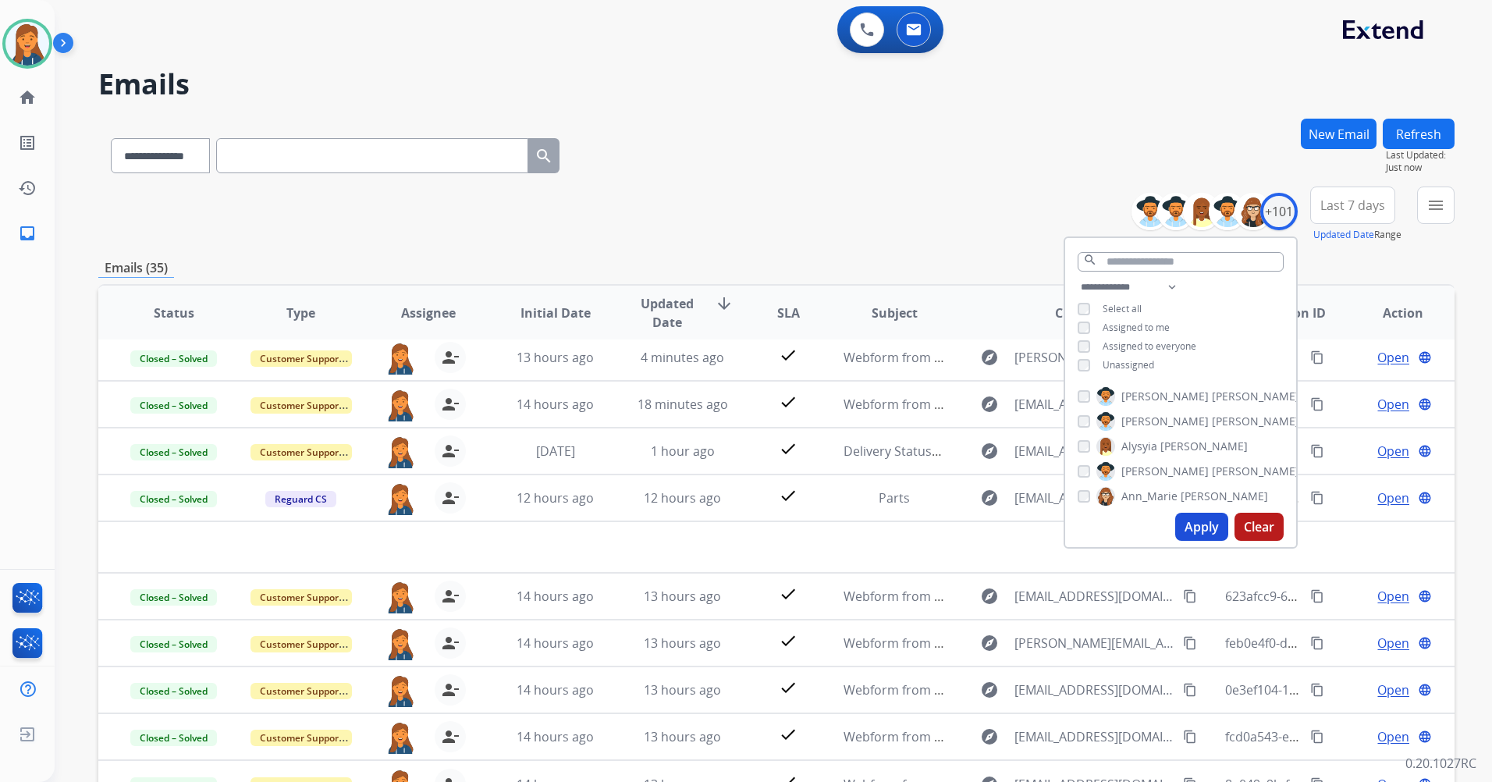
click at [1103, 365] on span "Unassigned" at bounding box center [1129, 364] width 52 height 13
click at [1179, 509] on div "Apply Clear" at bounding box center [1180, 527] width 231 height 41
click at [1194, 531] on button "Apply" at bounding box center [1201, 527] width 53 height 28
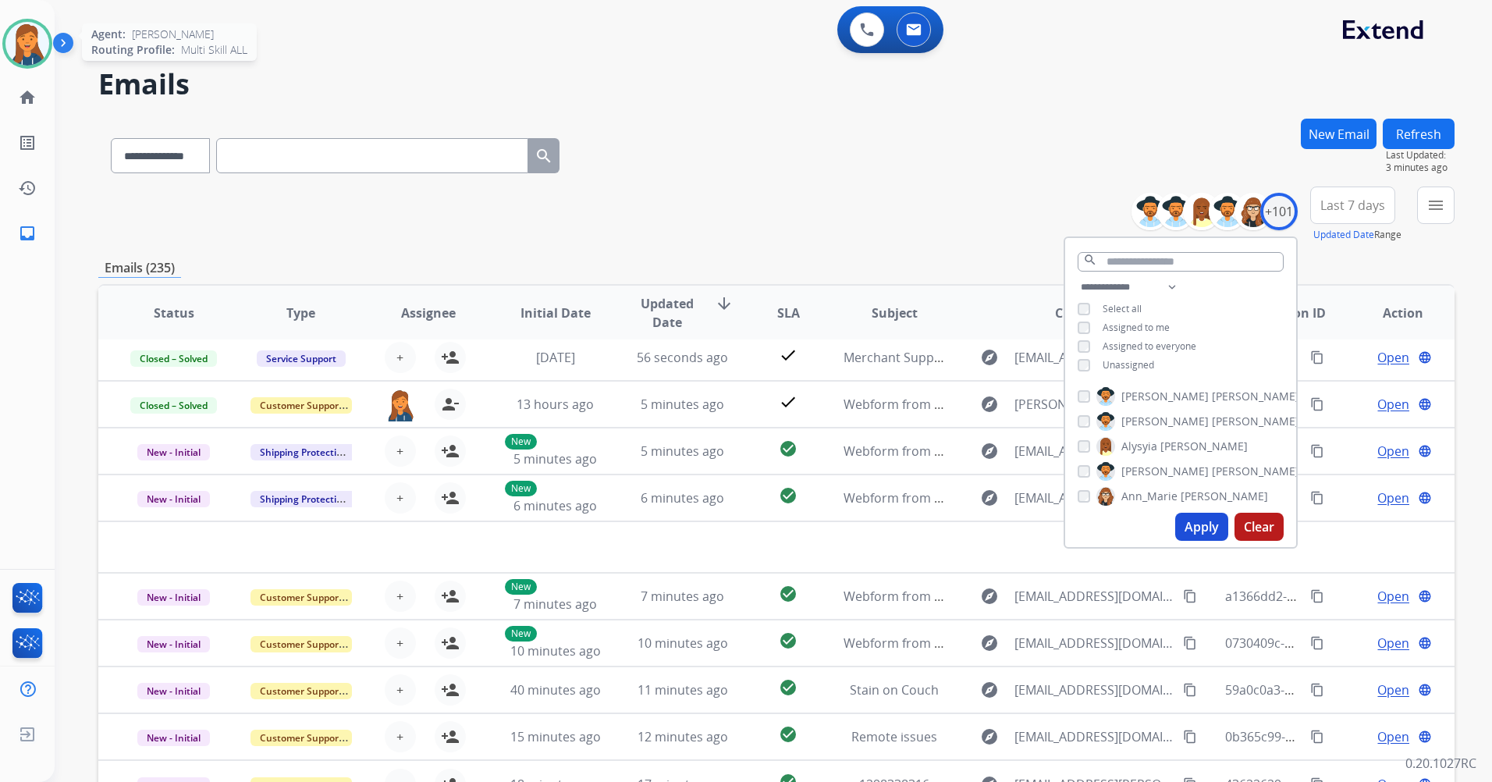
click at [32, 46] on img at bounding box center [27, 44] width 44 height 44
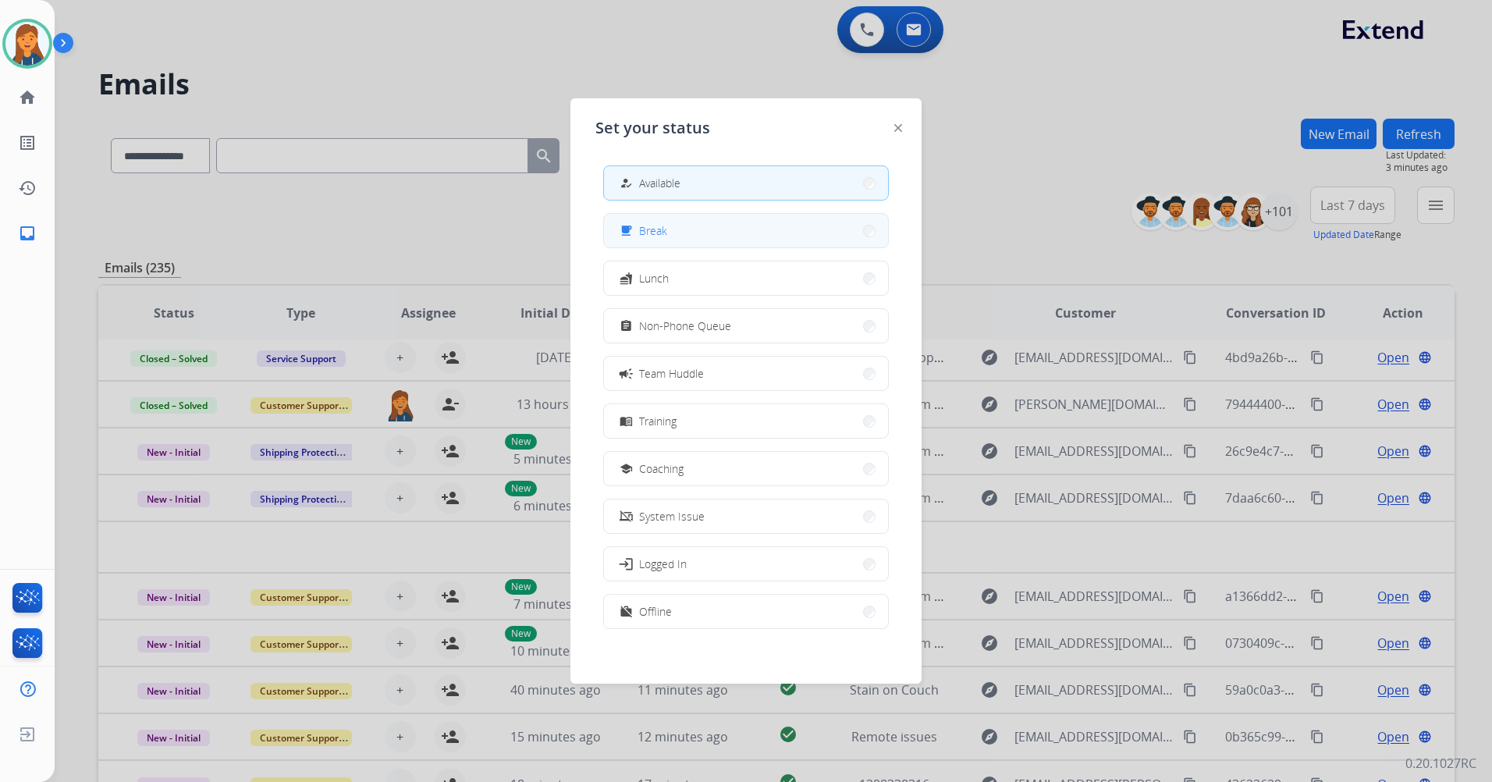
click at [713, 237] on button "free_breakfast Break" at bounding box center [746, 231] width 284 height 34
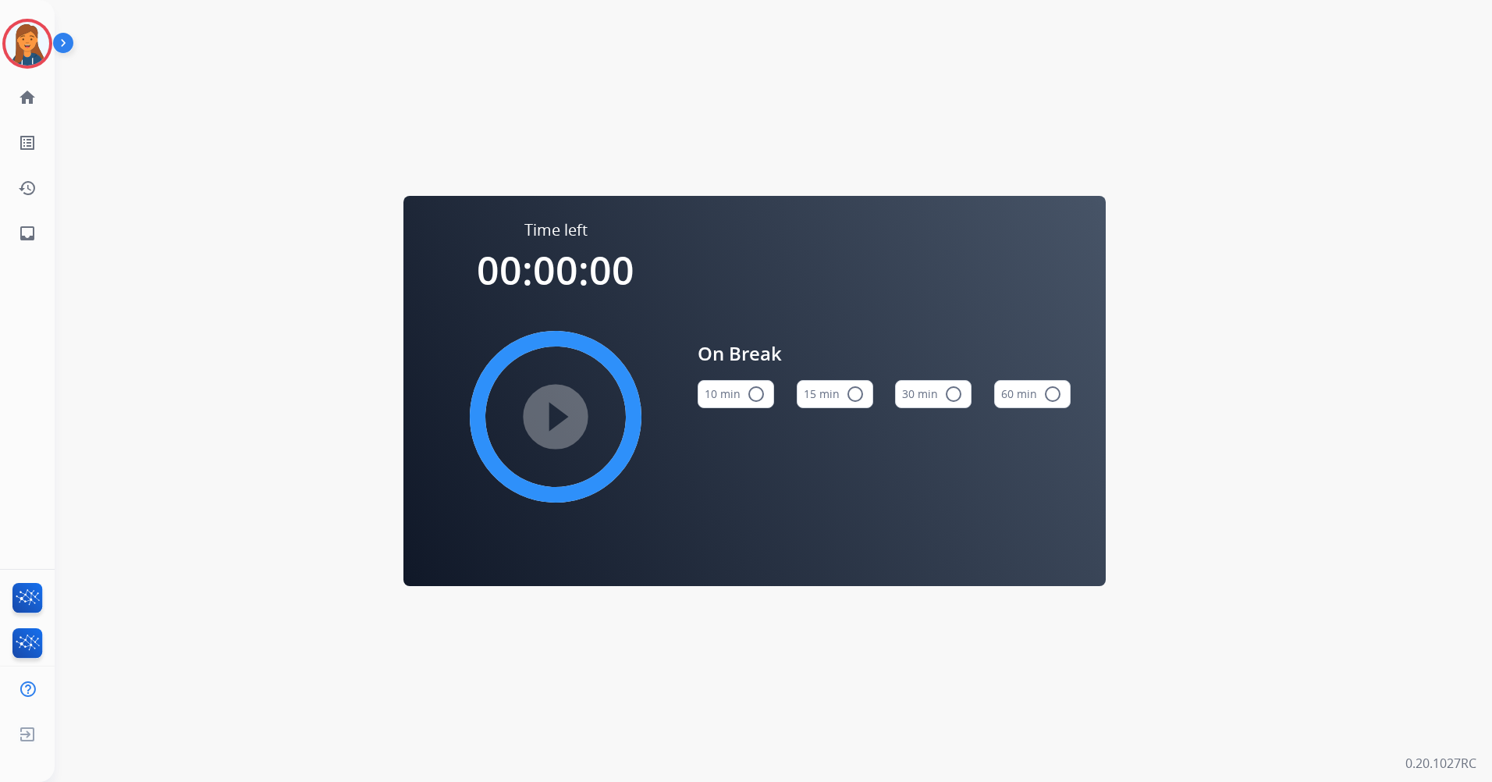
click at [843, 397] on button "15 min radio_button_unchecked" at bounding box center [835, 394] width 76 height 28
click at [23, 41] on img at bounding box center [27, 44] width 44 height 44
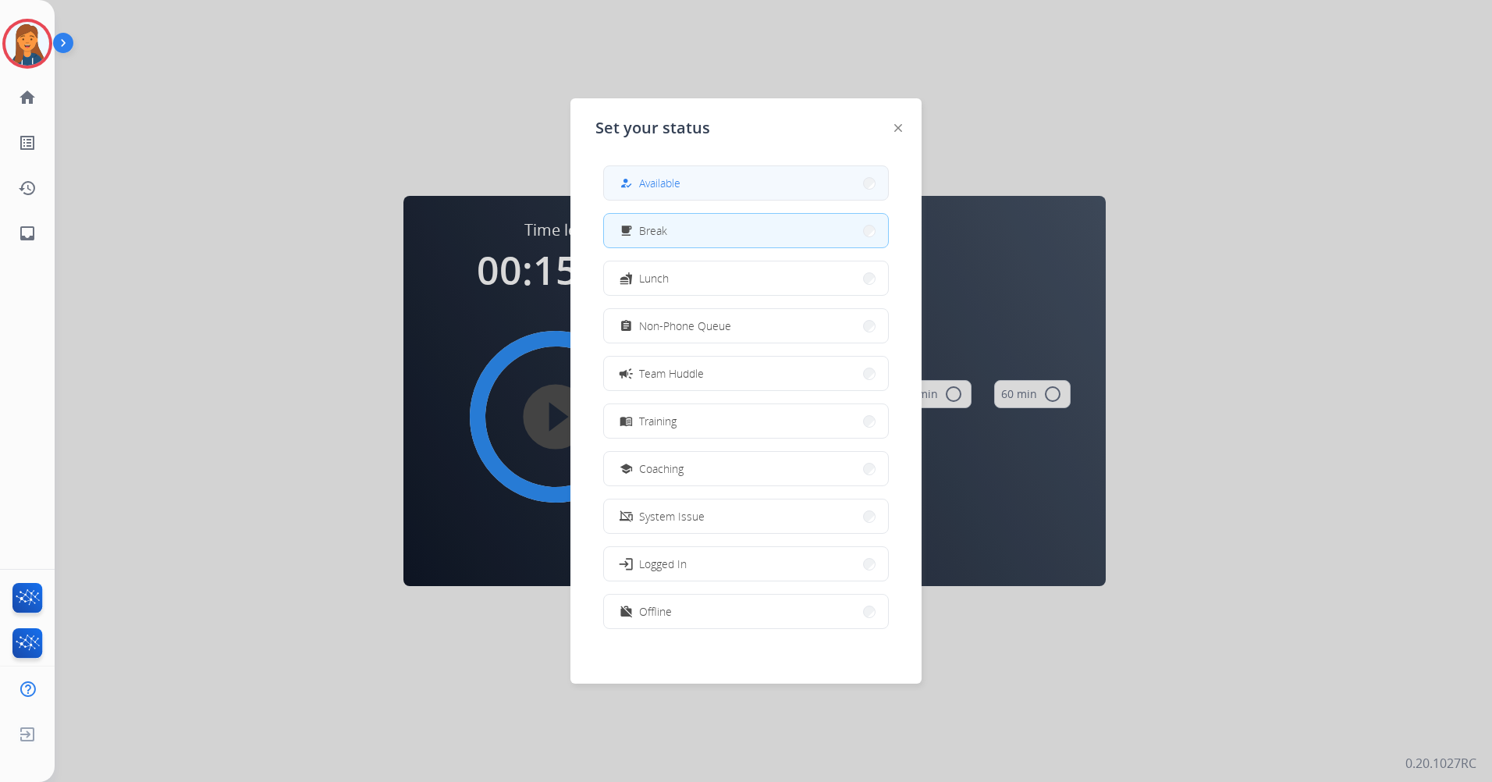
click at [692, 178] on button "how_to_reg Available" at bounding box center [746, 183] width 284 height 34
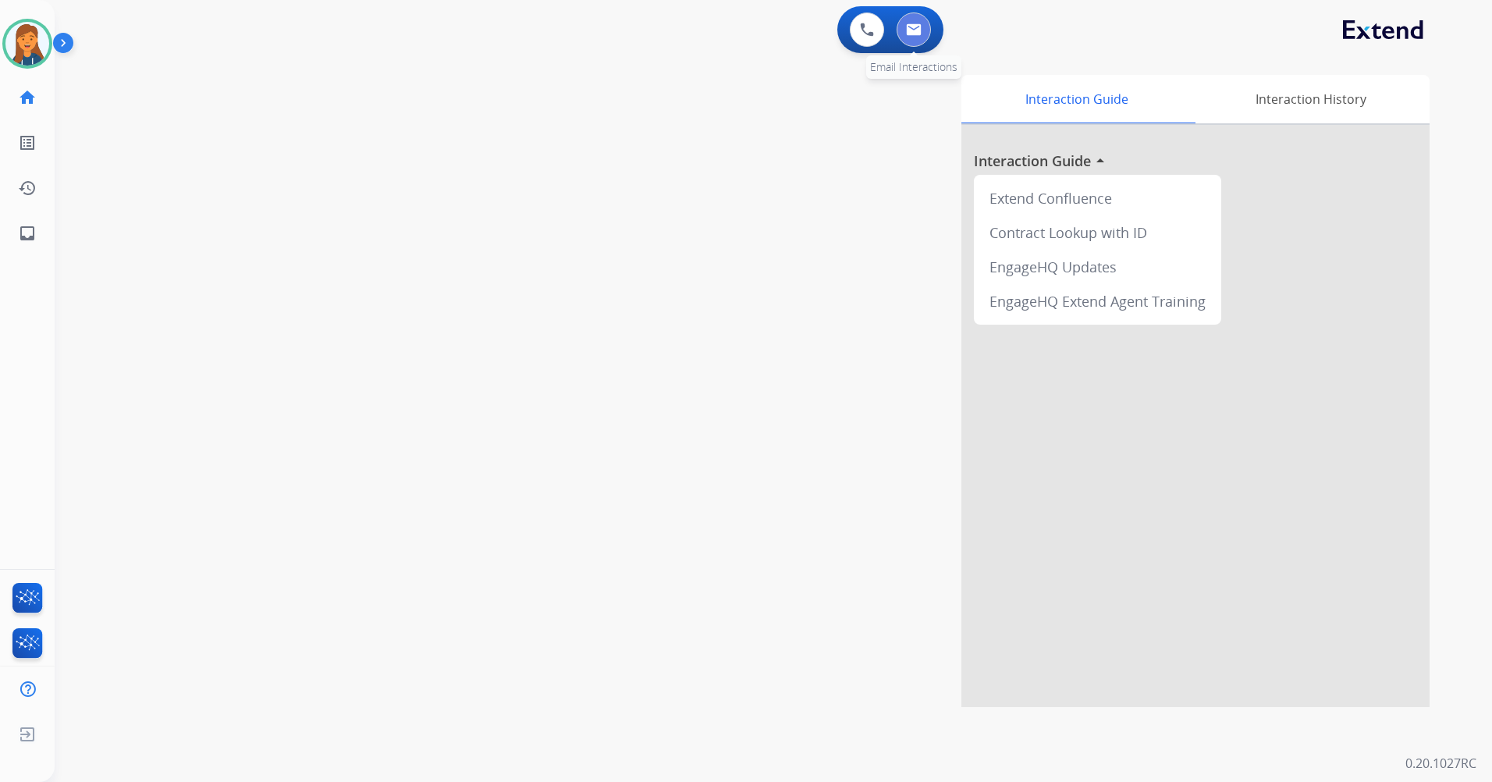
click at [919, 31] on img at bounding box center [914, 29] width 16 height 12
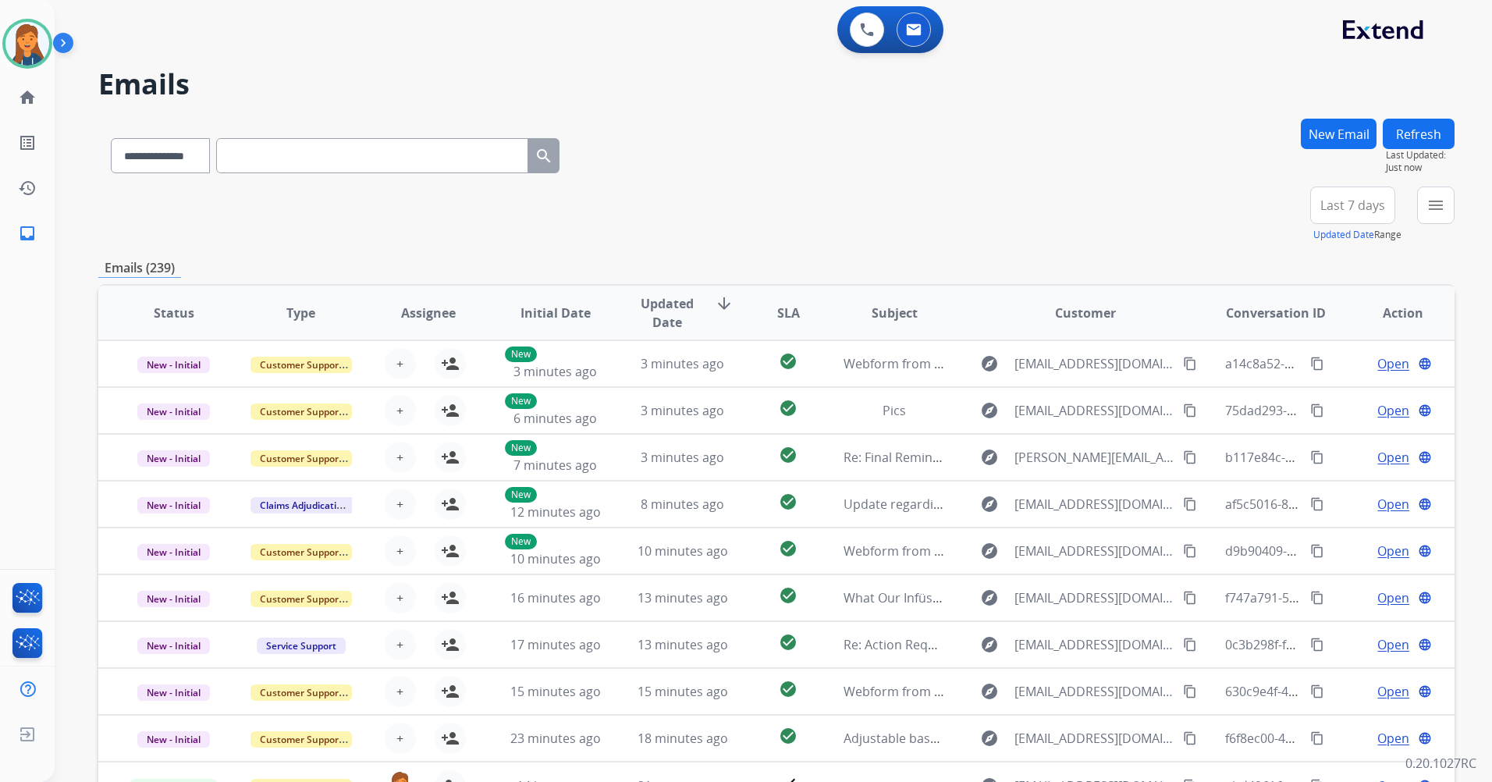
click at [467, 166] on input "text" at bounding box center [372, 155] width 312 height 35
paste input "**********"
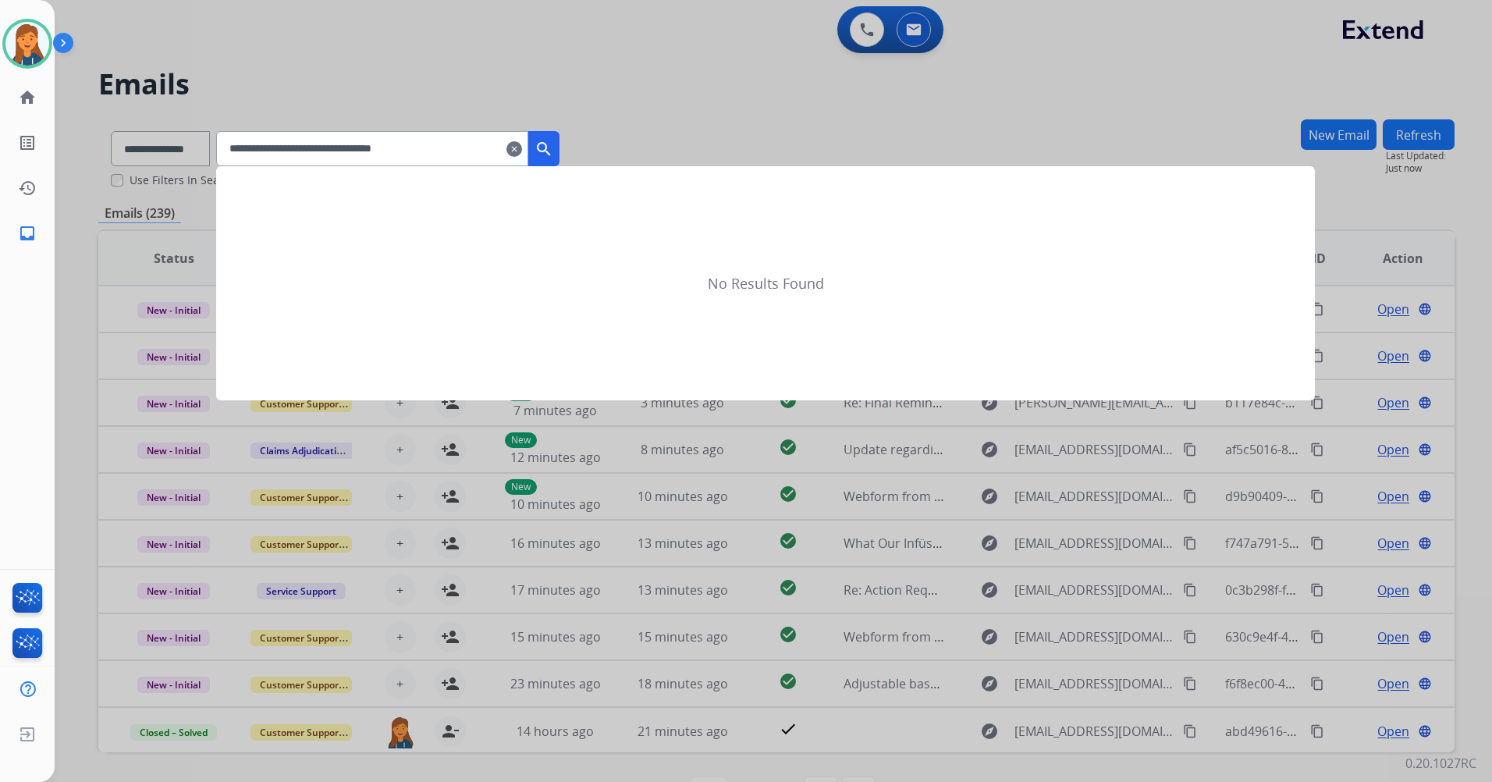
type input "**********"
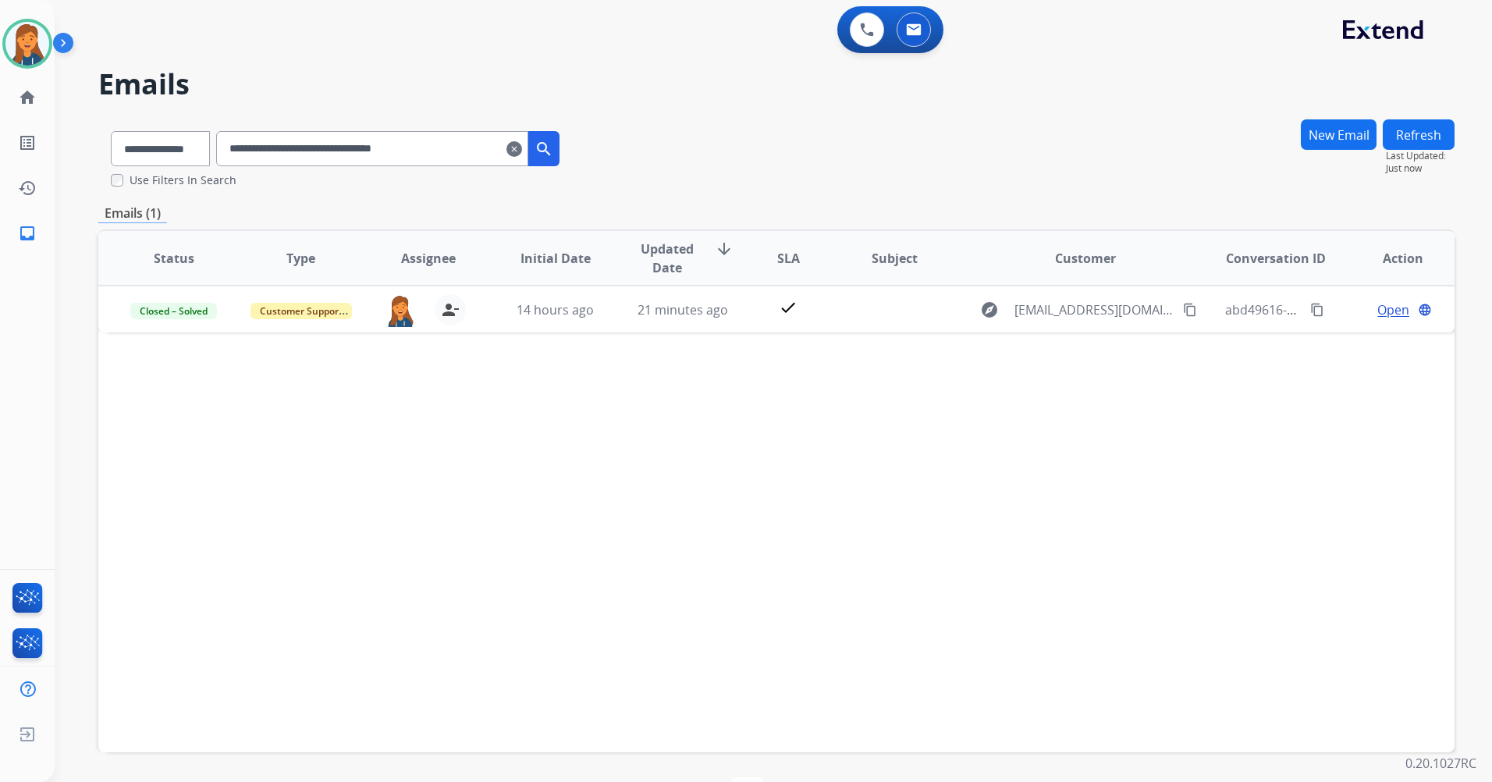
click at [54, 42] on img at bounding box center [66, 46] width 27 height 30
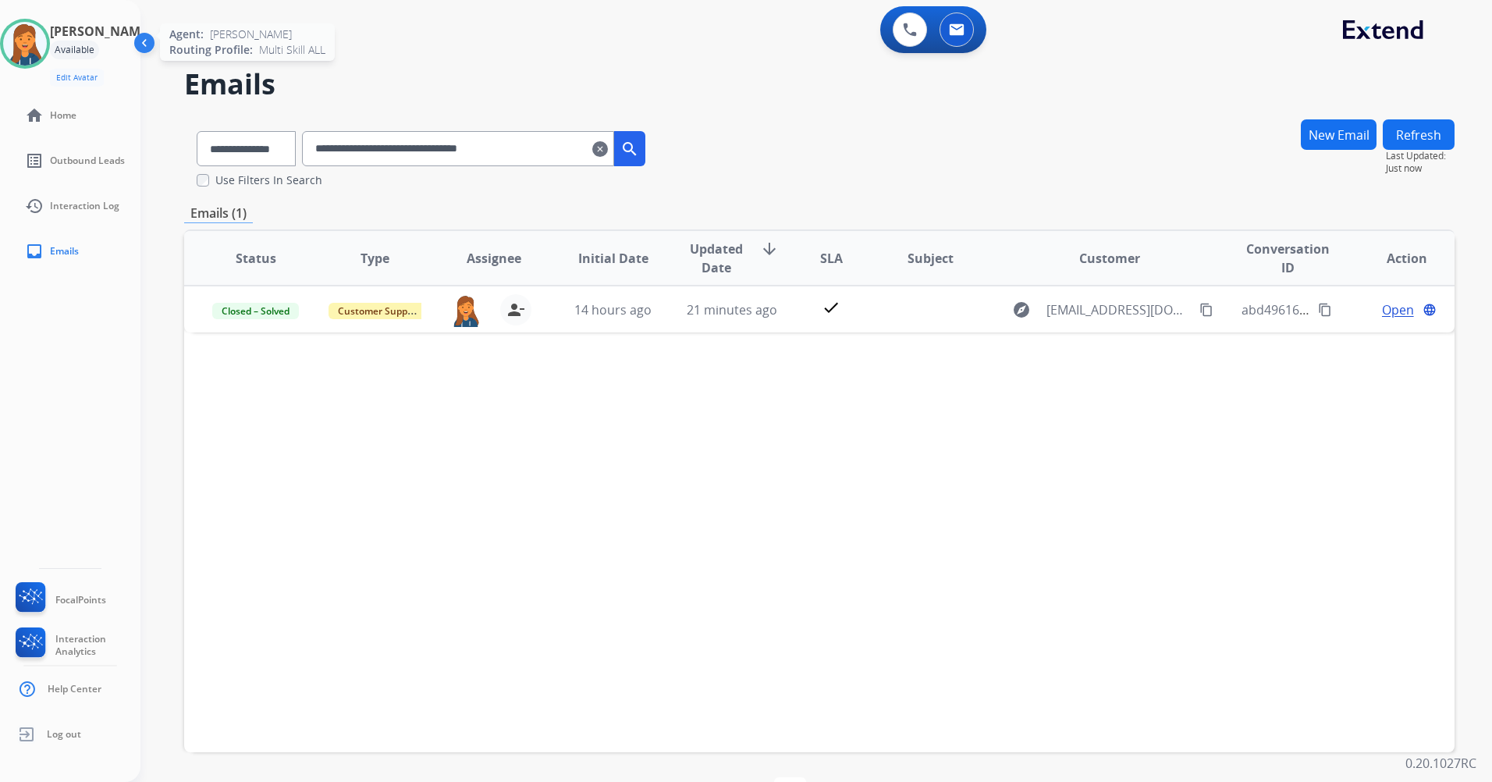
click at [32, 42] on img at bounding box center [25, 44] width 44 height 44
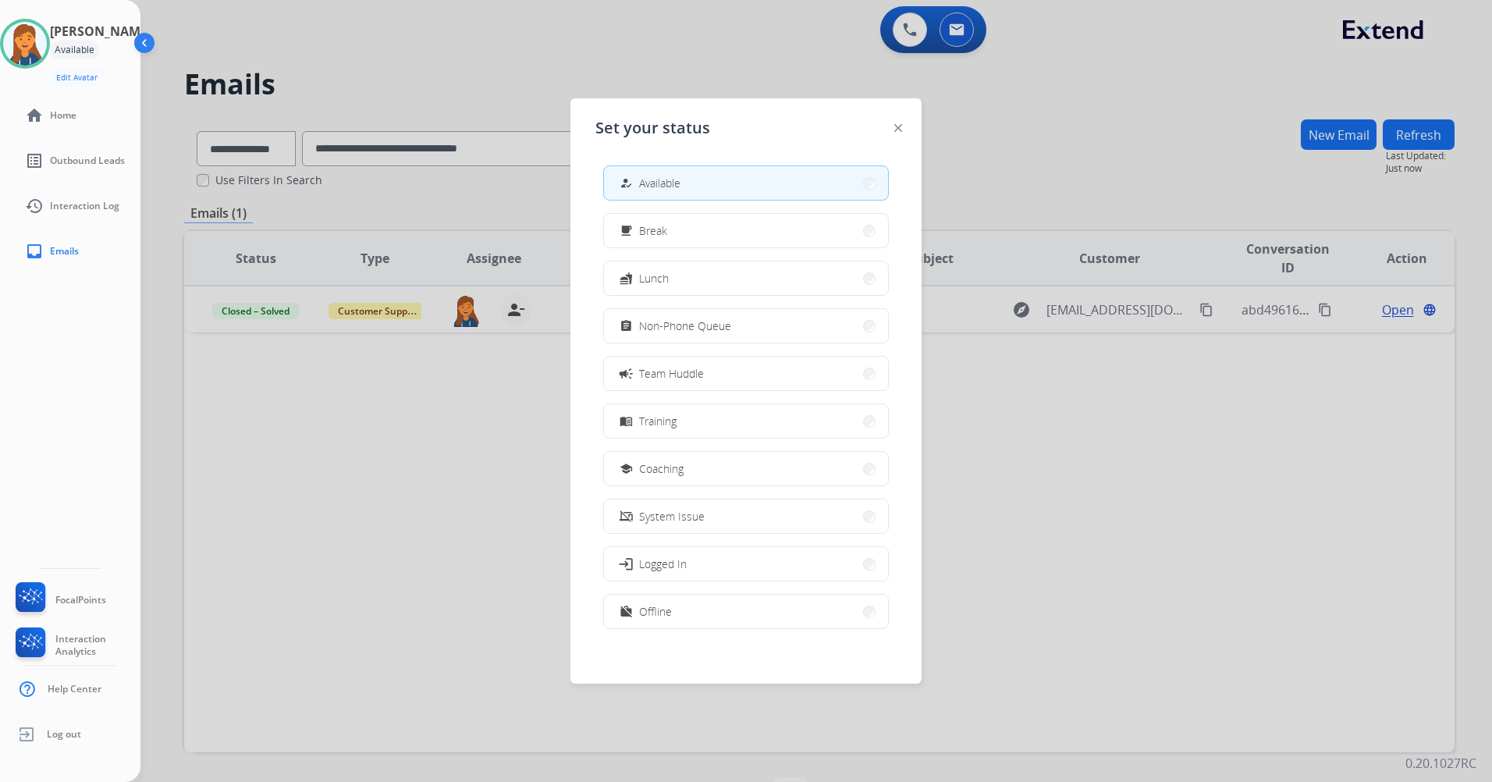
click at [677, 334] on div "assignment Non-Phone Queue" at bounding box center [674, 326] width 115 height 19
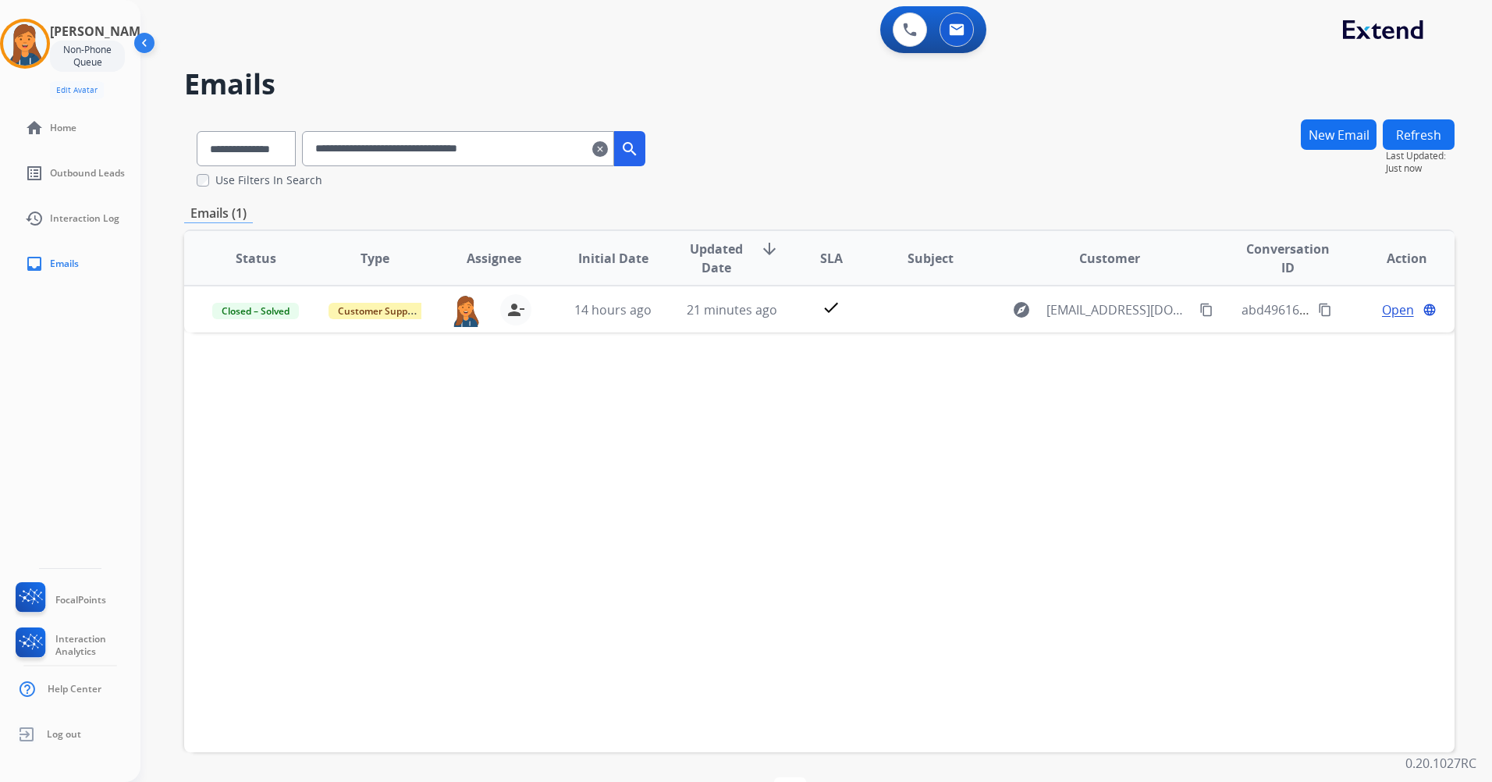
click at [144, 44] on img at bounding box center [146, 46] width 30 height 30
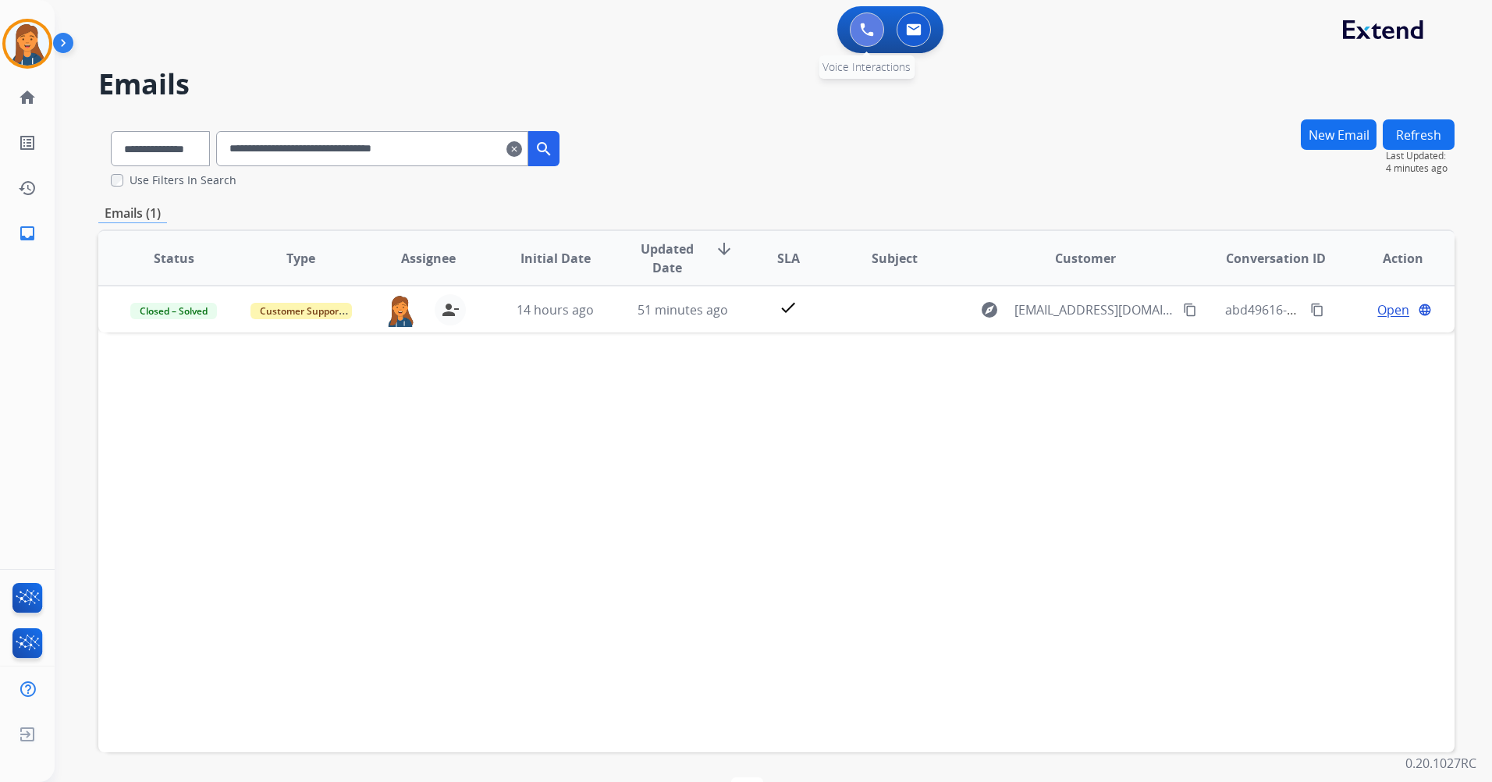
click at [862, 32] on img at bounding box center [867, 30] width 14 height 14
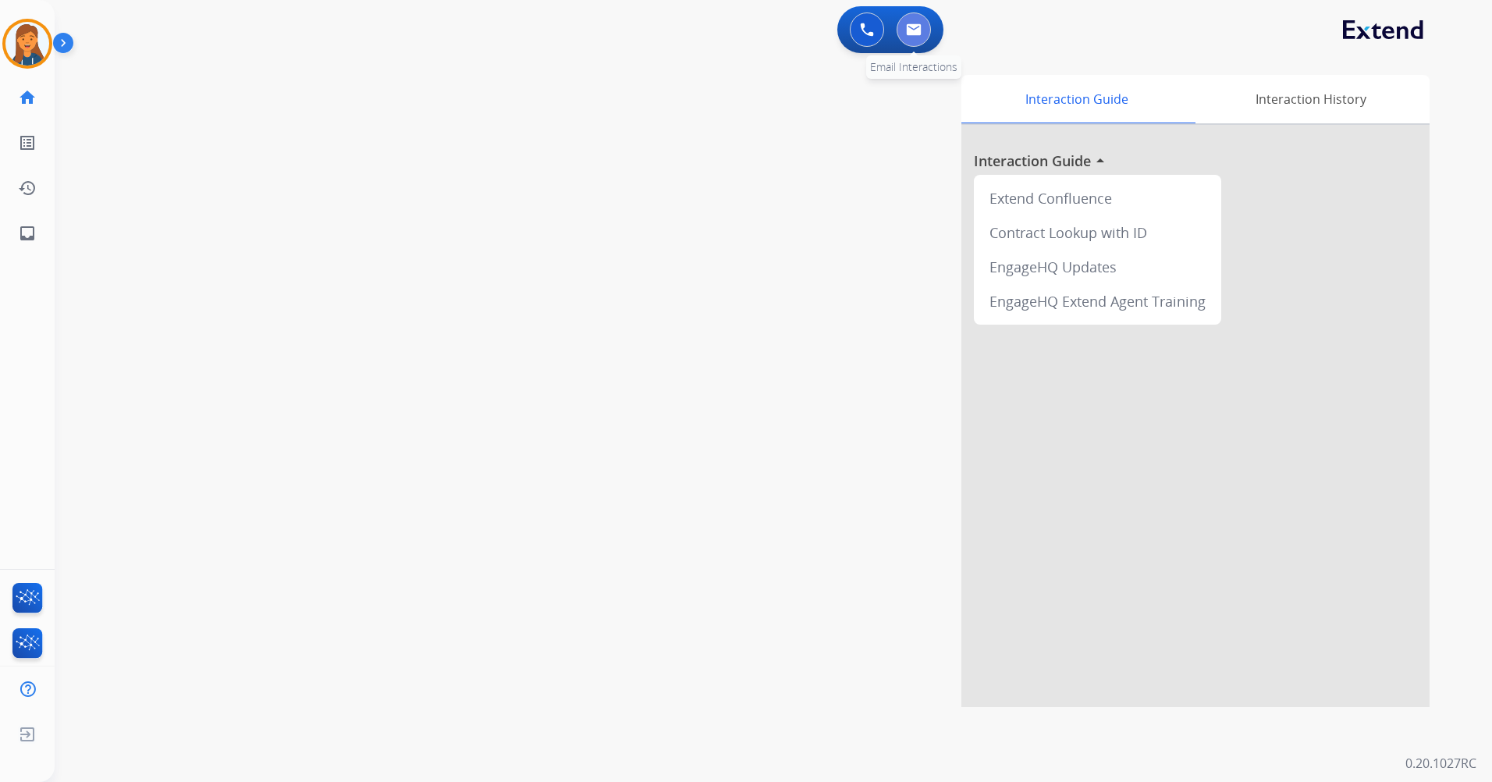
click at [923, 35] on button at bounding box center [914, 29] width 34 height 34
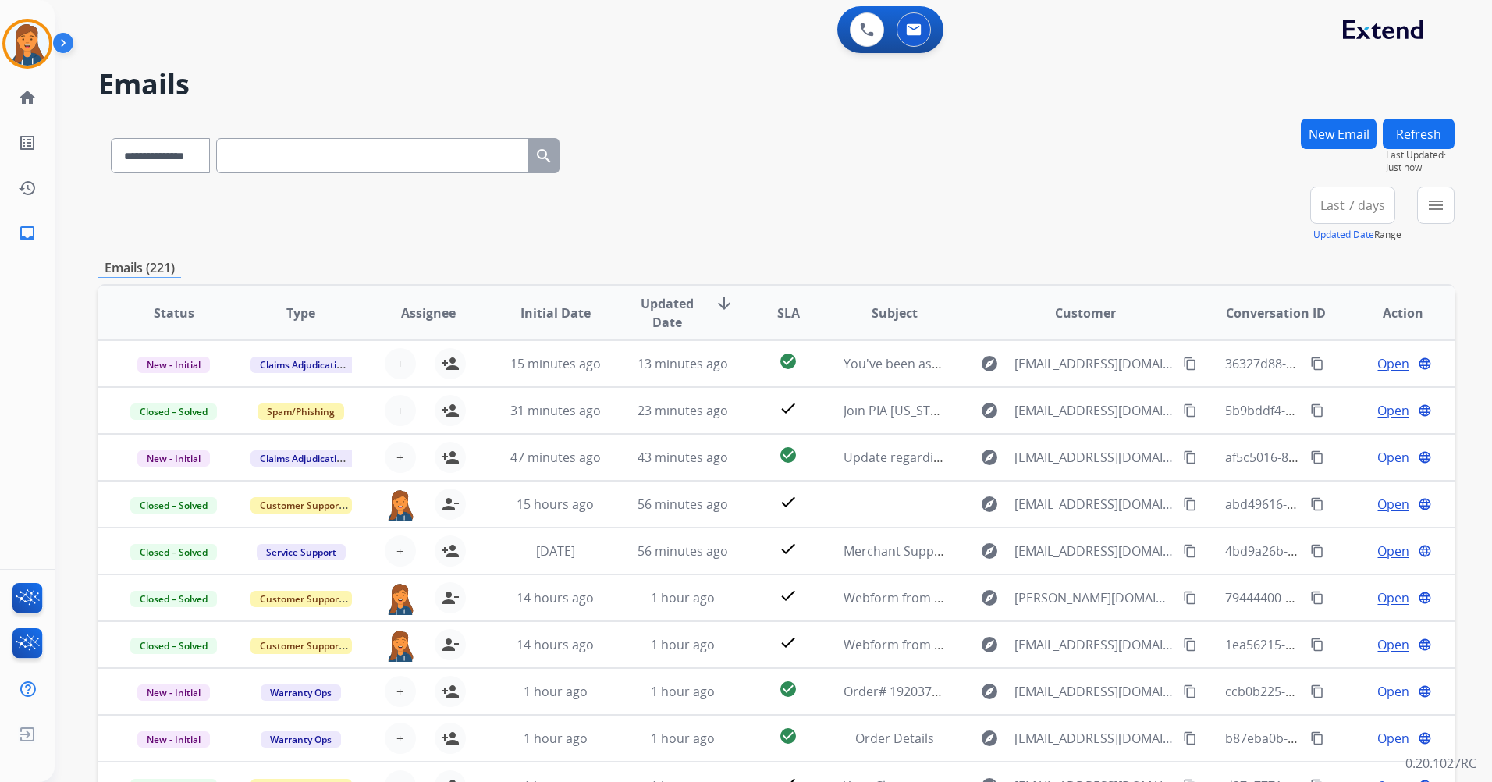
click at [370, 161] on input "text" at bounding box center [372, 155] width 312 height 35
click at [862, 29] on img at bounding box center [867, 30] width 14 height 14
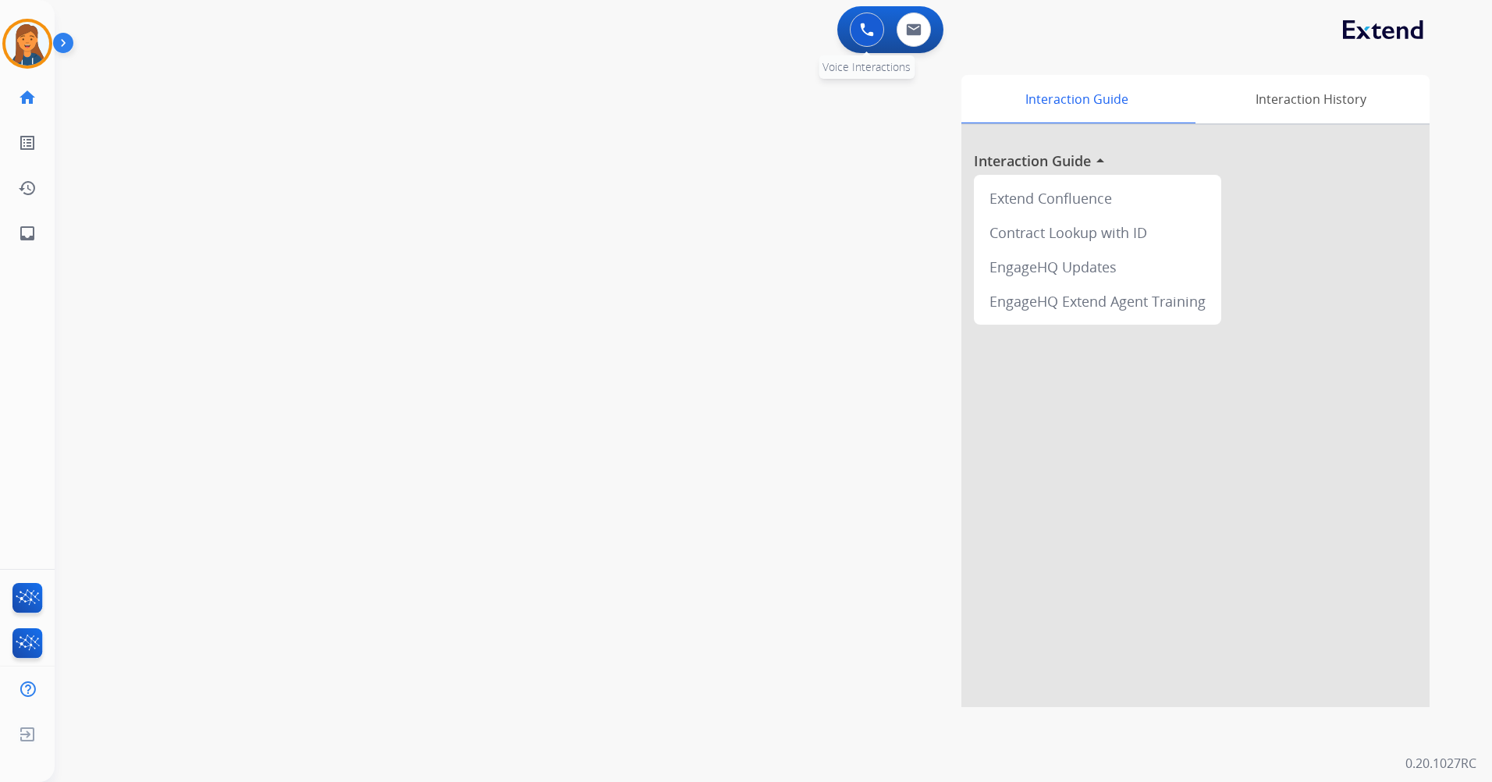
click at [871, 23] on img at bounding box center [867, 30] width 14 height 14
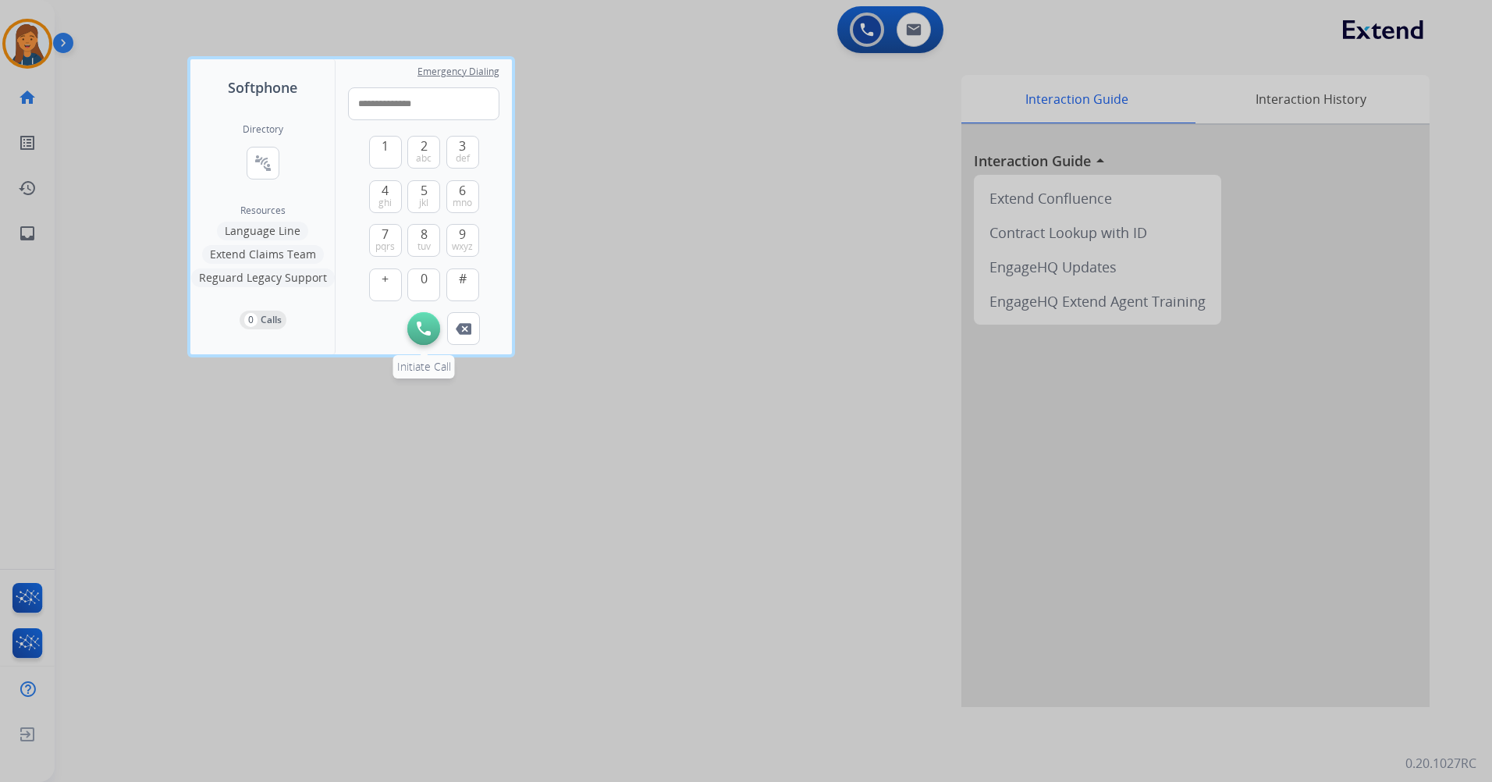
type input "**********"
click at [427, 336] on button "Initiate Call" at bounding box center [423, 328] width 33 height 33
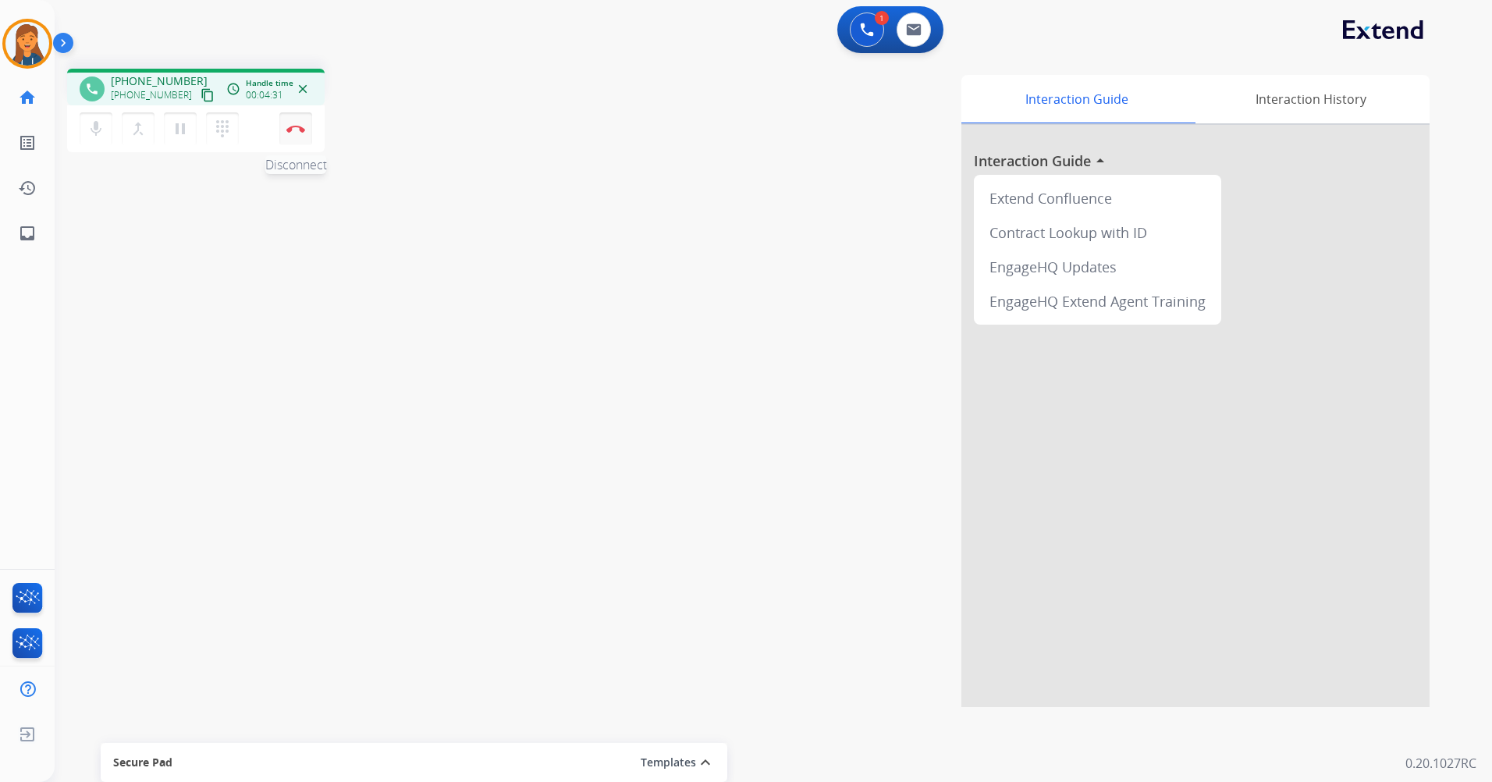
click at [284, 125] on button "Disconnect" at bounding box center [295, 128] width 33 height 33
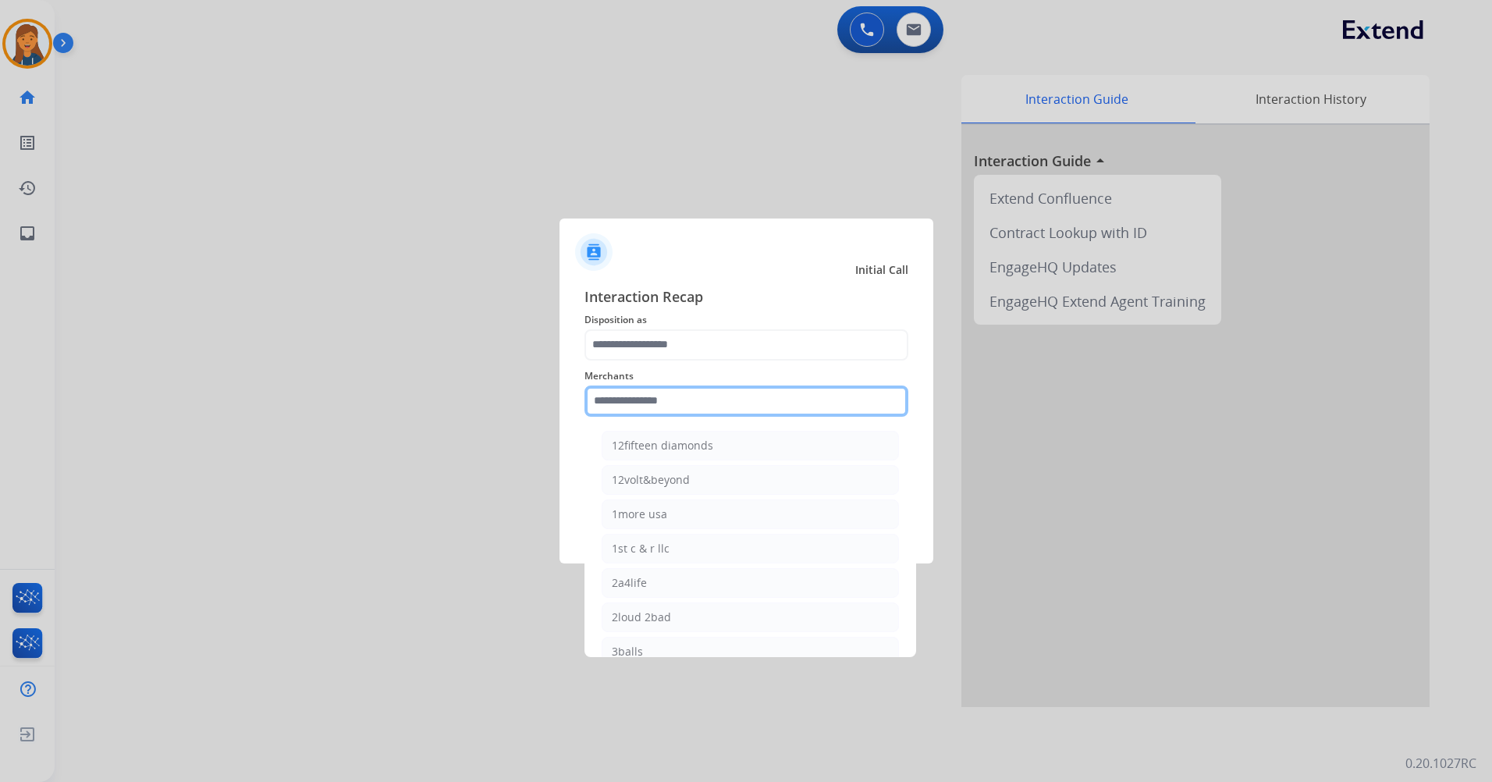
click at [617, 407] on input "text" at bounding box center [747, 401] width 324 height 31
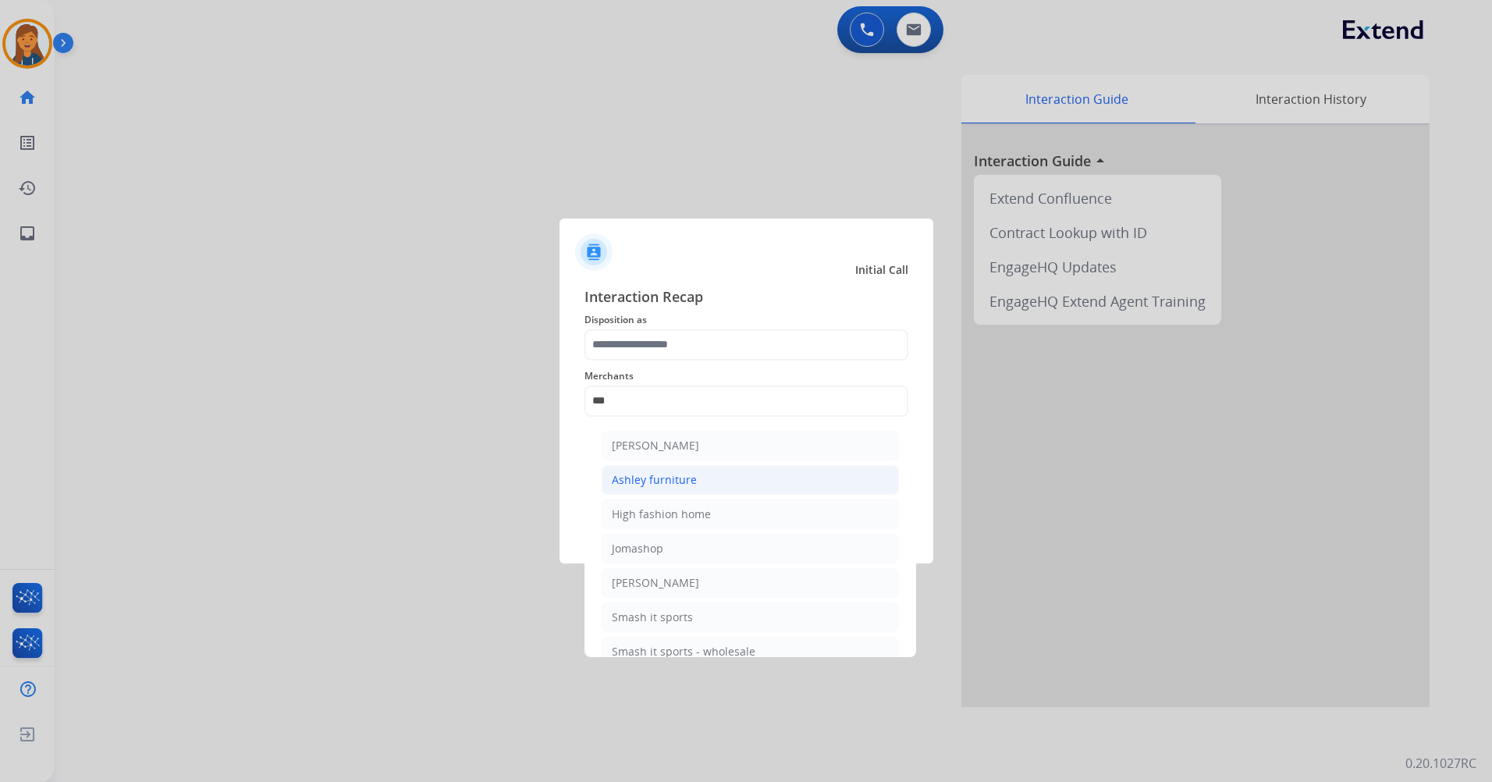
click at [671, 470] on li "Ashley furniture" at bounding box center [750, 480] width 297 height 30
type input "**********"
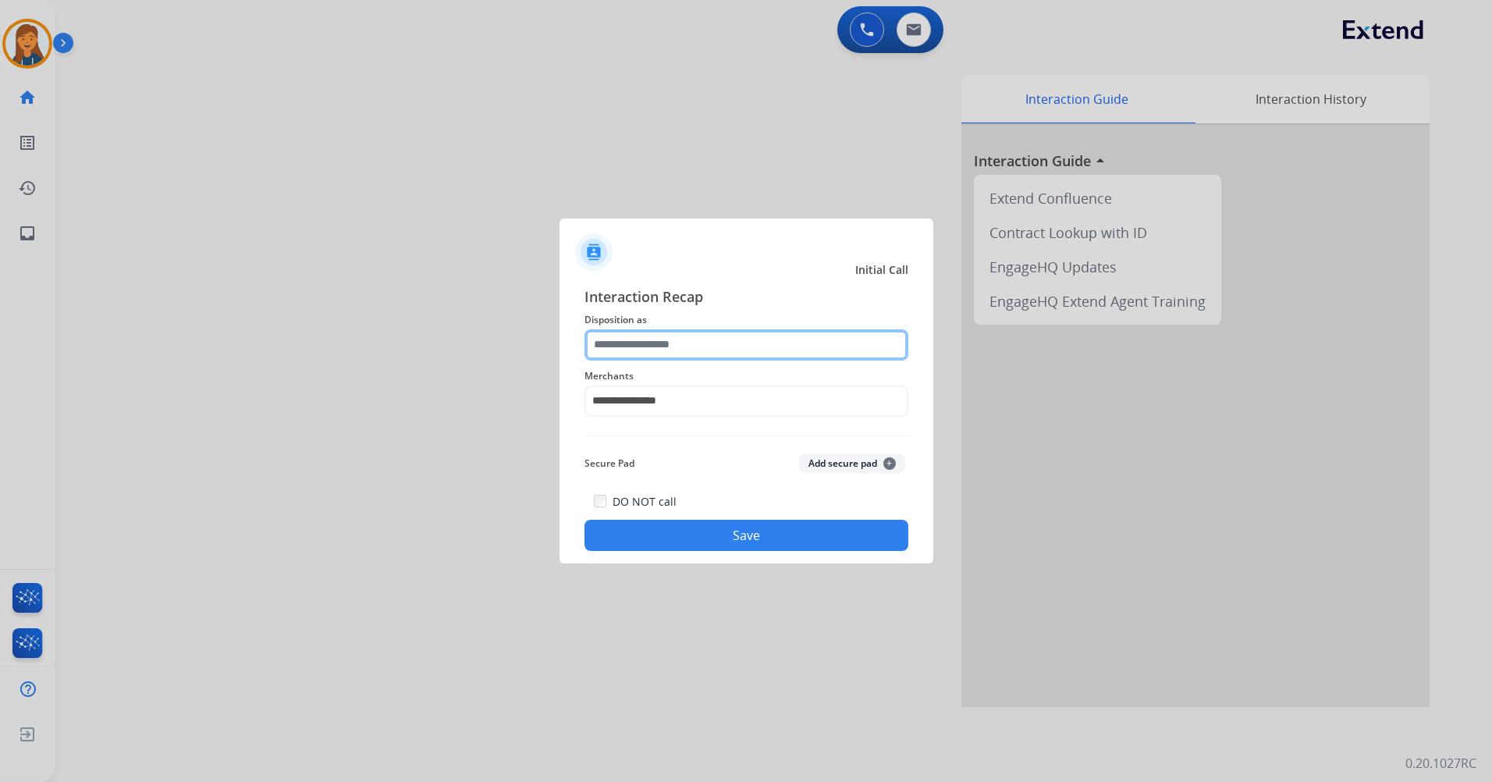
click at [675, 329] on input "text" at bounding box center [747, 344] width 324 height 31
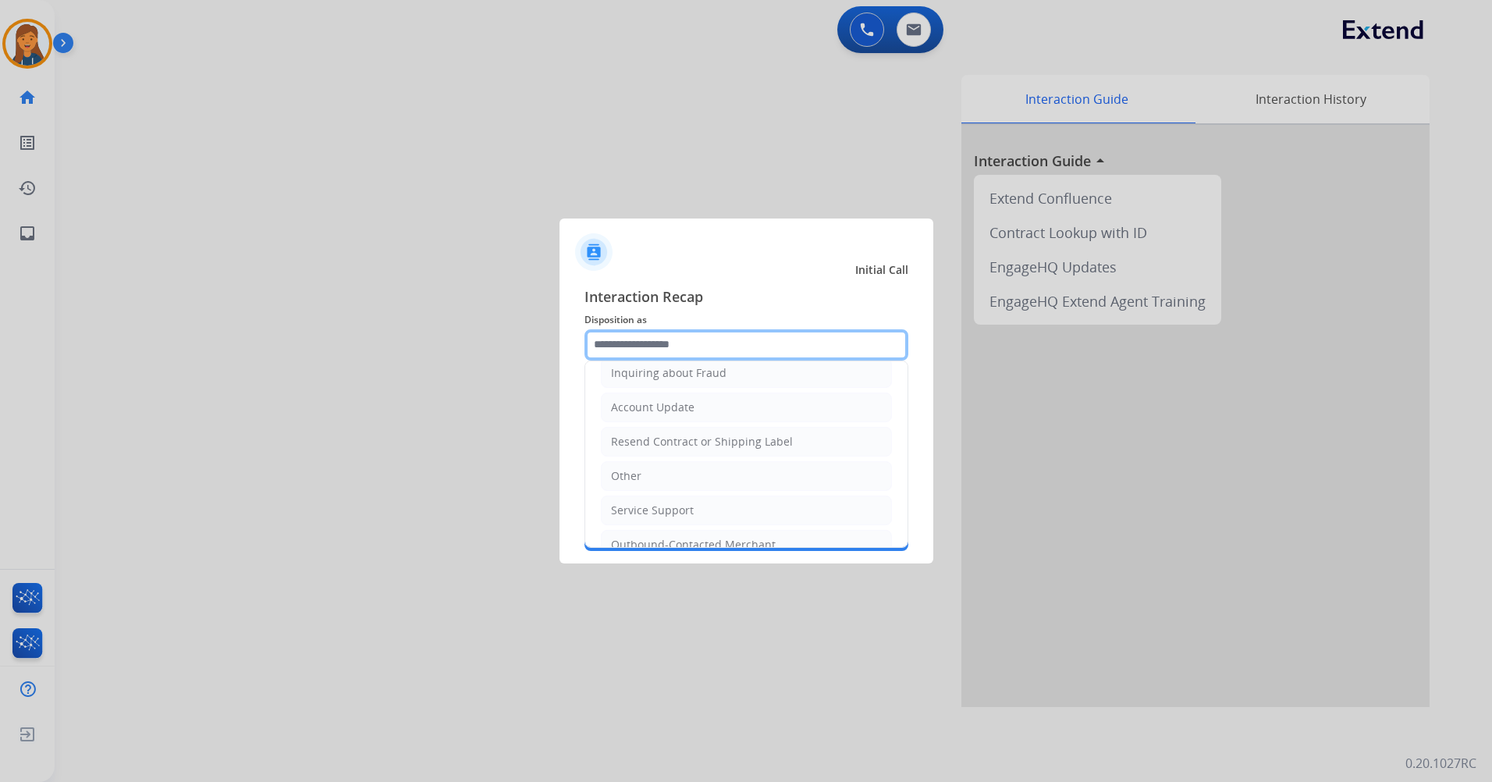
scroll to position [312, 0]
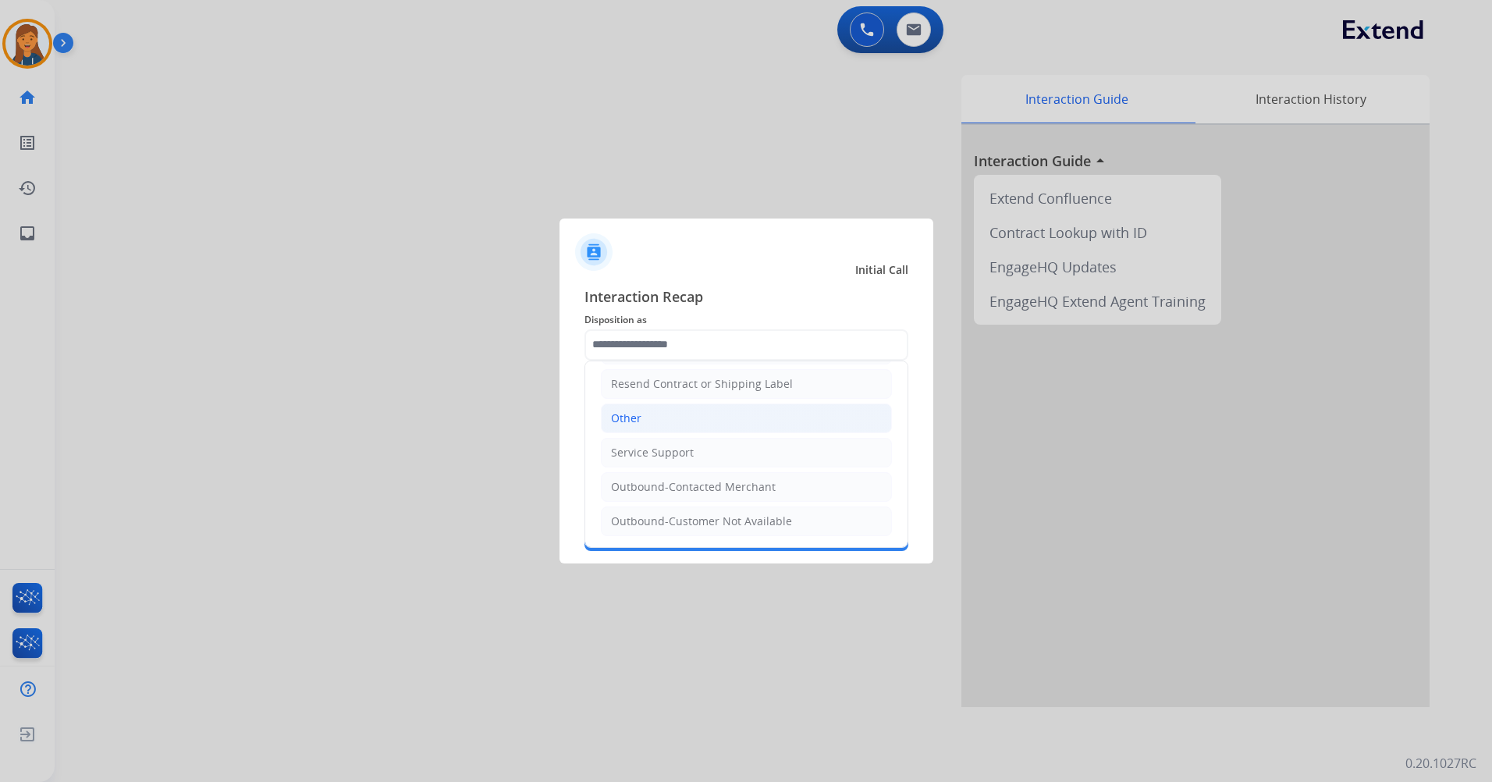
click at [655, 427] on li "Other" at bounding box center [746, 419] width 291 height 30
type input "*****"
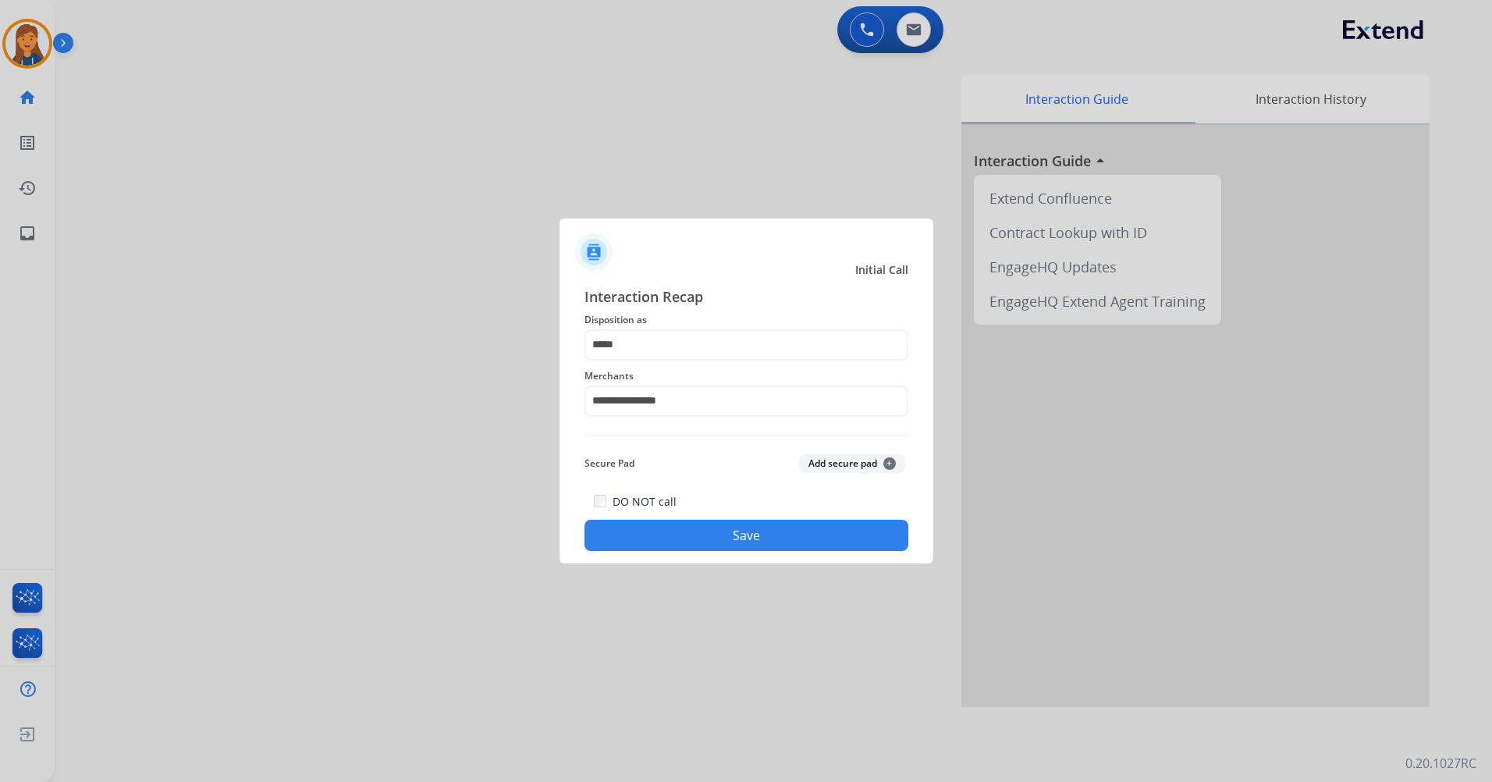
click at [645, 535] on button "Save" at bounding box center [747, 535] width 324 height 31
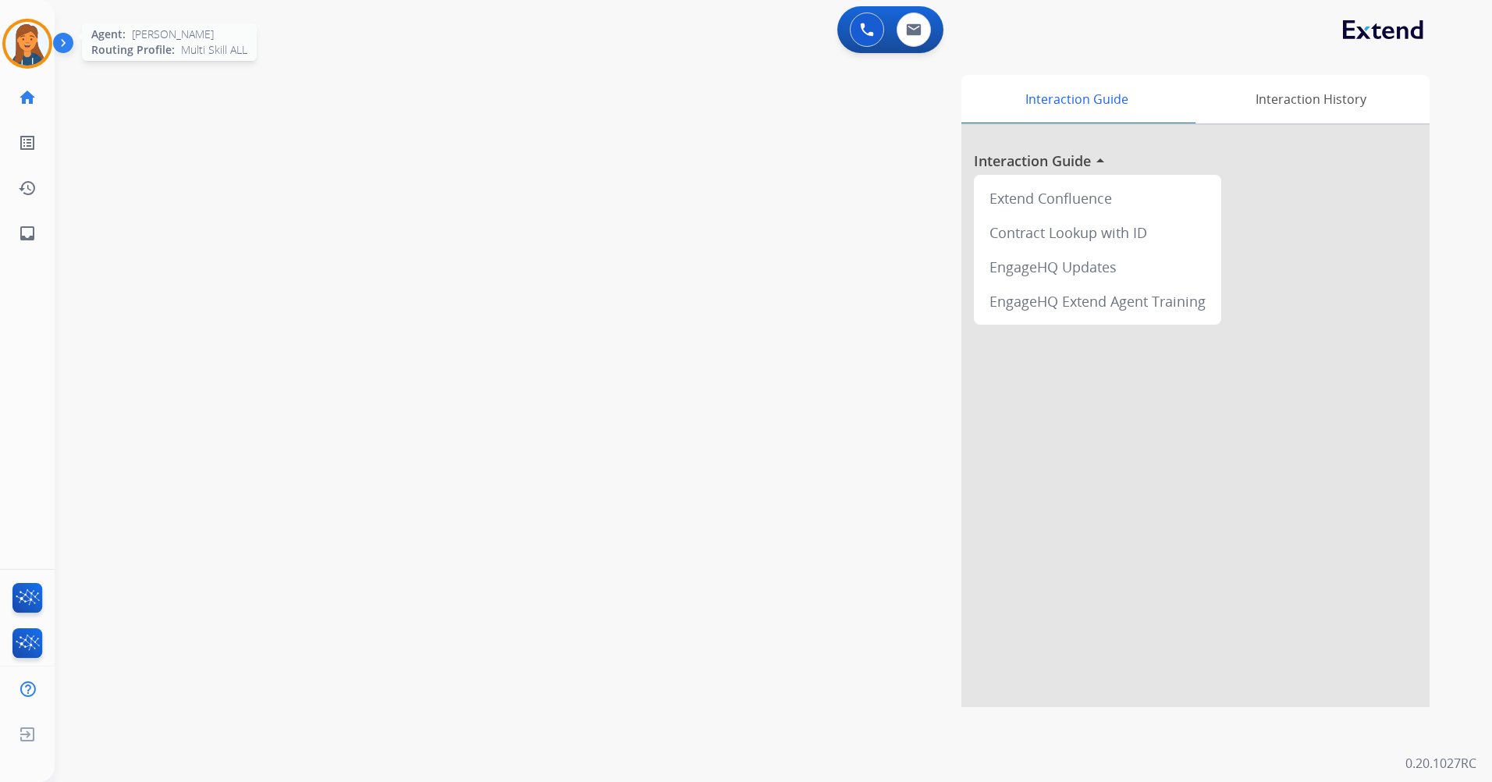
click at [27, 51] on img at bounding box center [27, 44] width 44 height 44
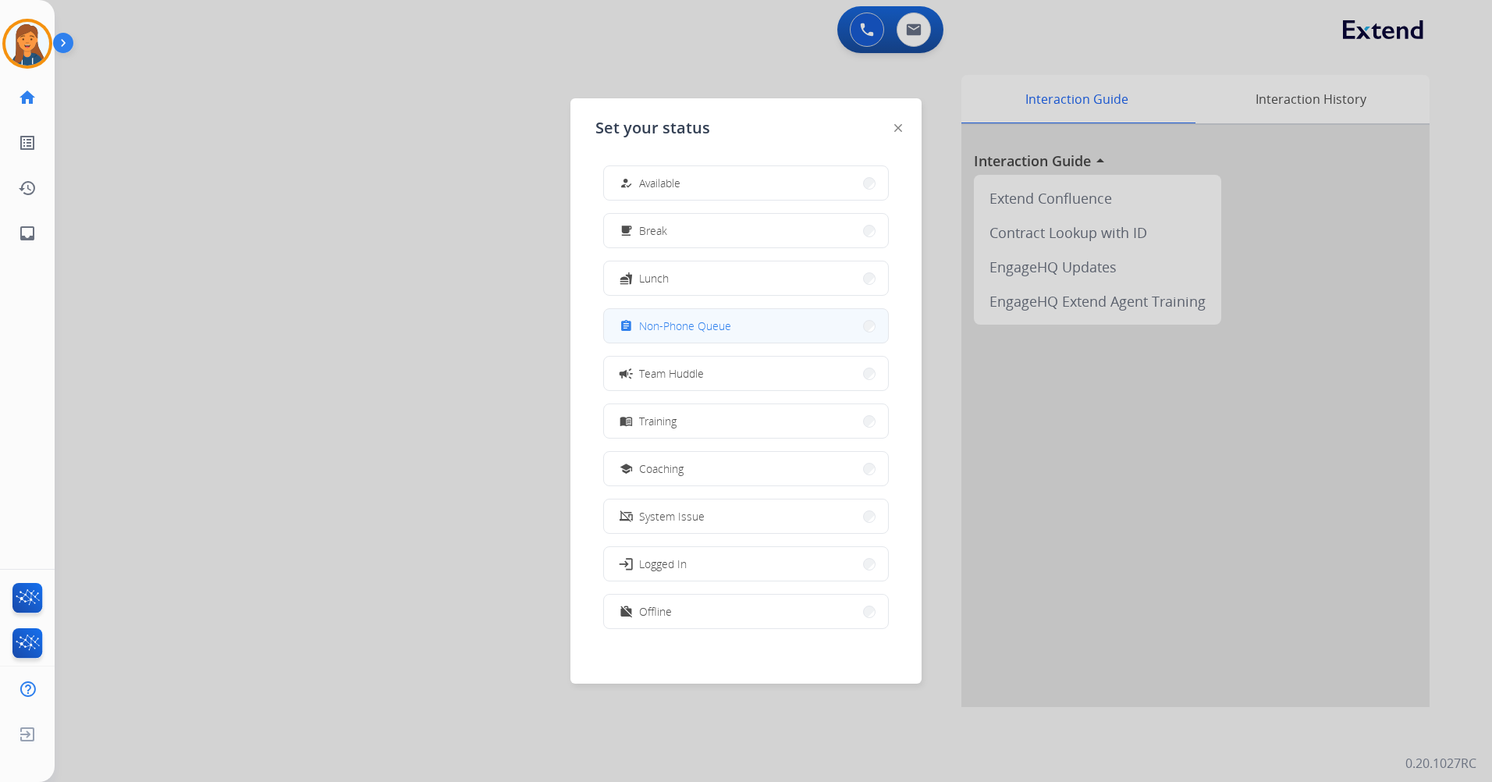
click at [650, 332] on span "Non-Phone Queue" at bounding box center [685, 326] width 92 height 16
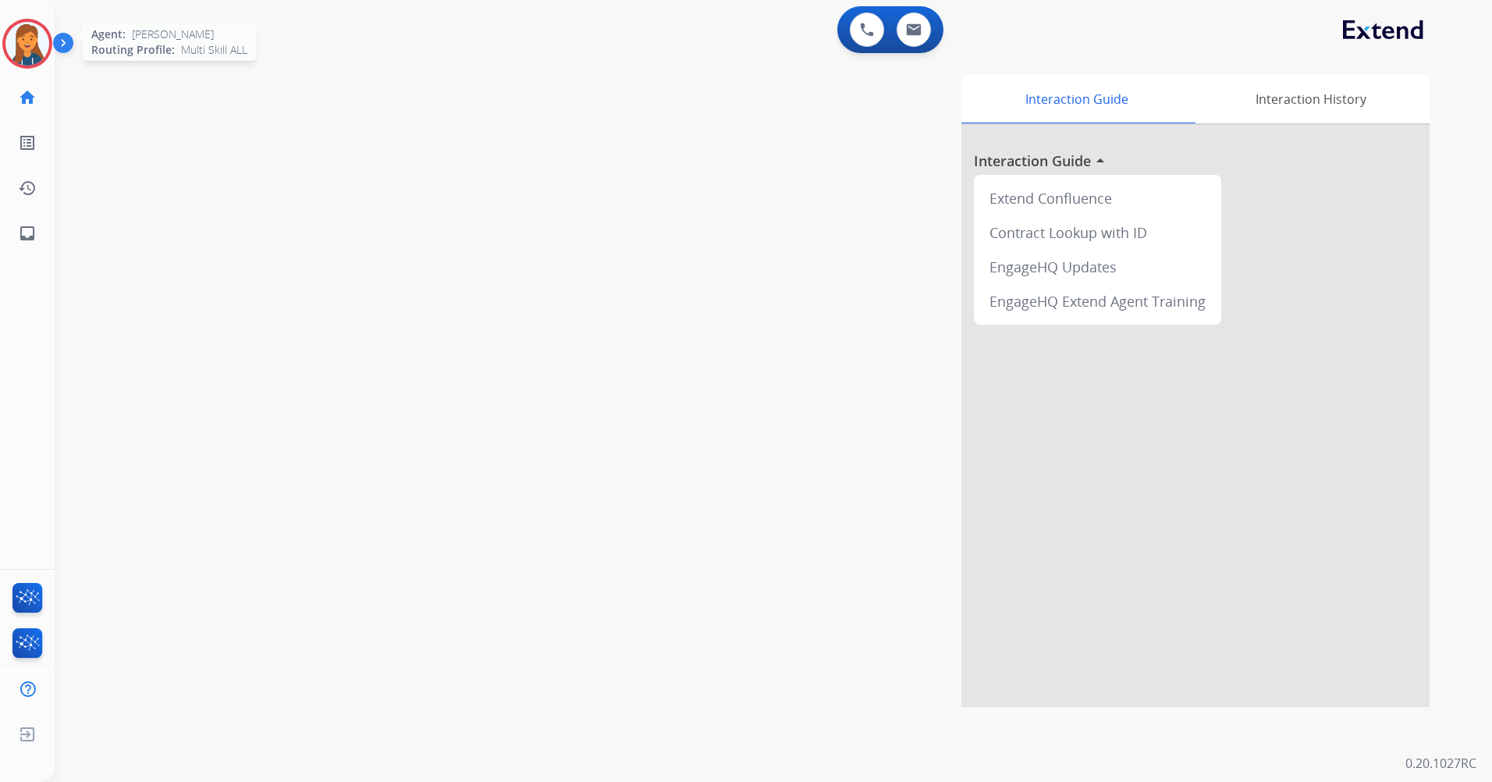
click at [37, 41] on img at bounding box center [27, 44] width 44 height 44
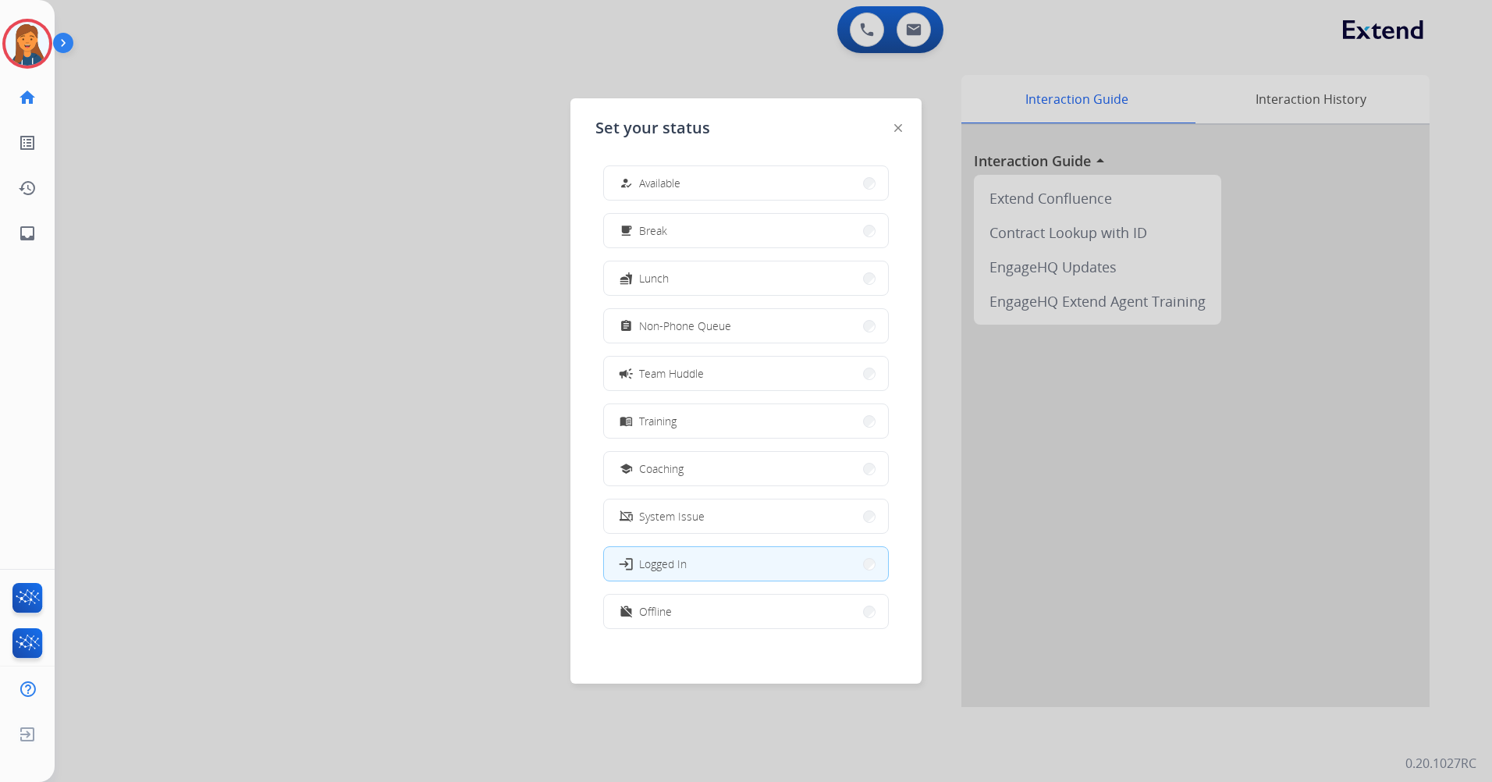
drag, startPoint x: 672, startPoint y: 318, endPoint x: 624, endPoint y: 206, distance: 121.3
click at [670, 318] on span "Non-Phone Queue" at bounding box center [685, 326] width 92 height 16
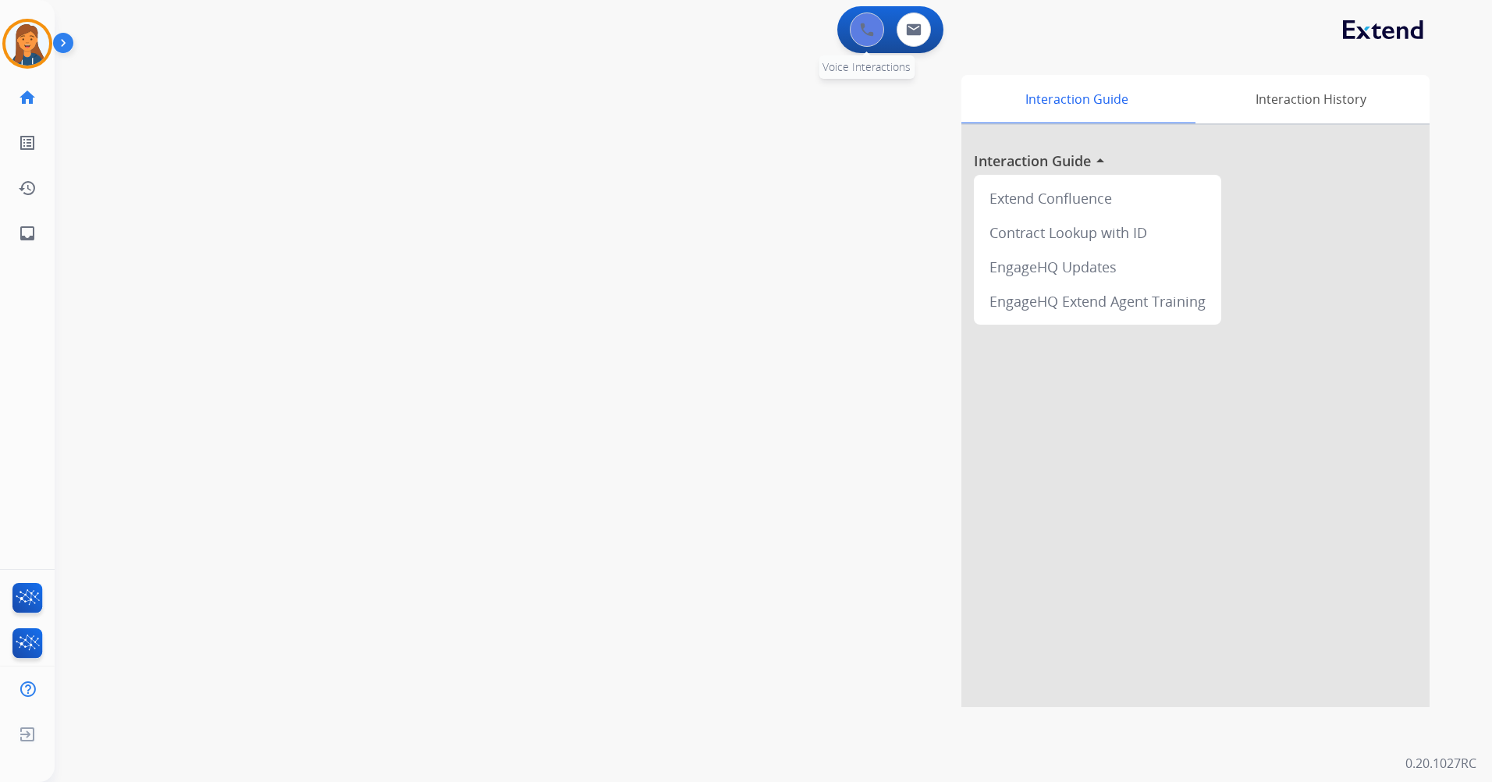
click at [862, 25] on img at bounding box center [867, 30] width 14 height 14
click at [866, 25] on img at bounding box center [867, 30] width 14 height 14
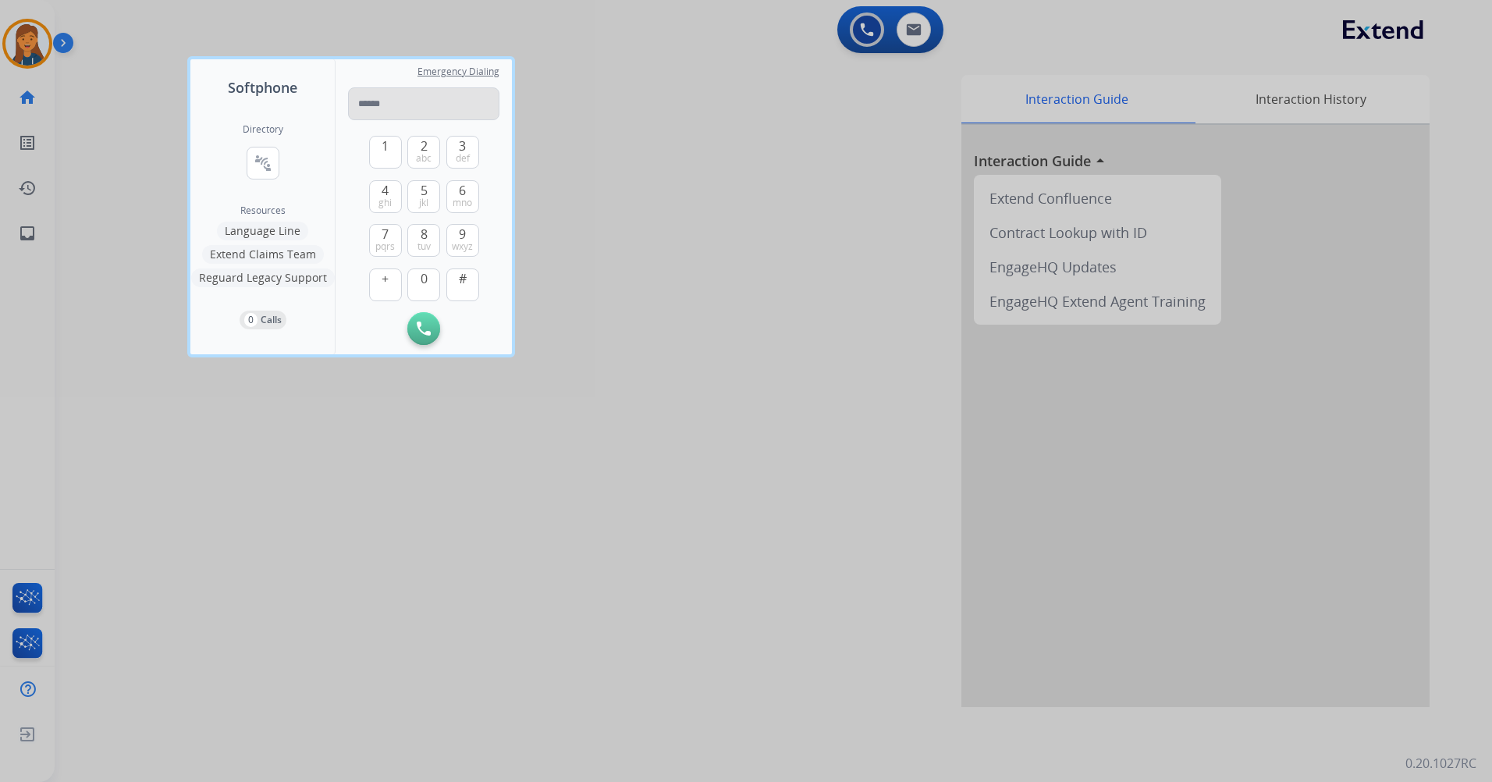
click at [425, 112] on input "tel" at bounding box center [423, 103] width 151 height 33
type input "**********"
click at [414, 324] on button "Initiate Call" at bounding box center [423, 328] width 33 height 33
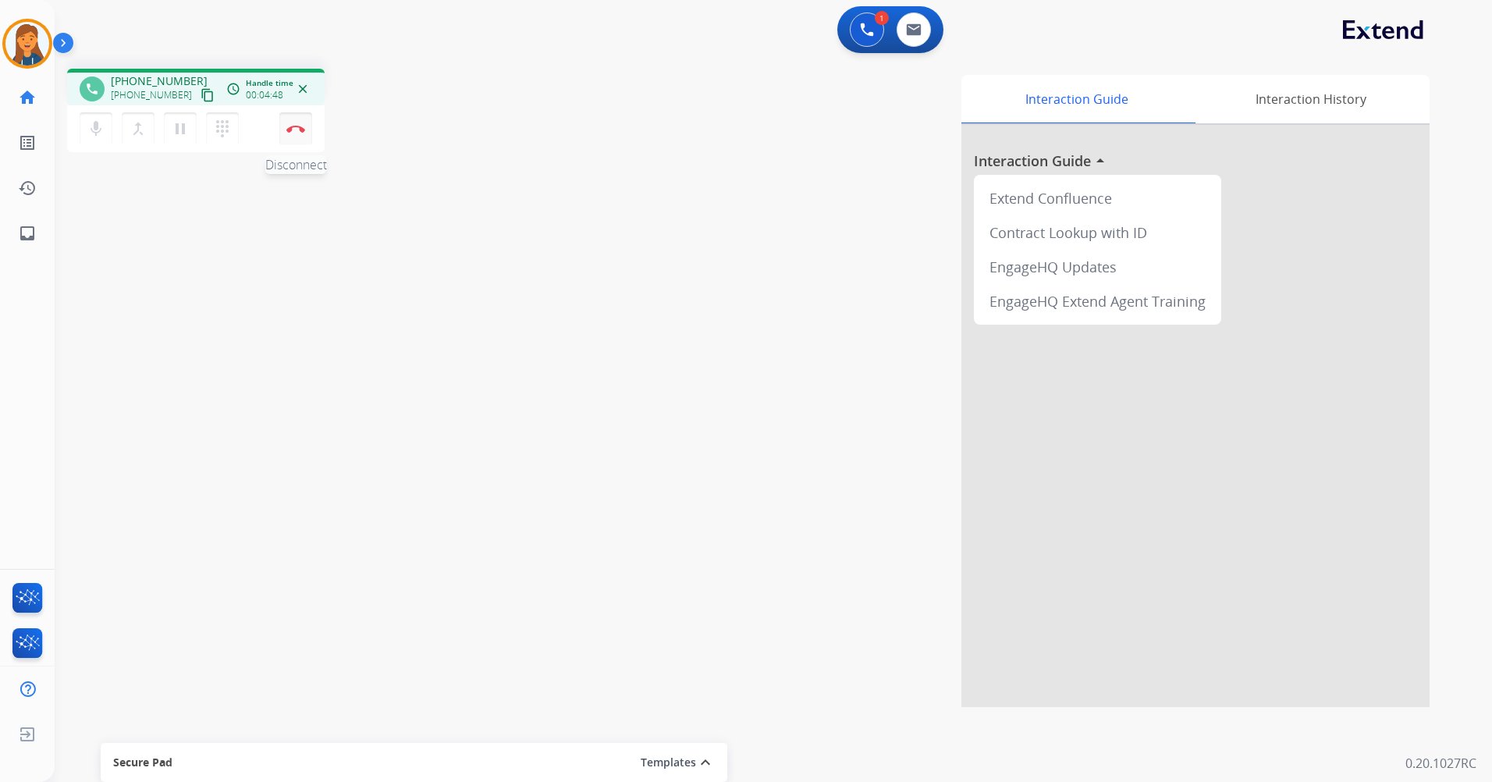
click at [290, 131] on img at bounding box center [295, 129] width 19 height 8
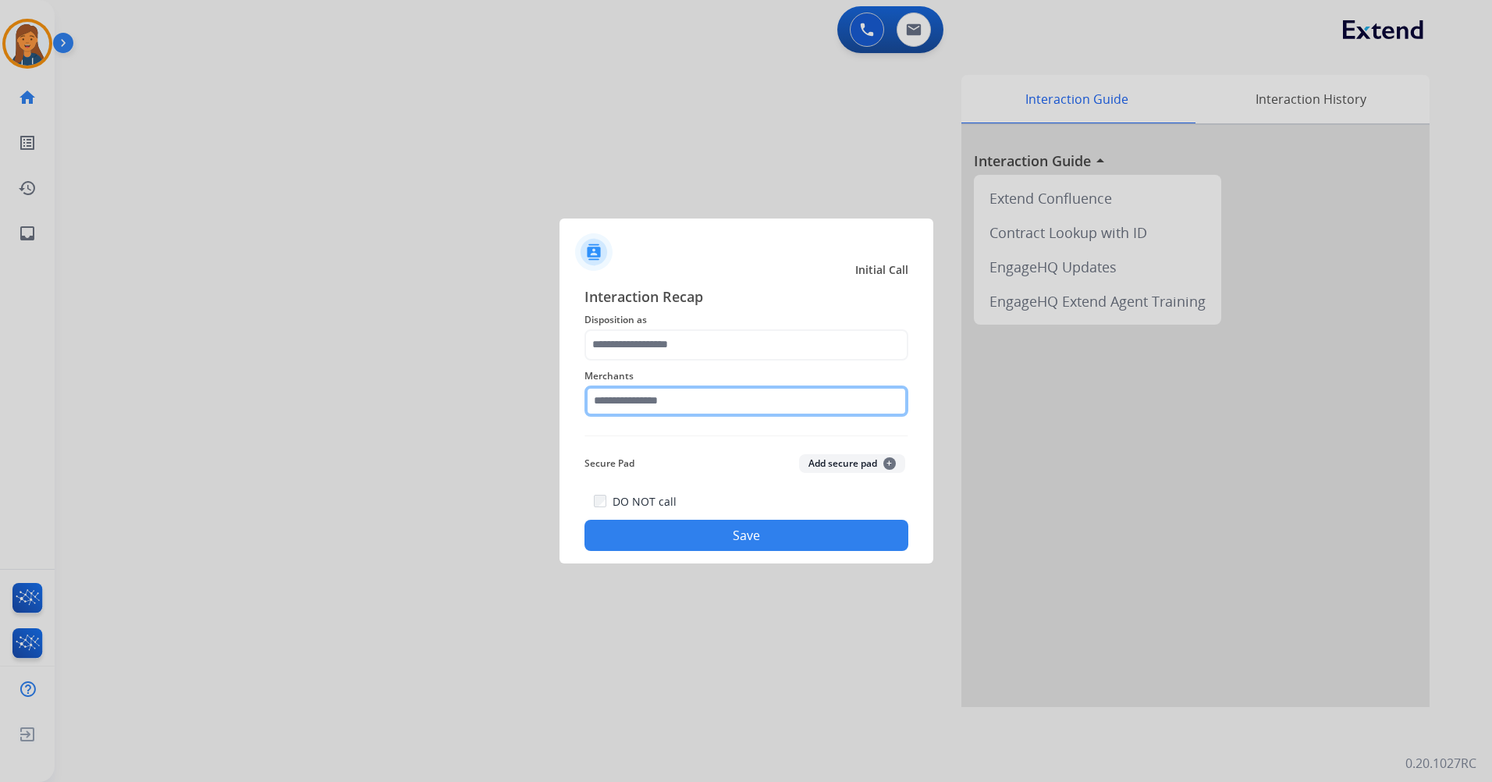
click at [691, 414] on input "text" at bounding box center [747, 401] width 324 height 31
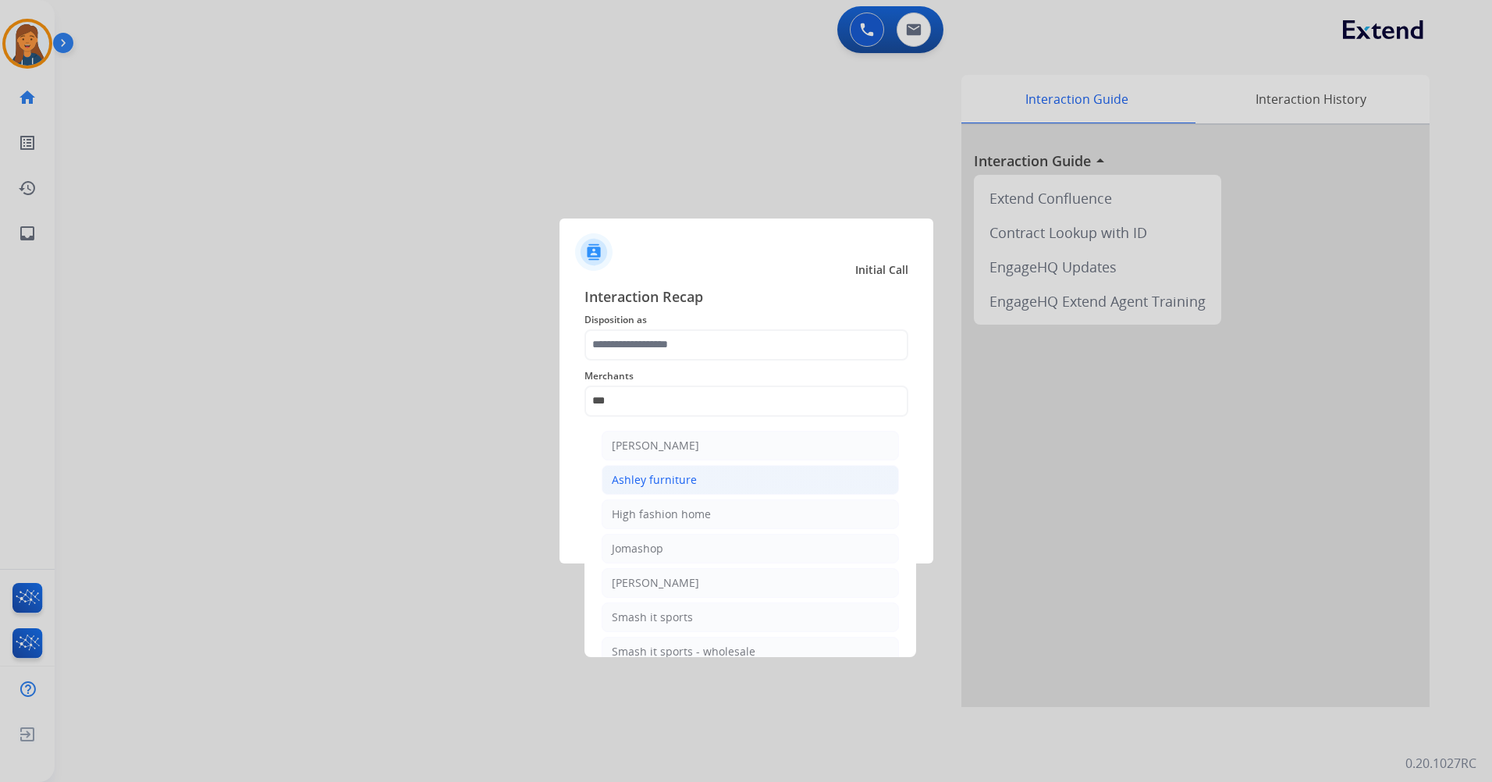
click at [649, 472] on div "Ashley furniture" at bounding box center [654, 480] width 85 height 16
type input "**********"
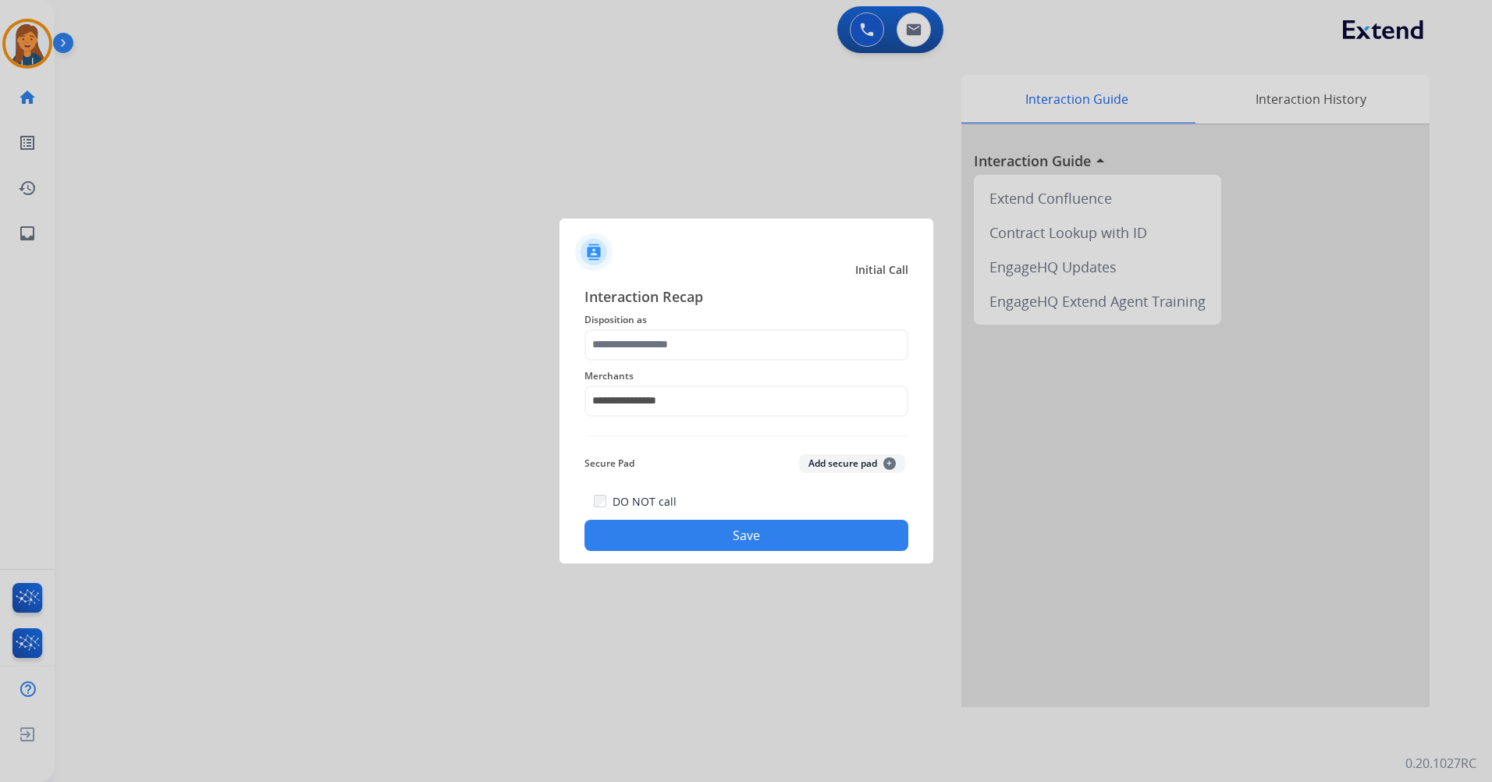
click at [635, 321] on span "Disposition as" at bounding box center [747, 320] width 324 height 19
click at [629, 344] on input "text" at bounding box center [747, 344] width 324 height 31
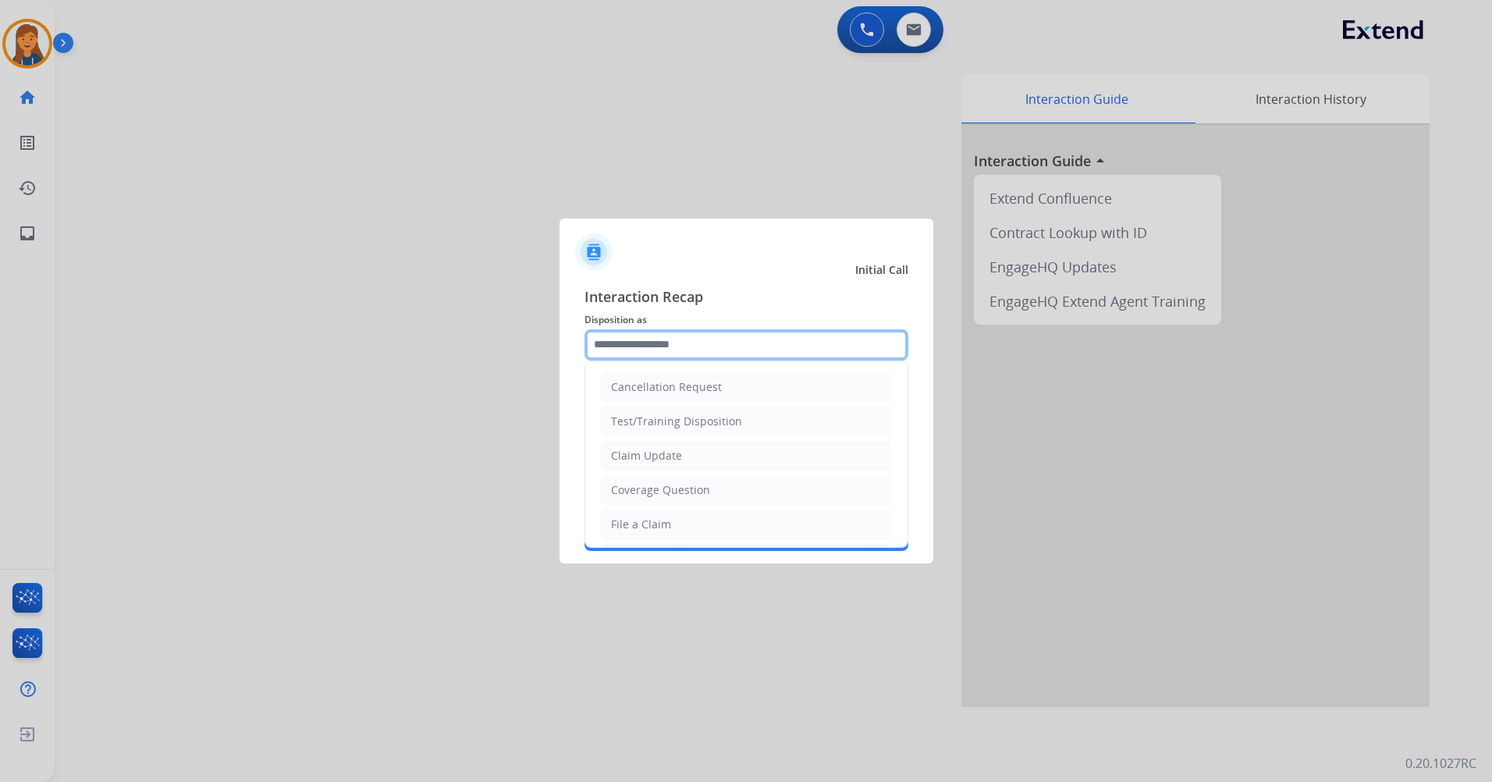
scroll to position [312, 0]
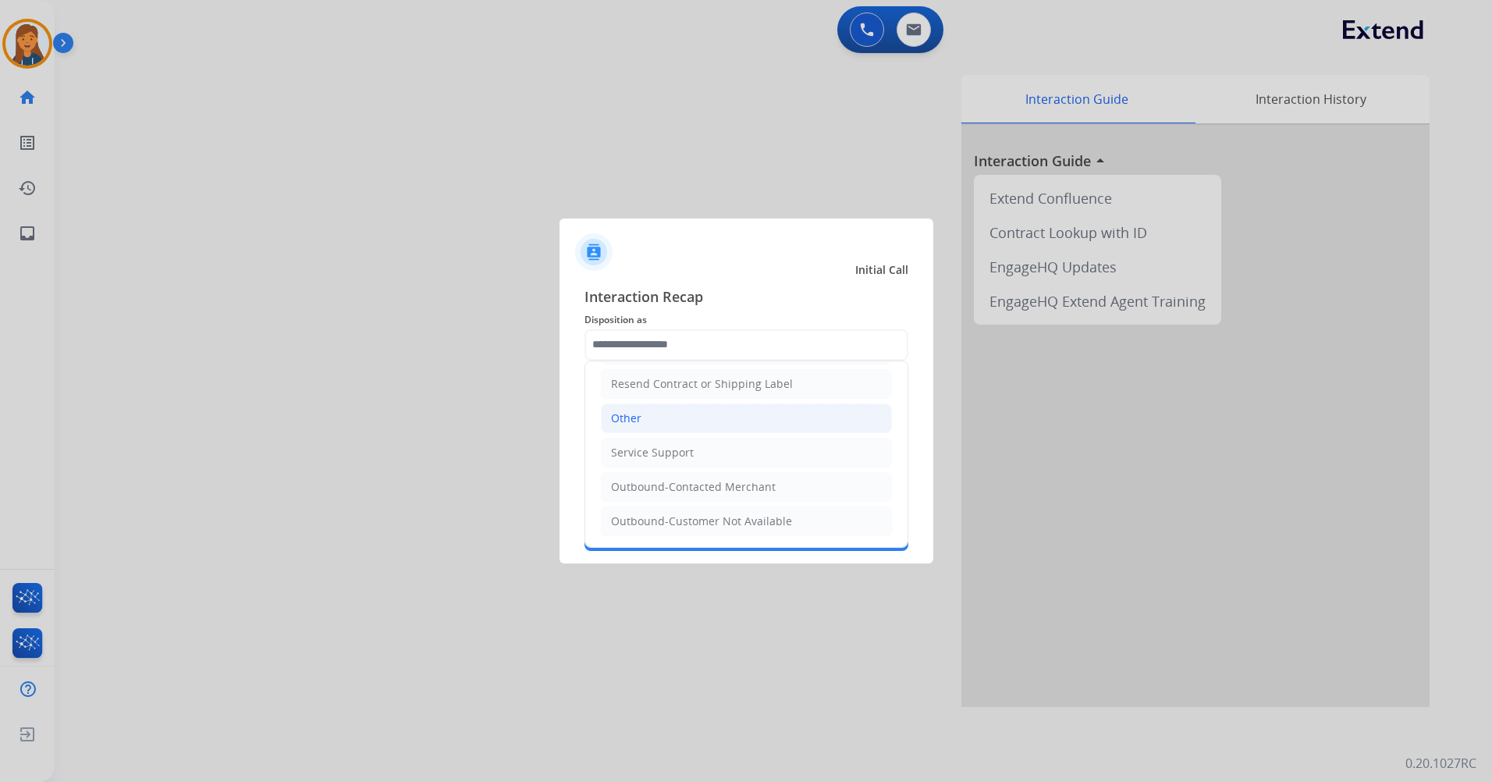
click at [644, 421] on li "Other" at bounding box center [746, 419] width 291 height 30
type input "*****"
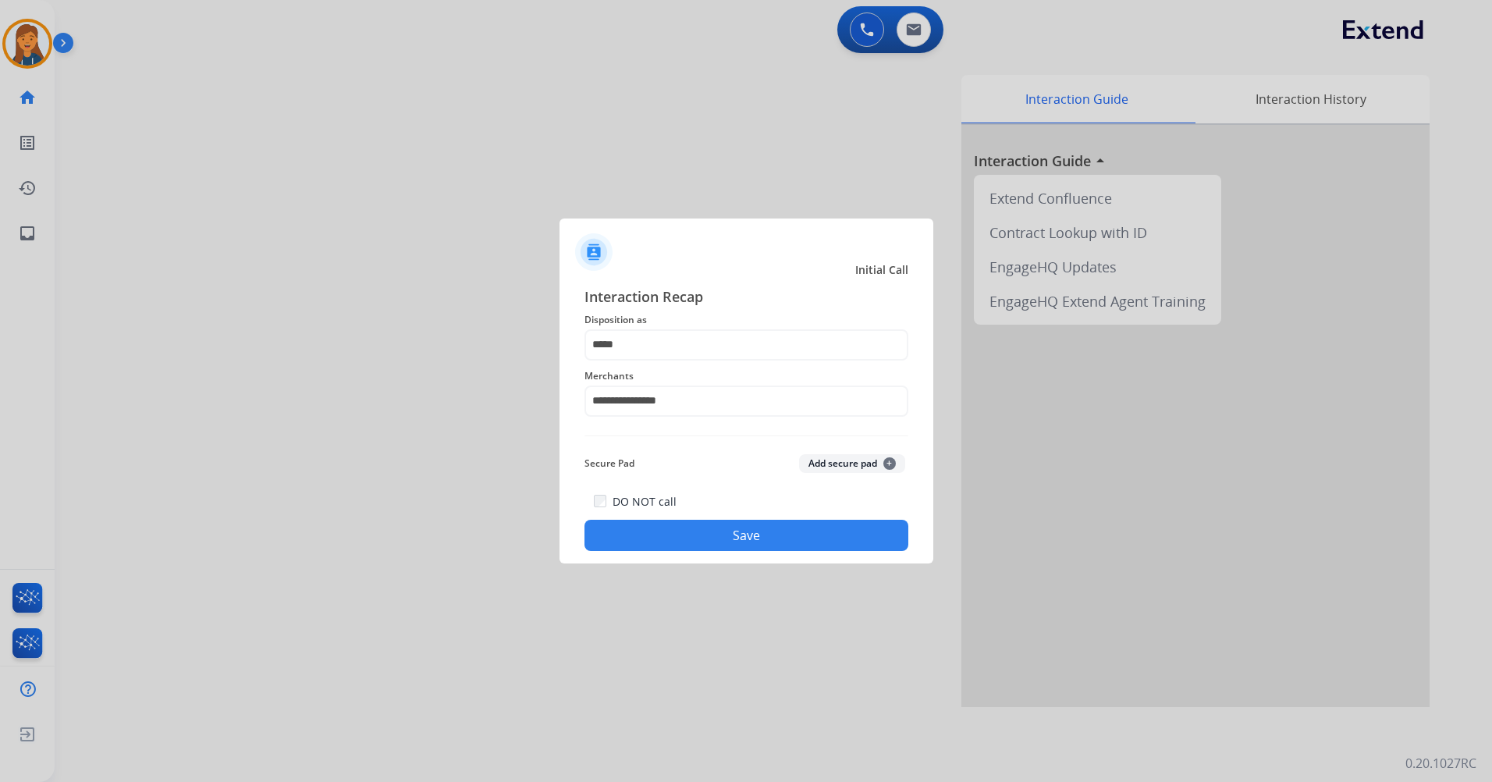
click at [711, 542] on button "Save" at bounding box center [747, 535] width 324 height 31
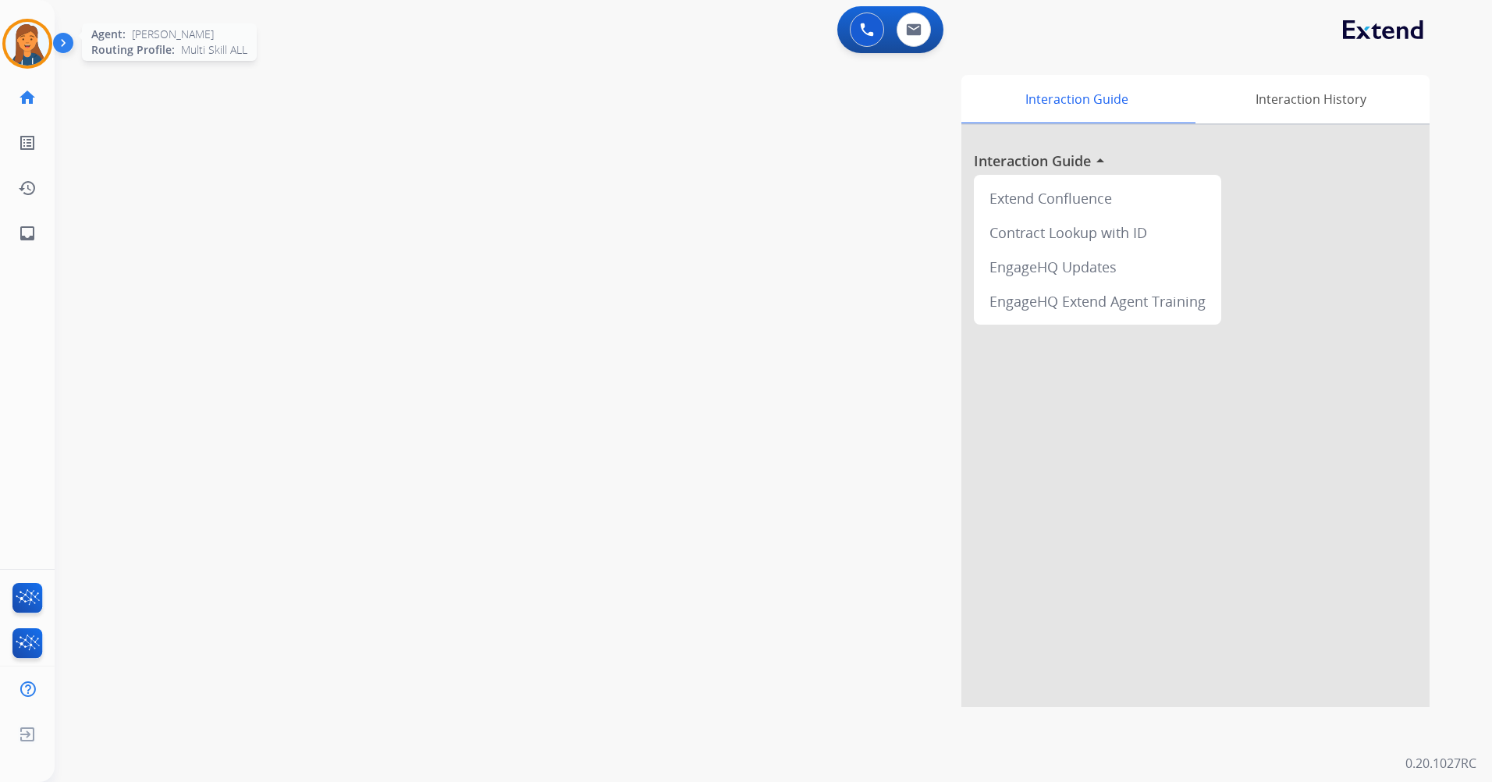
click at [33, 37] on img at bounding box center [27, 44] width 44 height 44
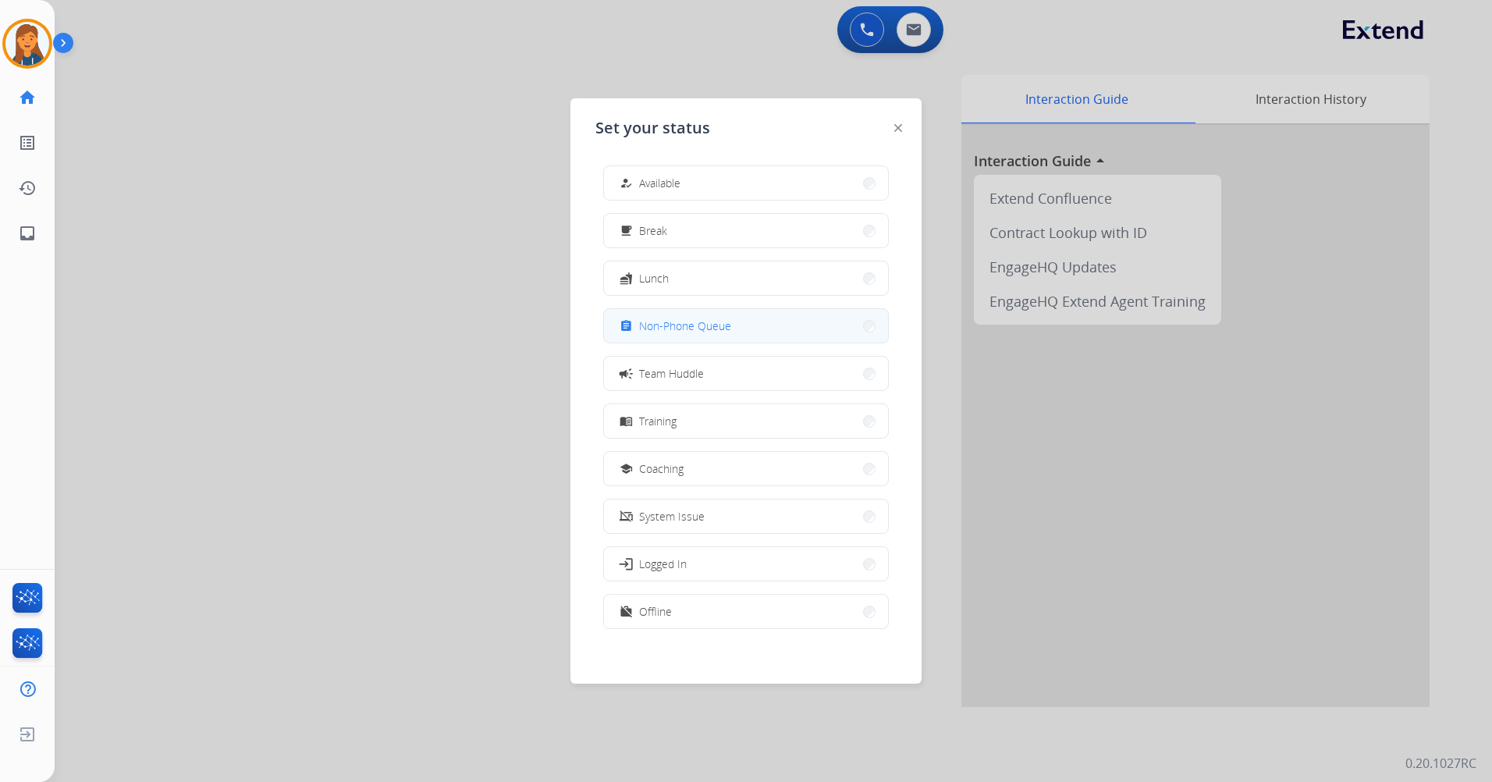
click at [667, 318] on span "Non-Phone Queue" at bounding box center [685, 326] width 92 height 16
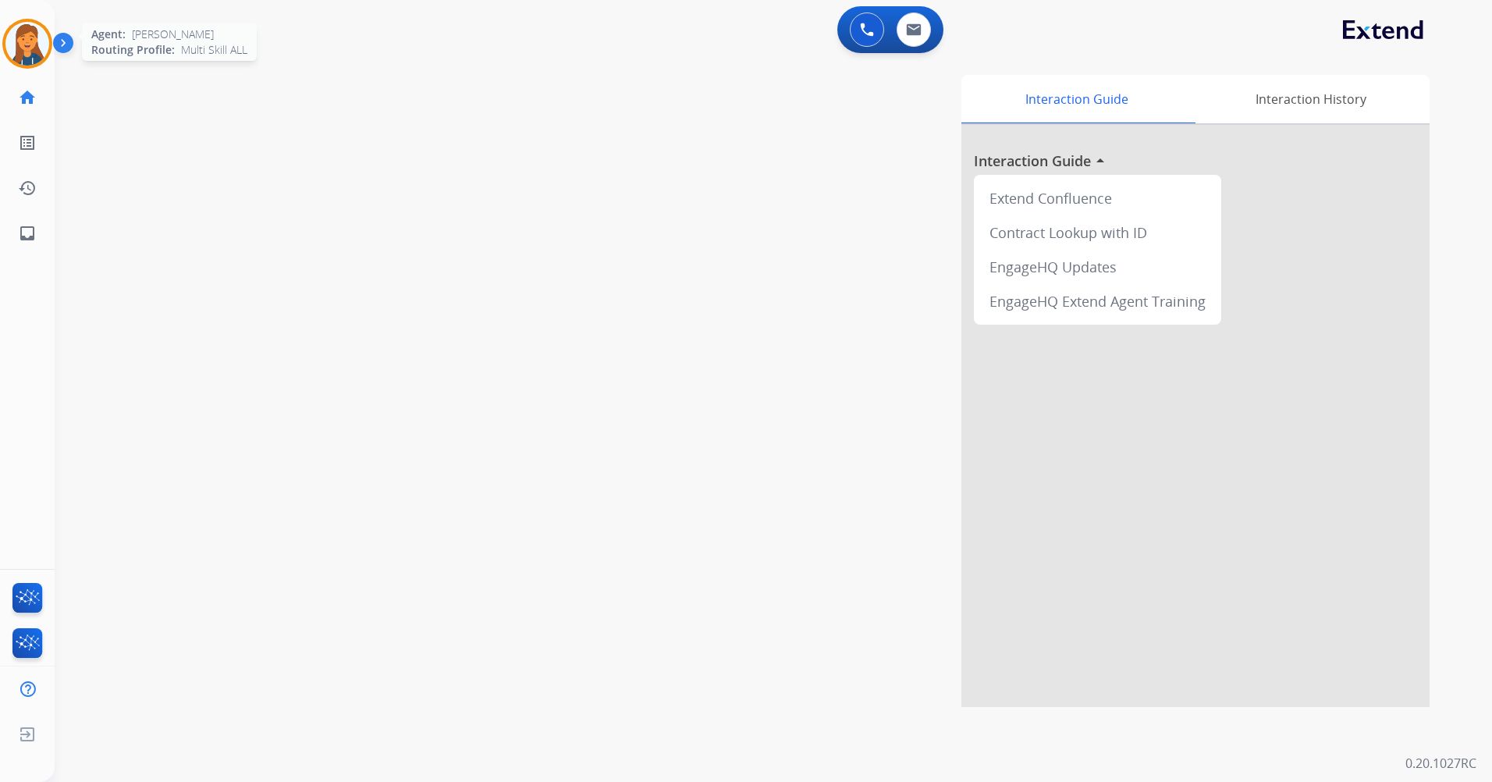
click at [19, 26] on img at bounding box center [27, 44] width 44 height 44
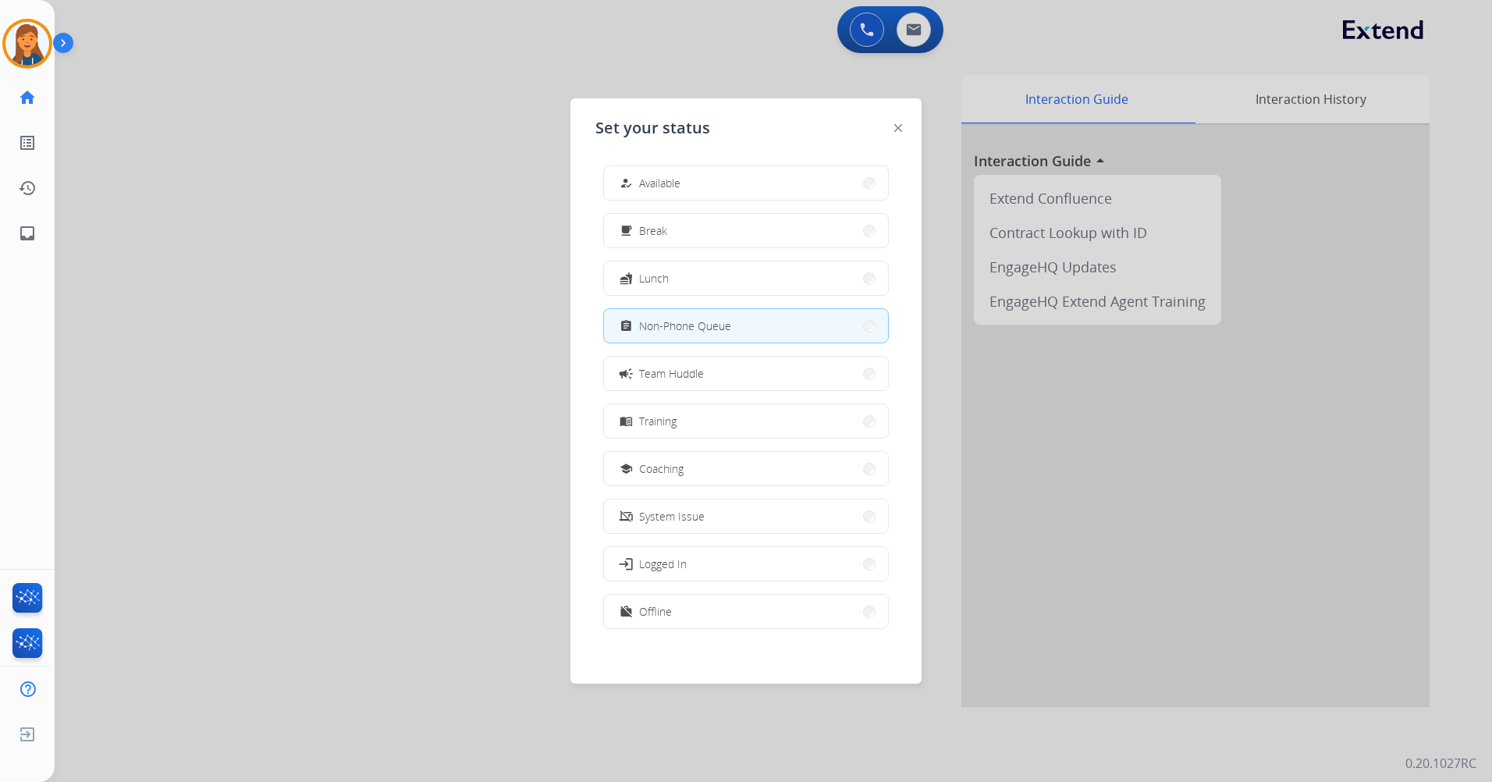
drag, startPoint x: 758, startPoint y: 59, endPoint x: 863, endPoint y: 37, distance: 107.6
click at [759, 59] on div at bounding box center [746, 391] width 1492 height 782
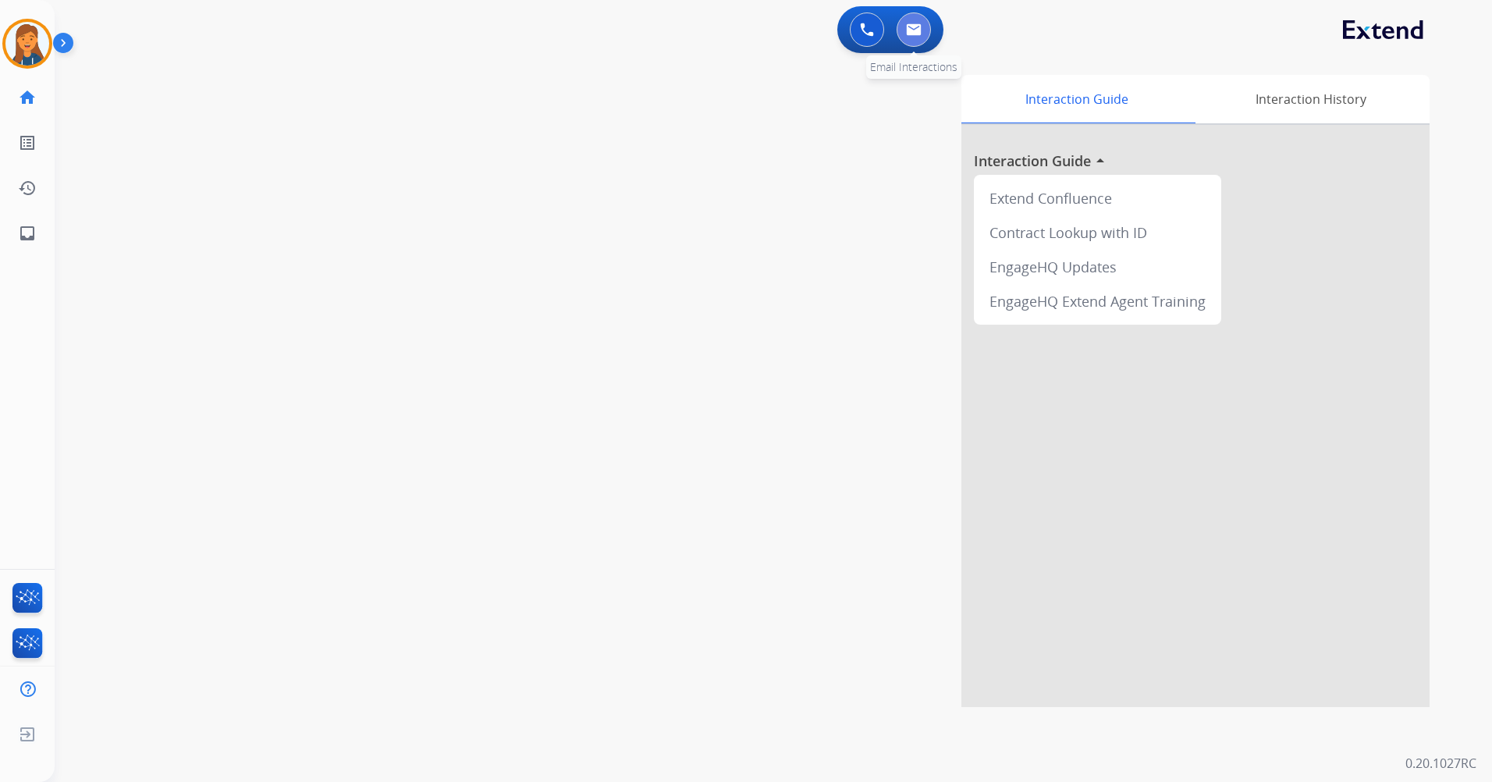
click at [907, 24] on img at bounding box center [914, 29] width 16 height 12
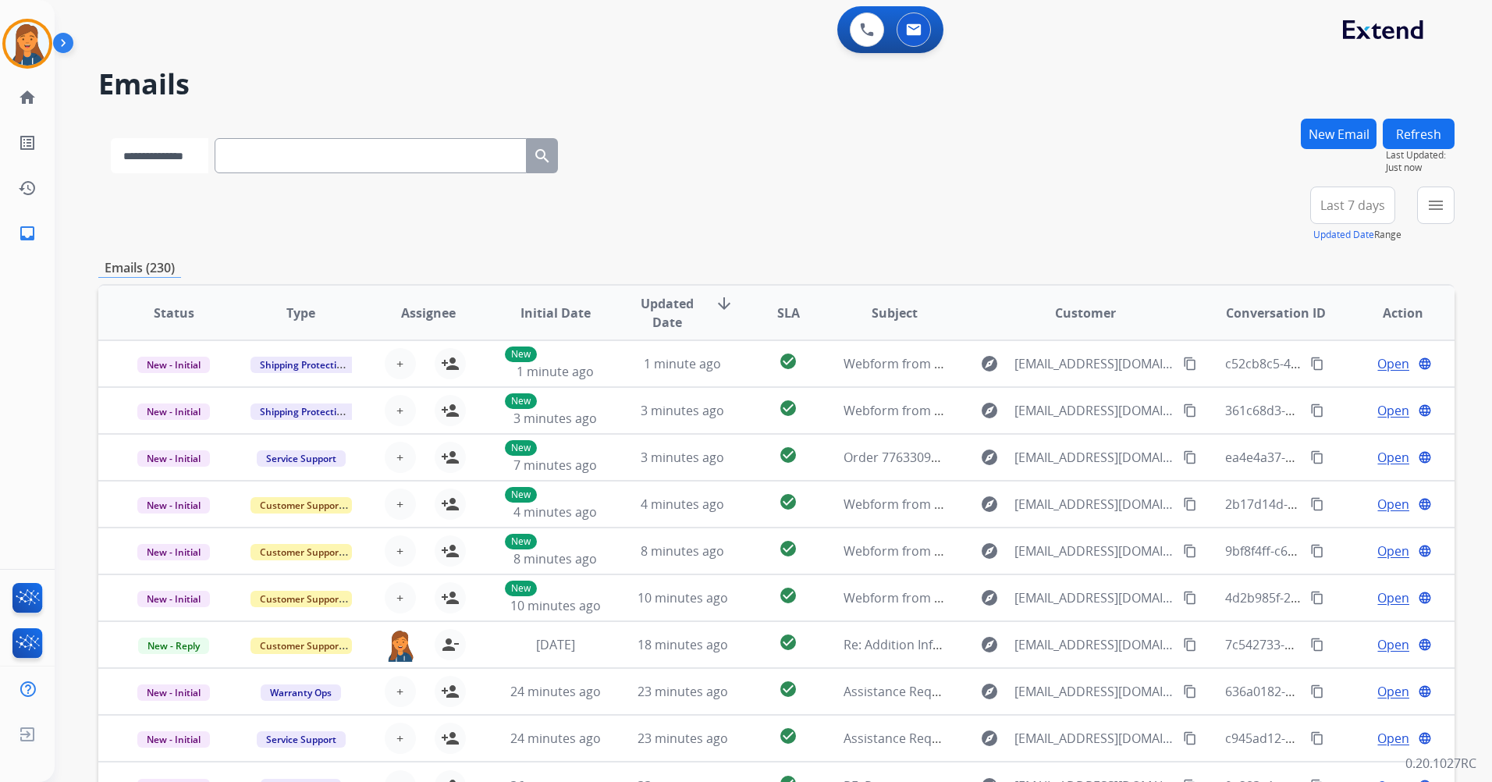
click at [186, 154] on select "**********" at bounding box center [160, 155] width 98 height 35
select select "**********"
click at [111, 138] on select "**********" at bounding box center [160, 155] width 98 height 35
click at [261, 155] on input "text" at bounding box center [372, 155] width 312 height 35
paste input "**********"
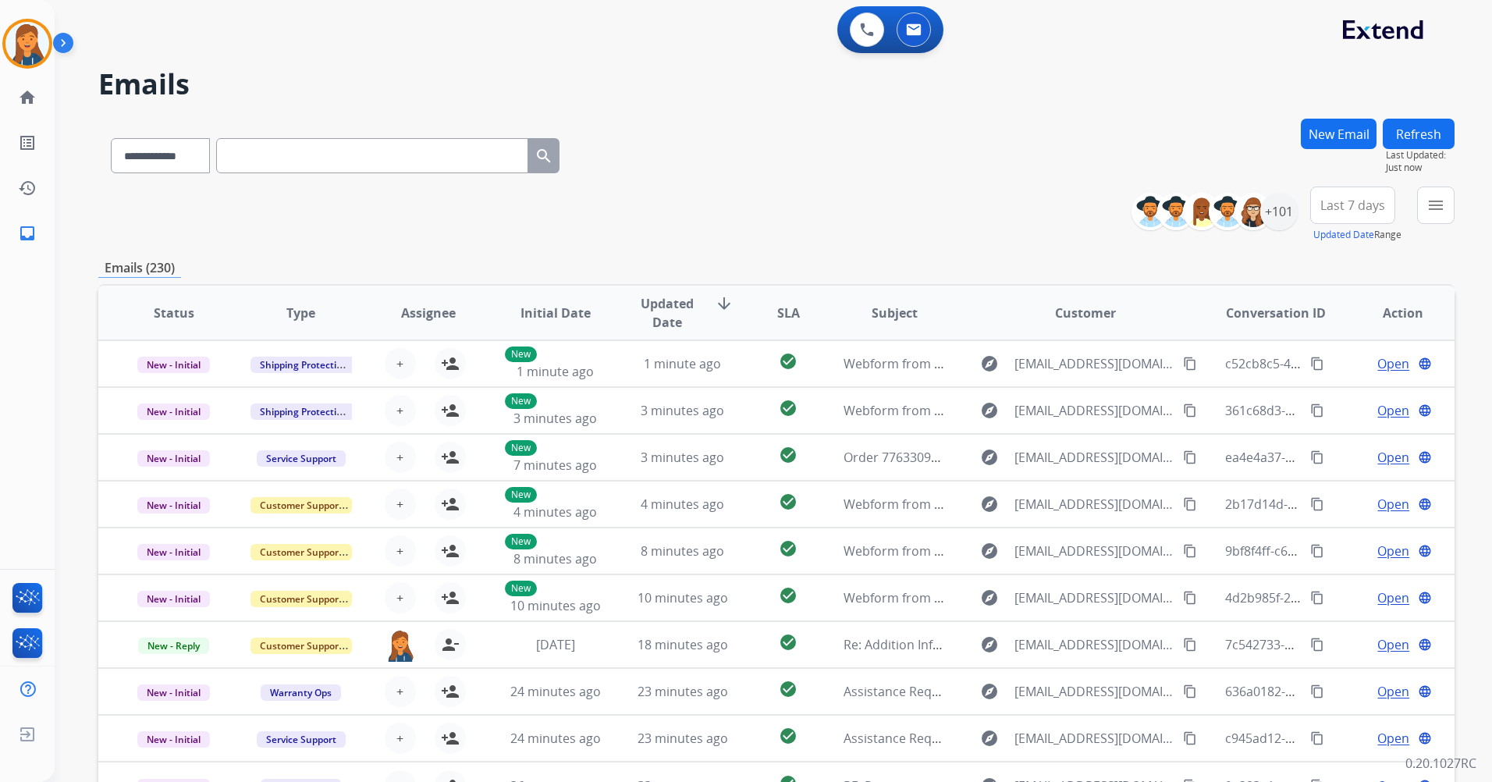
type input "**********"
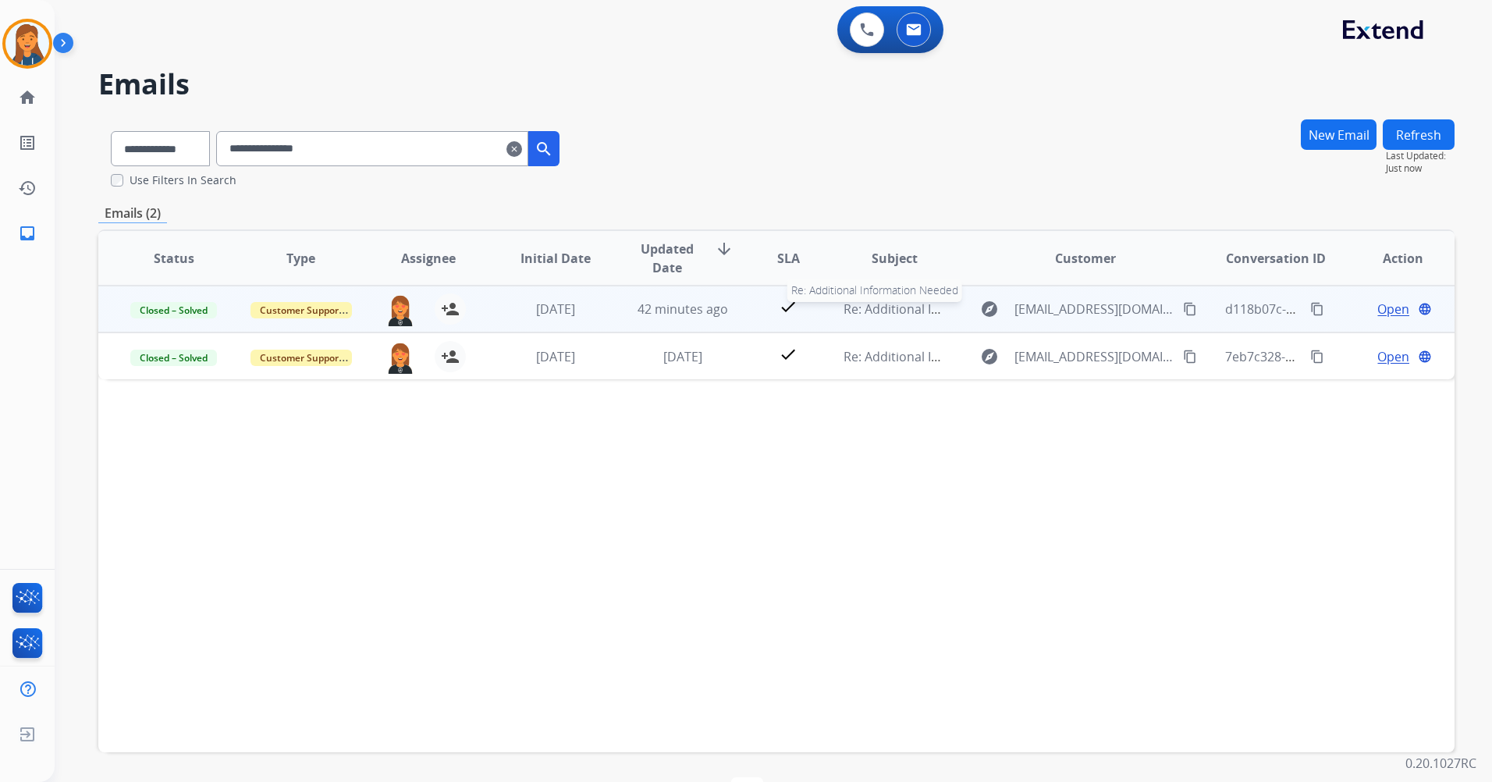
click at [870, 304] on span "Re: Additional Information Needed" at bounding box center [946, 309] width 204 height 17
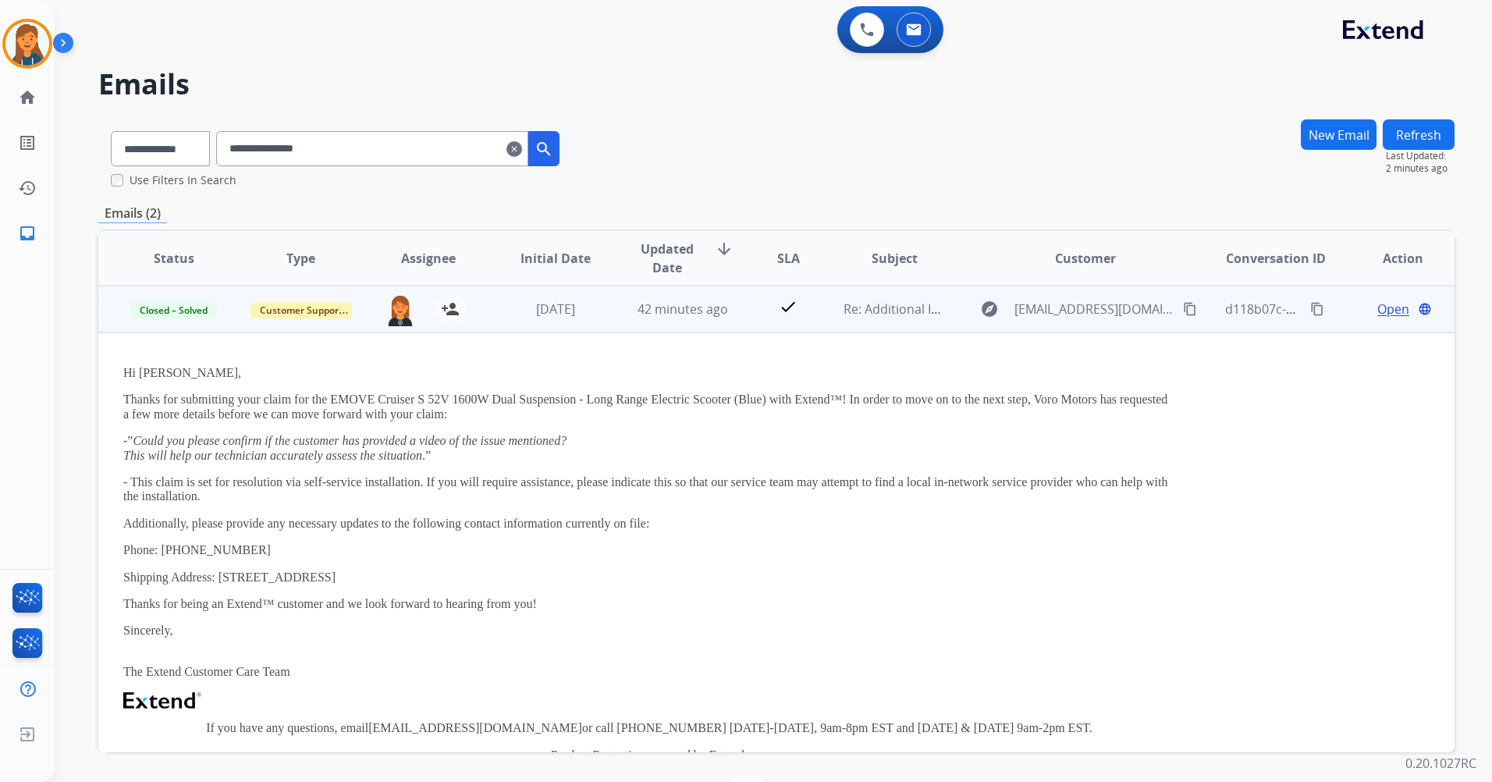
click at [1311, 311] on mat-icon "content_copy" at bounding box center [1318, 309] width 14 height 14
